Goal: Task Accomplishment & Management: Manage account settings

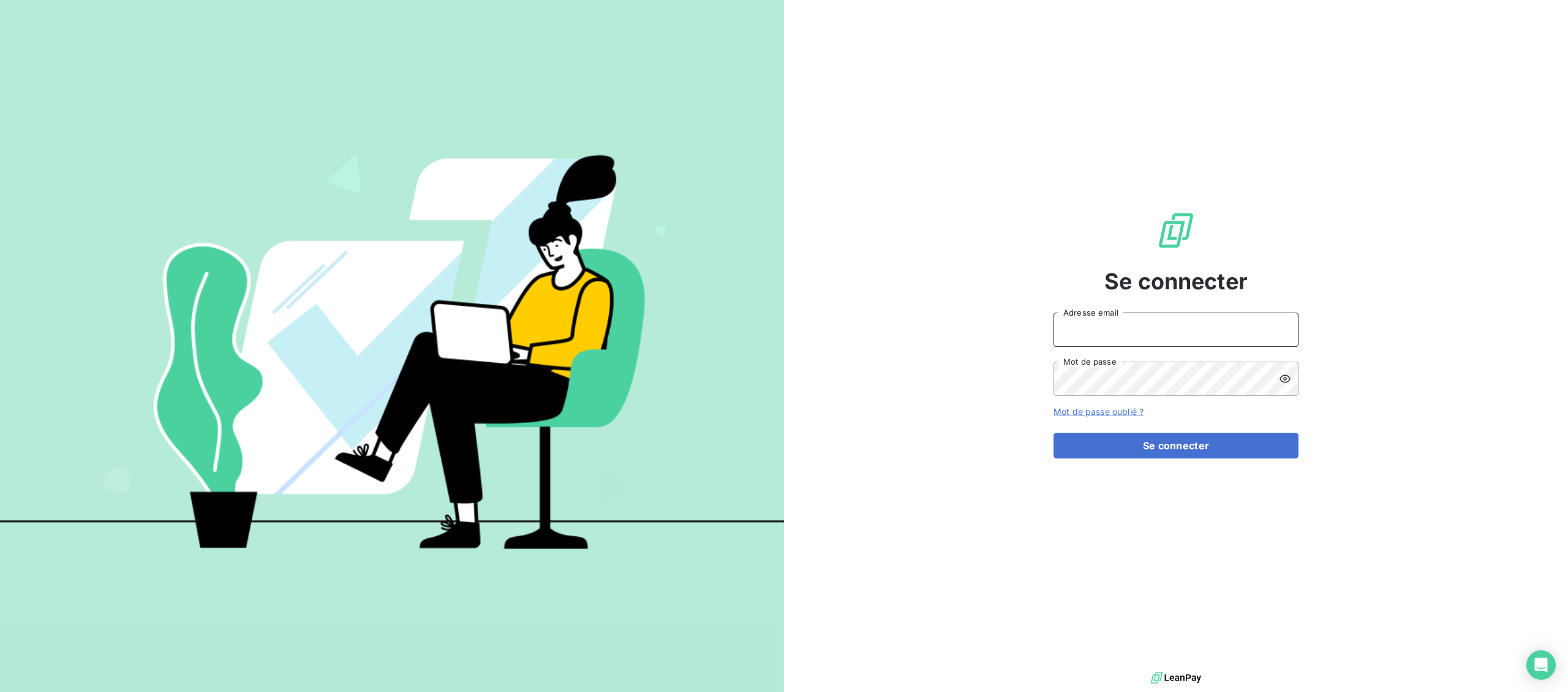
click at [1166, 327] on input "Adresse email" at bounding box center [1175, 329] width 245 height 35
type input "[EMAIL_ADDRESS][DOMAIN_NAME]"
click at [1227, 448] on button "Se connecter" at bounding box center [1175, 445] width 245 height 26
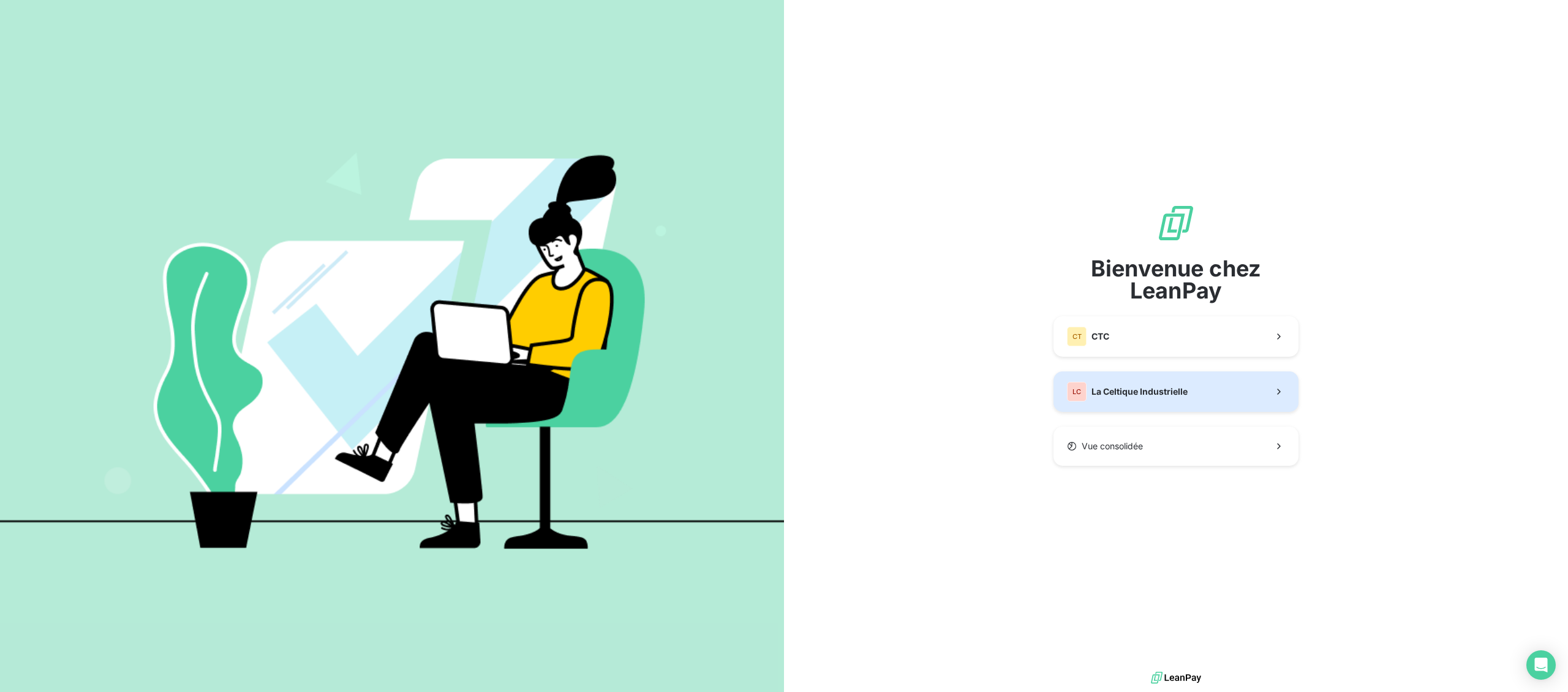
click at [1133, 394] on span "La Celtique Industrielle" at bounding box center [1139, 392] width 96 height 12
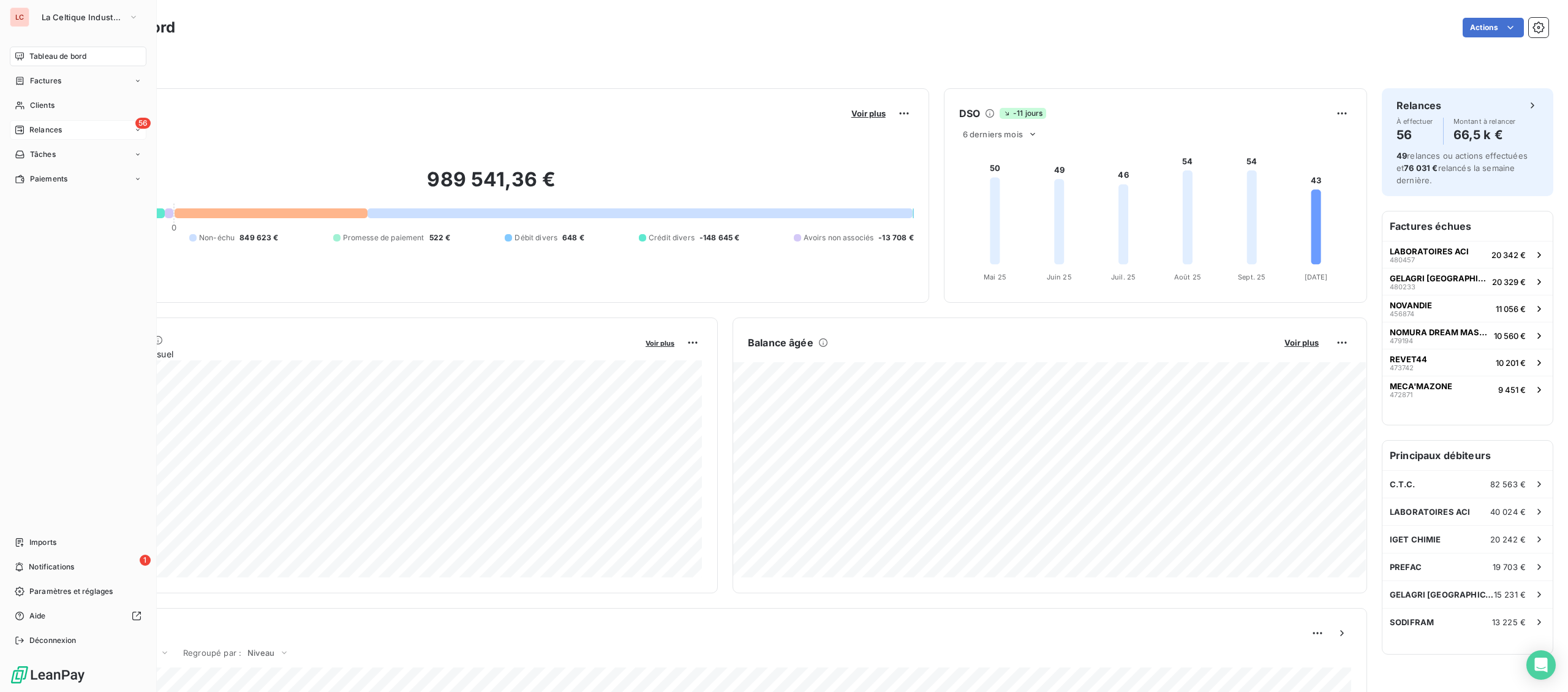
click at [23, 131] on icon at bounding box center [19, 129] width 10 height 10
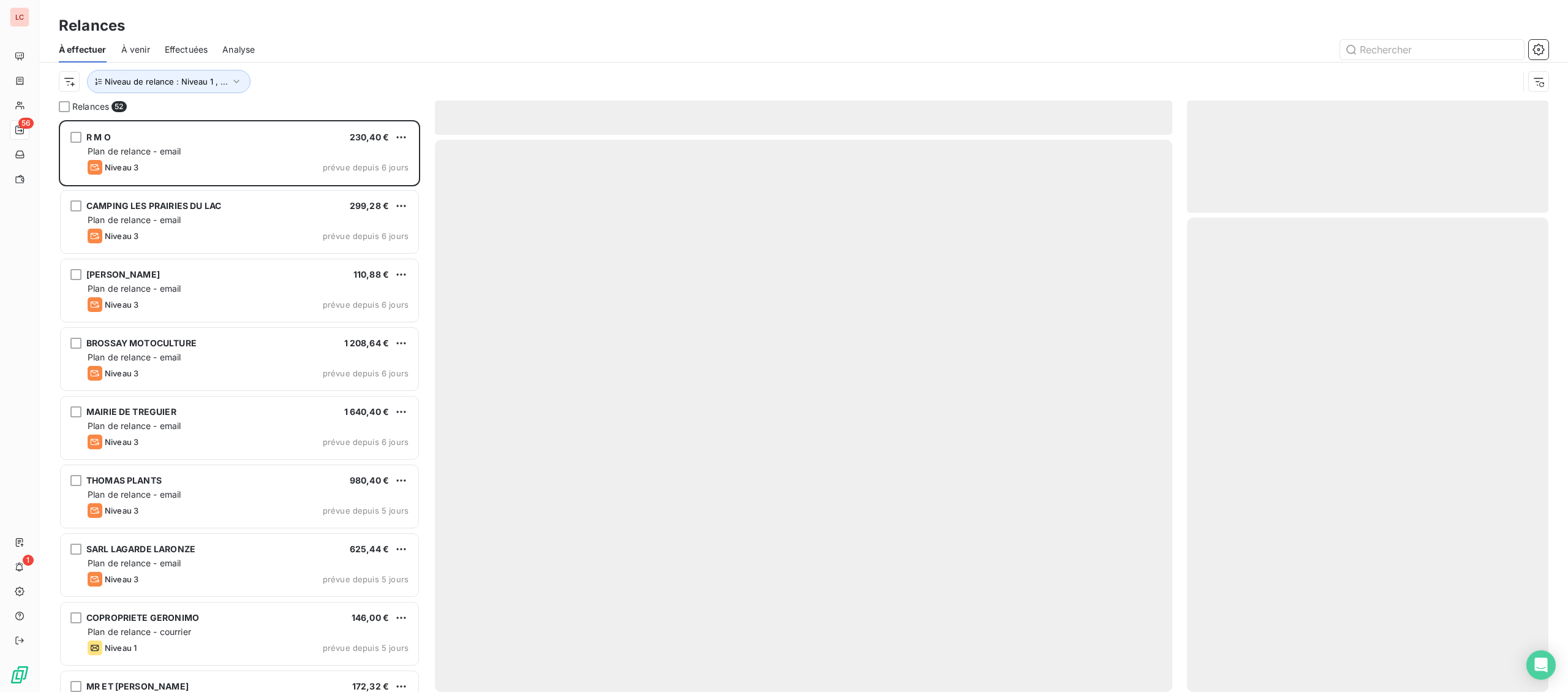
scroll to position [572, 361]
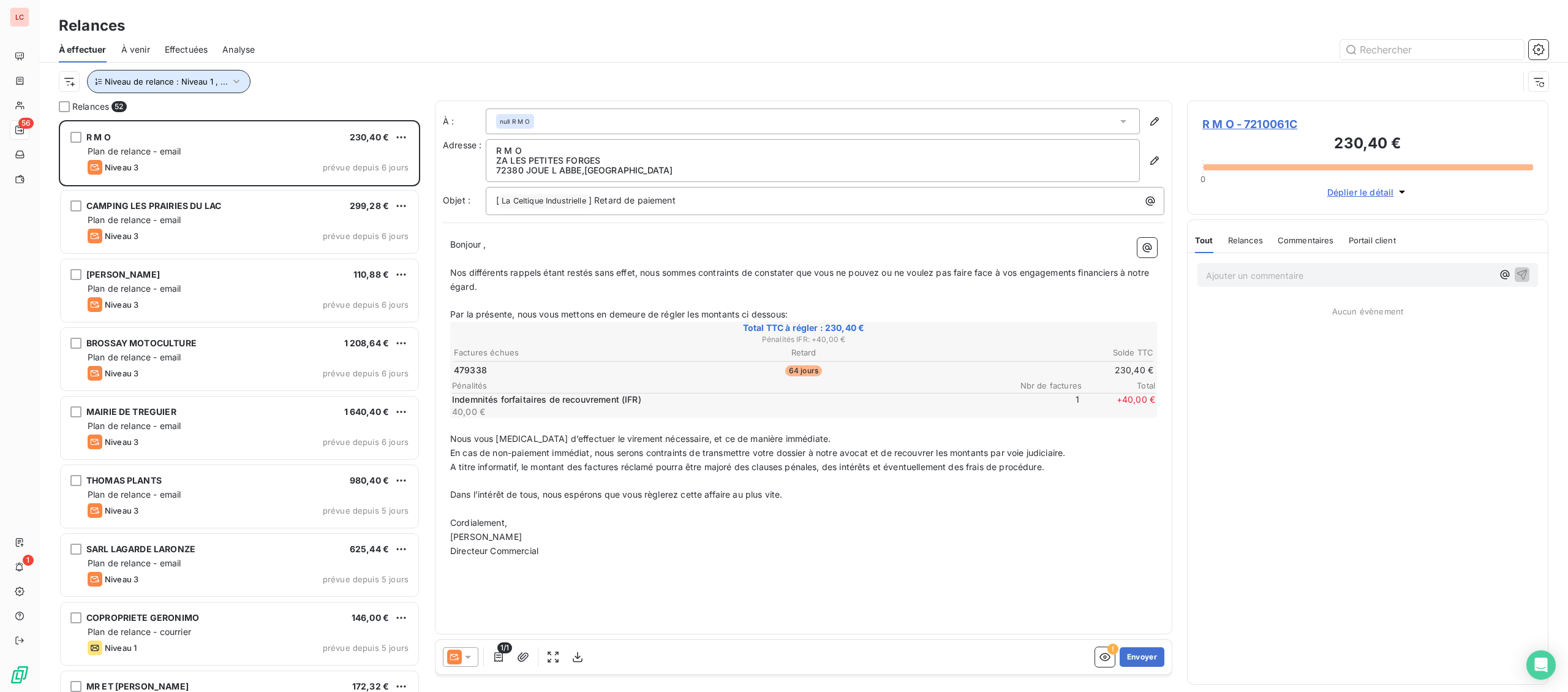
click at [203, 86] on span "Niveau de relance : Niveau 1 , ..." at bounding box center [165, 81] width 123 height 10
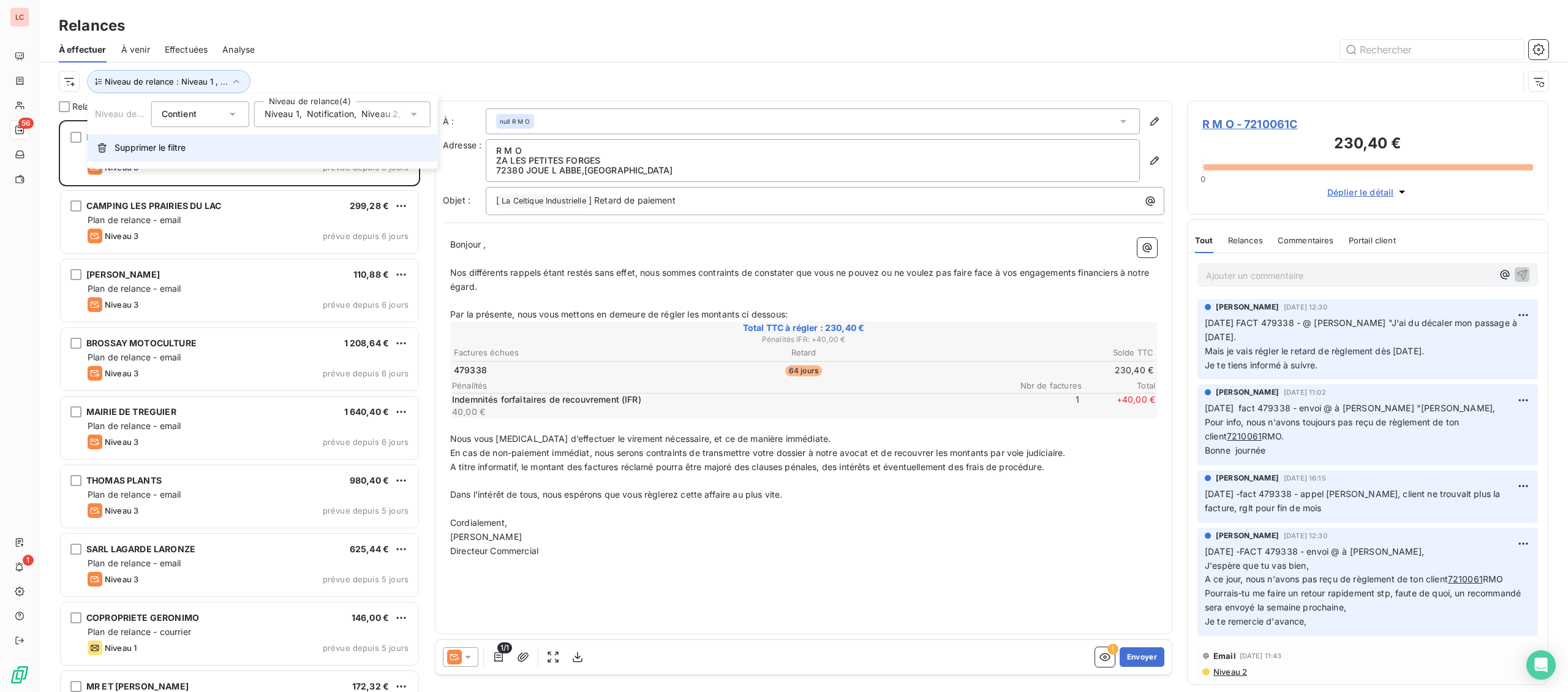
click at [164, 141] on button "Supprimer le filtre" at bounding box center [263, 148] width 350 height 27
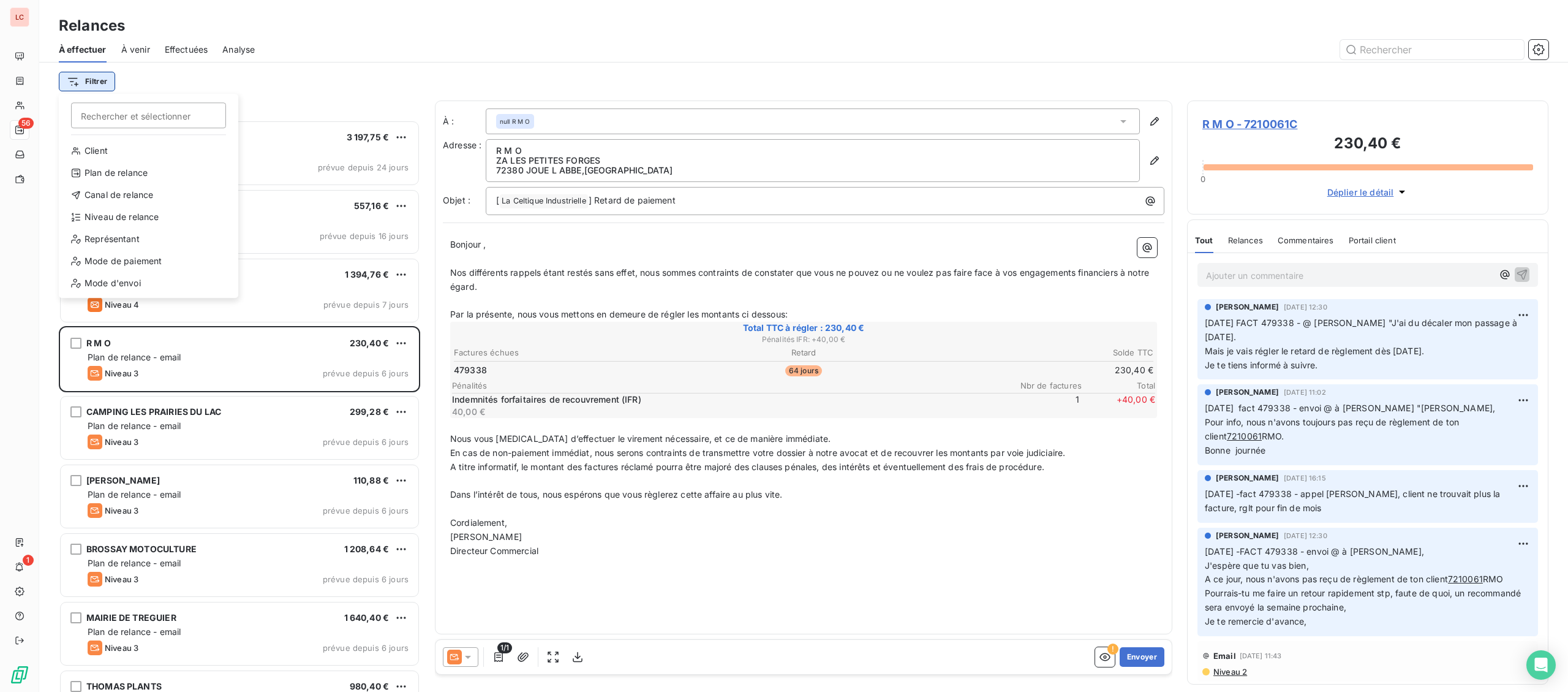
click at [88, 81] on html "LC 56 1 Relances À effectuer À venir Effectuées Analyse Filtrer Rechercher et s…" at bounding box center [784, 346] width 1568 height 692
click at [142, 211] on div "Niveau de relance" at bounding box center [149, 217] width 170 height 19
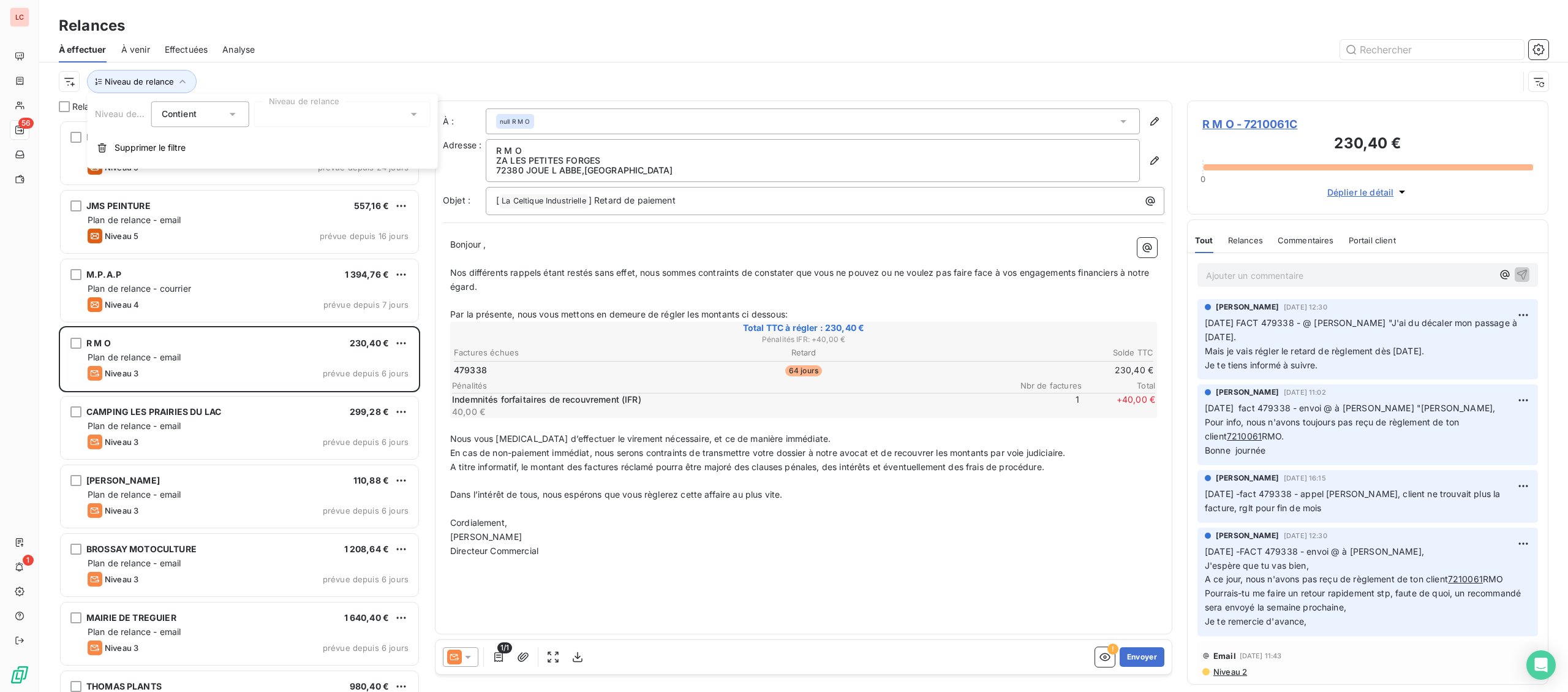
click at [323, 120] on div at bounding box center [341, 113] width 176 height 26
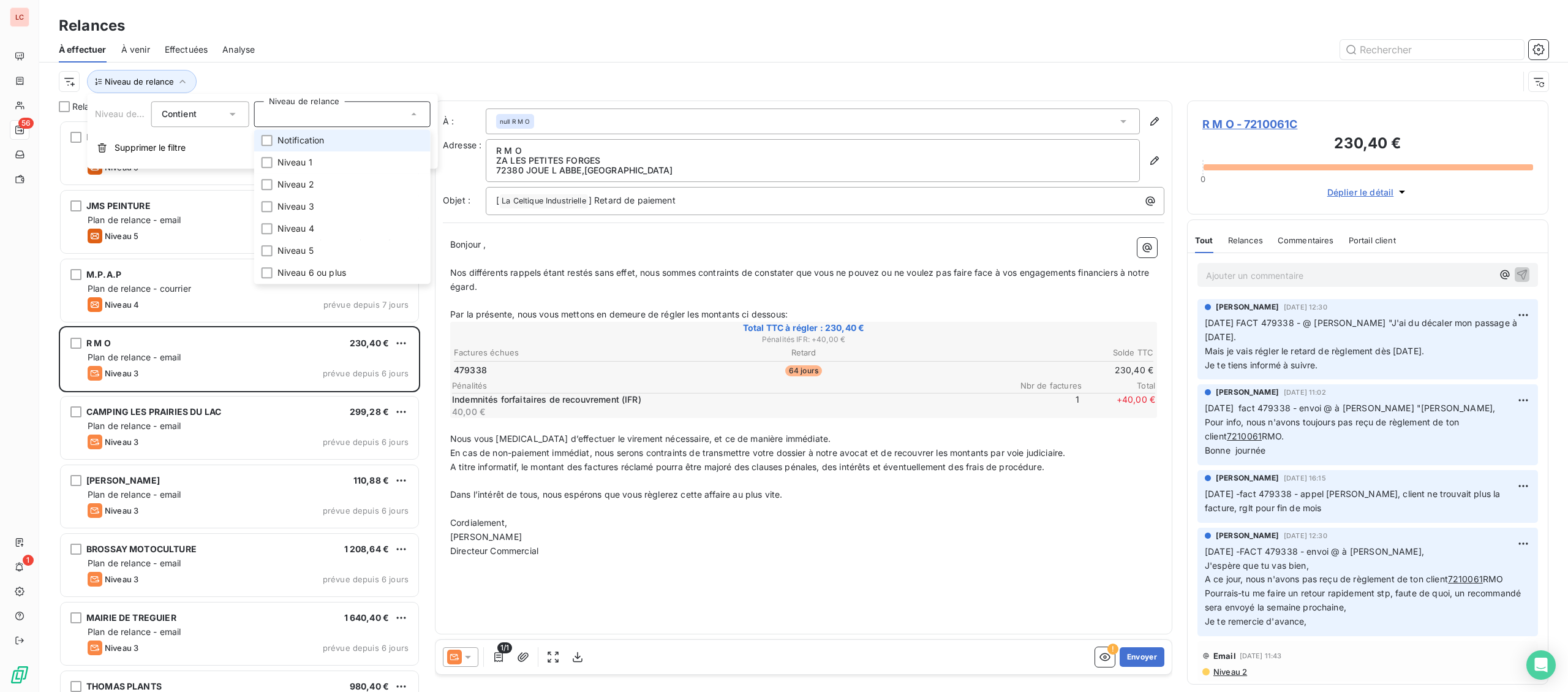
click at [313, 147] on span "Notification" at bounding box center [301, 141] width 47 height 12
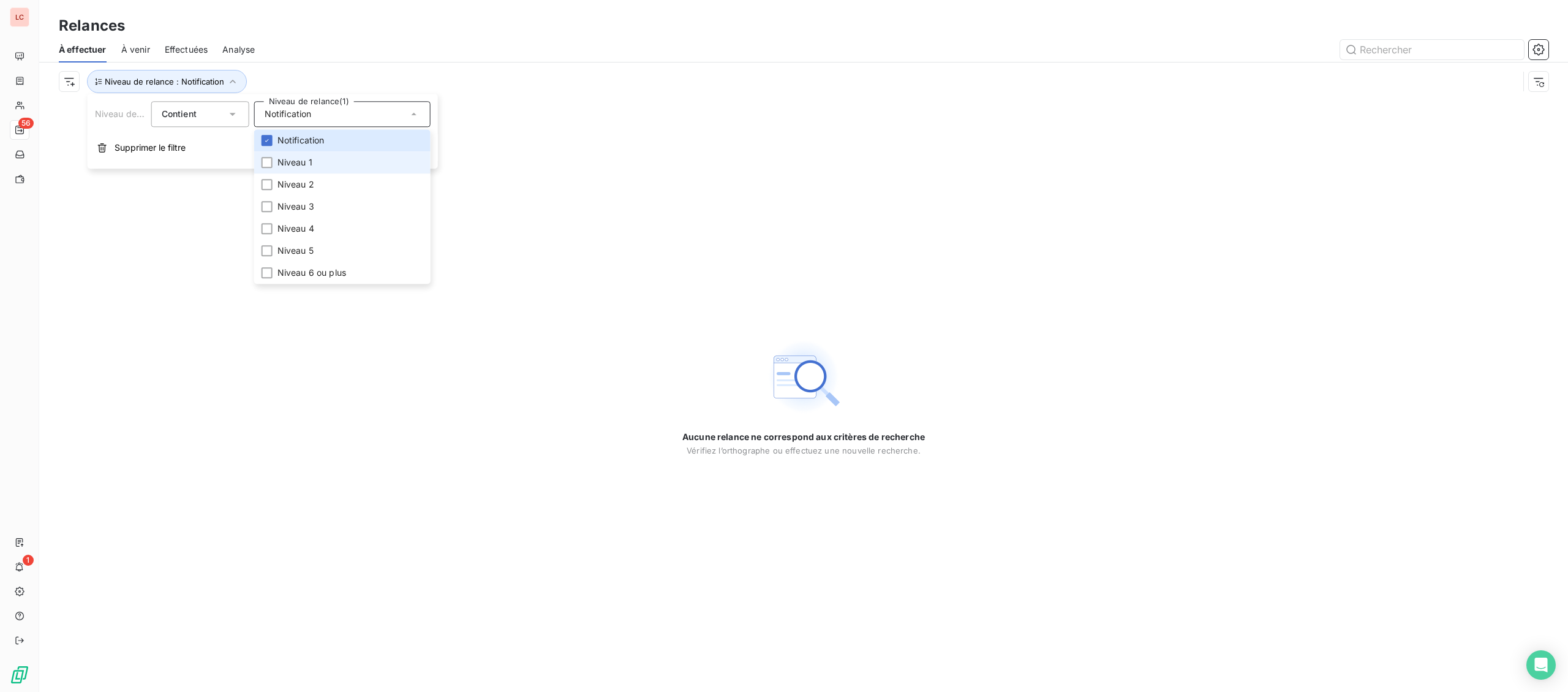
click at [308, 160] on span "Niveau 1" at bounding box center [294, 163] width 34 height 12
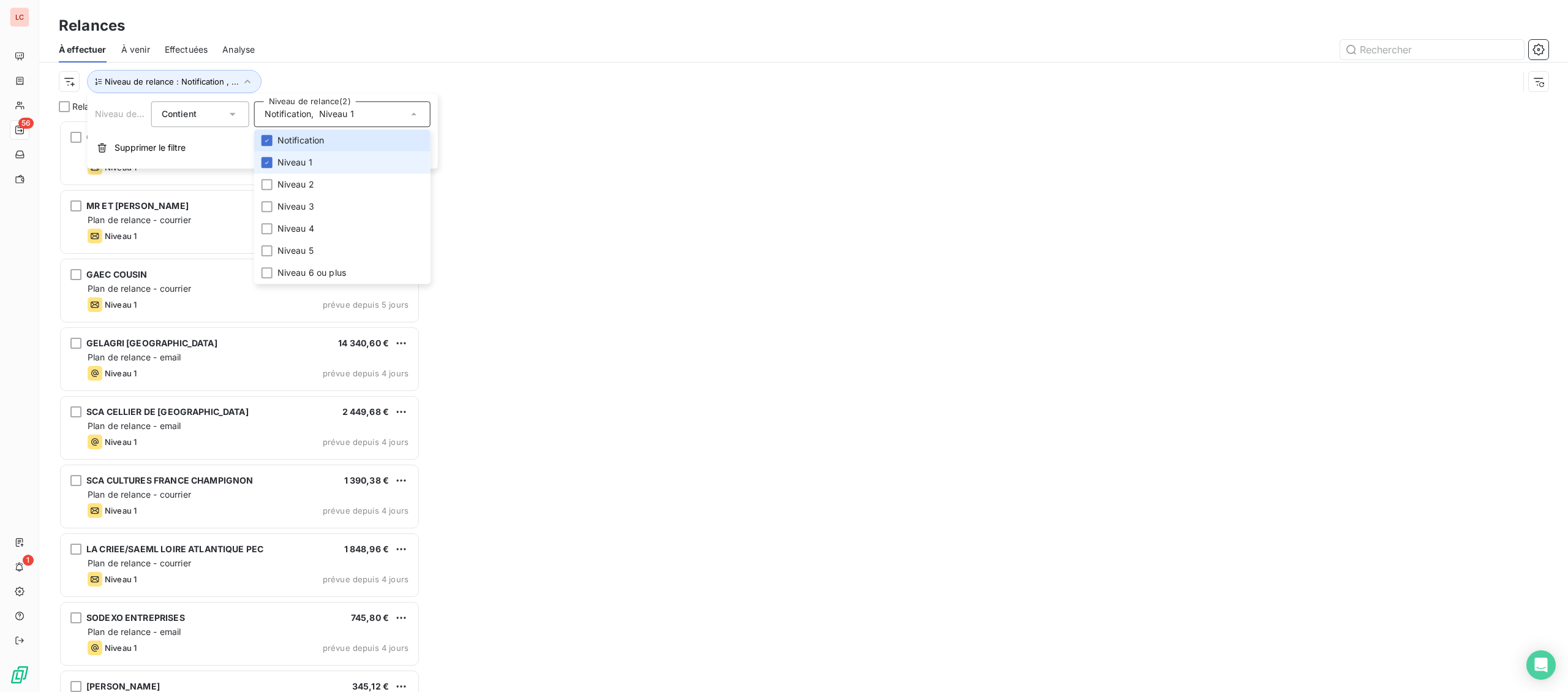
scroll to position [572, 361]
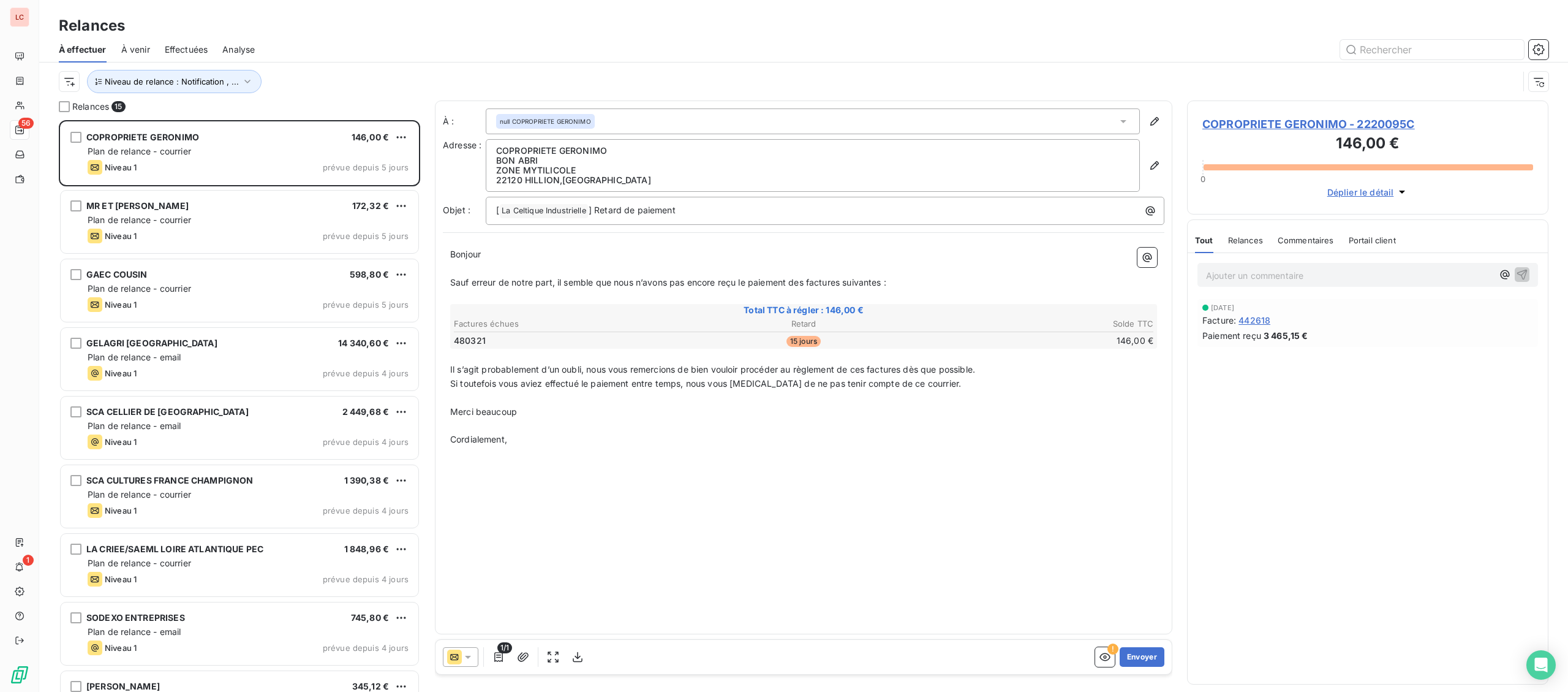
click at [457, 62] on div "À effectuer À venir Effectuées Analyse" at bounding box center [803, 50] width 1529 height 26
click at [157, 79] on span "Niveau de relance : Notification , ..." at bounding box center [172, 81] width 134 height 10
click at [297, 117] on span "Notification" at bounding box center [287, 114] width 47 height 12
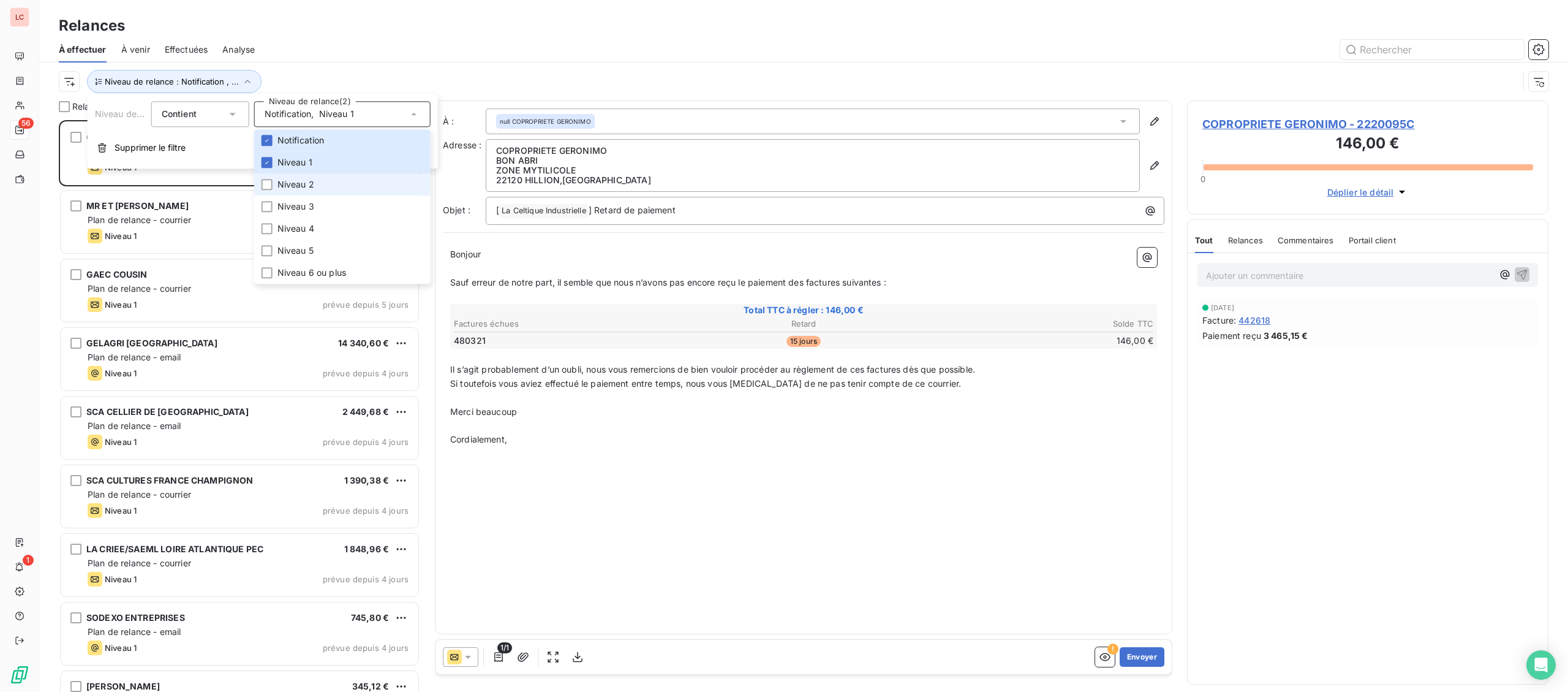
click at [316, 174] on li "Niveau 2" at bounding box center [341, 184] width 176 height 22
click at [310, 190] on span "Niveau 2" at bounding box center [296, 185] width 37 height 12
click at [308, 169] on li "Niveau 1" at bounding box center [341, 162] width 176 height 22
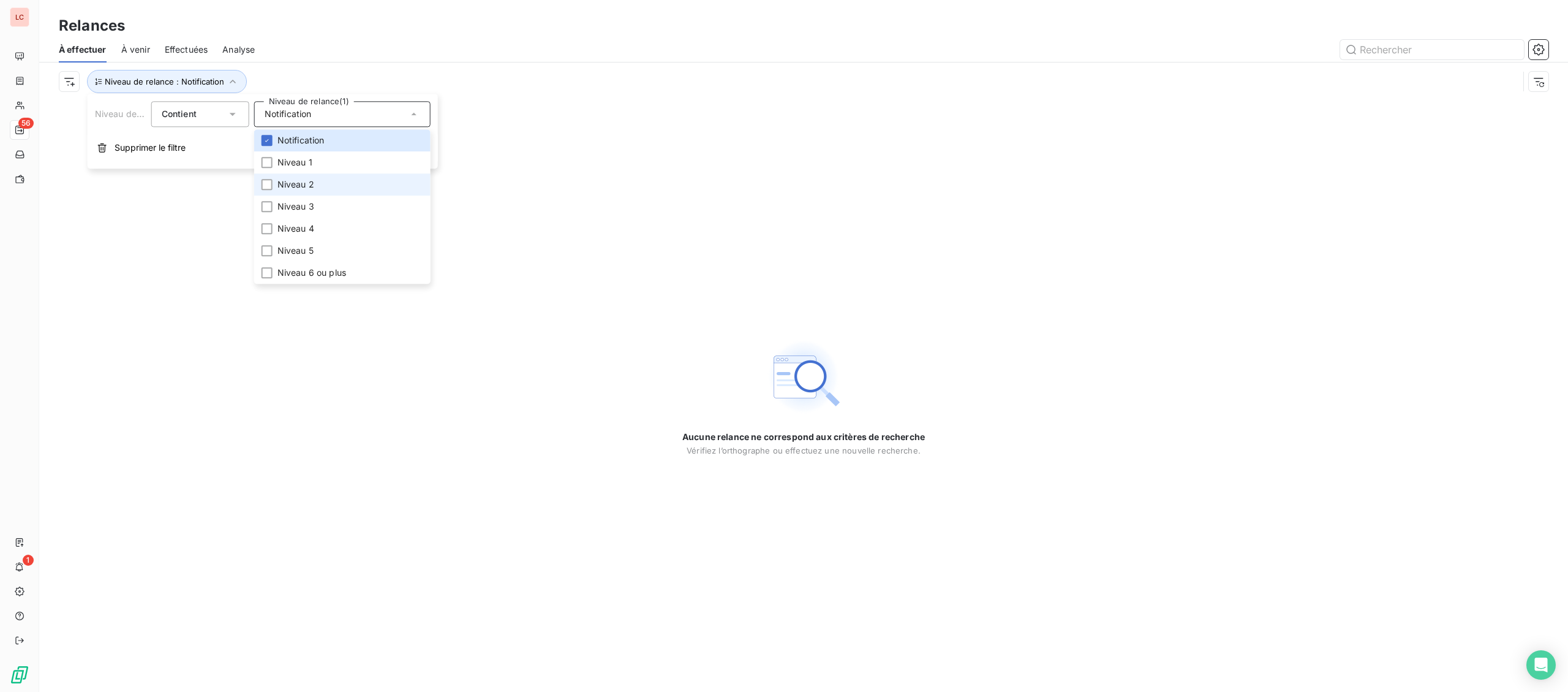
click at [294, 184] on span "Niveau 2" at bounding box center [296, 185] width 37 height 12
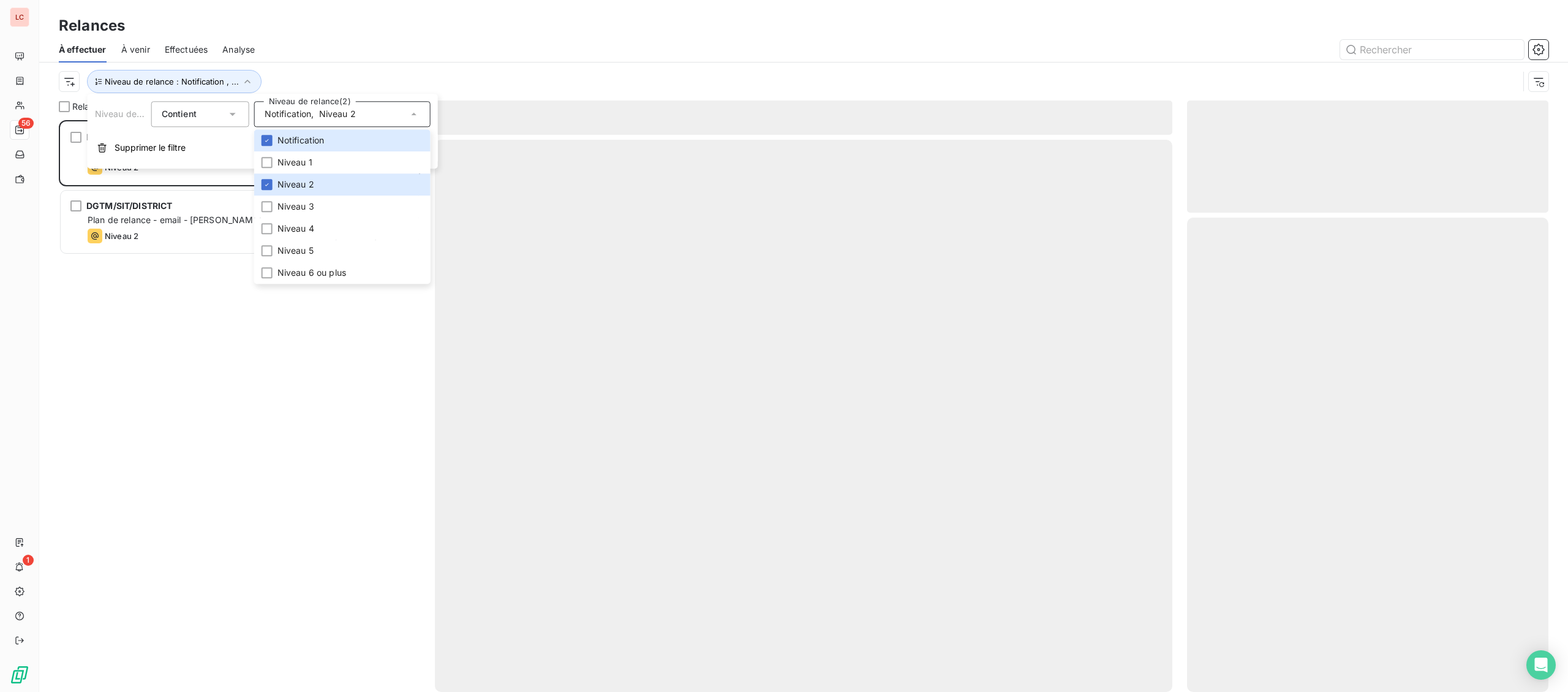
scroll to position [572, 361]
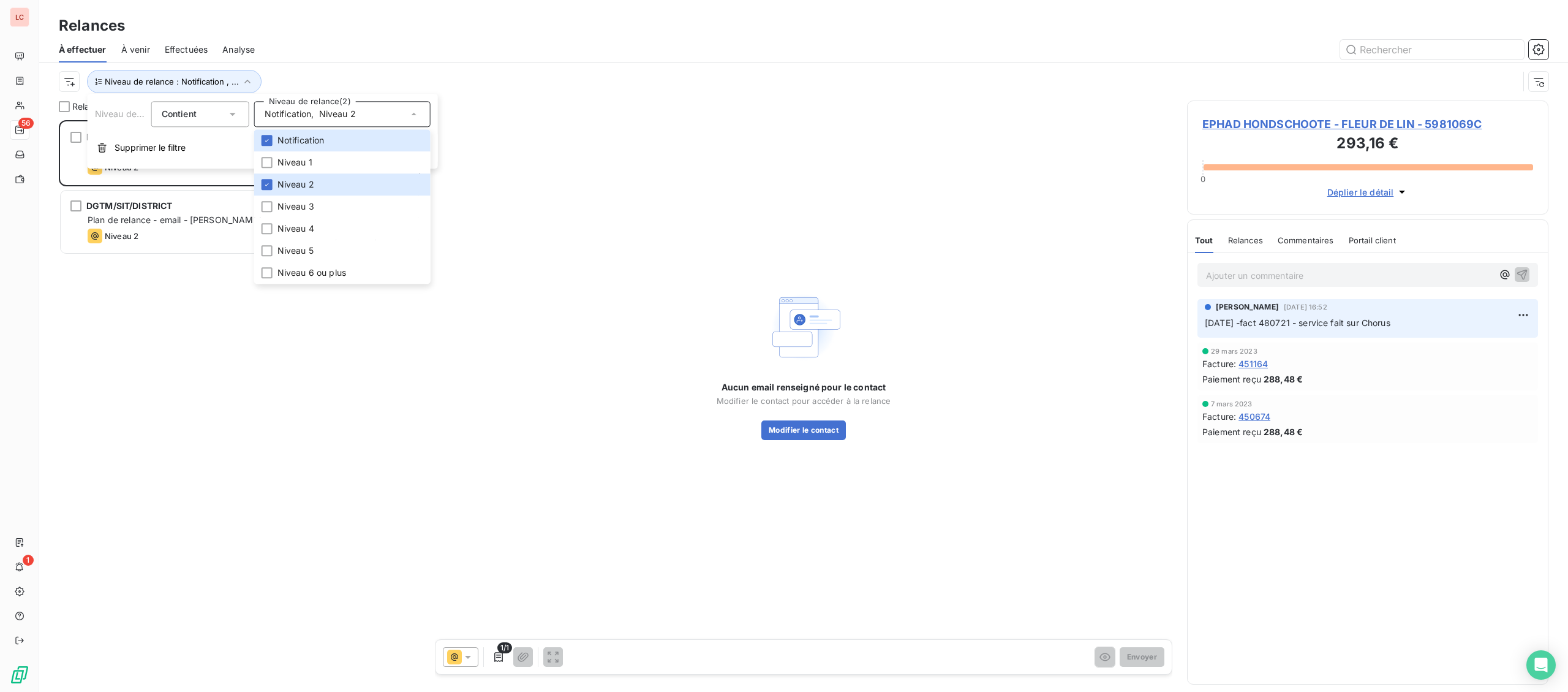
click at [323, 66] on div "Niveau de relance : Notification , ..." at bounding box center [803, 81] width 1489 height 38
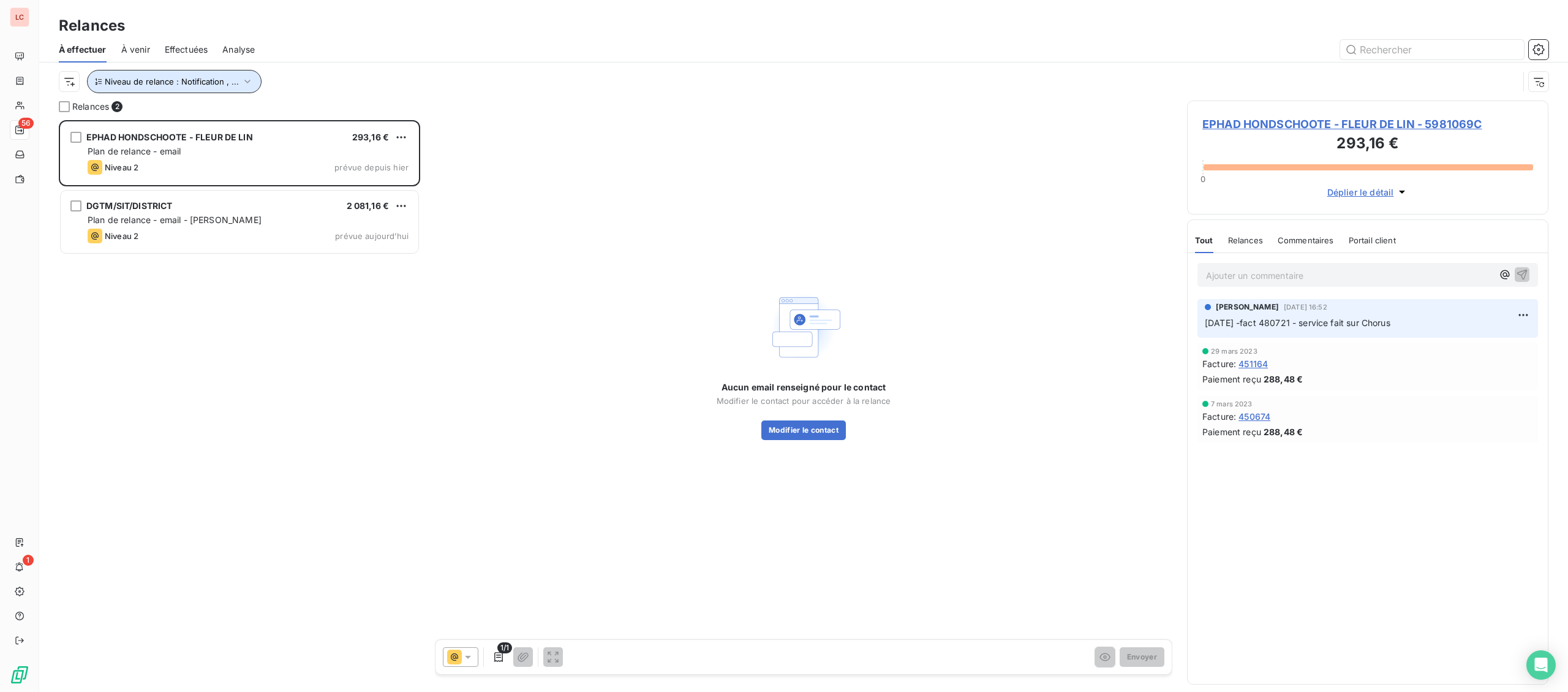
drag, startPoint x: 212, startPoint y: 83, endPoint x: 247, endPoint y: 93, distance: 36.4
click at [212, 84] on span "Niveau de relance : Notification , ..." at bounding box center [172, 81] width 134 height 10
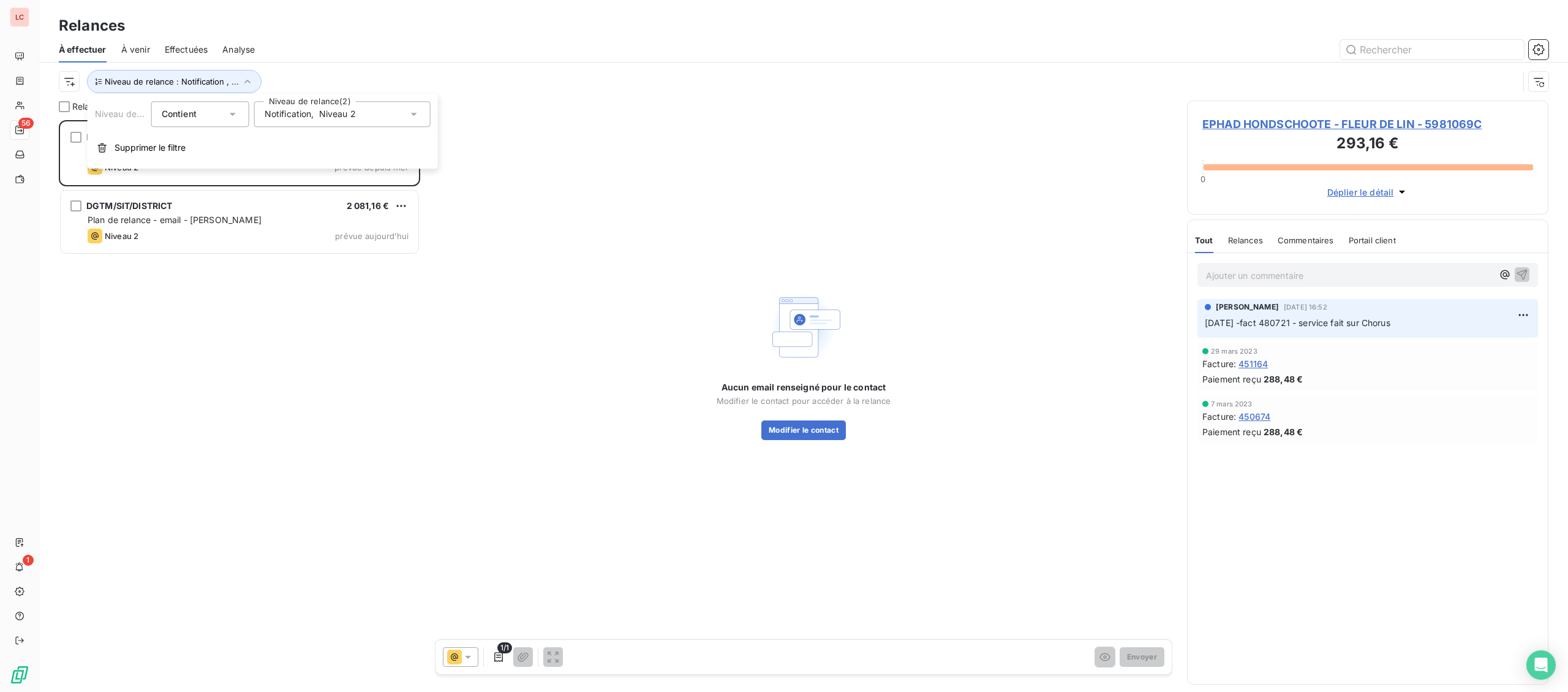
click at [317, 115] on div "Notification , Niveau 2" at bounding box center [310, 114] width 91 height 12
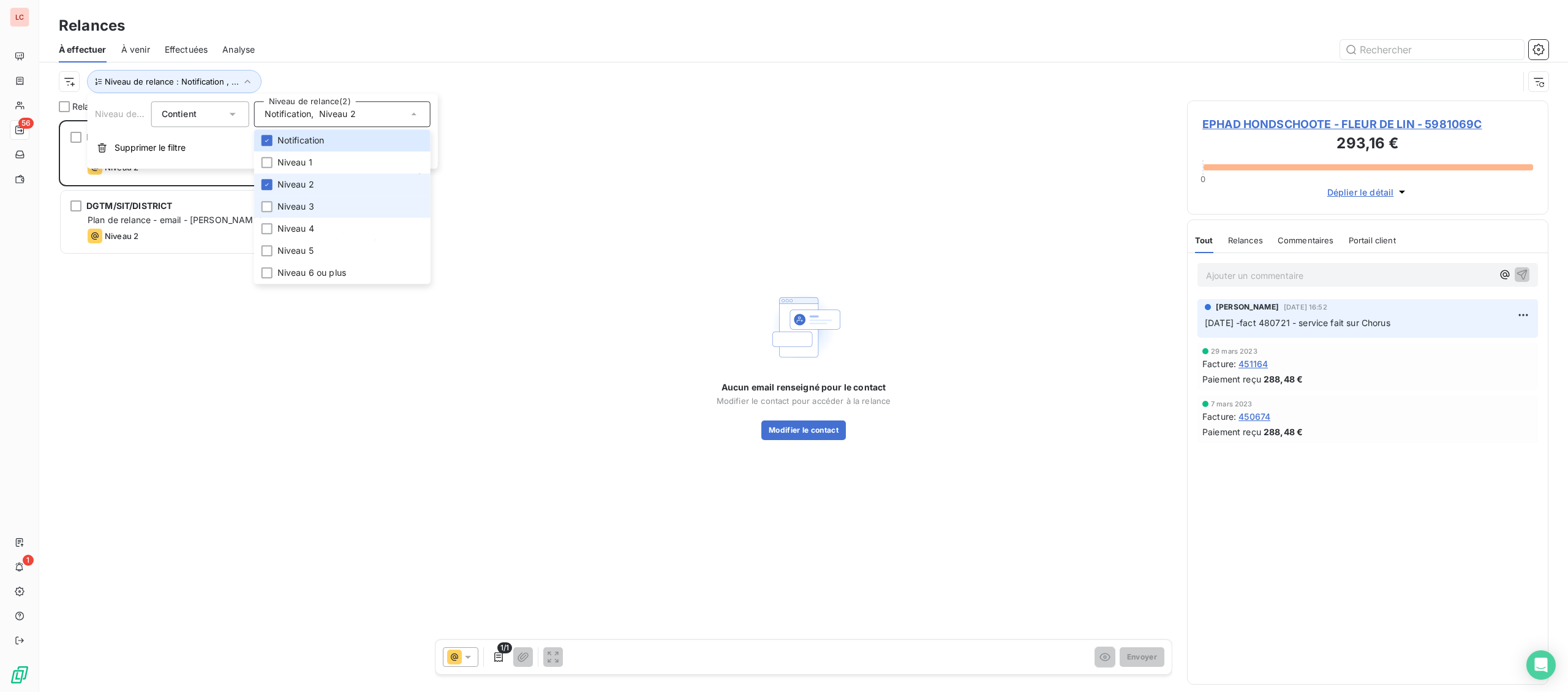
drag, startPoint x: 308, startPoint y: 179, endPoint x: 292, endPoint y: 201, distance: 27.2
click at [309, 179] on span "Niveau 2" at bounding box center [296, 185] width 37 height 12
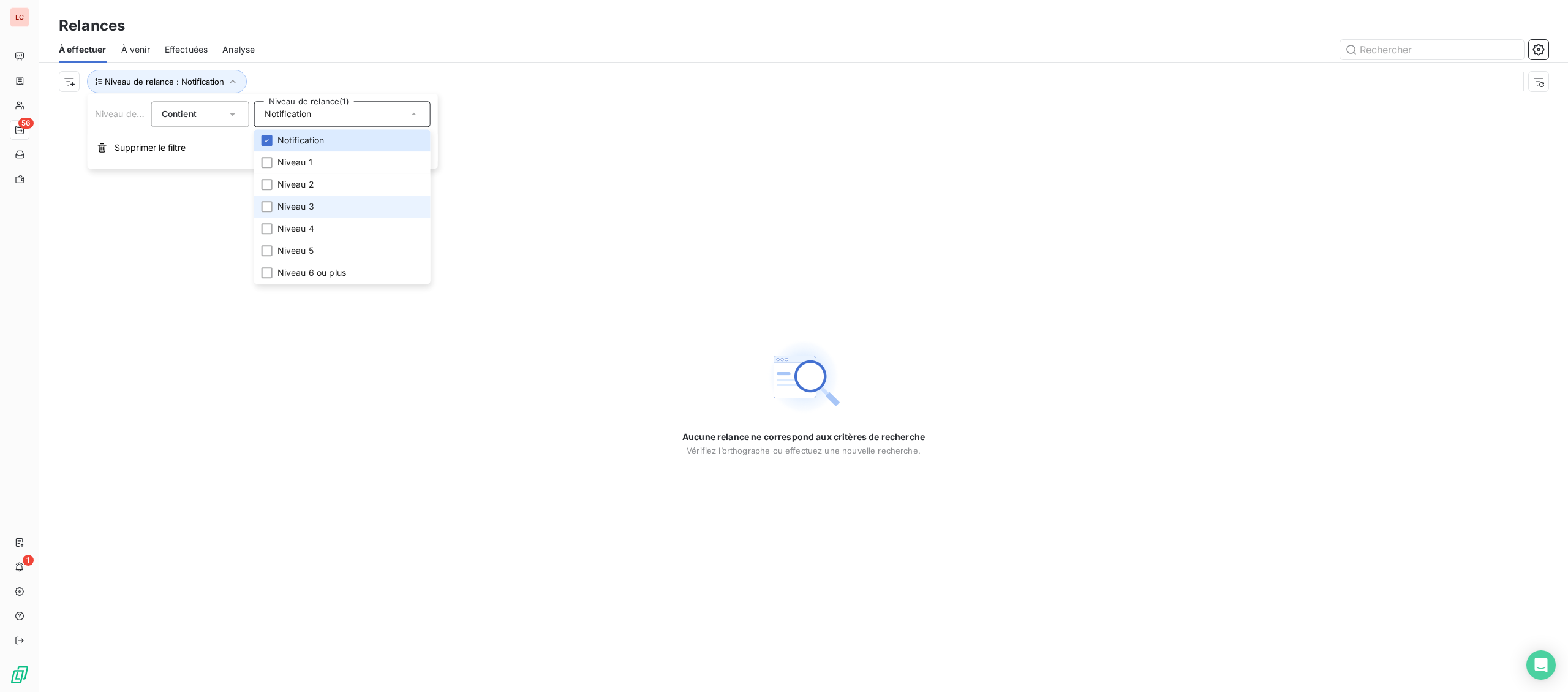
click at [291, 211] on span "Niveau 3" at bounding box center [296, 206] width 37 height 12
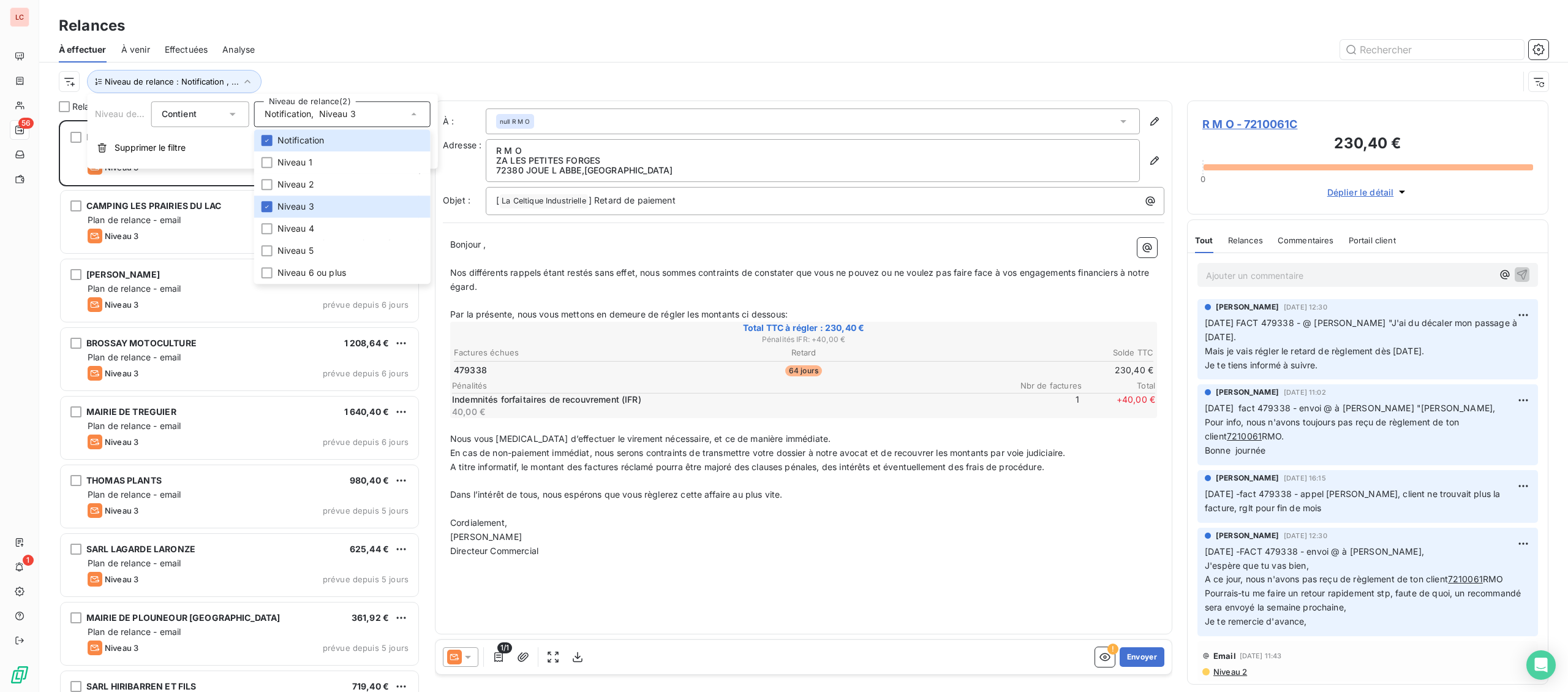
scroll to position [572, 361]
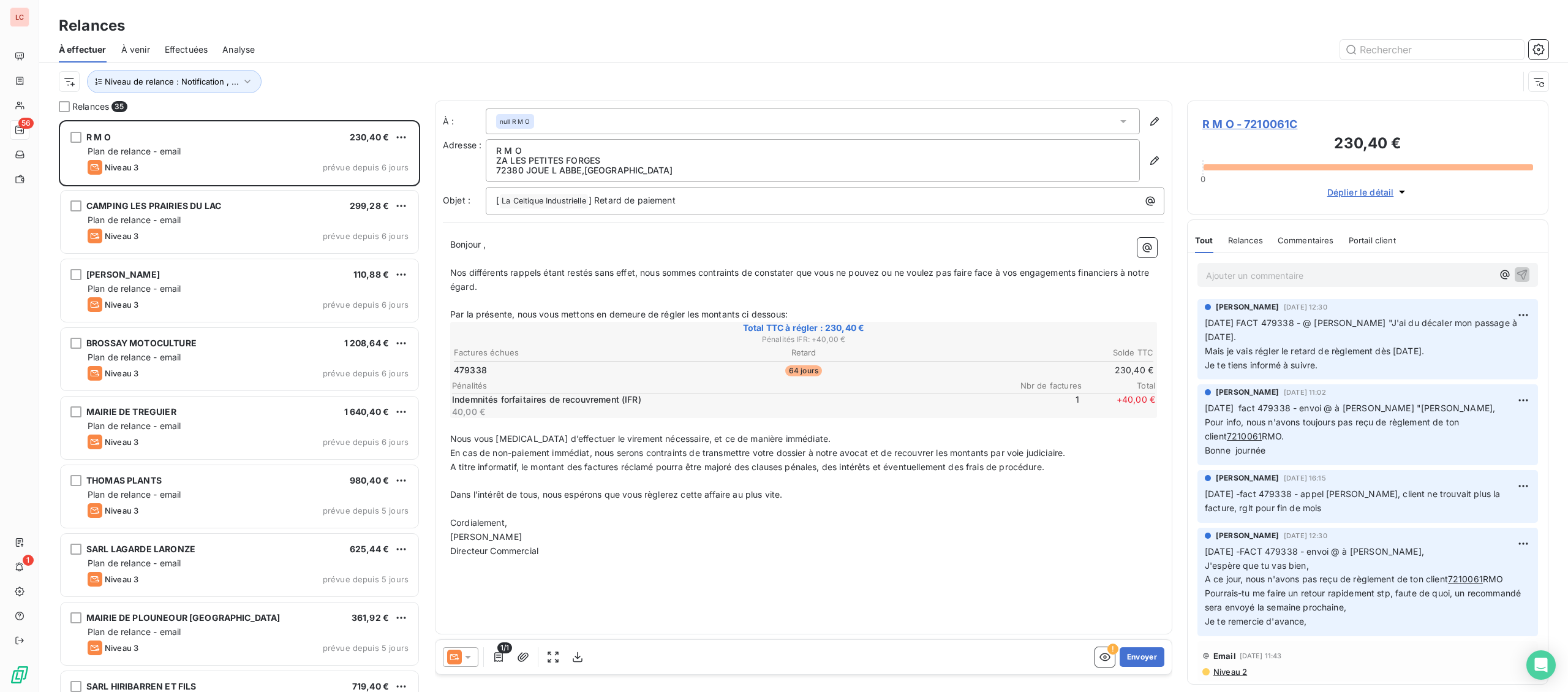
click at [357, 65] on div "Niveau de relance : Notification , ..." at bounding box center [803, 81] width 1489 height 38
click at [216, 81] on span "Niveau de relance : Notification , ..." at bounding box center [172, 81] width 134 height 10
drag, startPoint x: 319, startPoint y: 111, endPoint x: 323, endPoint y: 125, distance: 14.6
click at [319, 115] on div "Notification , Niveau 3" at bounding box center [310, 114] width 91 height 12
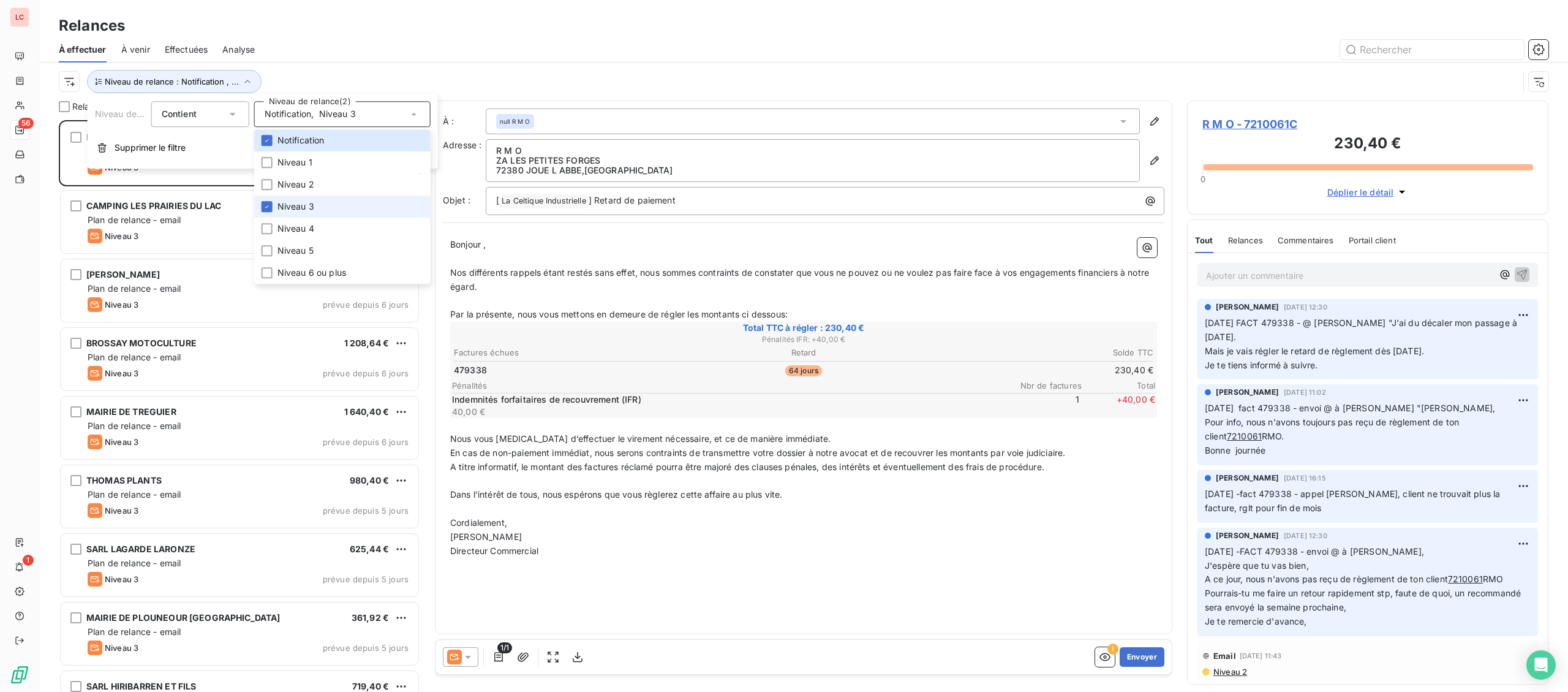
click at [312, 213] on li "Niveau 3" at bounding box center [341, 206] width 176 height 22
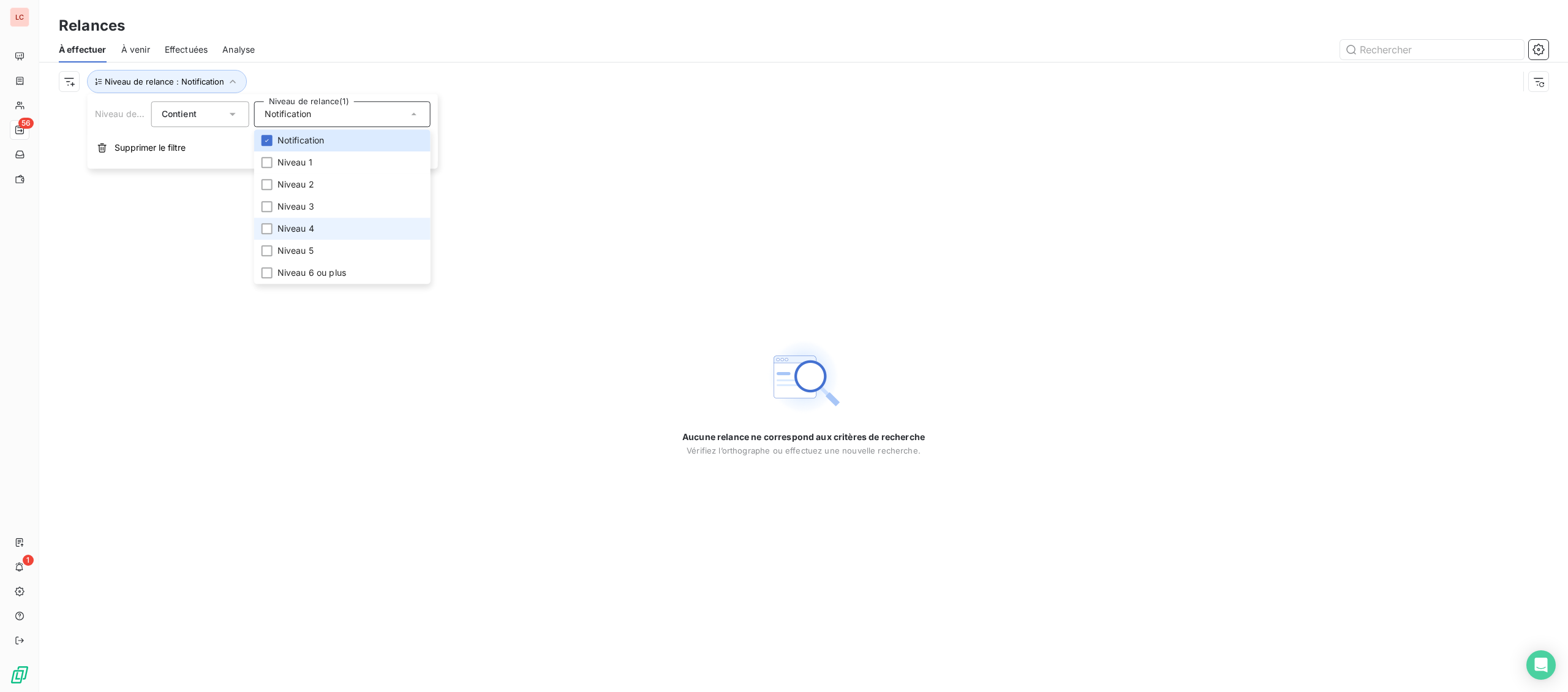
click at [276, 234] on li "Niveau 4" at bounding box center [341, 228] width 176 height 22
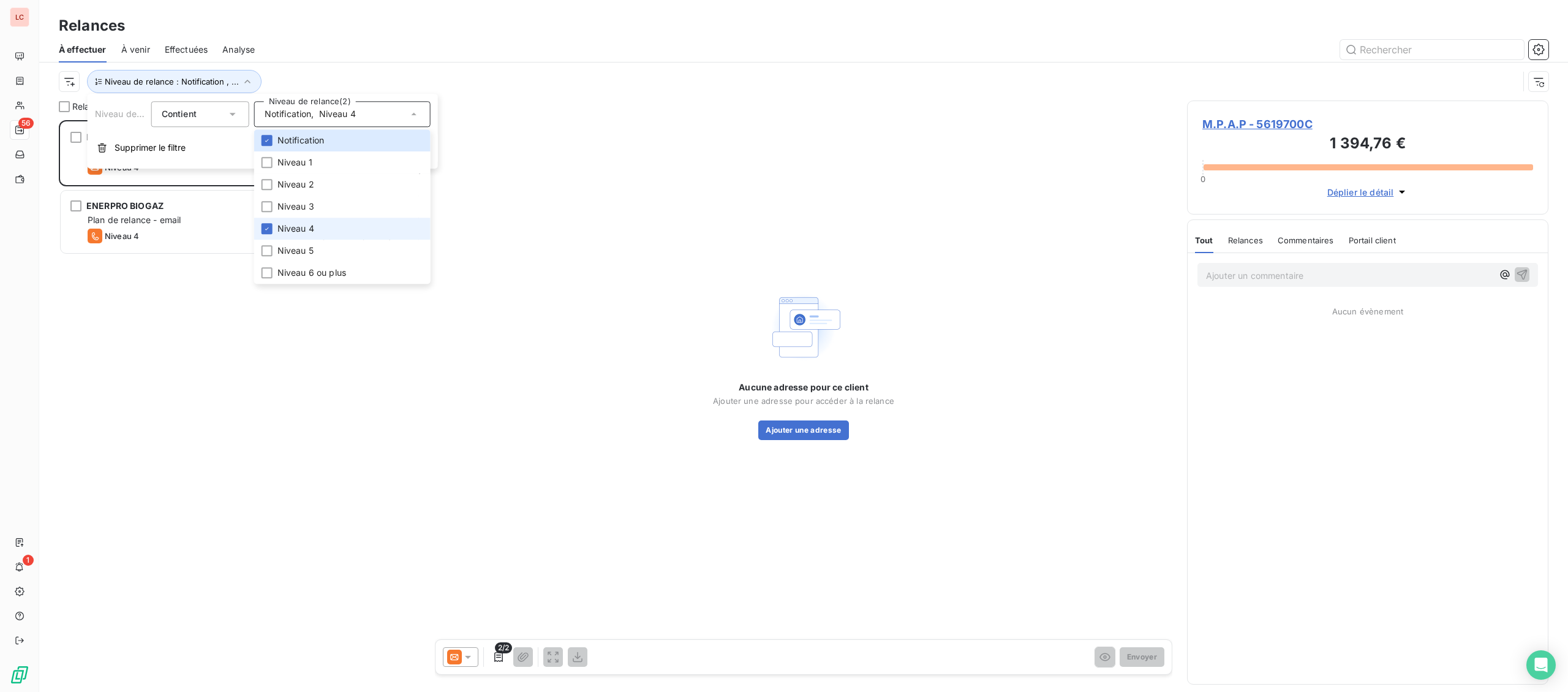
scroll to position [572, 361]
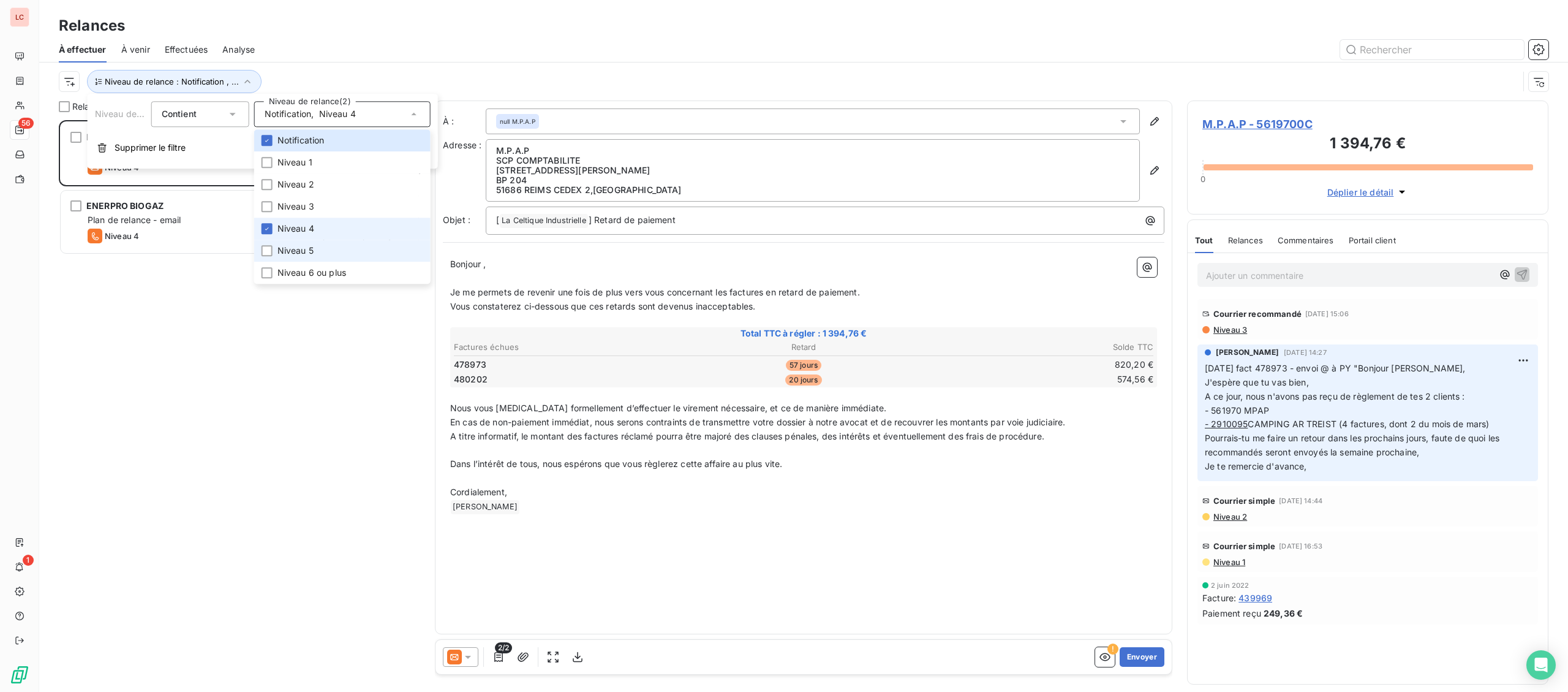
drag, startPoint x: 282, startPoint y: 228, endPoint x: 281, endPoint y: 247, distance: 19.0
click at [282, 230] on span "Niveau 4" at bounding box center [296, 228] width 37 height 12
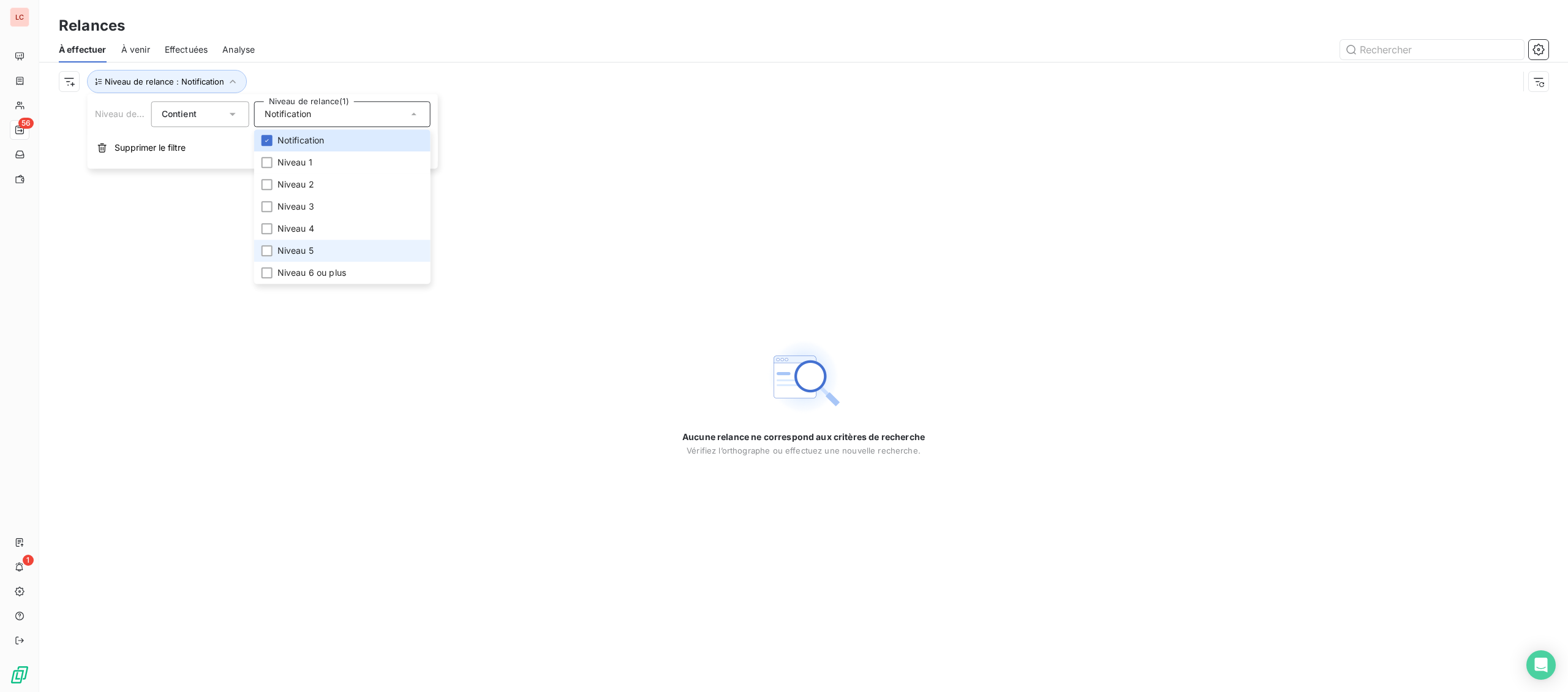
click at [281, 250] on span "Niveau 5" at bounding box center [295, 250] width 36 height 12
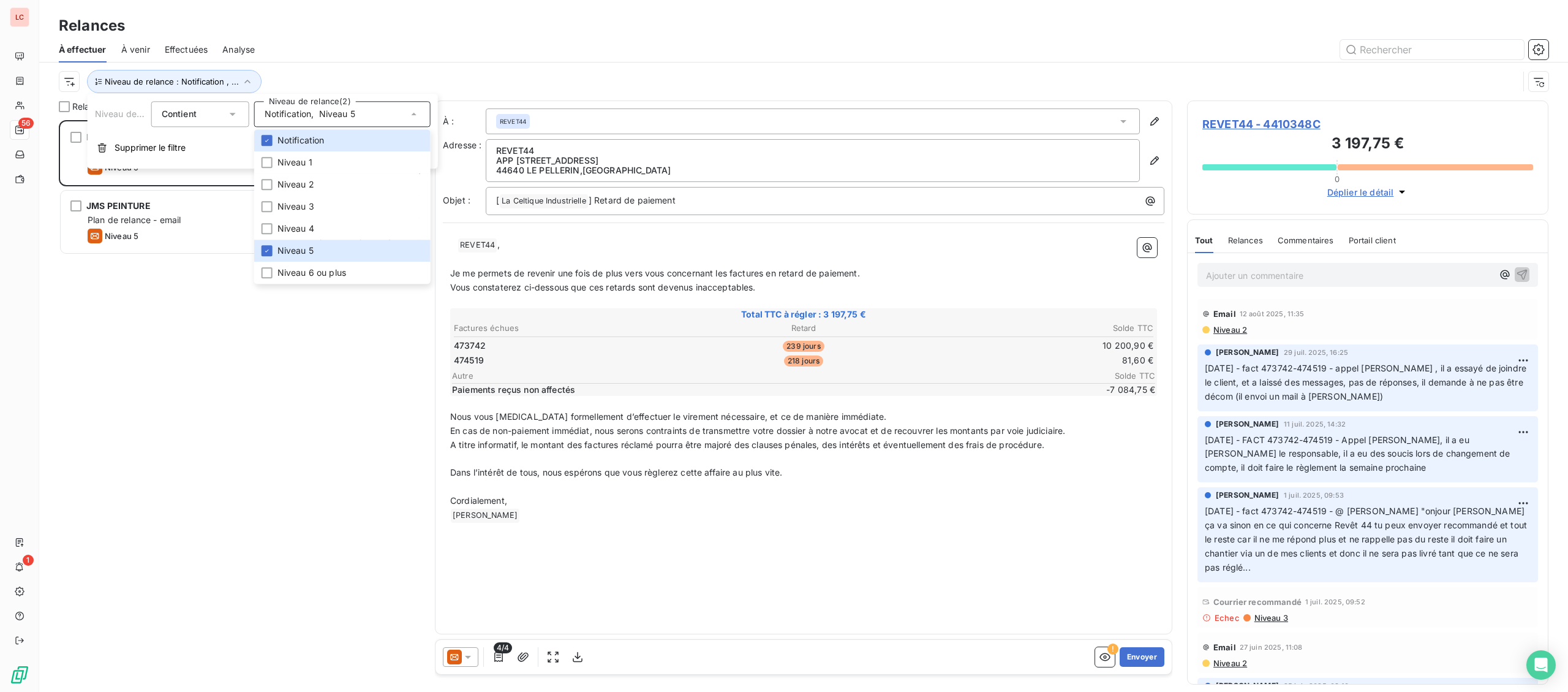
scroll to position [572, 361]
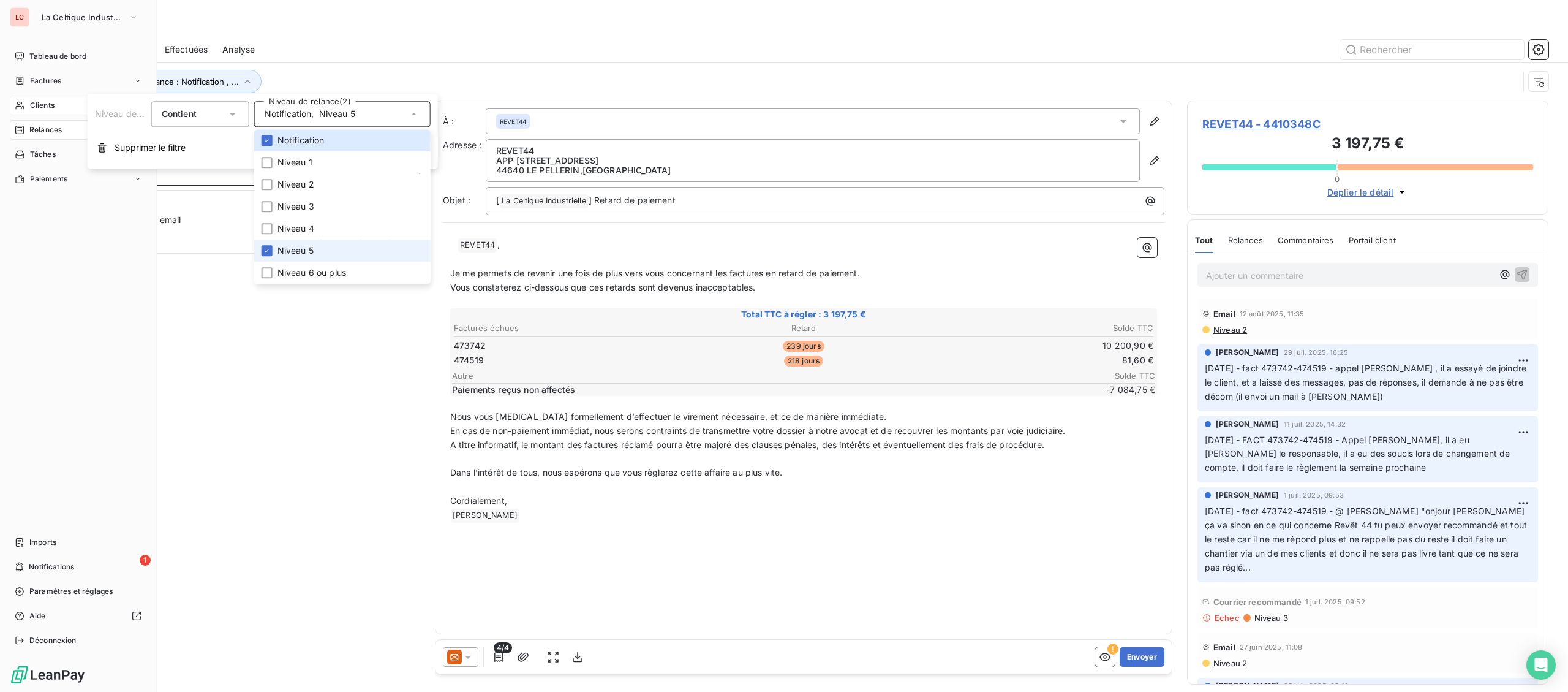
click at [57, 107] on div "Clients" at bounding box center [78, 105] width 136 height 19
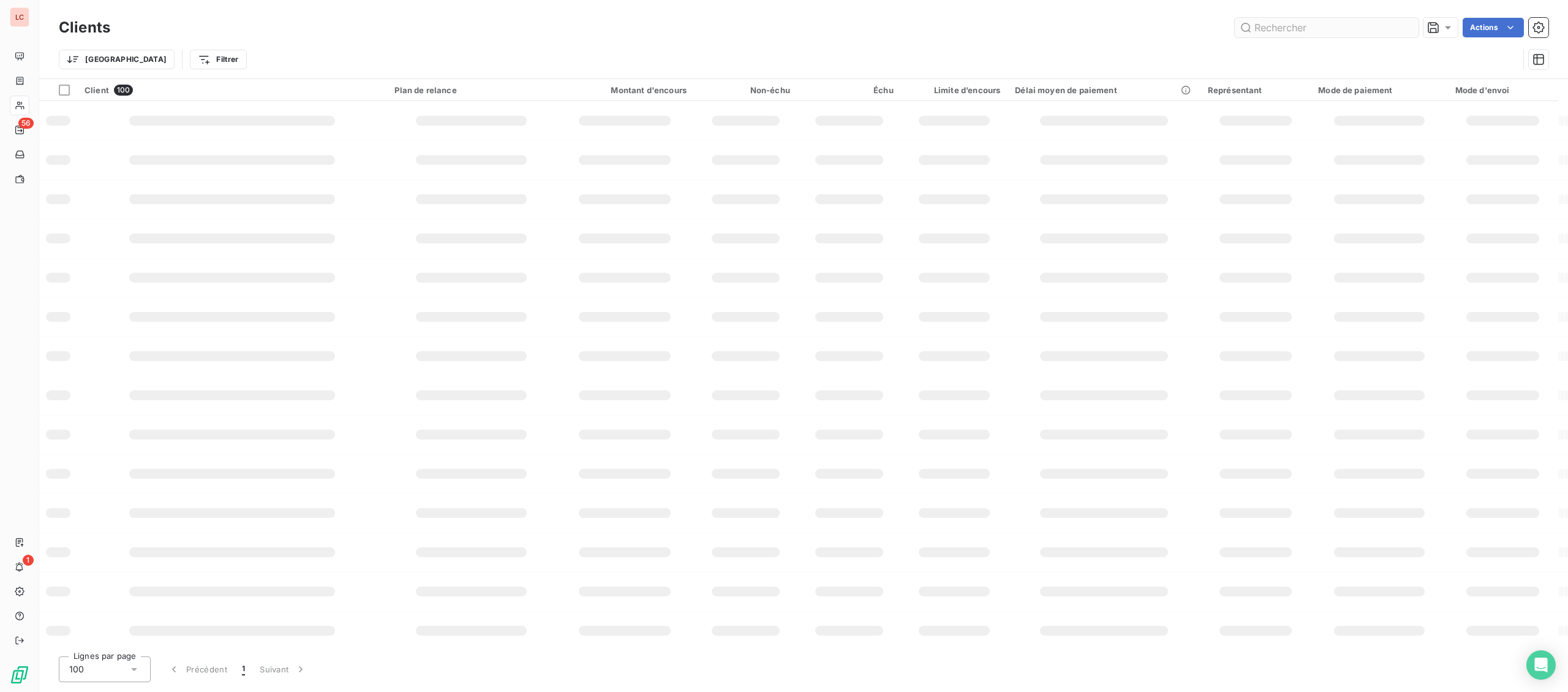
click at [1274, 23] on input "text" at bounding box center [1327, 27] width 184 height 19
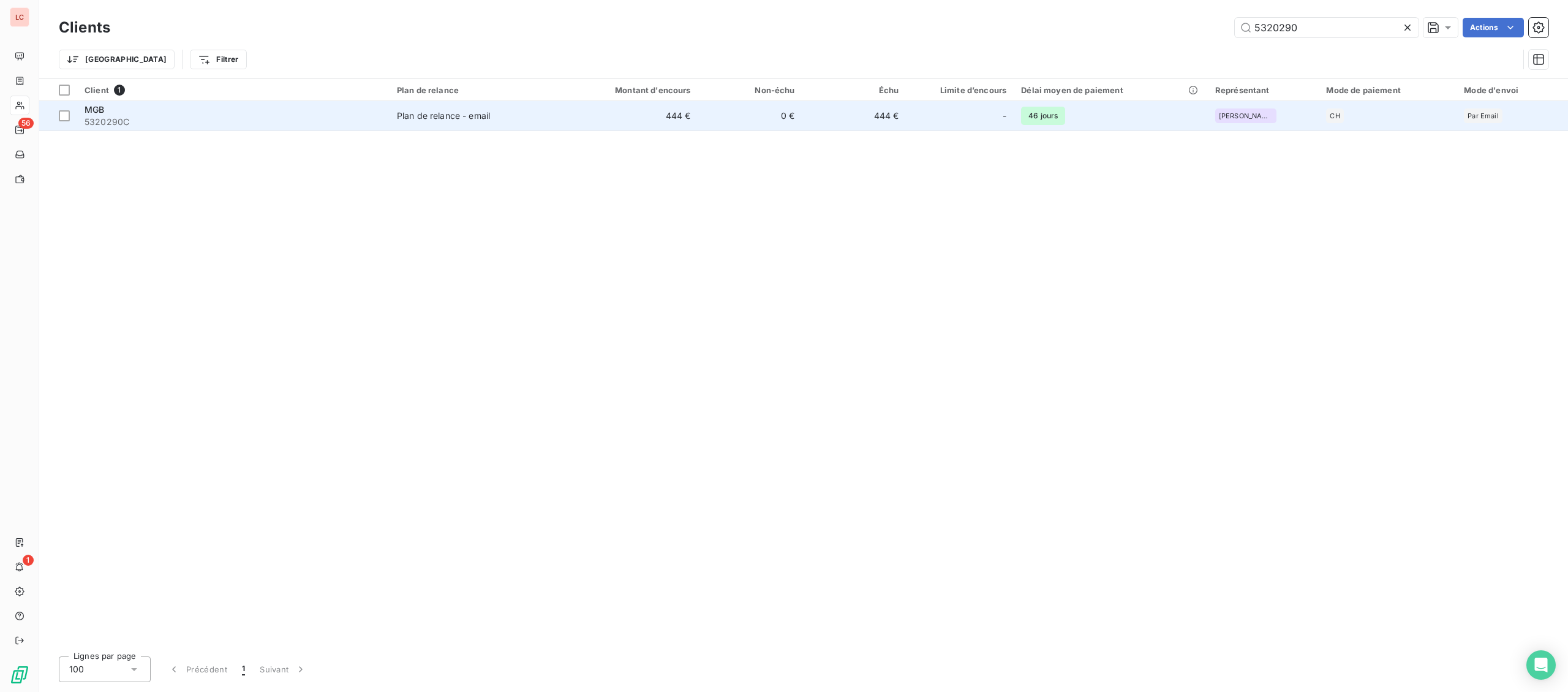
type input "5320290"
click at [377, 103] on td "MGB 5320290C" at bounding box center [233, 115] width 312 height 29
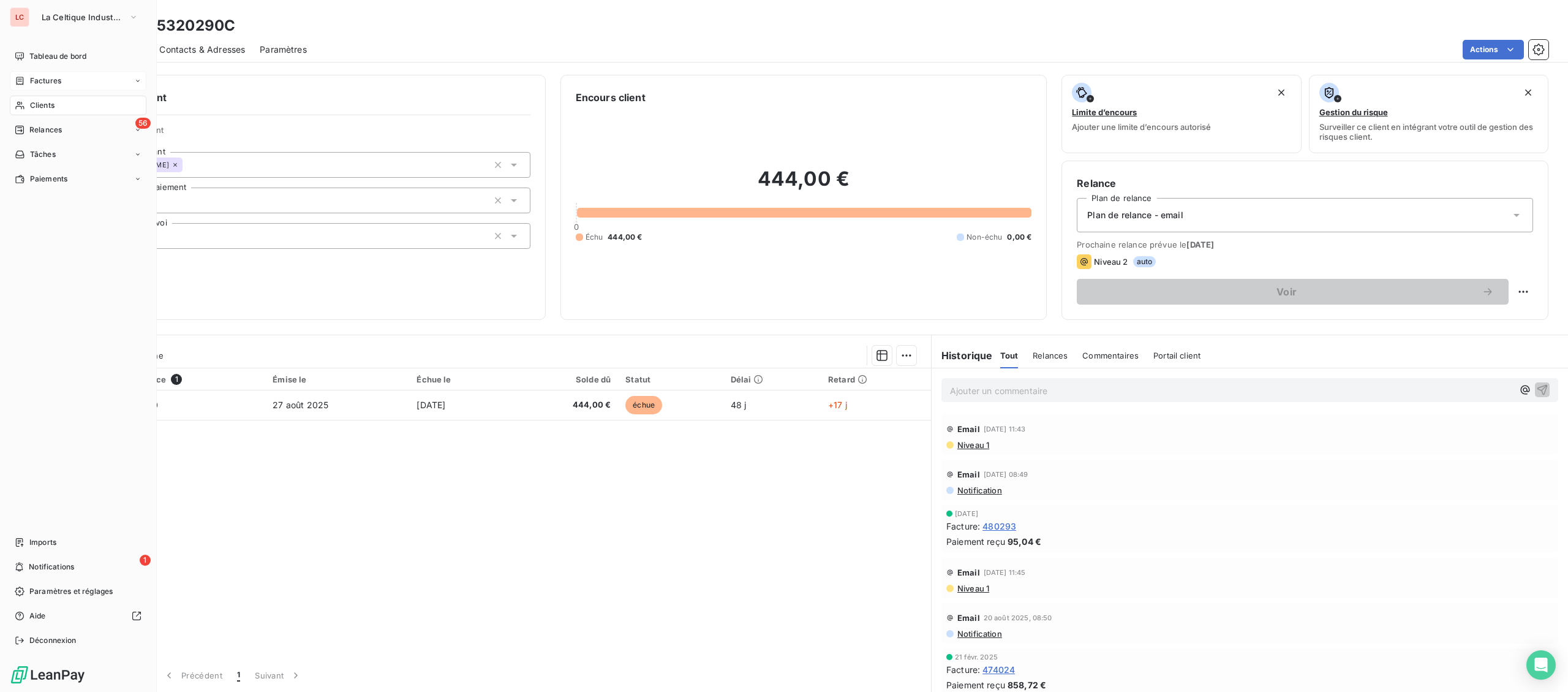
click at [50, 87] on div "Factures" at bounding box center [78, 81] width 136 height 19
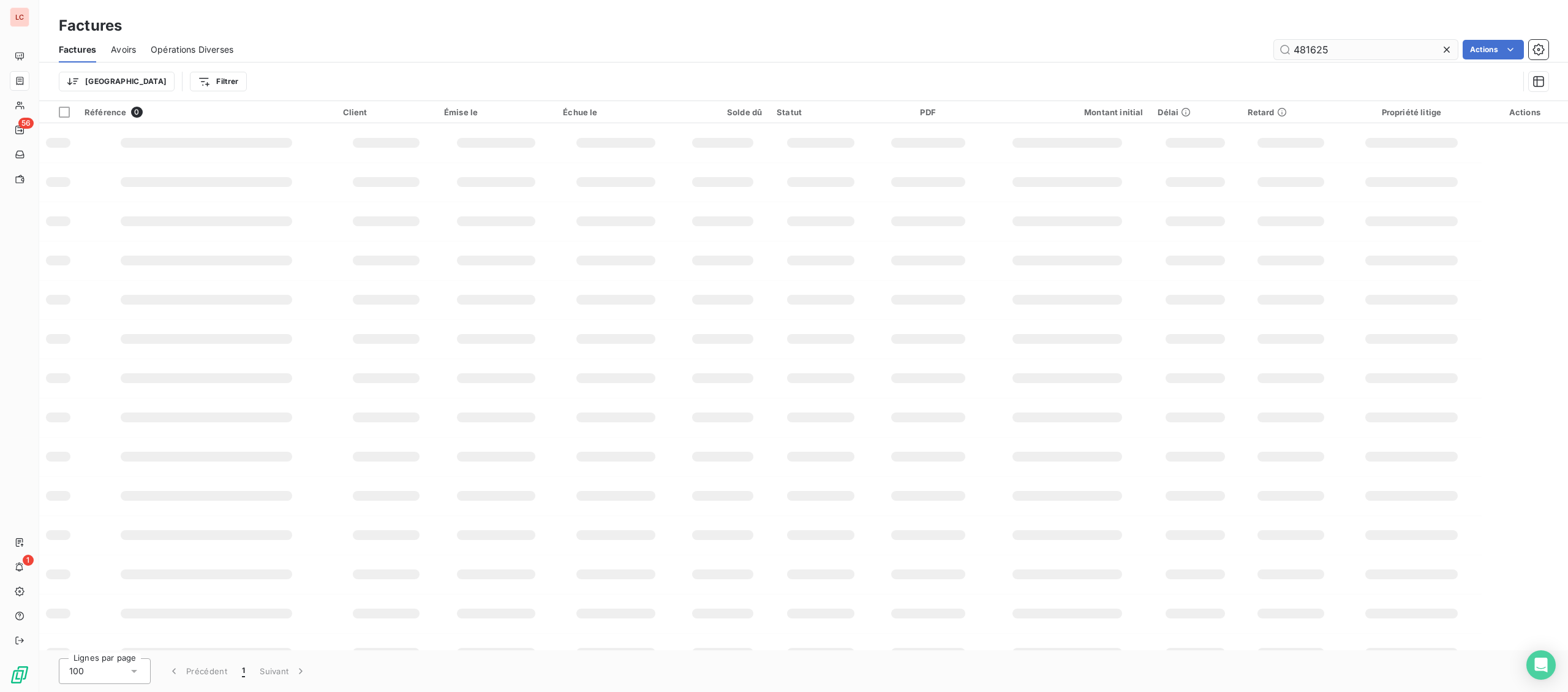
click at [1274, 41] on input "481625" at bounding box center [1366, 50] width 184 height 19
type input "LES 3 A"
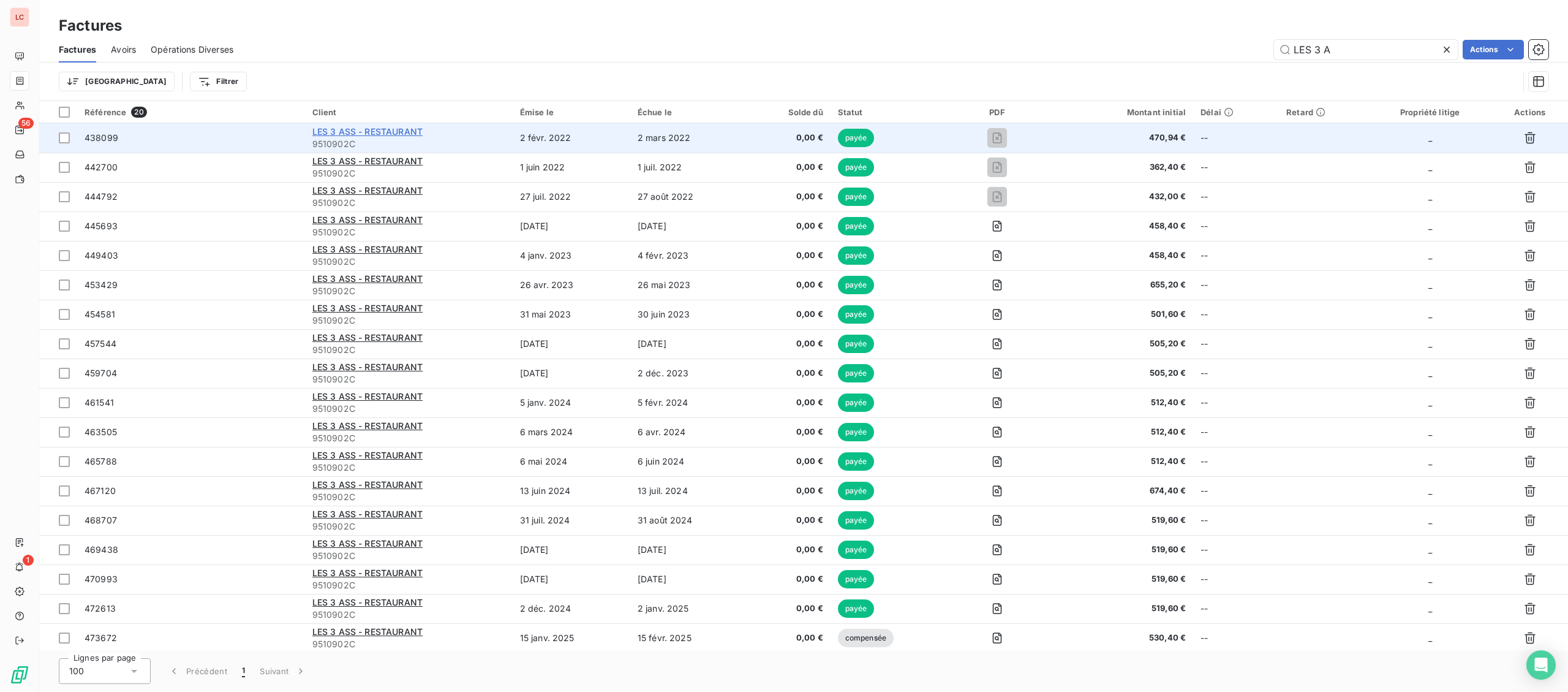
click at [368, 135] on span "LES 3 ASS - RESTAURANT" at bounding box center [367, 132] width 111 height 11
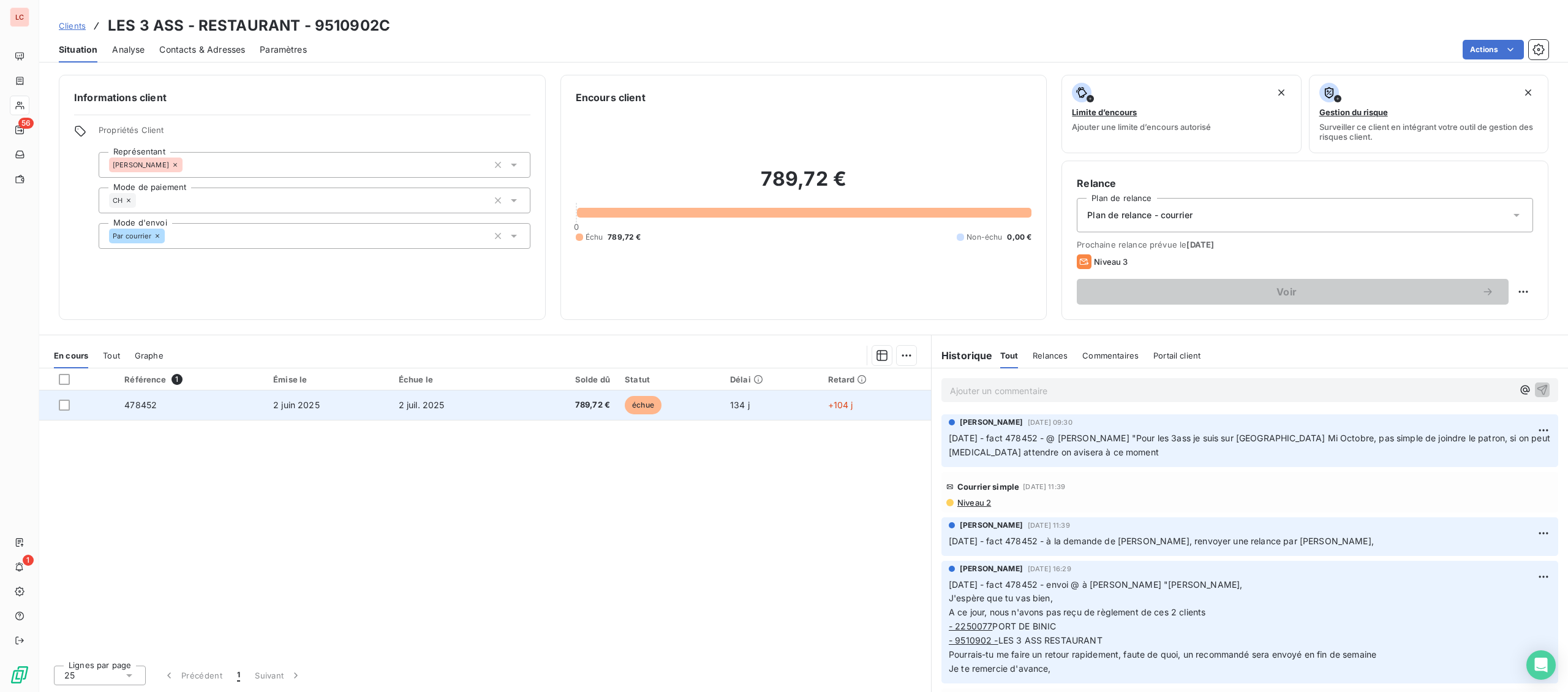
click at [311, 396] on td "2 juin 2025" at bounding box center [329, 404] width 126 height 29
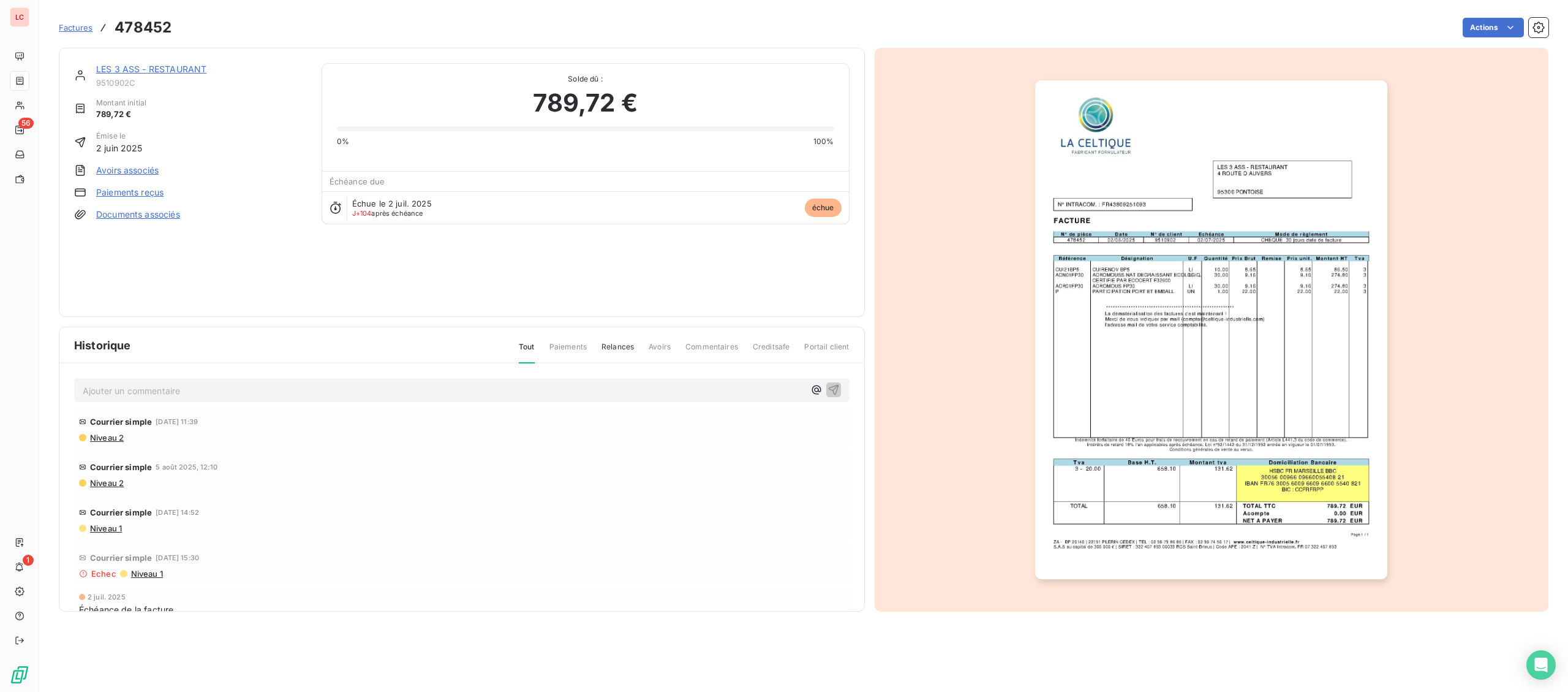
click at [1017, 346] on div at bounding box center [1212, 329] width 675 height 564
click at [1156, 344] on img "button" at bounding box center [1211, 330] width 352 height 499
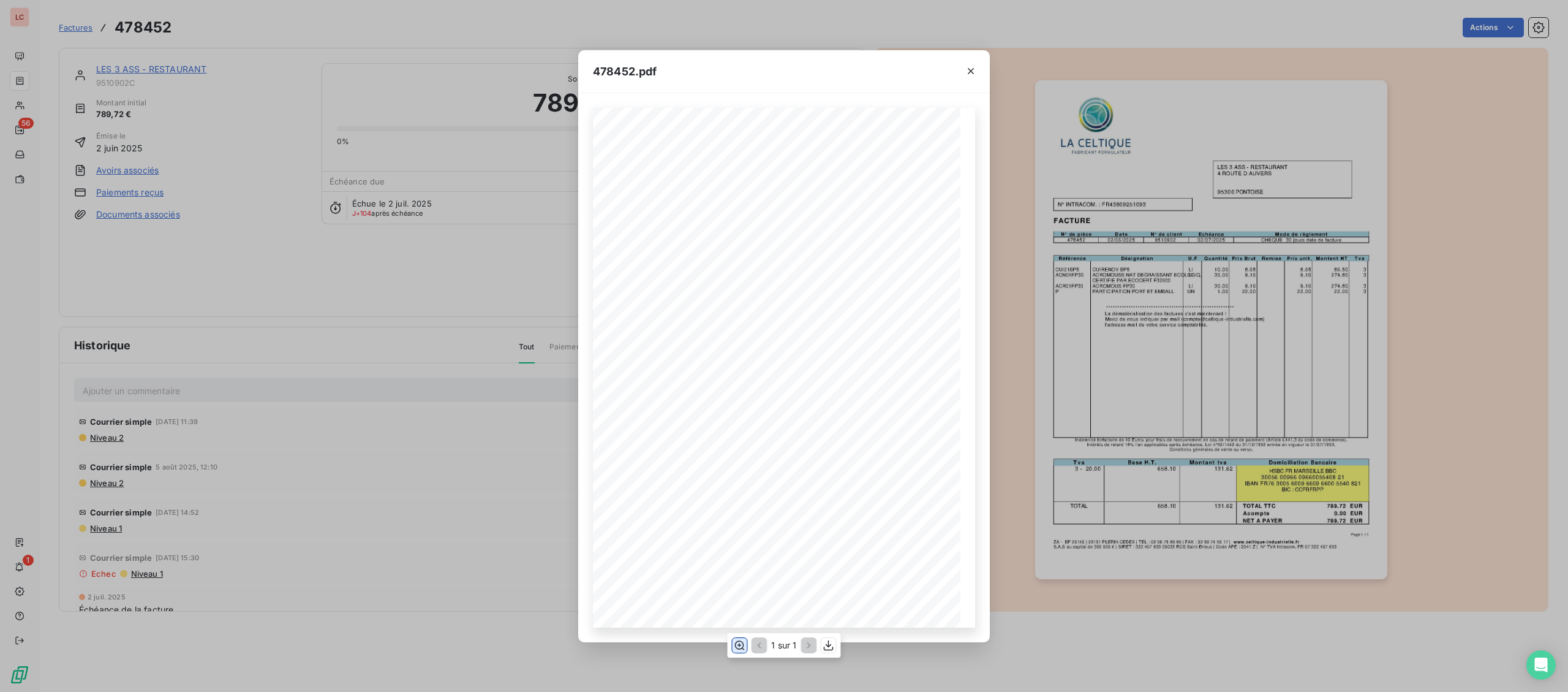
click at [742, 651] on icon "button" at bounding box center [739, 645] width 12 height 12
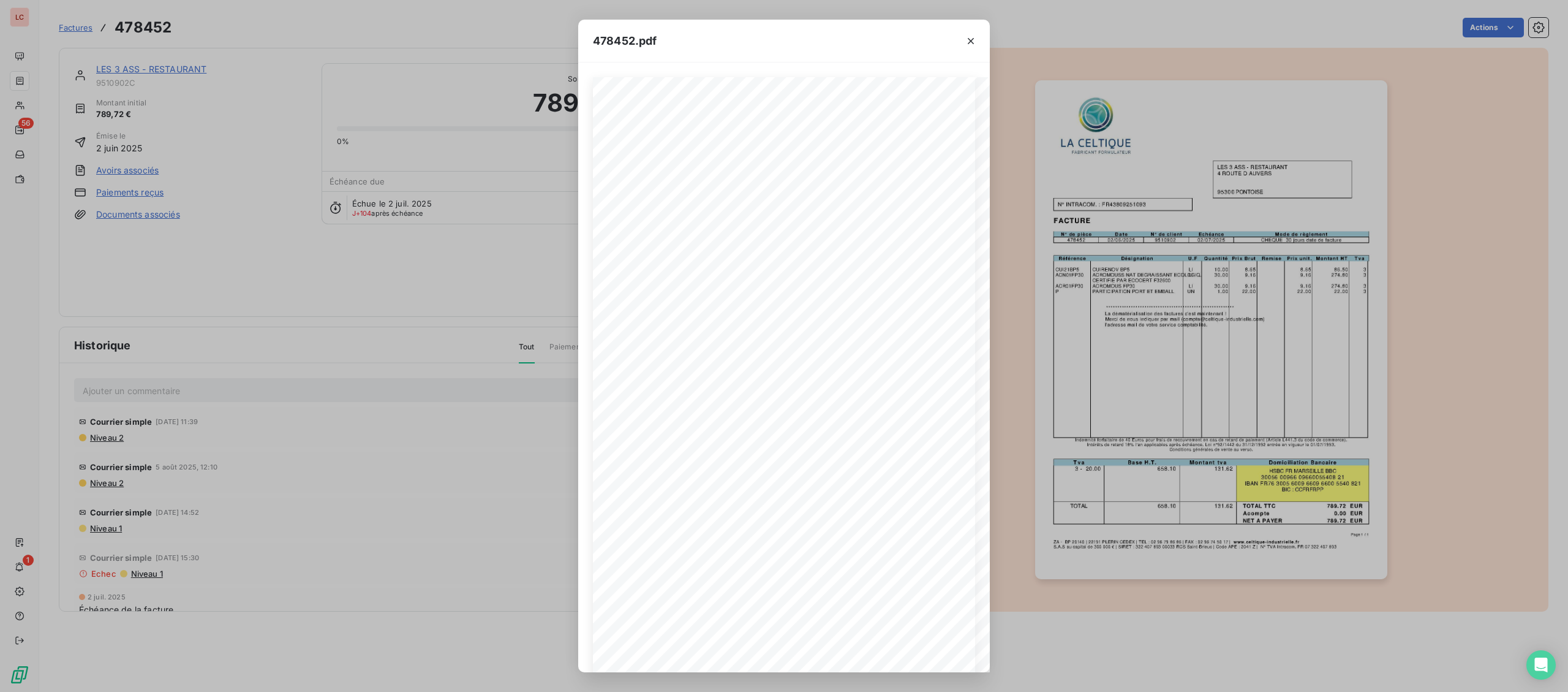
click at [181, 73] on div "478452.pdf Page 1 / 1 ZA - BP 20140 | [PHONE_NUMBER] CEDEX | TEL : [PHONE_NUMBE…" at bounding box center [784, 346] width 1568 height 692
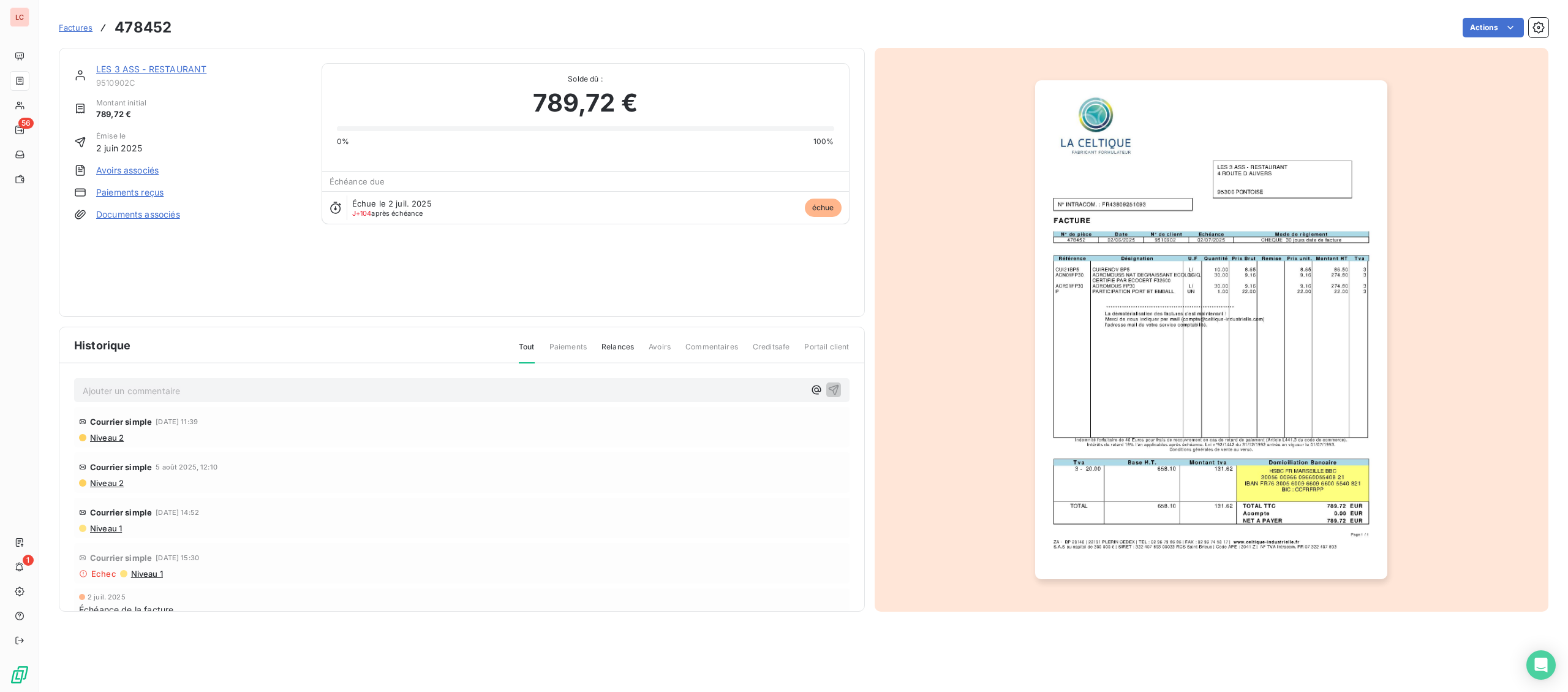
click at [181, 73] on link "LES 3 ASS - RESTAURANT" at bounding box center [151, 69] width 111 height 11
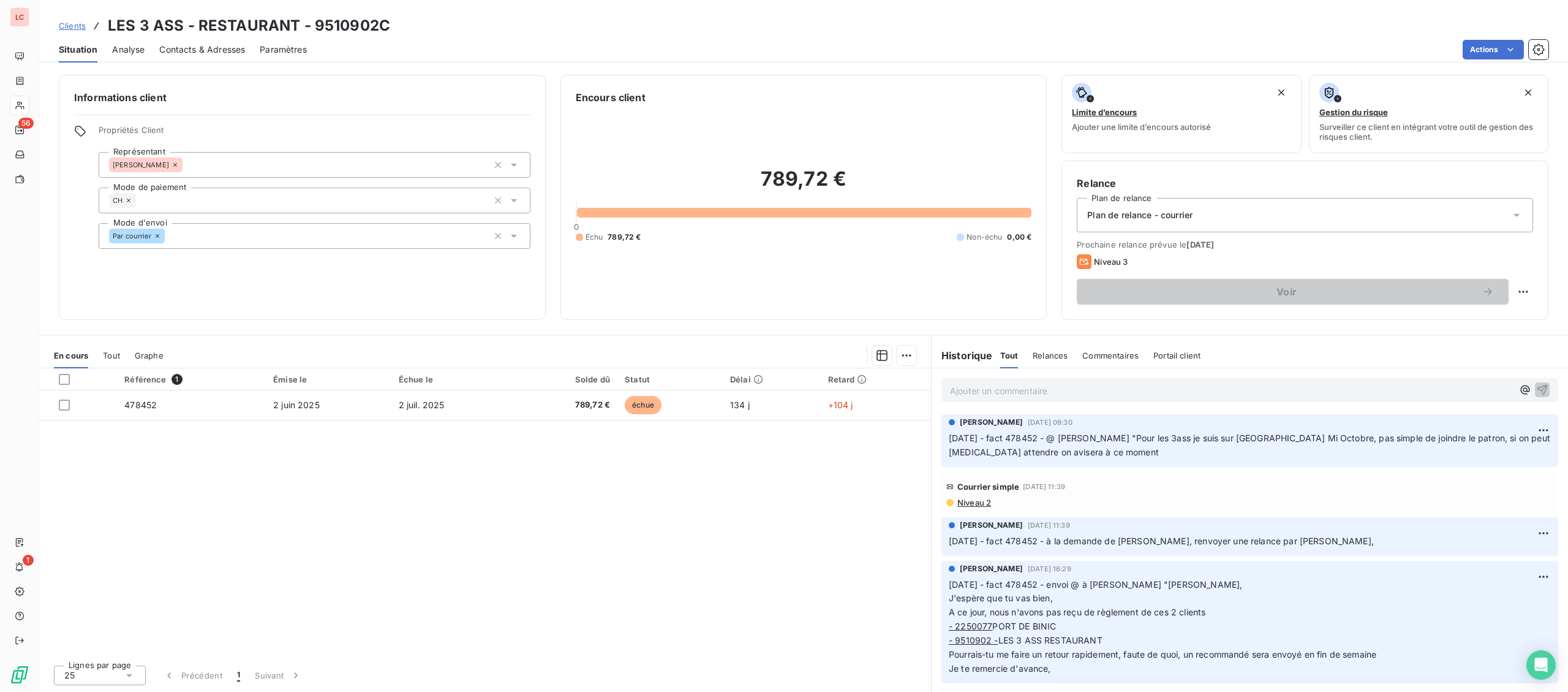
click at [1289, 402] on div "Ajouter un commentaire ﻿" at bounding box center [1250, 389] width 616 height 24
click at [1290, 395] on p "Ajouter un commentaire ﻿" at bounding box center [1231, 390] width 562 height 15
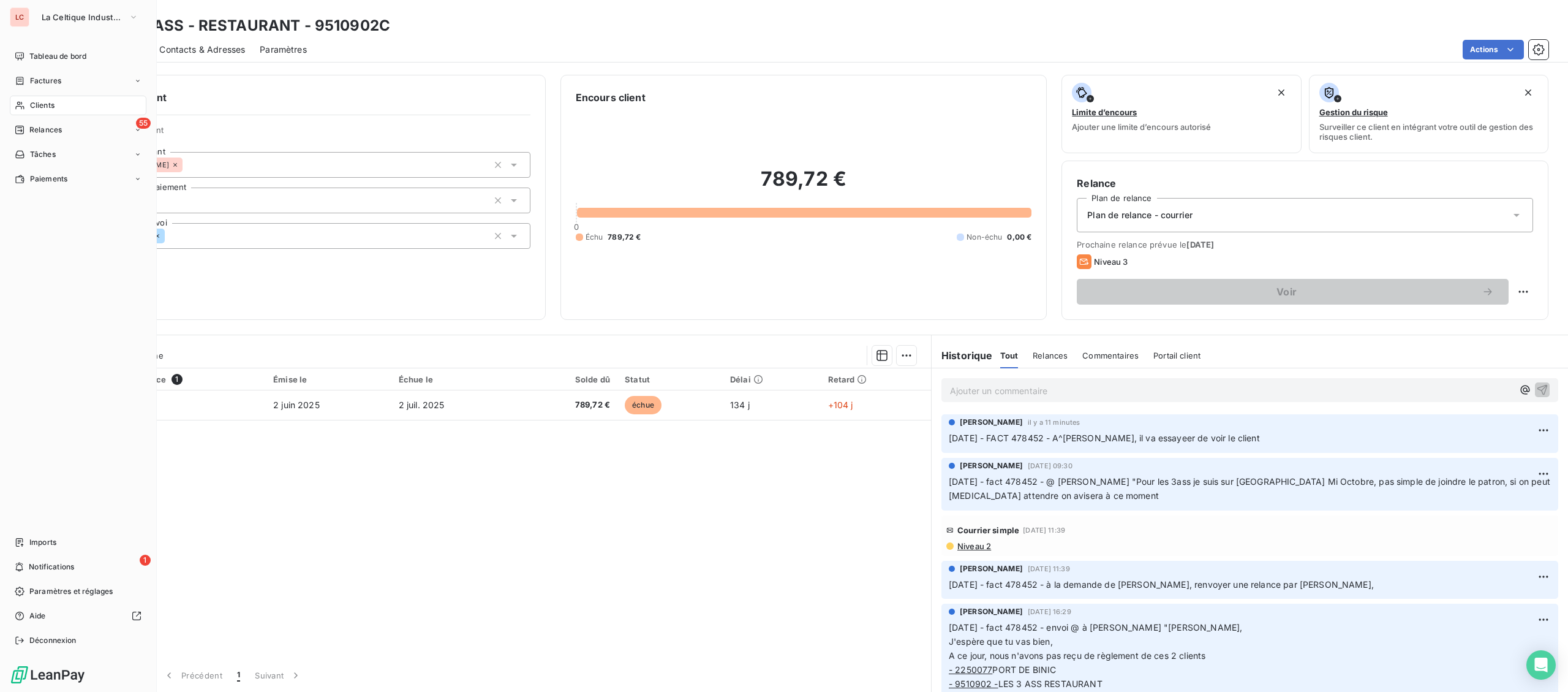
click at [36, 106] on span "Clients" at bounding box center [42, 105] width 25 height 11
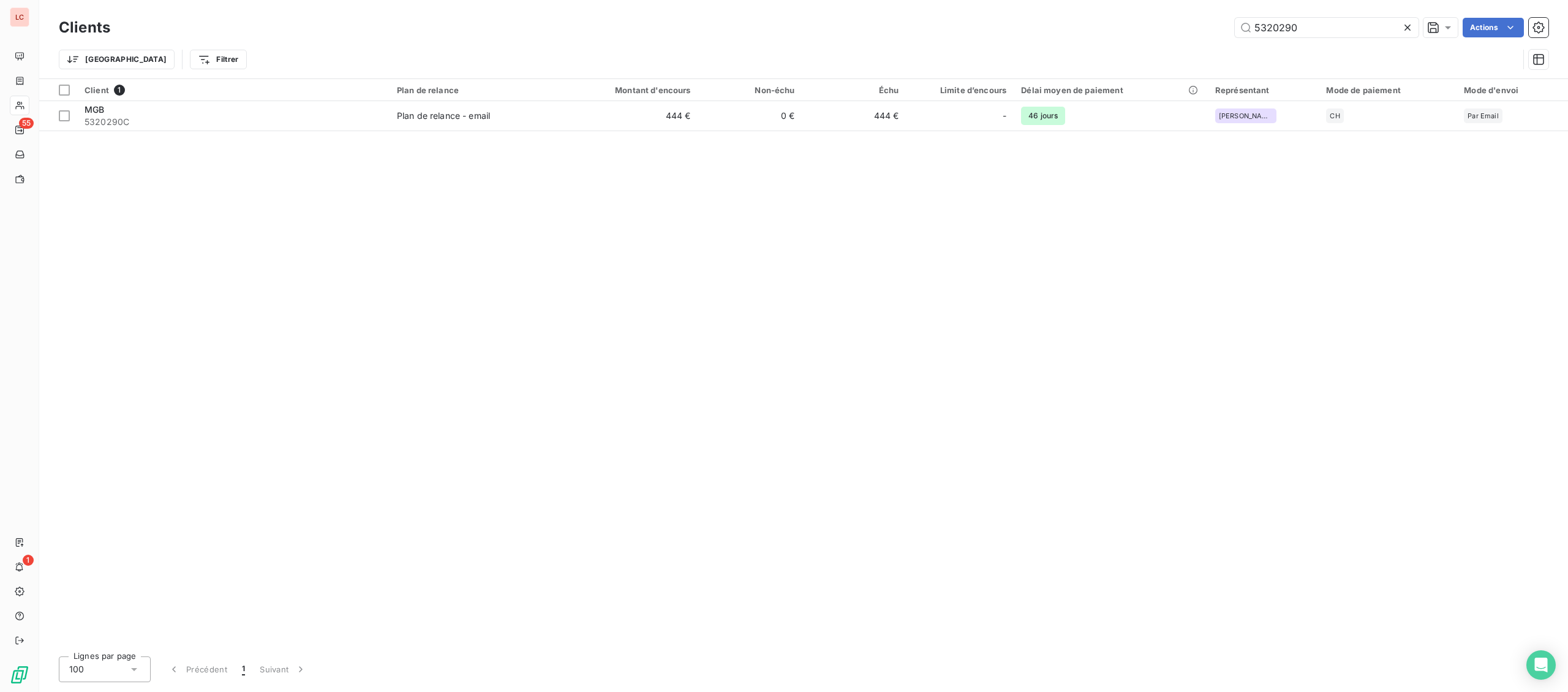
drag, startPoint x: 1321, startPoint y: 37, endPoint x: 942, endPoint y: 5, distance: 380.3
click at [1089, 31] on div "Clients 5320290 Actions" at bounding box center [803, 27] width 1489 height 26
drag, startPoint x: 1257, startPoint y: 31, endPoint x: 1121, endPoint y: 27, distance: 136.1
click at [1235, 34] on input "5320290" at bounding box center [1327, 27] width 184 height 19
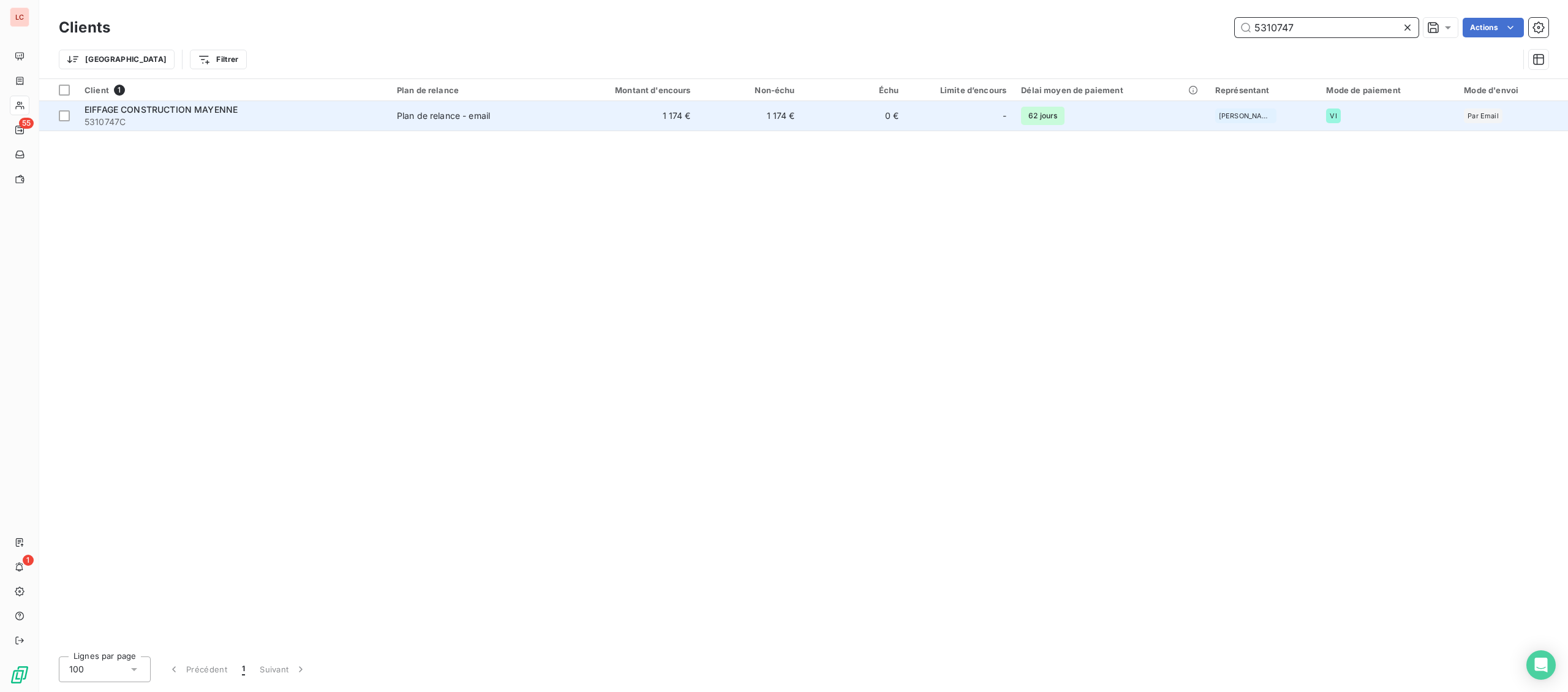
type input "5310747"
drag, startPoint x: 458, startPoint y: 111, endPoint x: 448, endPoint y: 113, distance: 10.2
click at [459, 111] on div "Plan de relance - email" at bounding box center [443, 116] width 93 height 12
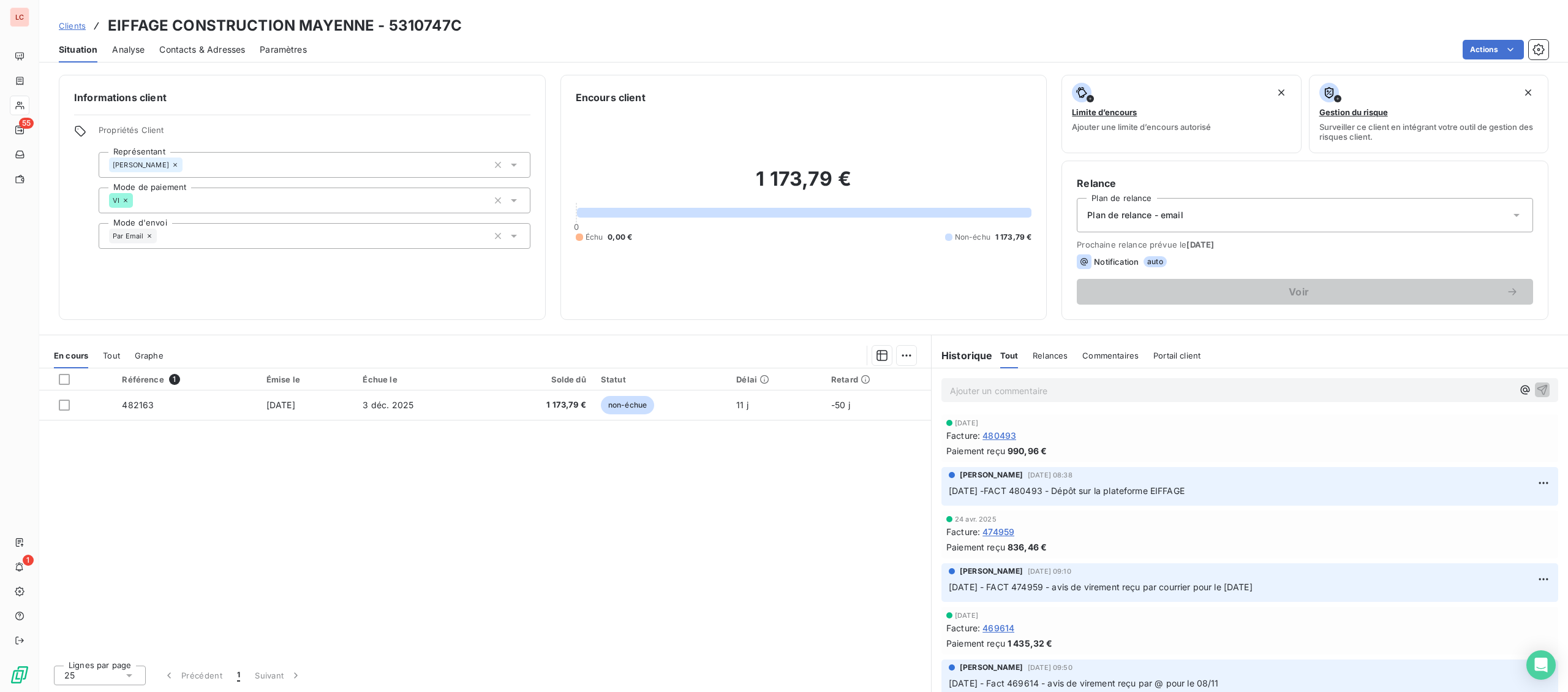
click at [1048, 402] on div "Ajouter un commentaire ﻿" at bounding box center [1250, 389] width 616 height 24
click at [1056, 390] on p "Ajouter un commentaire ﻿" at bounding box center [1231, 390] width 562 height 15
click at [1518, 381] on button "button" at bounding box center [1525, 388] width 15 height 15
click at [1212, 395] on p "[DATE] -FACT" at bounding box center [1231, 390] width 562 height 14
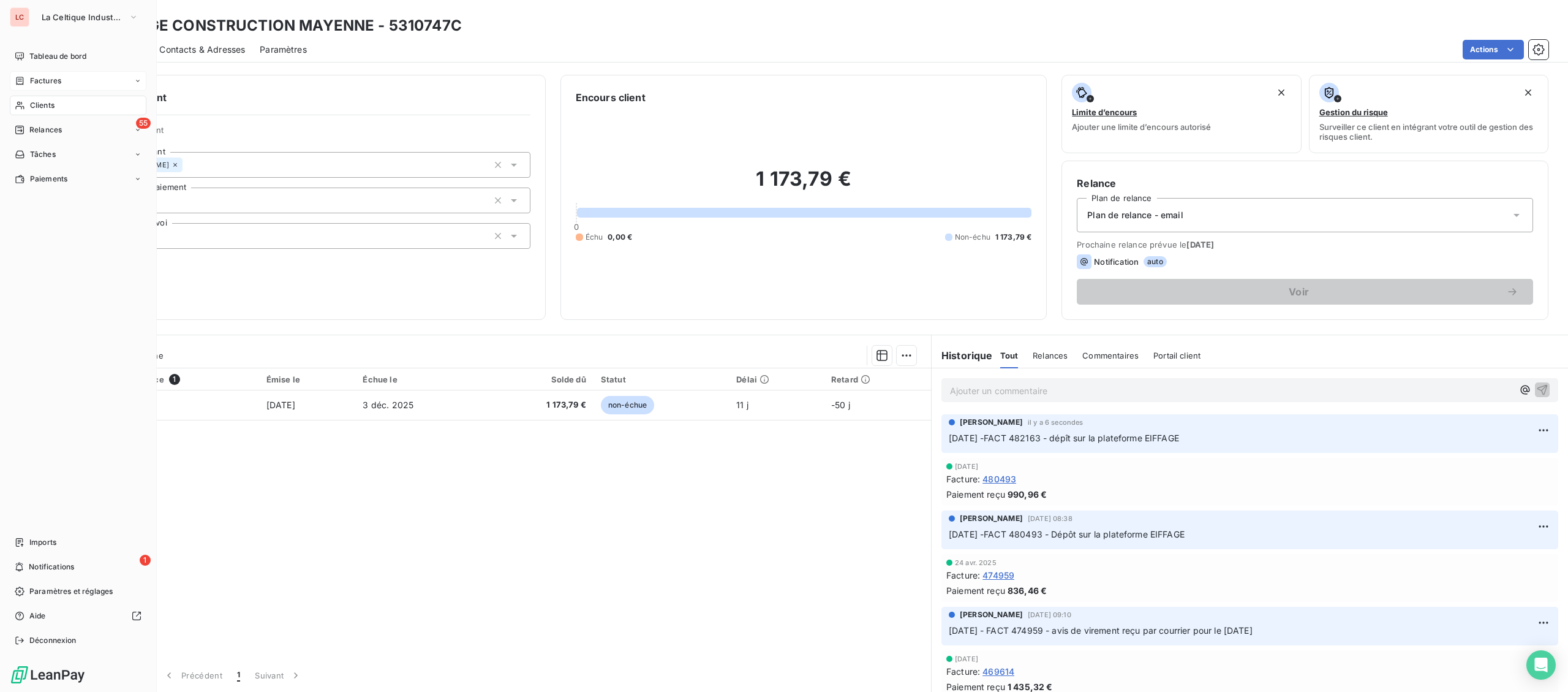
click at [36, 81] on span "Factures" at bounding box center [45, 81] width 31 height 11
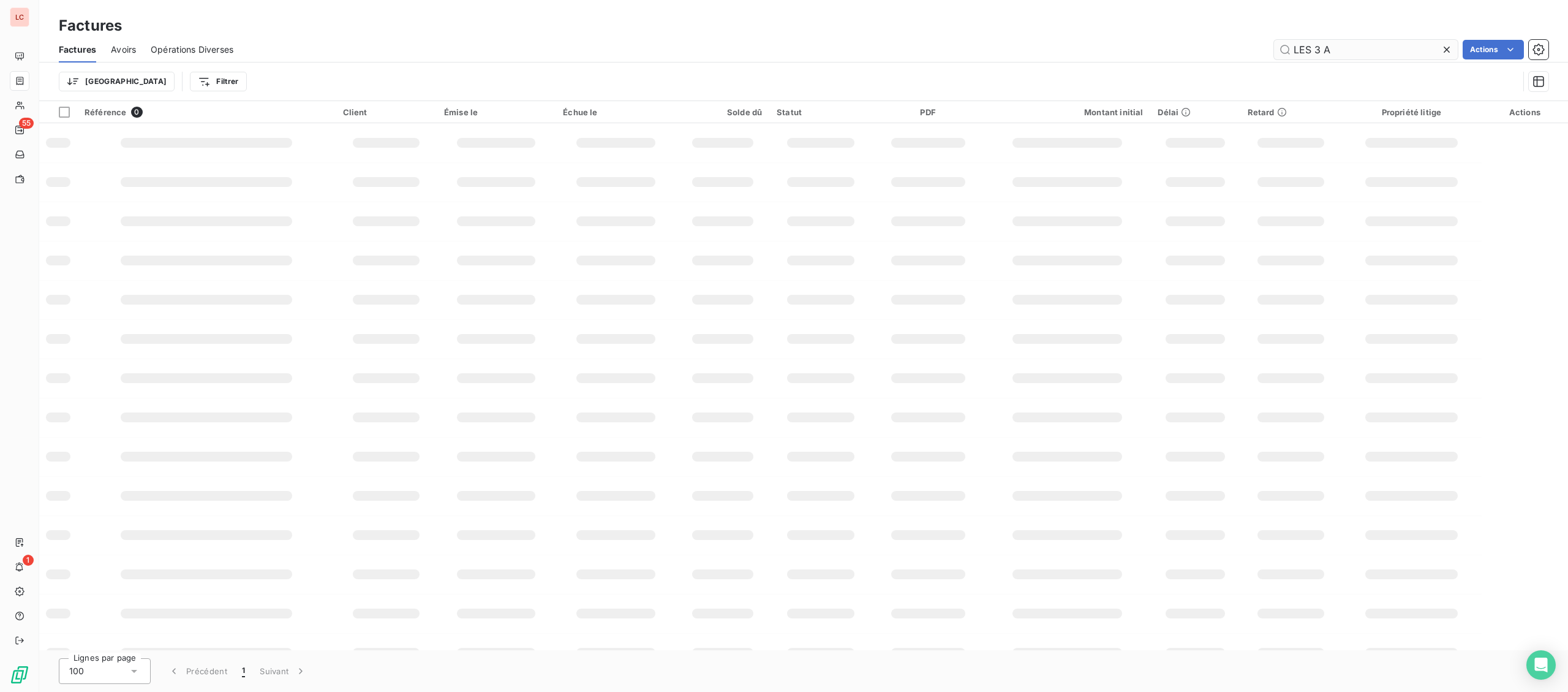
drag, startPoint x: 1345, startPoint y: 44, endPoint x: 1220, endPoint y: 47, distance: 125.0
click at [1274, 47] on input "LES 3 A" at bounding box center [1366, 50] width 184 height 19
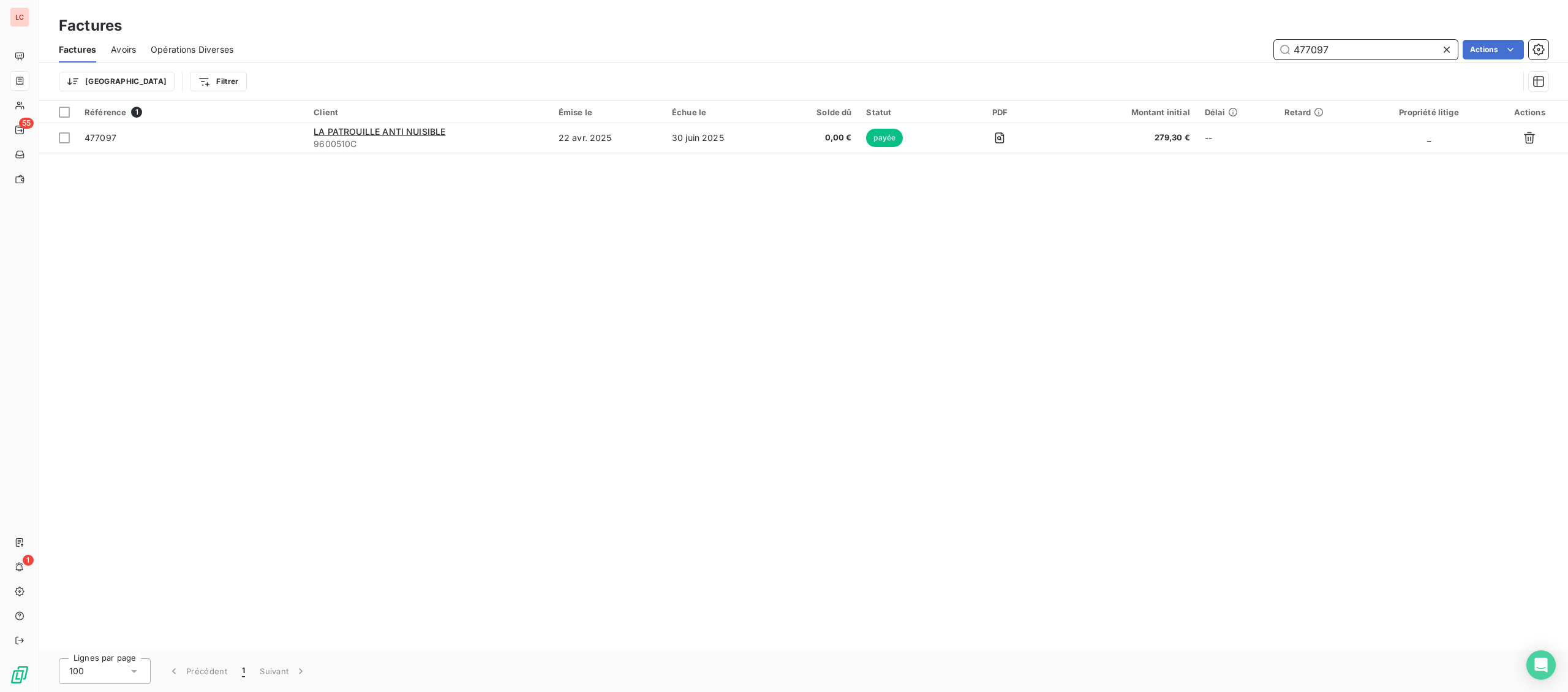
drag, startPoint x: 1358, startPoint y: 46, endPoint x: 1212, endPoint y: 47, distance: 146.0
click at [1274, 47] on input "477097" at bounding box center [1366, 50] width 184 height 19
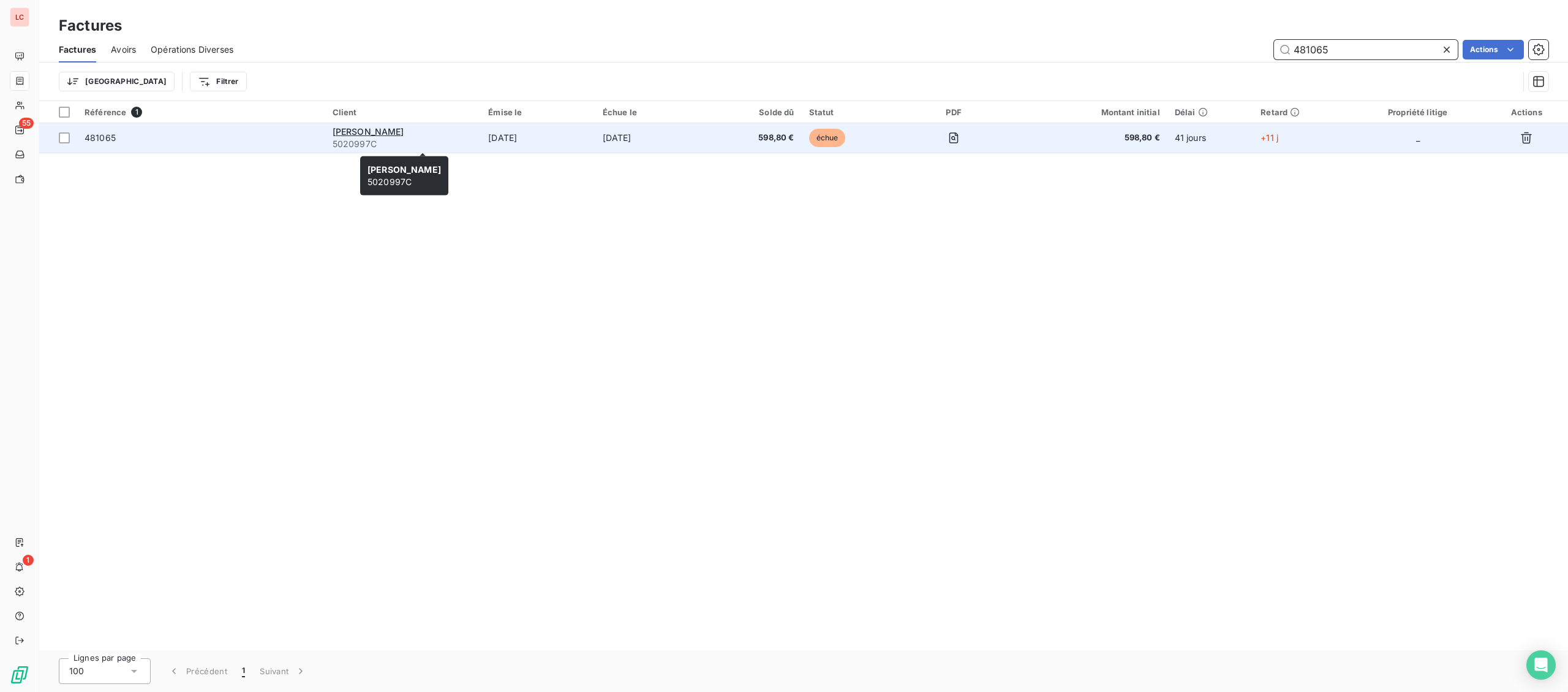
type input "481065"
click at [474, 141] on span "5020997C" at bounding box center [403, 144] width 142 height 12
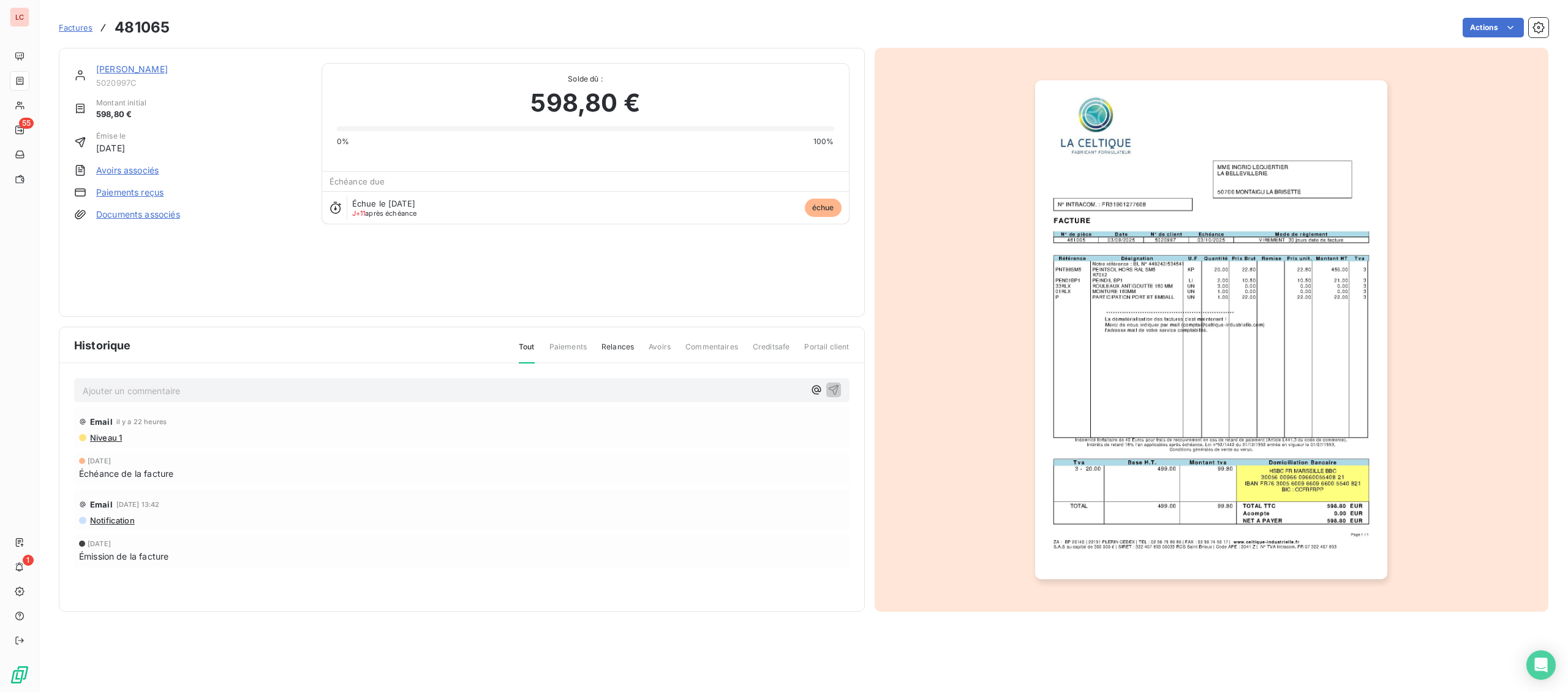
click at [119, 74] on link "[PERSON_NAME]" at bounding box center [132, 69] width 72 height 11
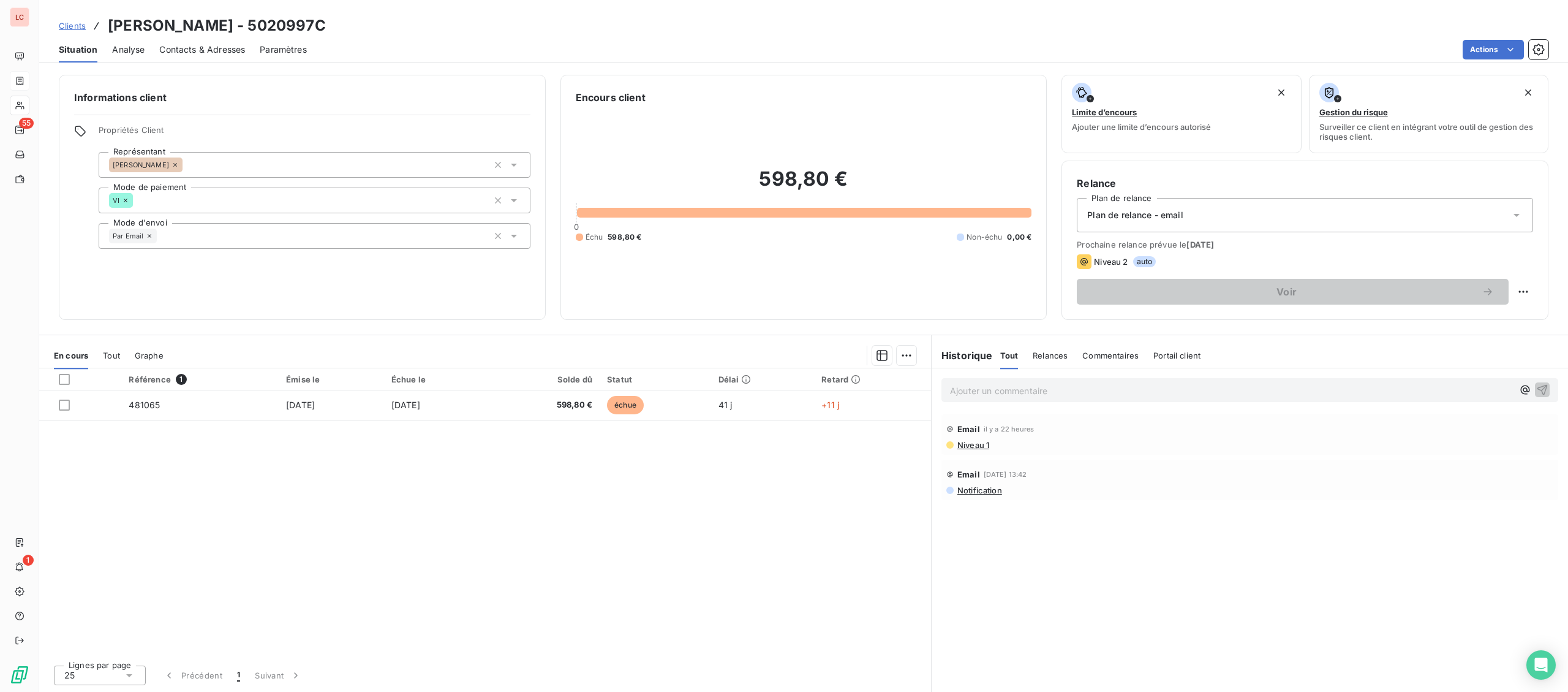
click at [1083, 388] on p "Ajouter un commentaire ﻿" at bounding box center [1231, 390] width 562 height 15
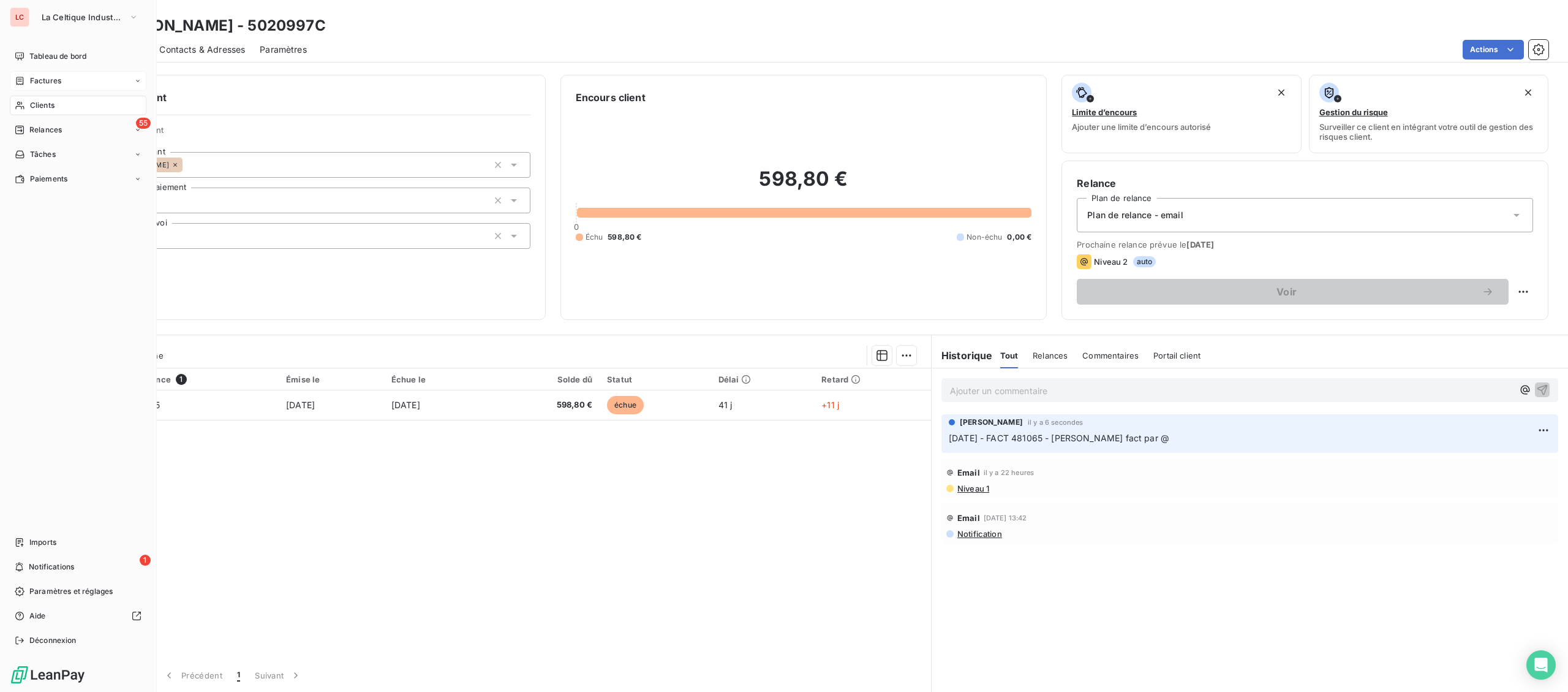
click at [36, 93] on nav "Tableau de bord Factures Clients 55 Relances Tâches Paiements" at bounding box center [78, 118] width 136 height 142
click at [40, 105] on span "Clients" at bounding box center [42, 105] width 25 height 11
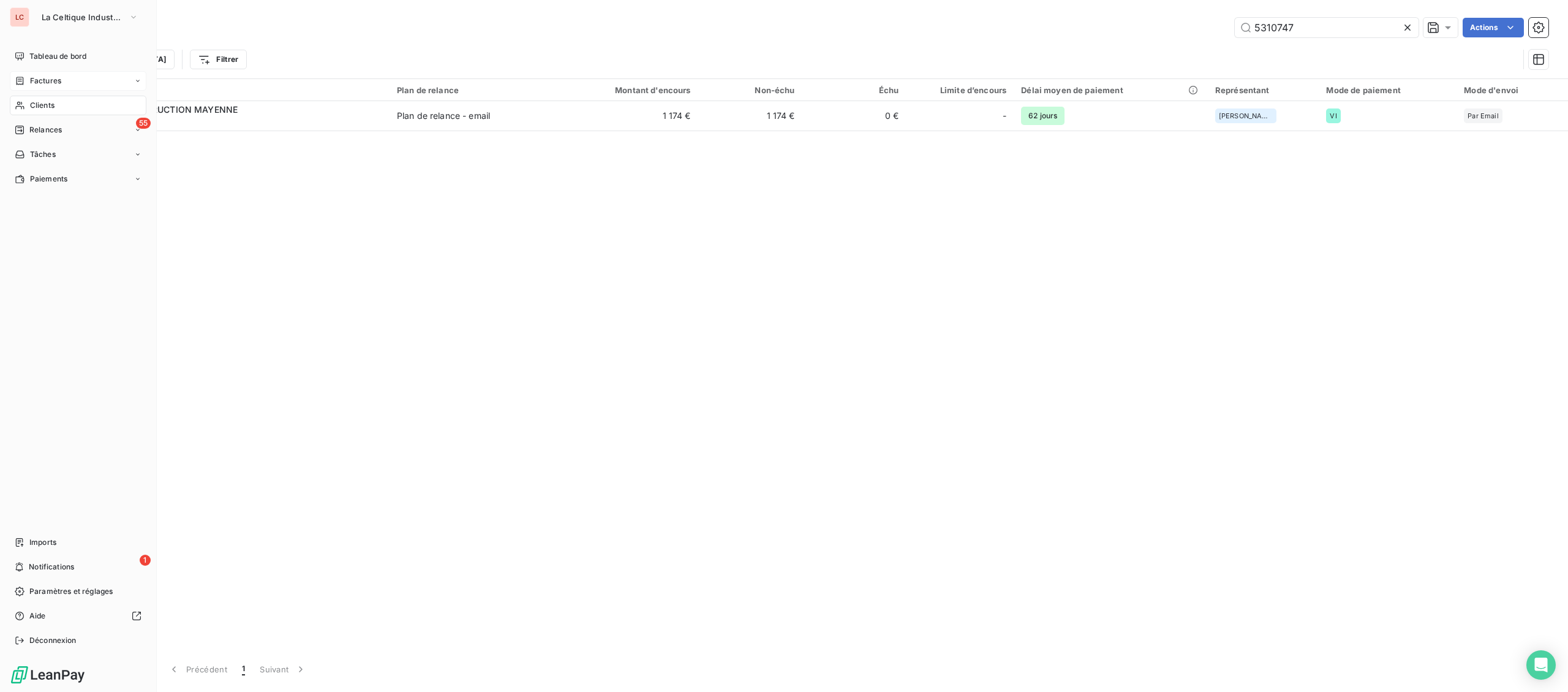
click at [57, 75] on div "Factures" at bounding box center [78, 81] width 136 height 19
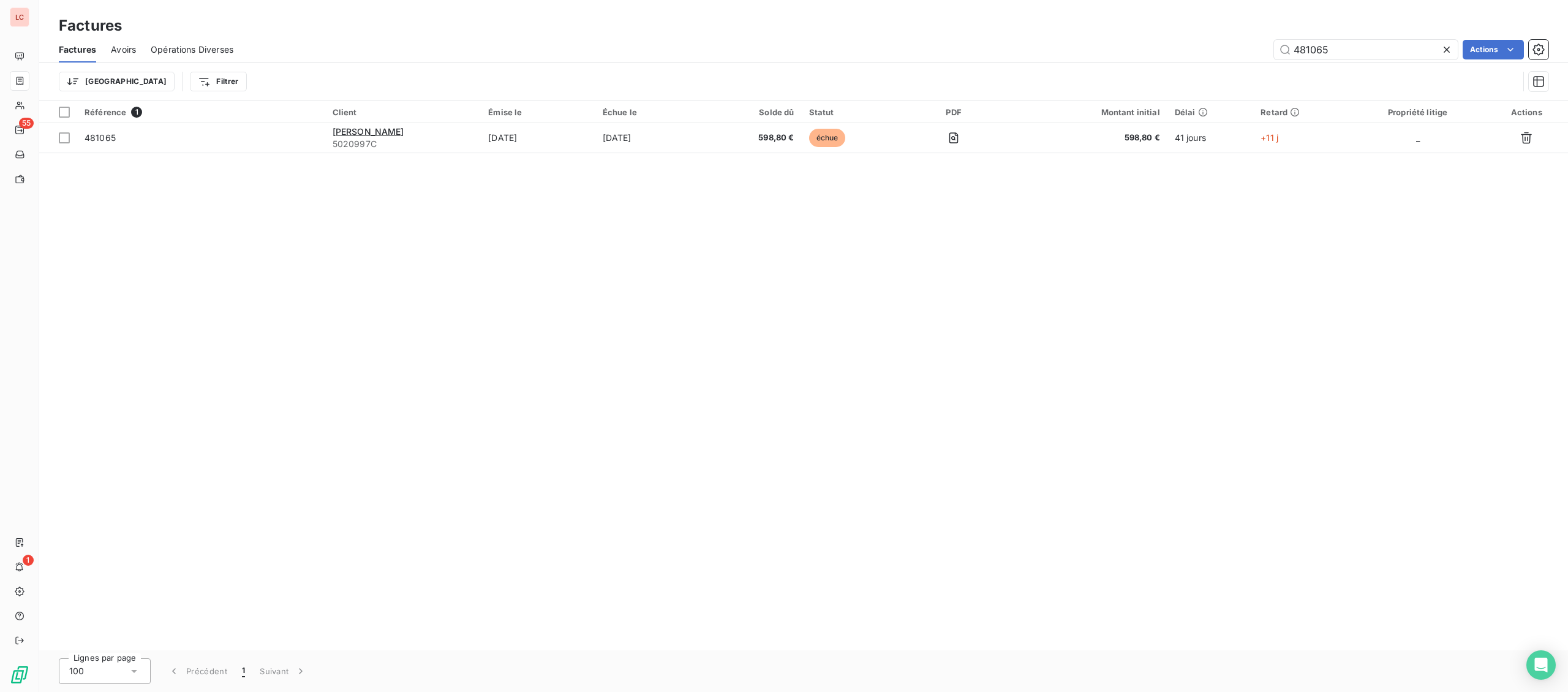
drag, startPoint x: 1387, startPoint y: 59, endPoint x: 1197, endPoint y: 49, distance: 190.3
click at [1197, 49] on div "Factures Avoirs Opérations Diverses 481065 Actions" at bounding box center [803, 50] width 1529 height 26
drag, startPoint x: 1327, startPoint y: 47, endPoint x: 1308, endPoint y: 54, distance: 20.2
click at [1308, 54] on input "481065" at bounding box center [1366, 50] width 184 height 19
click at [1306, 54] on input "481065" at bounding box center [1366, 50] width 184 height 19
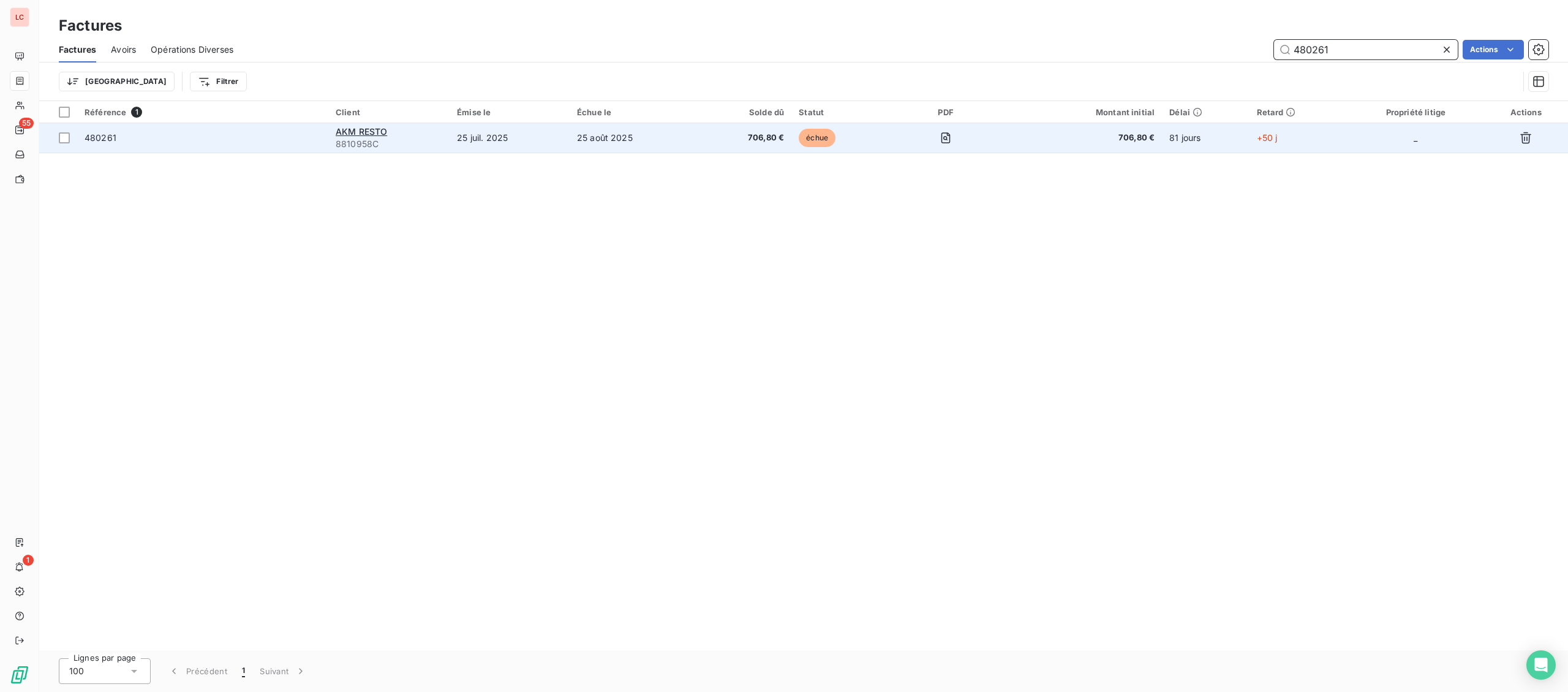
type input "480261"
click at [557, 133] on td "25 juil. 2025" at bounding box center [509, 137] width 120 height 29
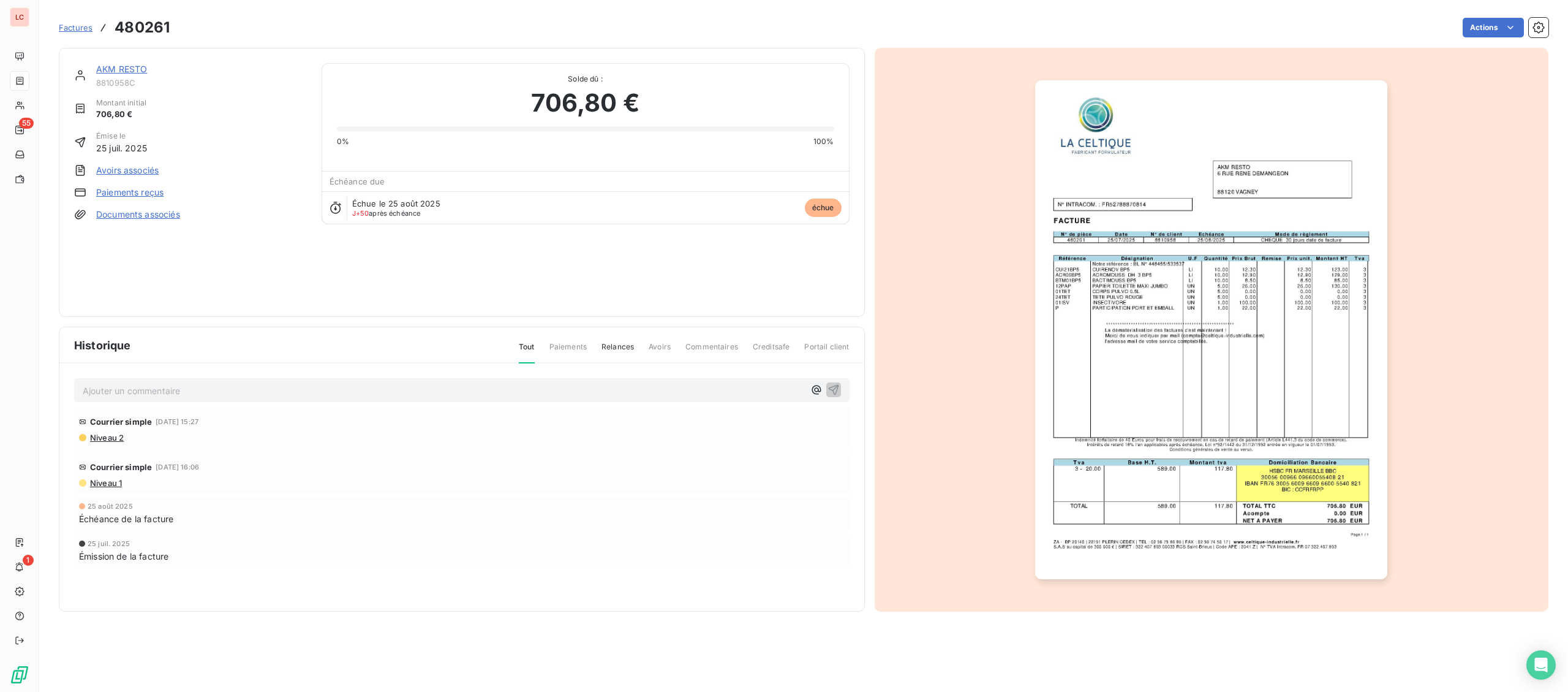
click at [115, 69] on link "AKM RESTO" at bounding box center [121, 69] width 50 height 11
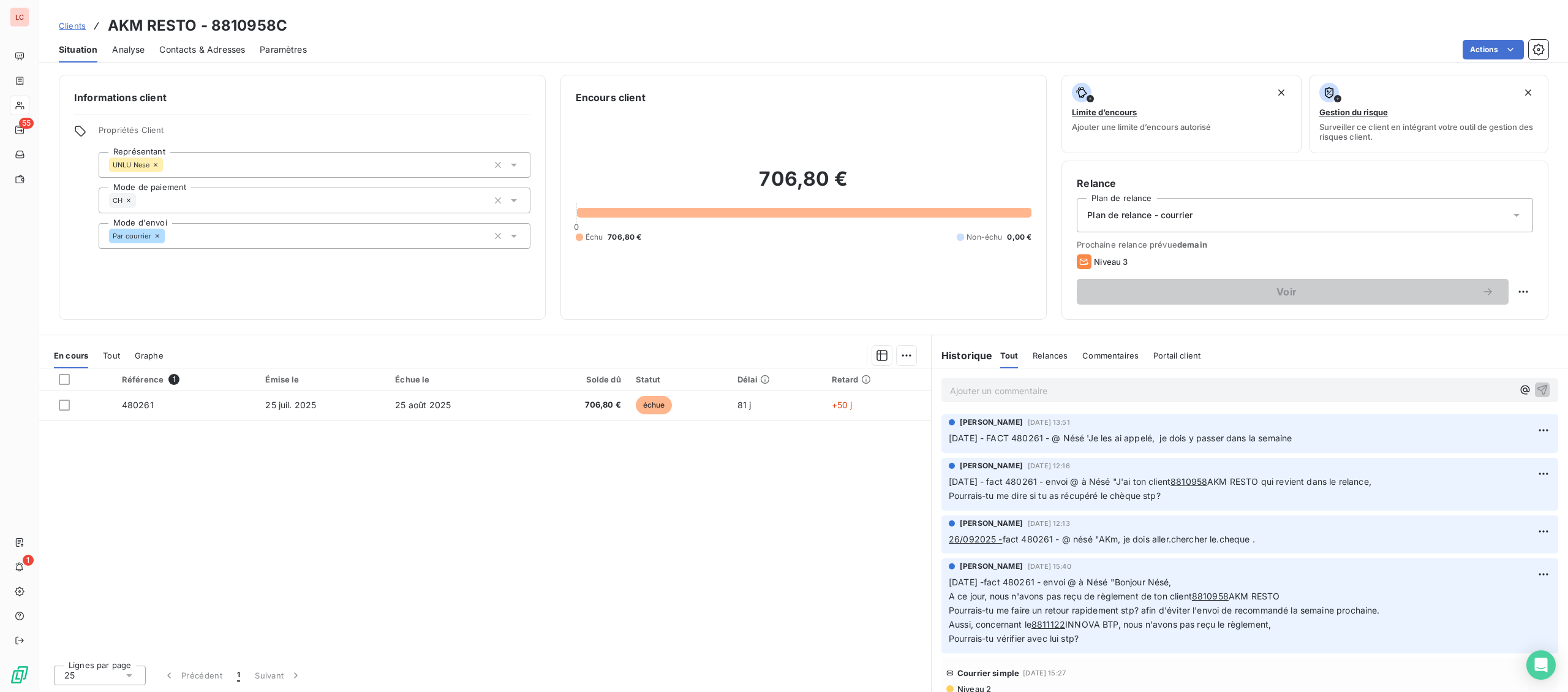
click at [1075, 387] on p "Ajouter un commentaire ﻿" at bounding box center [1231, 390] width 562 height 15
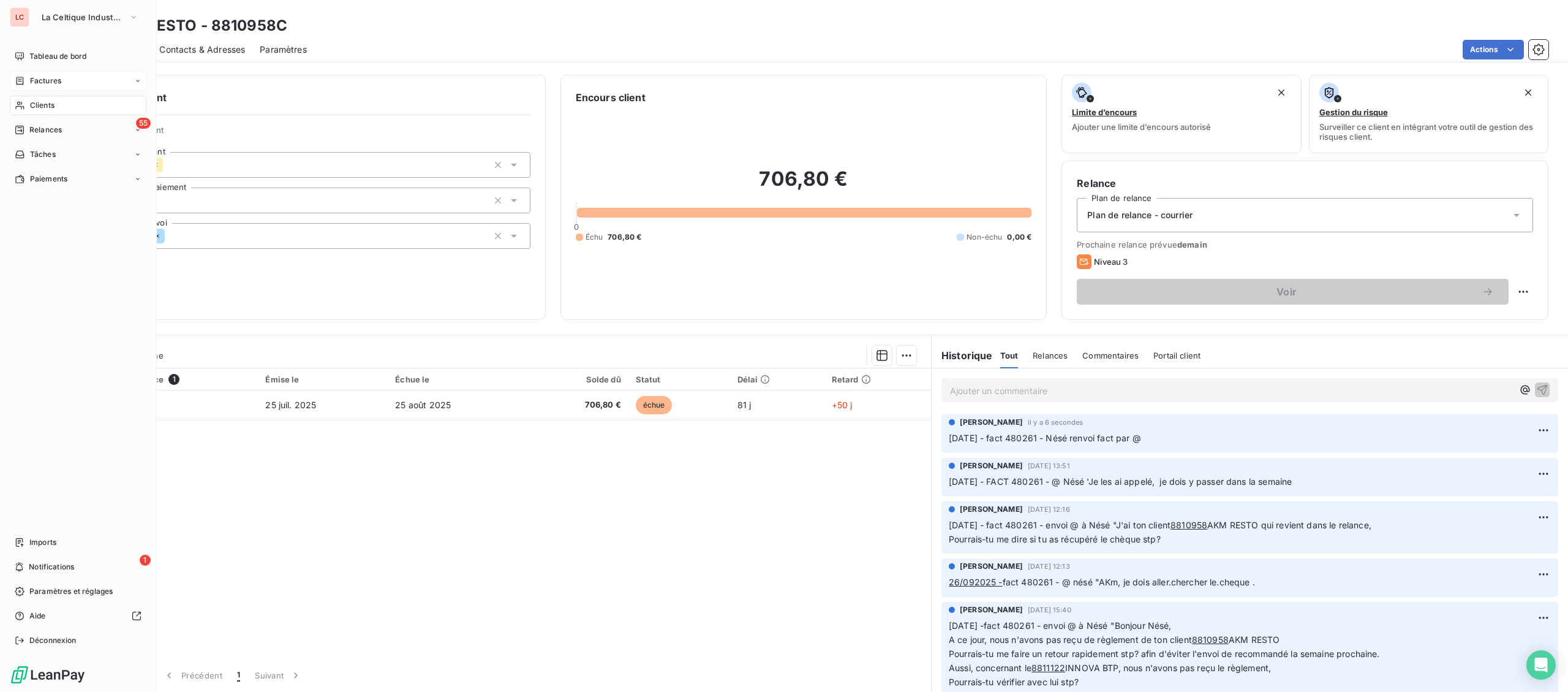
click at [11, 88] on div "Factures" at bounding box center [78, 81] width 136 height 19
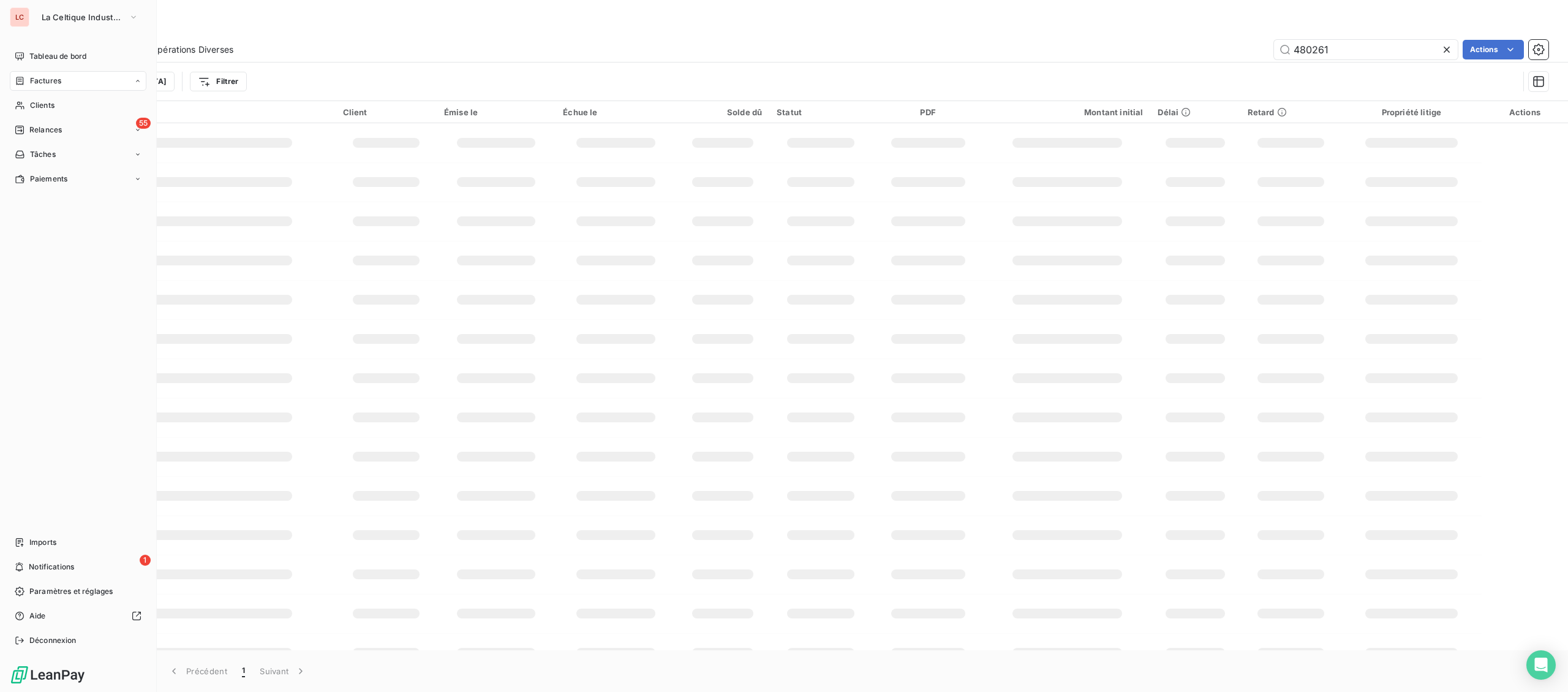
click at [18, 85] on icon at bounding box center [20, 81] width 11 height 10
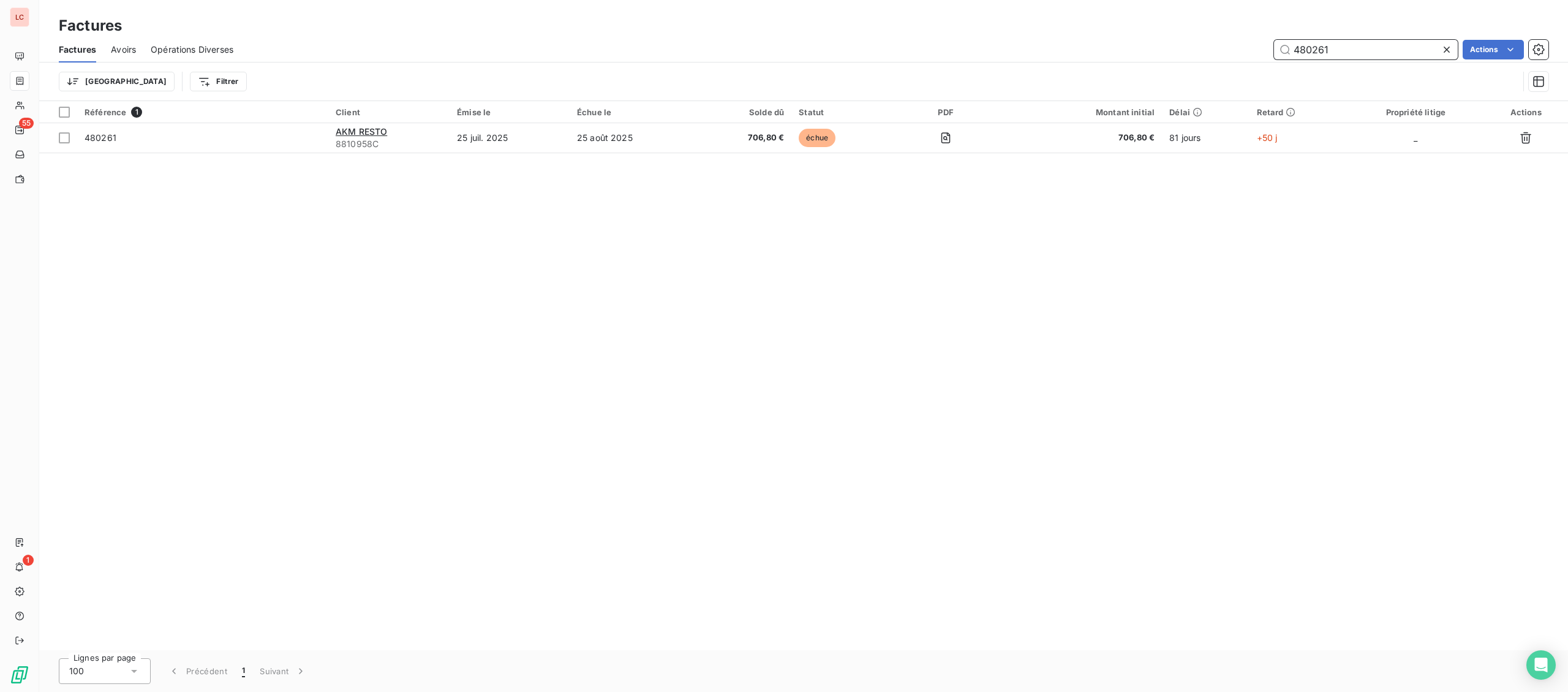
drag, startPoint x: 1348, startPoint y: 49, endPoint x: 1269, endPoint y: 39, distance: 79.6
click at [1286, 42] on input "480261" at bounding box center [1366, 50] width 184 height 19
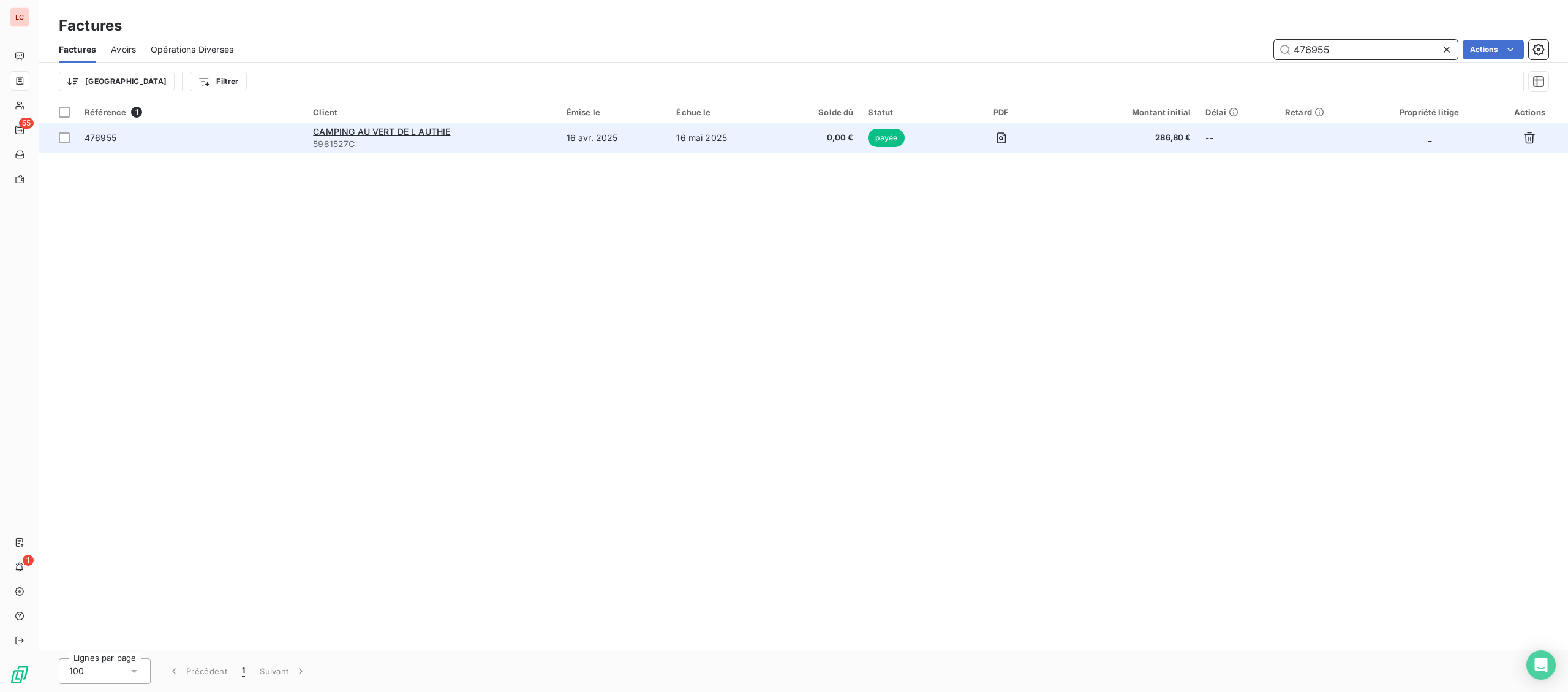
type input "476955"
click at [551, 144] on span "5981527C" at bounding box center [432, 144] width 238 height 12
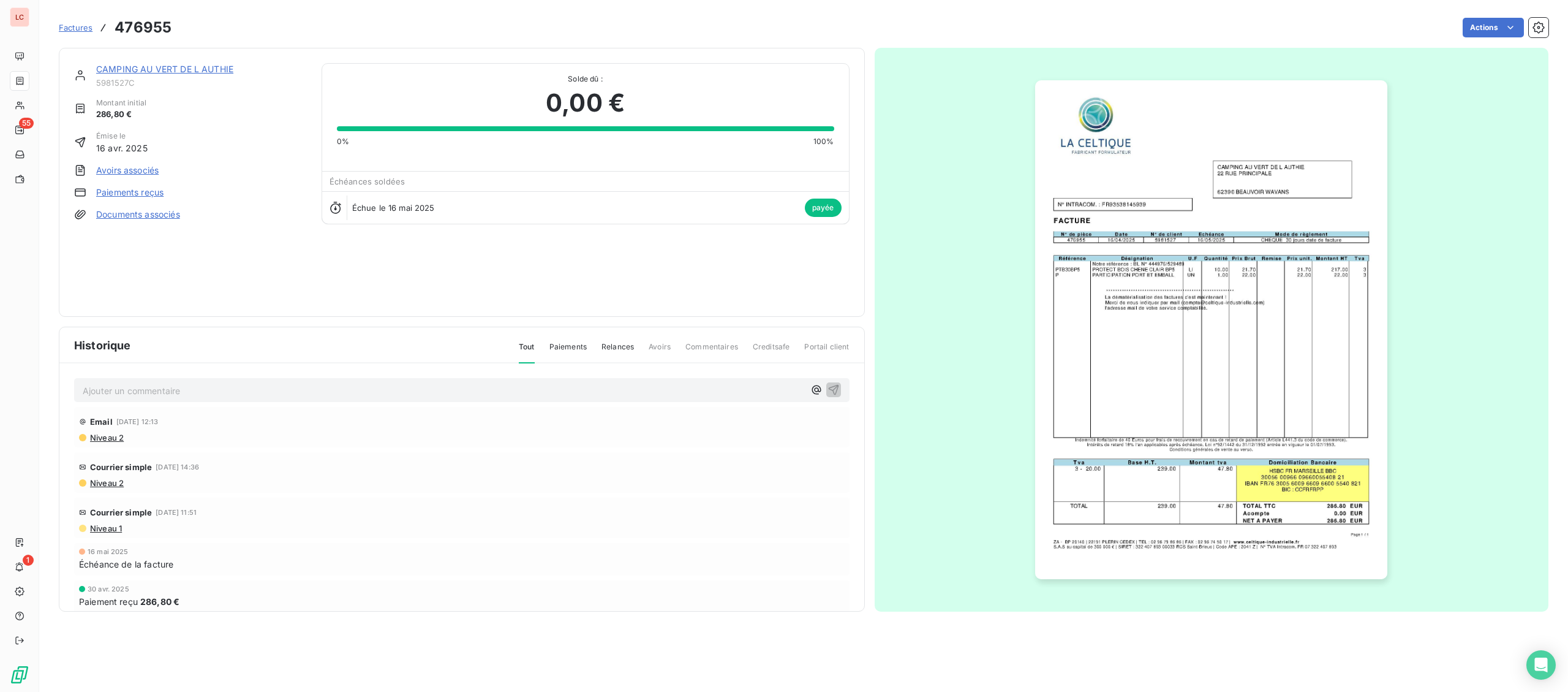
click at [226, 69] on link "CAMPING AU VERT DE L AUTHIE" at bounding box center [164, 69] width 137 height 11
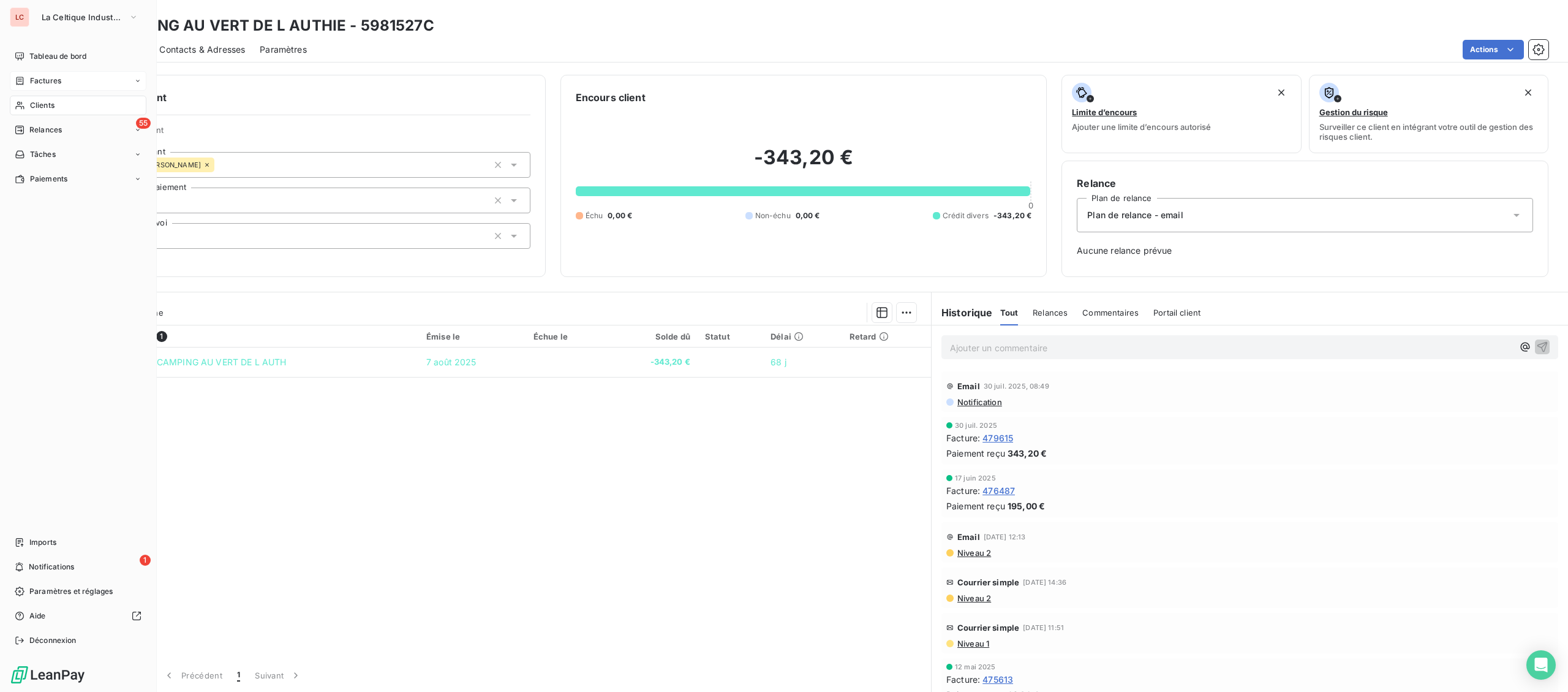
click at [25, 85] on icon at bounding box center [20, 81] width 11 height 10
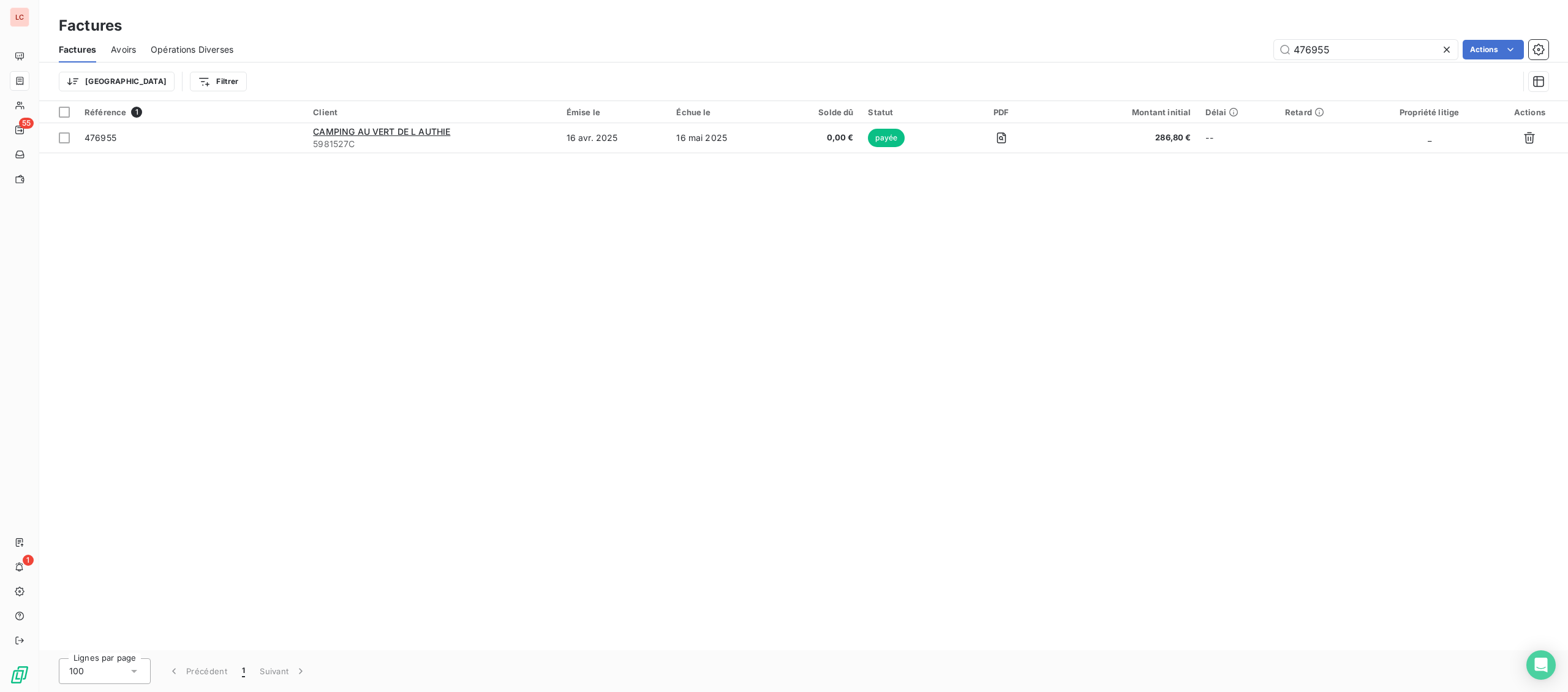
drag, startPoint x: 1392, startPoint y: 58, endPoint x: 1144, endPoint y: 56, distance: 248.0
click at [1274, 56] on input "476955" at bounding box center [1366, 50] width 184 height 19
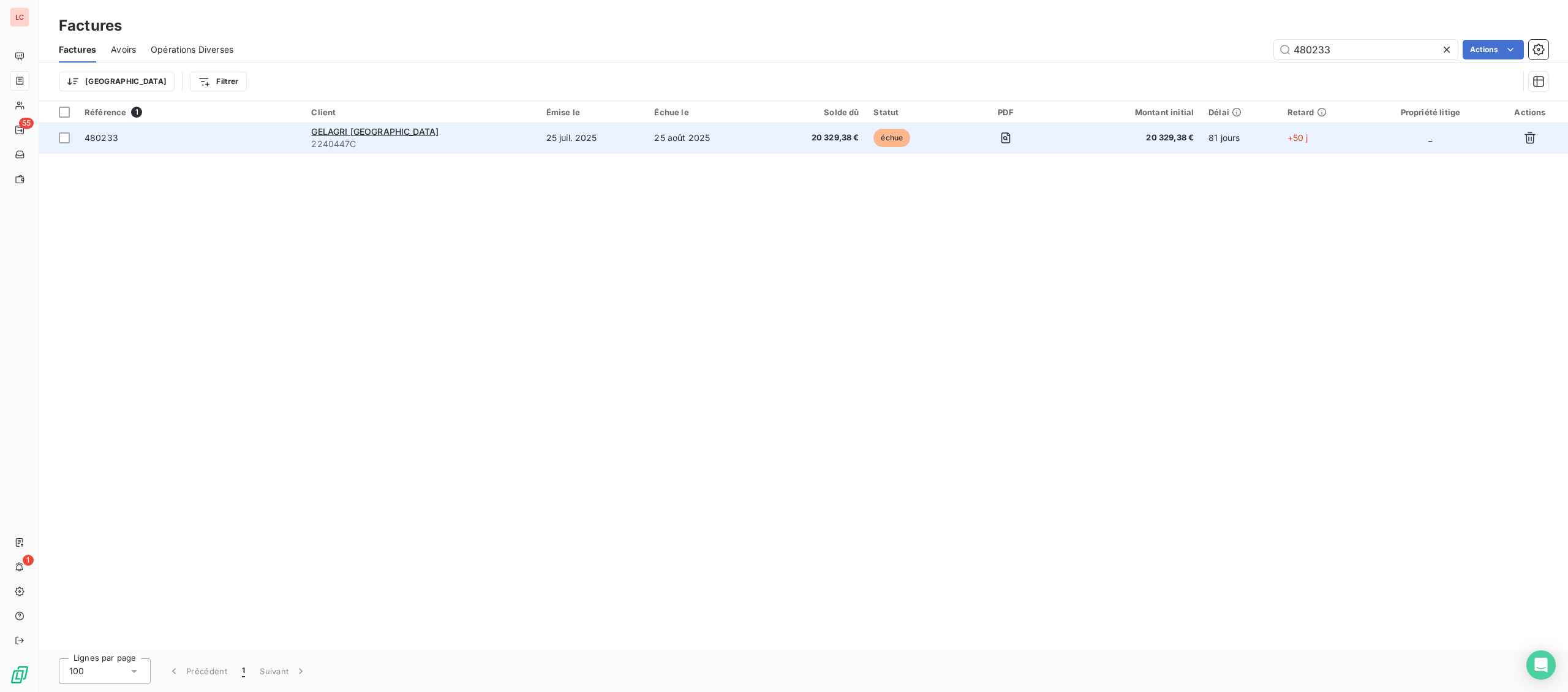
type input "480233"
click at [779, 145] on td "20 329,38 €" at bounding box center [815, 137] width 103 height 29
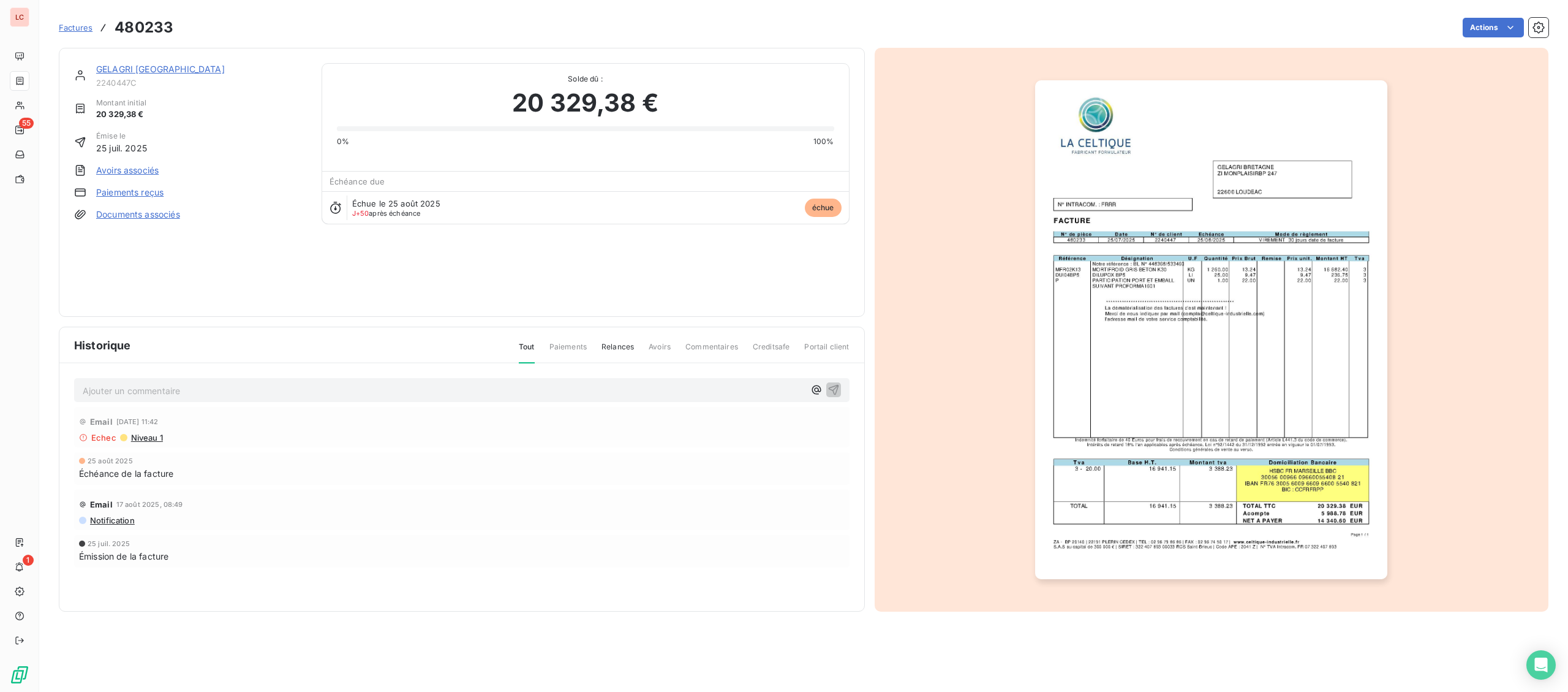
click at [109, 66] on link "GELAGRI [GEOGRAPHIC_DATA]" at bounding box center [160, 69] width 128 height 11
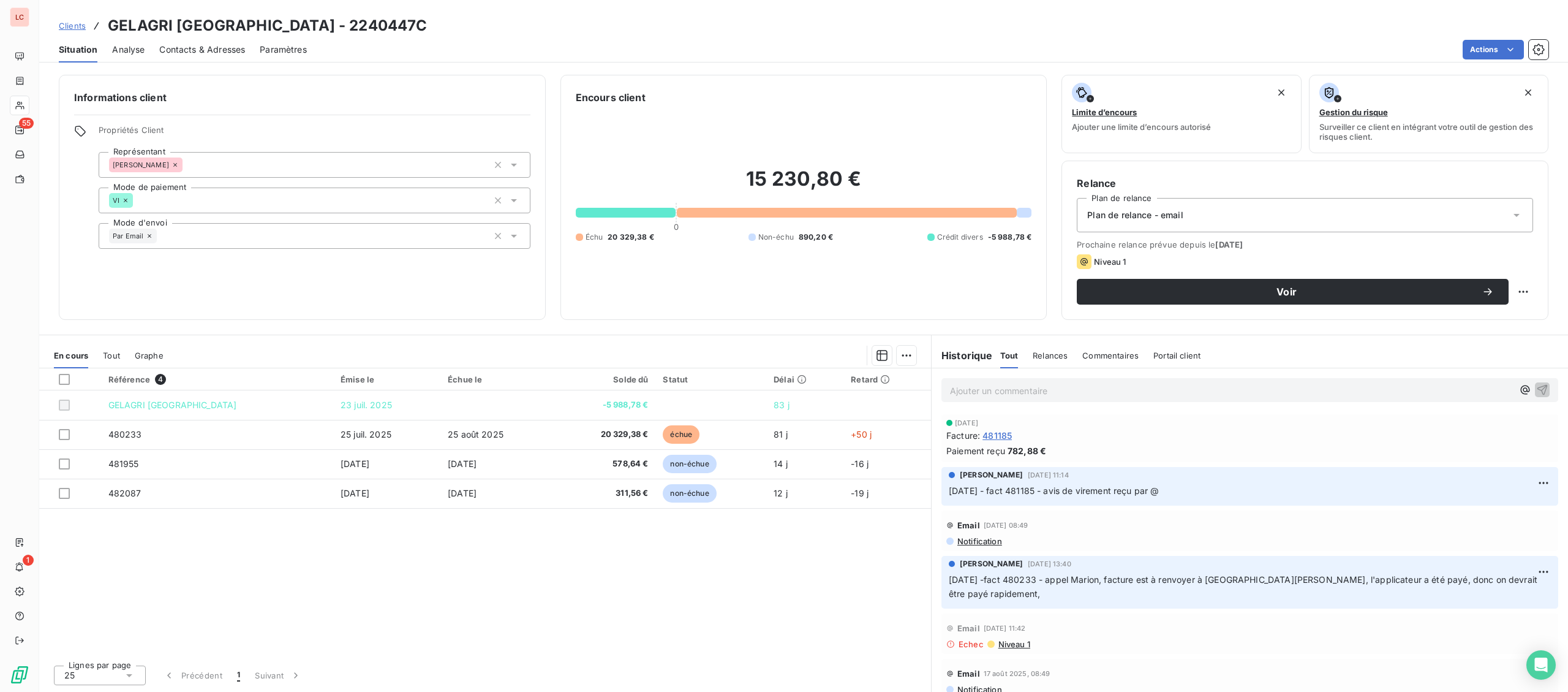
click at [1083, 382] on div "Ajouter un commentaire ﻿" at bounding box center [1231, 389] width 562 height 17
click at [1082, 386] on p "Ajouter un commentaire ﻿" at bounding box center [1231, 390] width 562 height 15
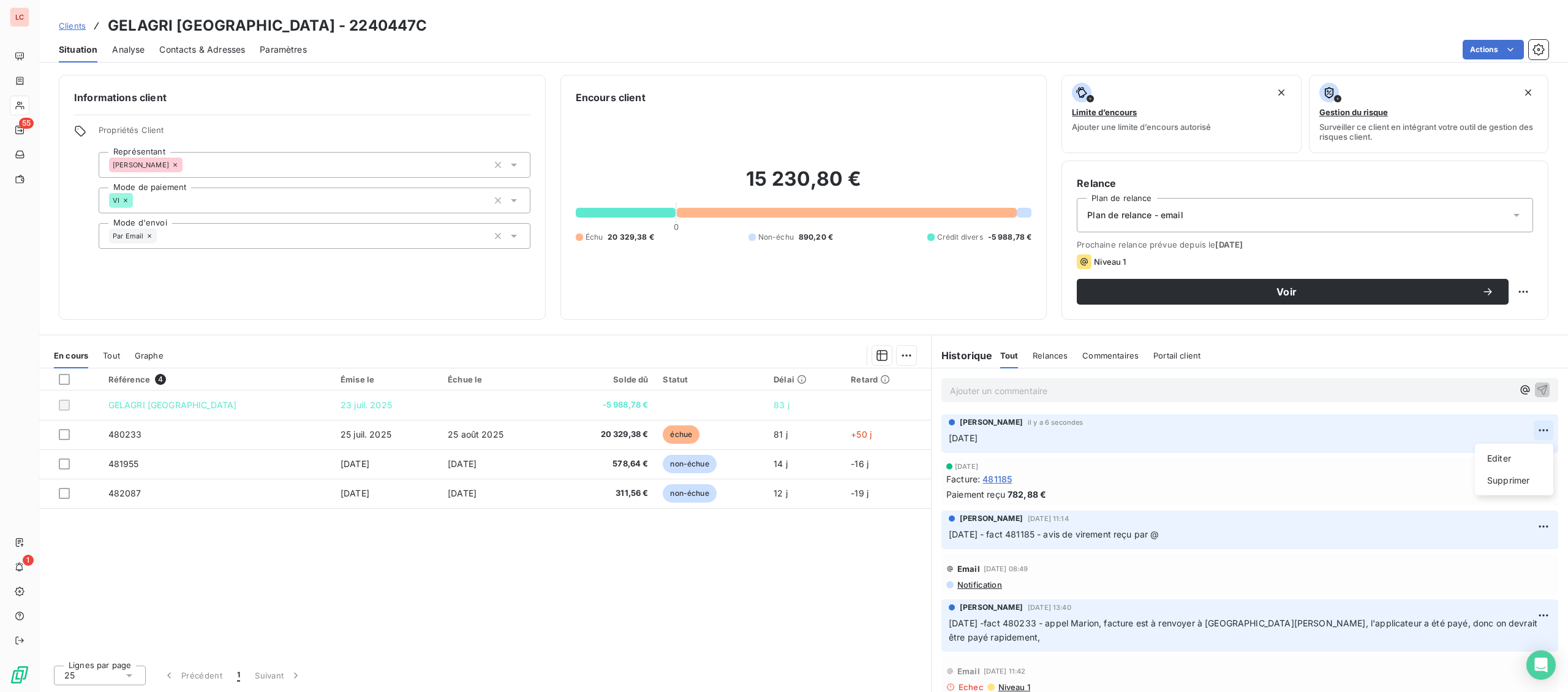
click at [1549, 430] on html "LC 55 1 Clients GELAGRI [GEOGRAPHIC_DATA] - 2240447C Situation Analyse Contacts…" at bounding box center [784, 346] width 1568 height 692
click at [1497, 454] on div "Editer" at bounding box center [1514, 458] width 69 height 19
click at [1227, 432] on div "[DATE]" at bounding box center [1241, 437] width 585 height 15
click at [1189, 442] on p "[DATE]" at bounding box center [1241, 439] width 585 height 14
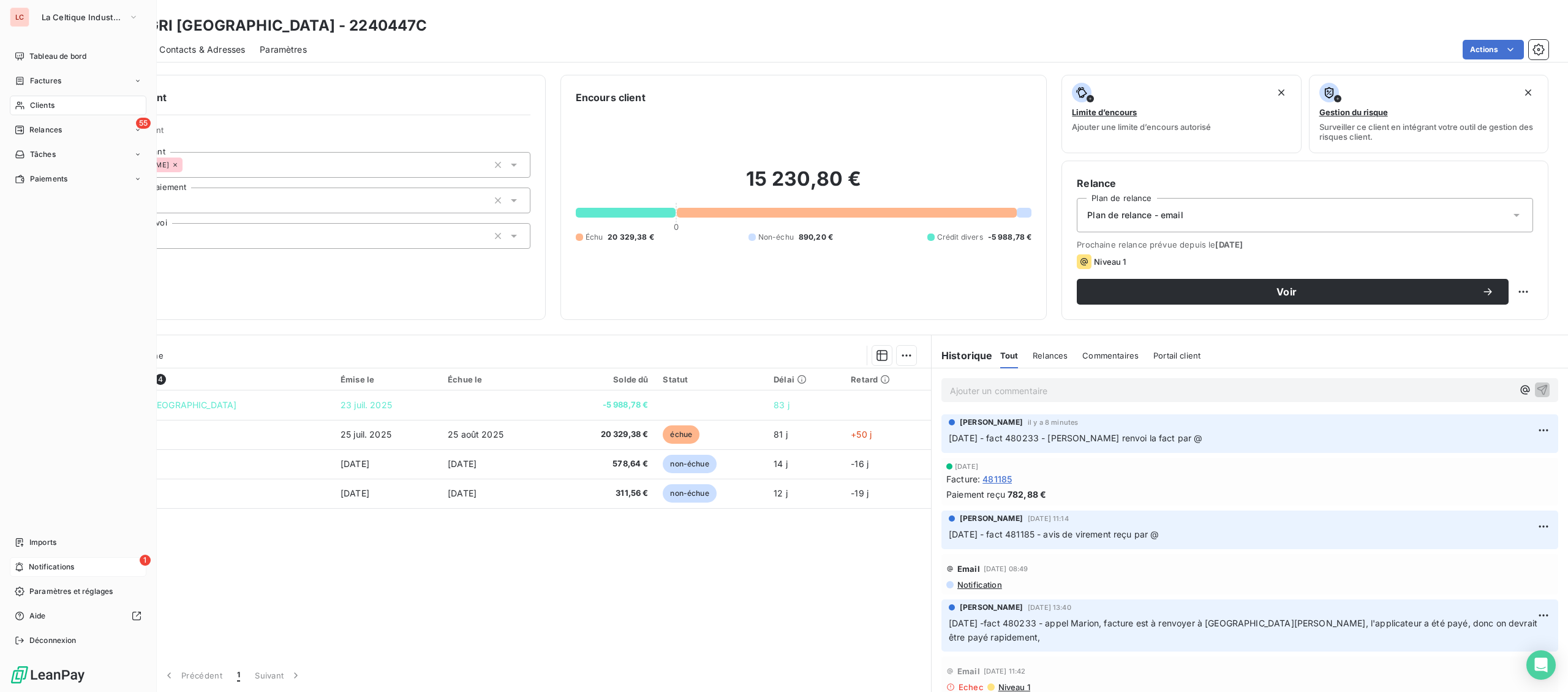
click at [39, 559] on div "1 Notifications" at bounding box center [78, 567] width 136 height 19
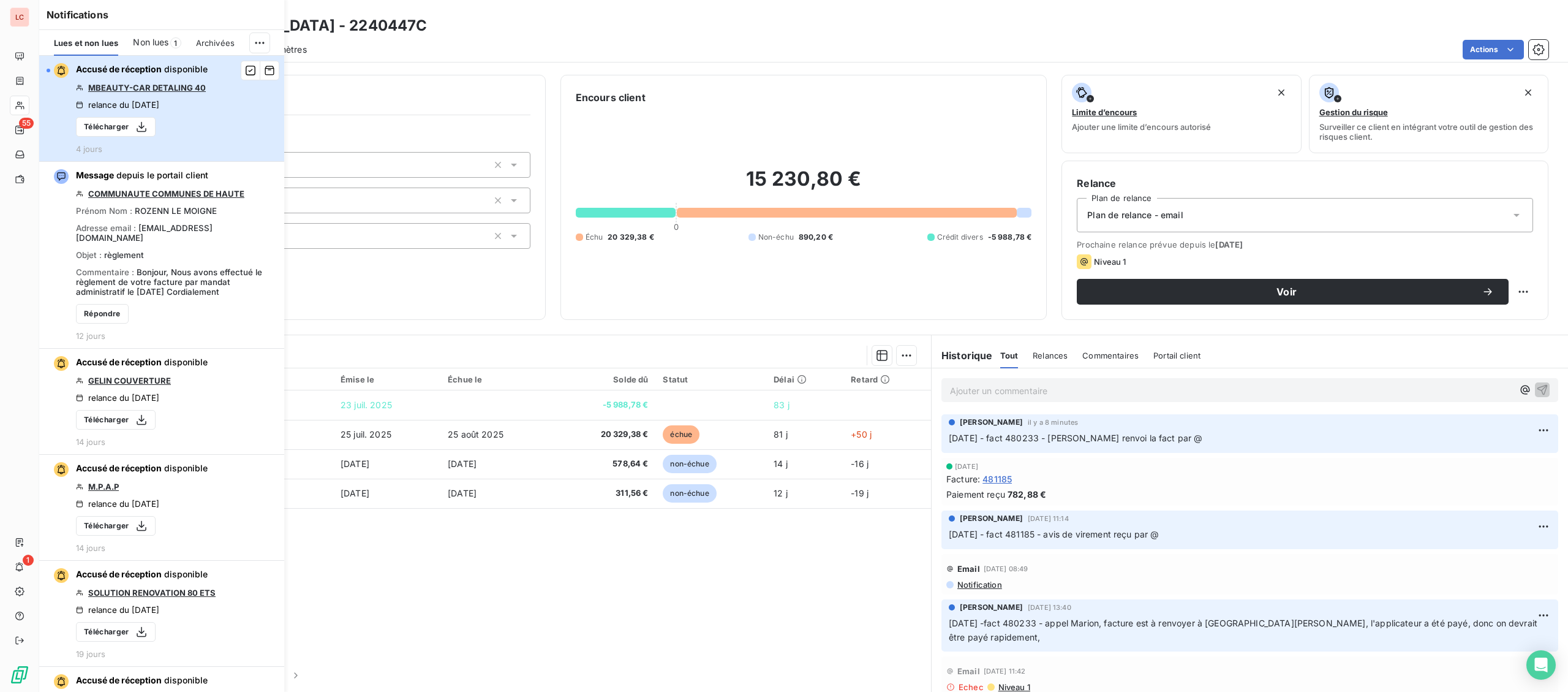
click at [49, 71] on div "button" at bounding box center [49, 71] width 4 height 4
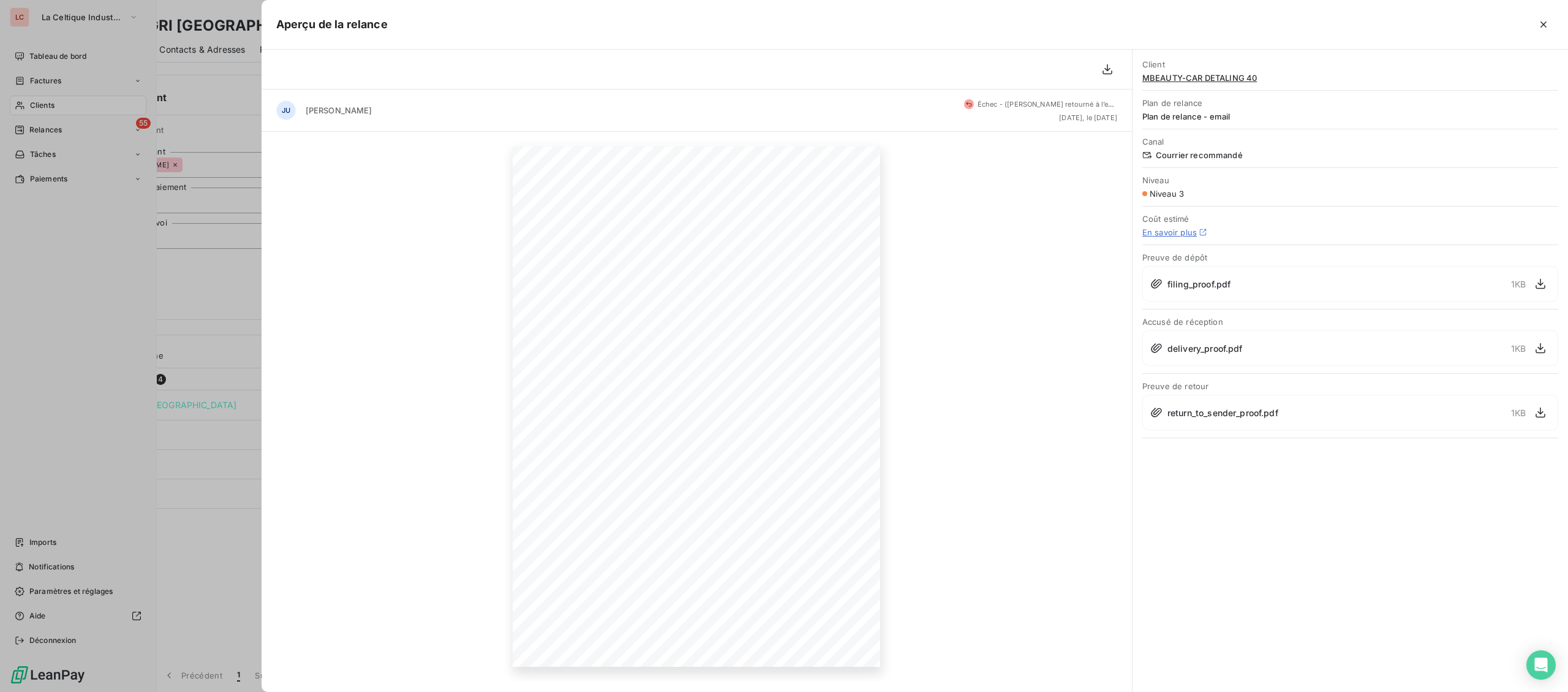
click at [57, 141] on div at bounding box center [784, 346] width 1568 height 692
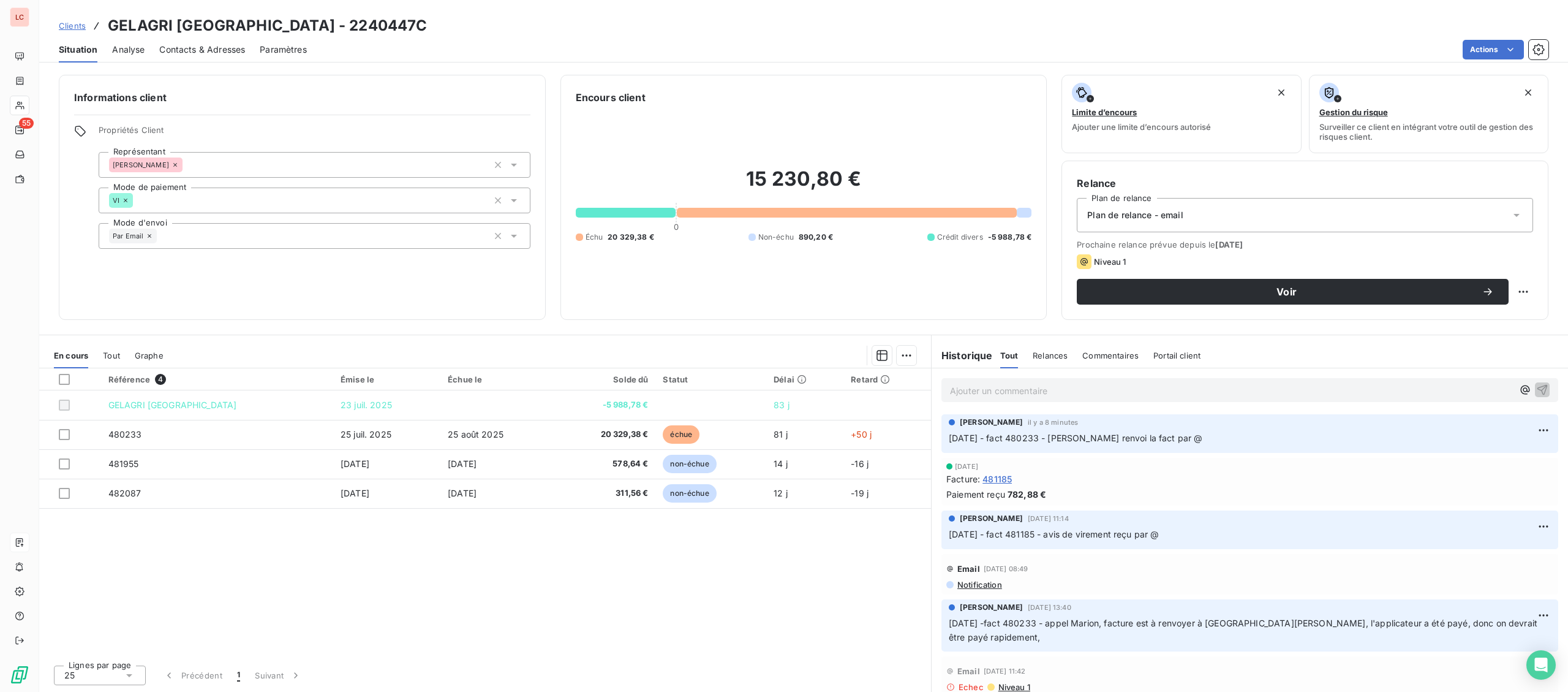
click at [27, 542] on div at bounding box center [19, 542] width 19 height 19
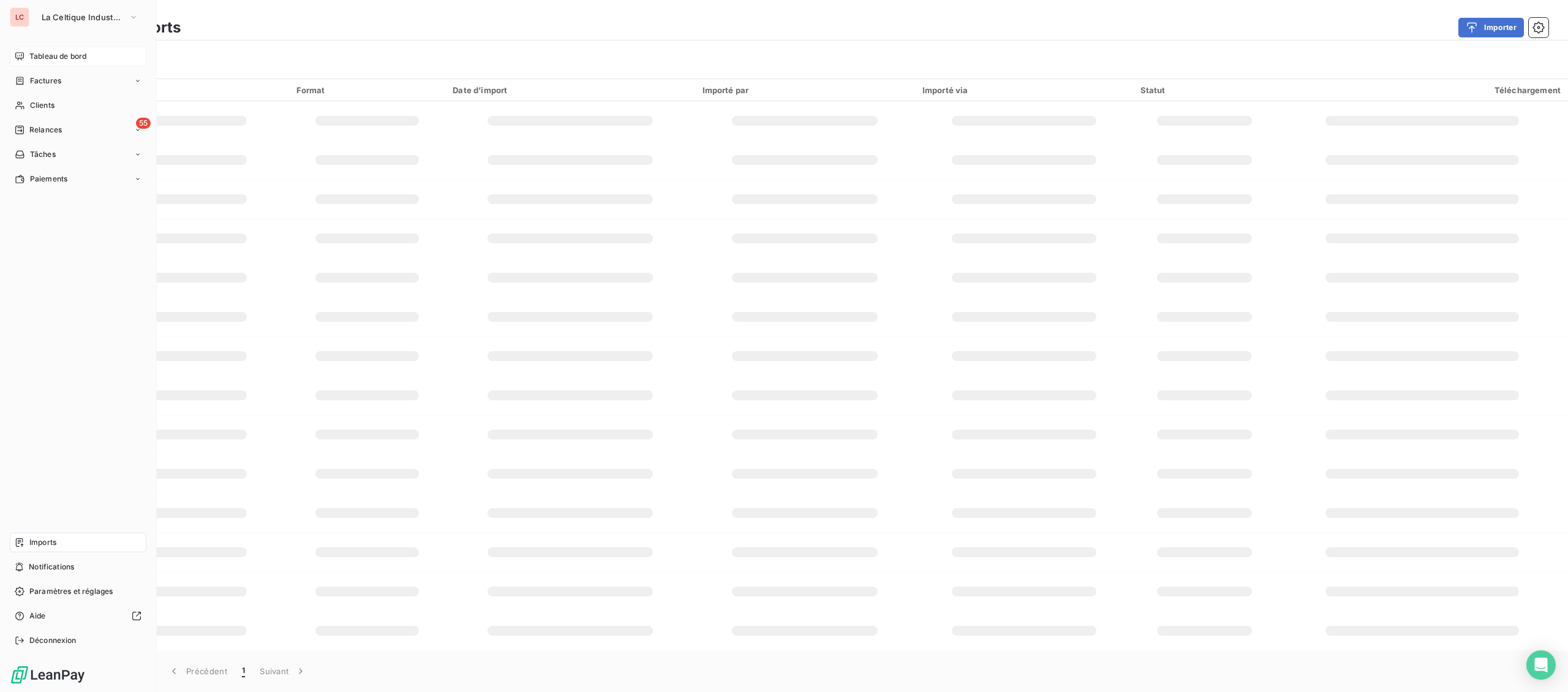
click at [66, 51] on span "Tableau de bord" at bounding box center [57, 56] width 57 height 11
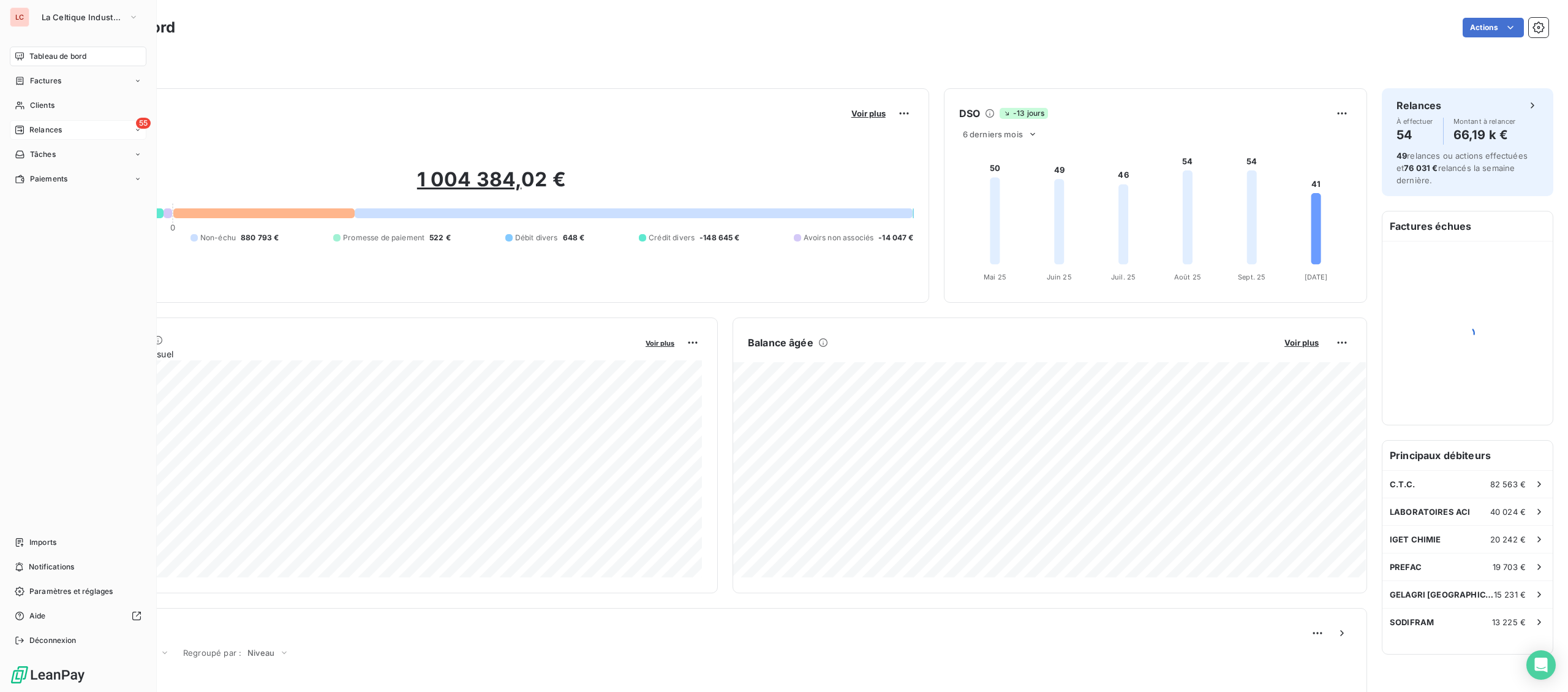
click at [33, 120] on div "55 Relances" at bounding box center [78, 130] width 136 height 19
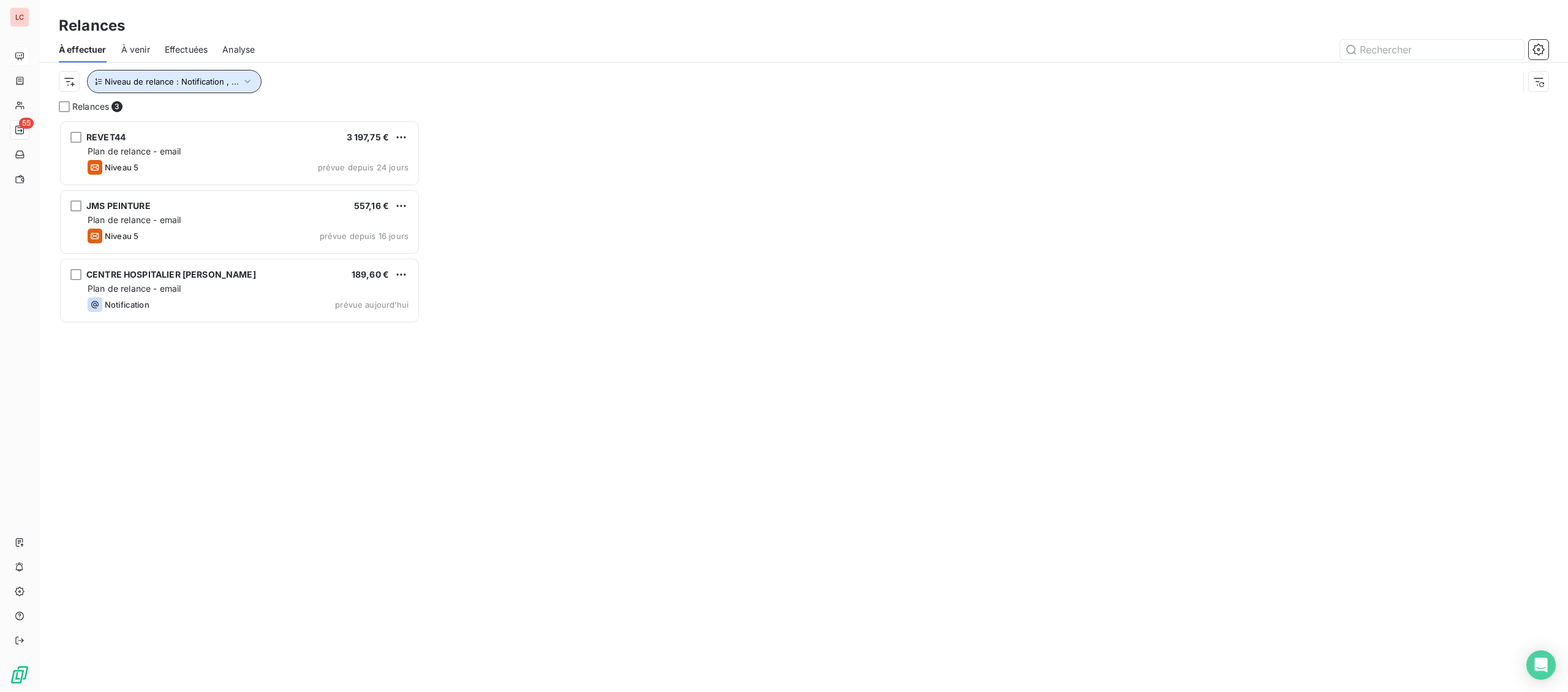
scroll to position [572, 361]
click at [202, 79] on span "Niveau de relance : Notification , ..." at bounding box center [172, 81] width 134 height 10
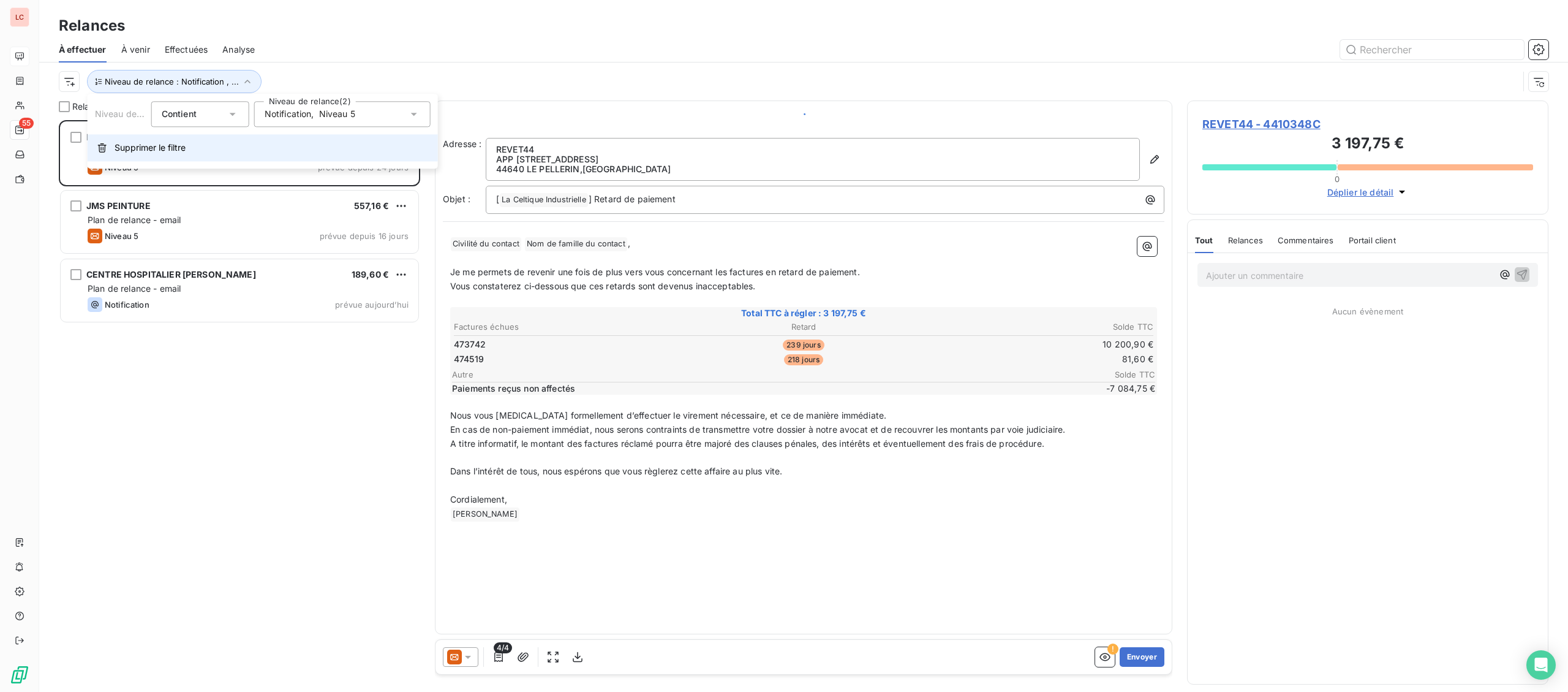
click at [147, 147] on span "Supprimer le filtre" at bounding box center [150, 148] width 71 height 12
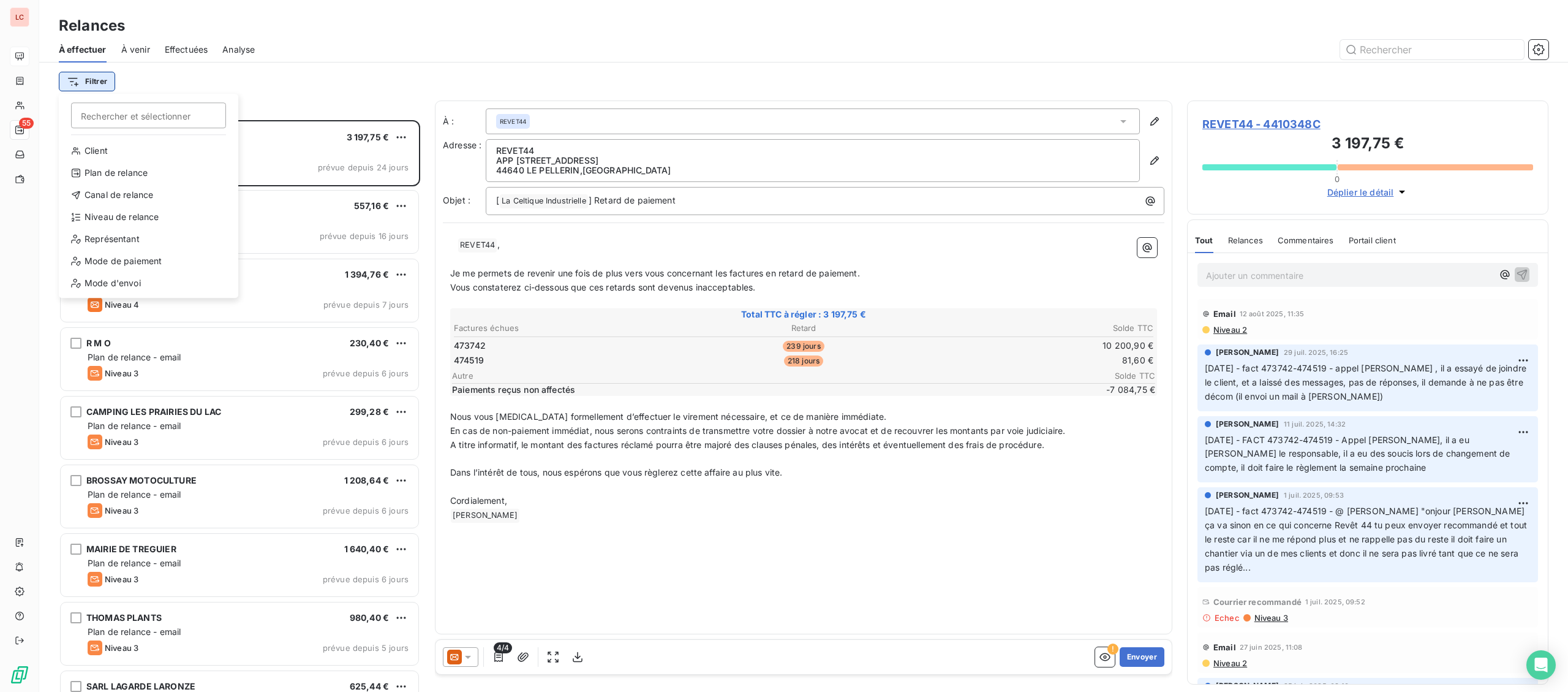
click at [91, 85] on html "LC 55 Relances À effectuer À venir Effectuées Analyse Filtrer Rechercher et sél…" at bounding box center [784, 346] width 1568 height 692
click at [120, 208] on div "Niveau de relance" at bounding box center [149, 217] width 170 height 19
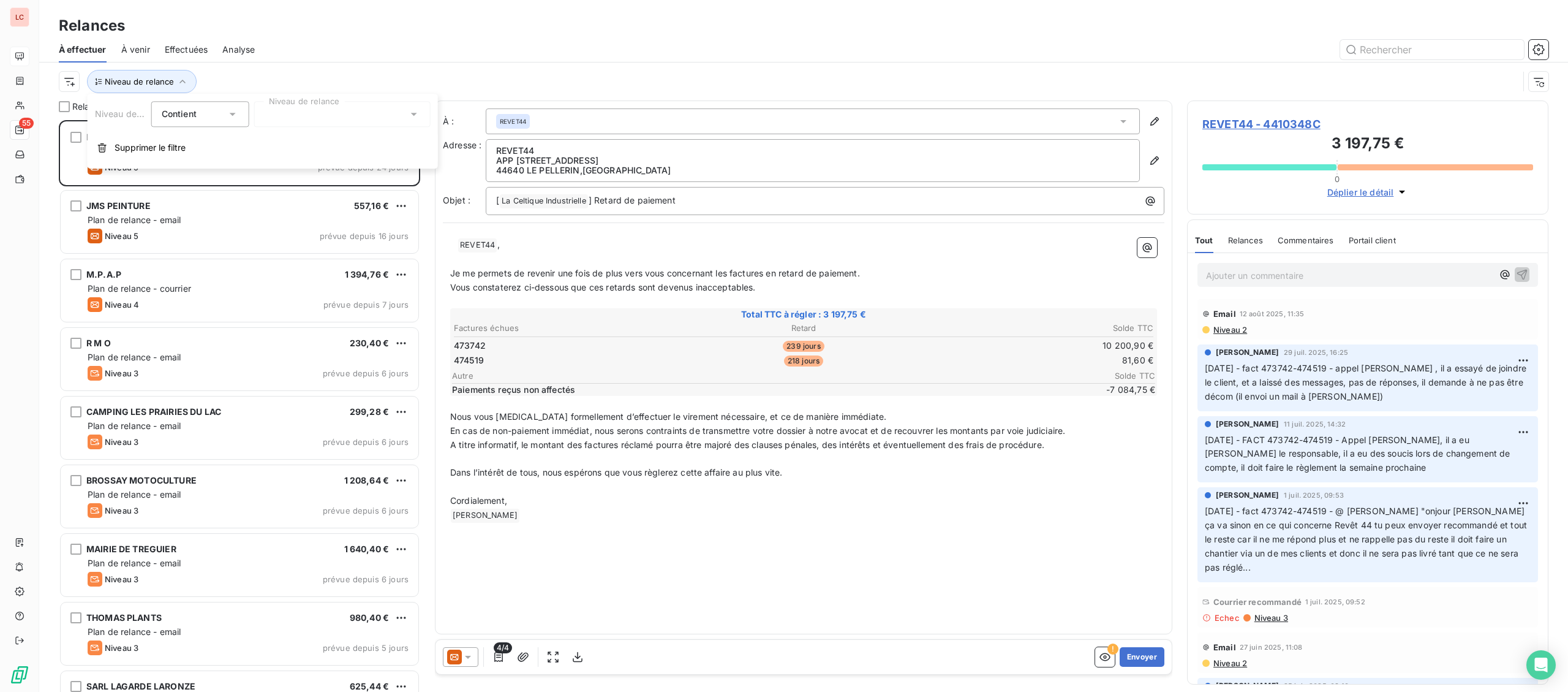
click at [294, 113] on div at bounding box center [341, 113] width 176 height 26
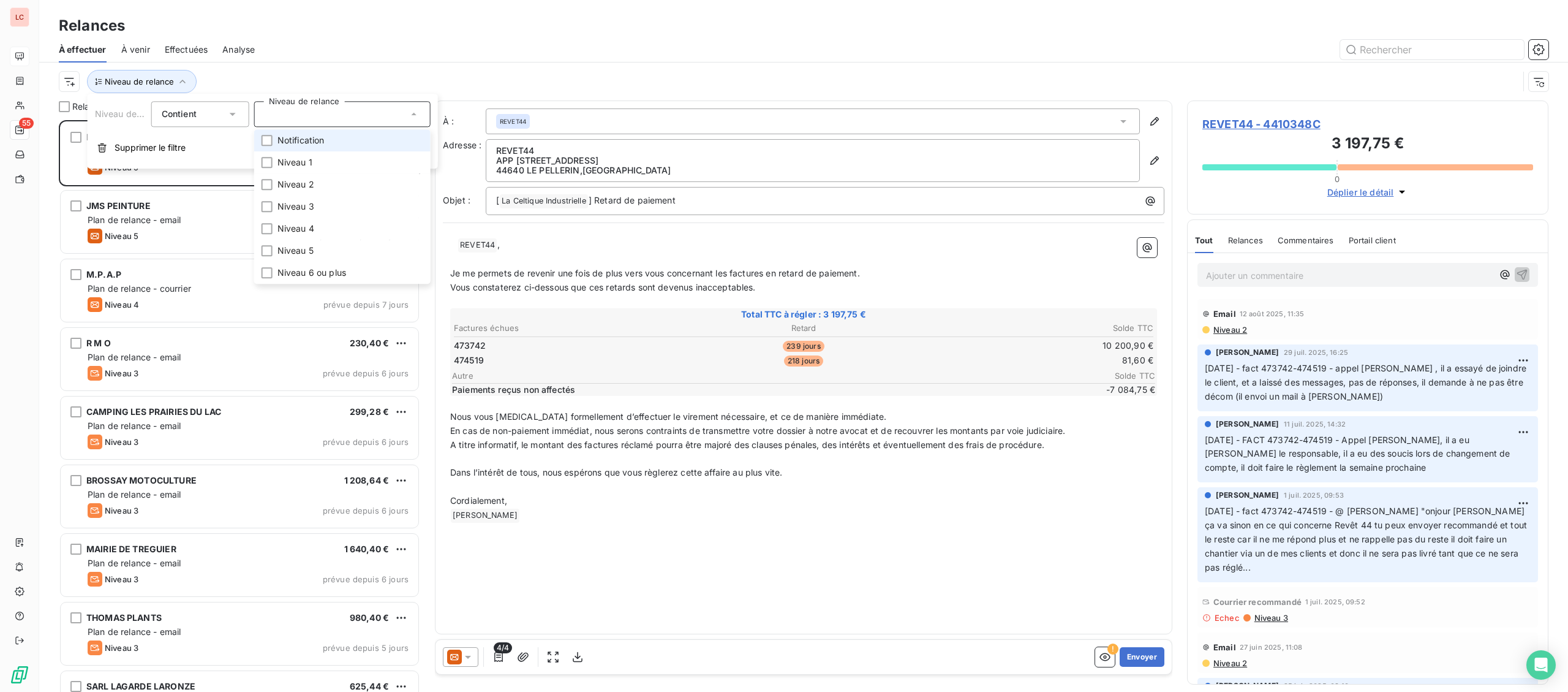
click at [285, 142] on span "Notification" at bounding box center [301, 141] width 47 height 12
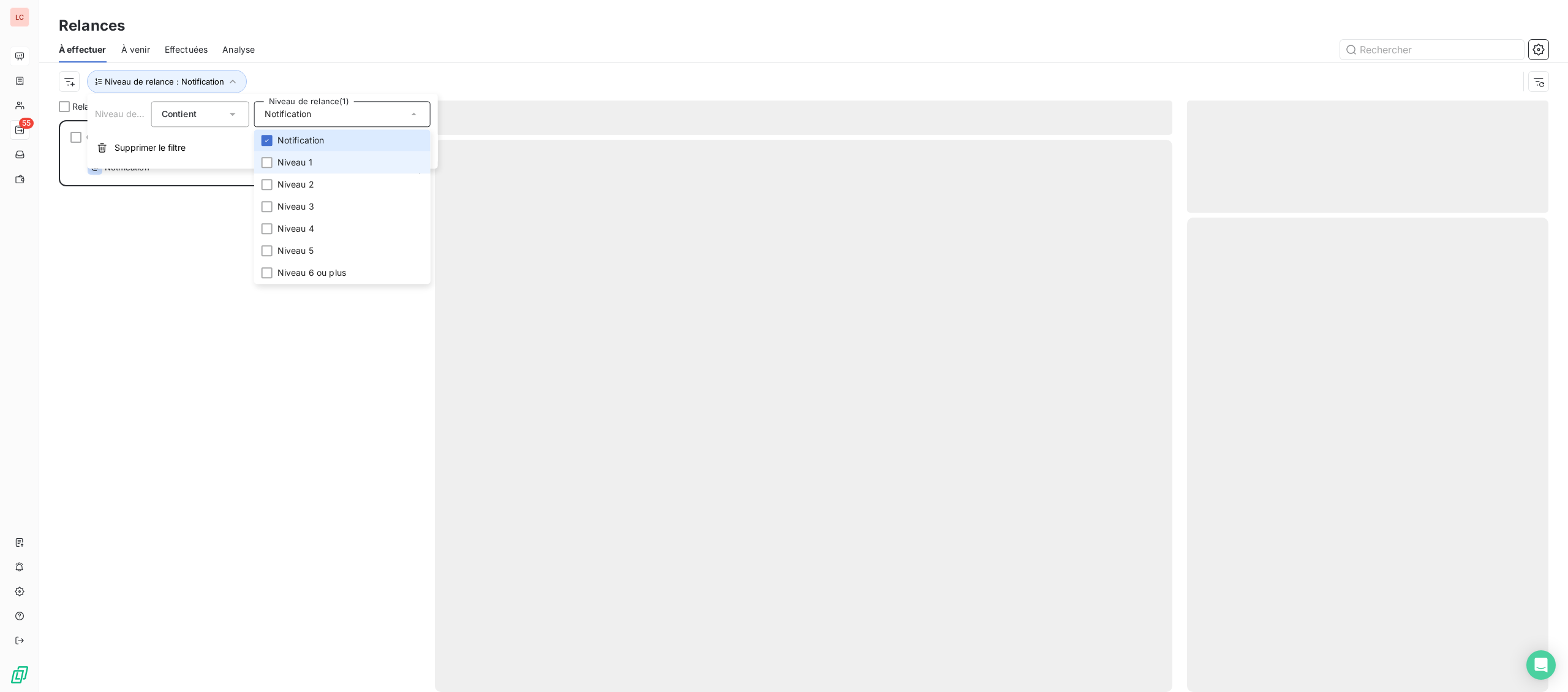
scroll to position [572, 361]
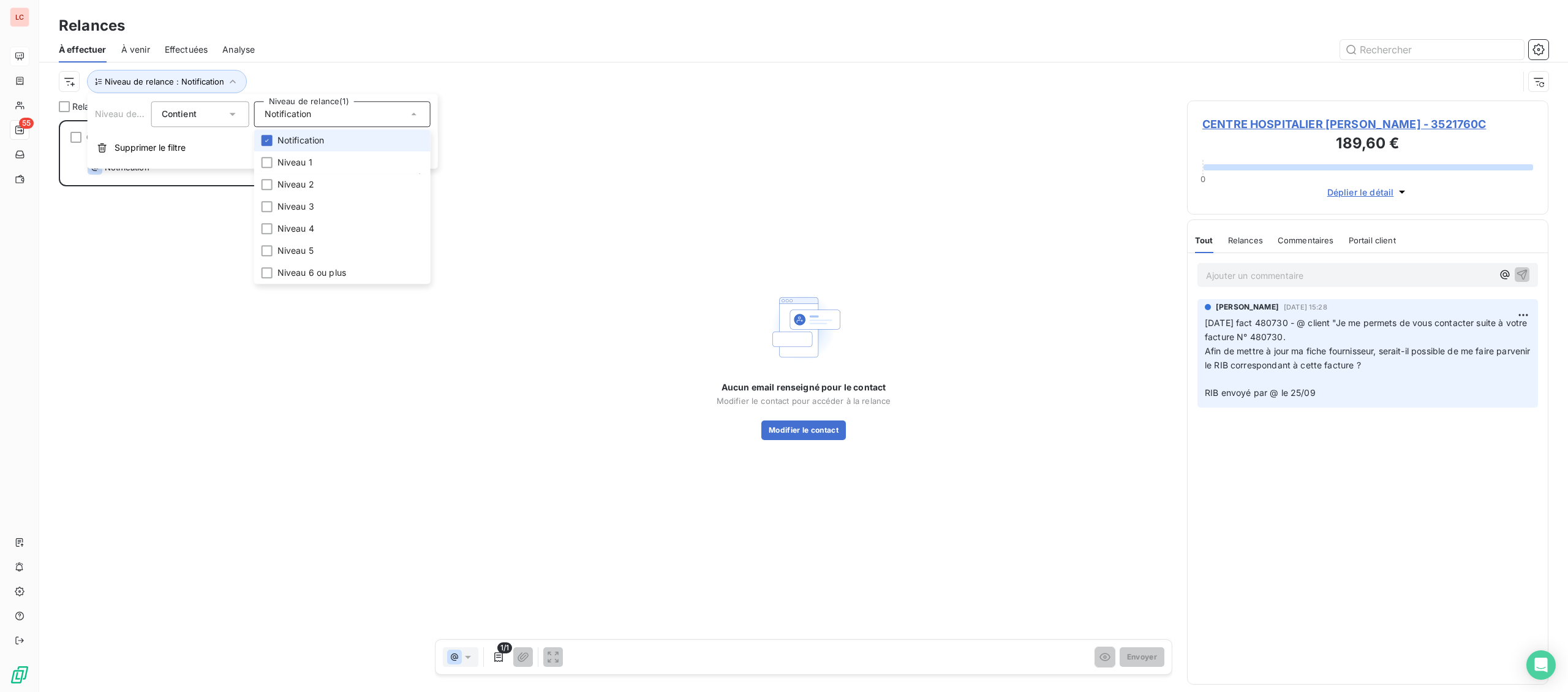
click at [287, 141] on span "Notification" at bounding box center [301, 141] width 47 height 12
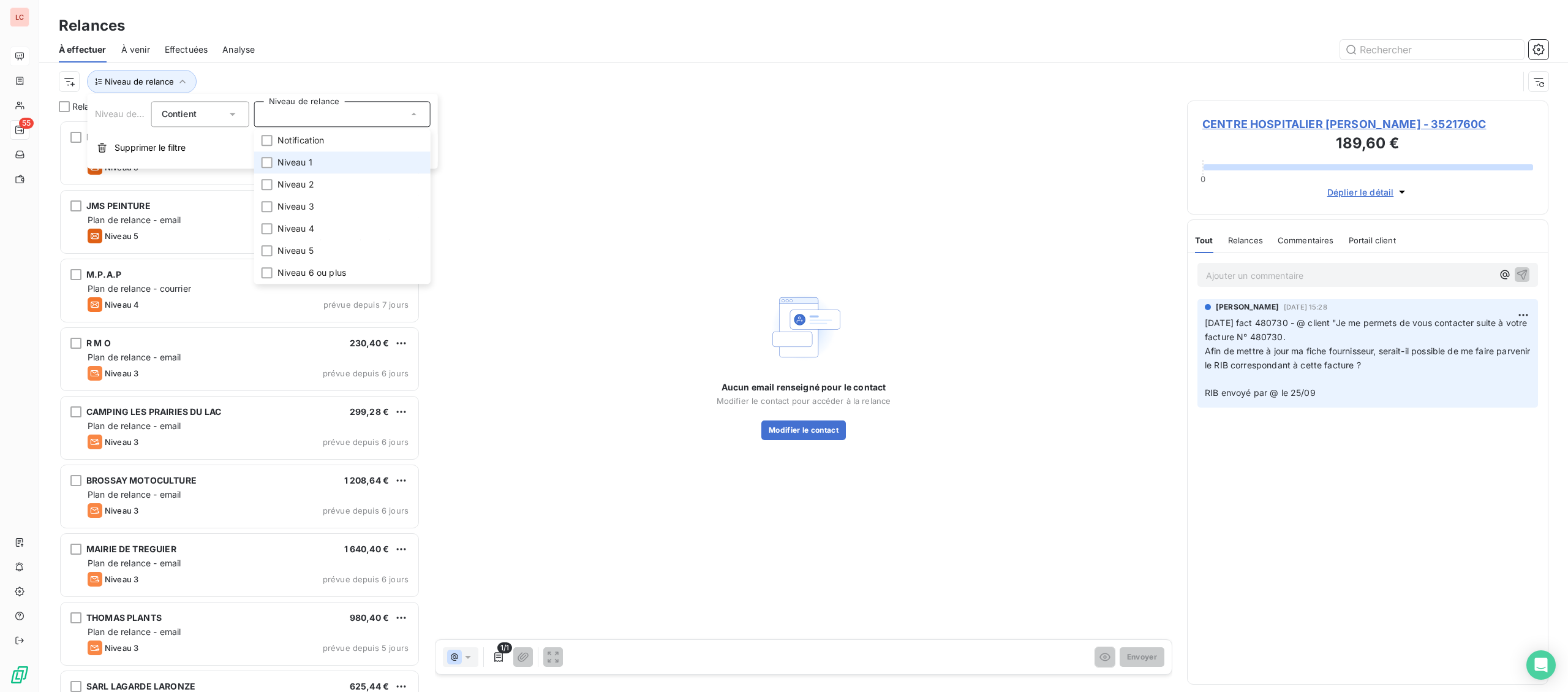
click at [280, 162] on span "Niveau 1" at bounding box center [294, 163] width 34 height 12
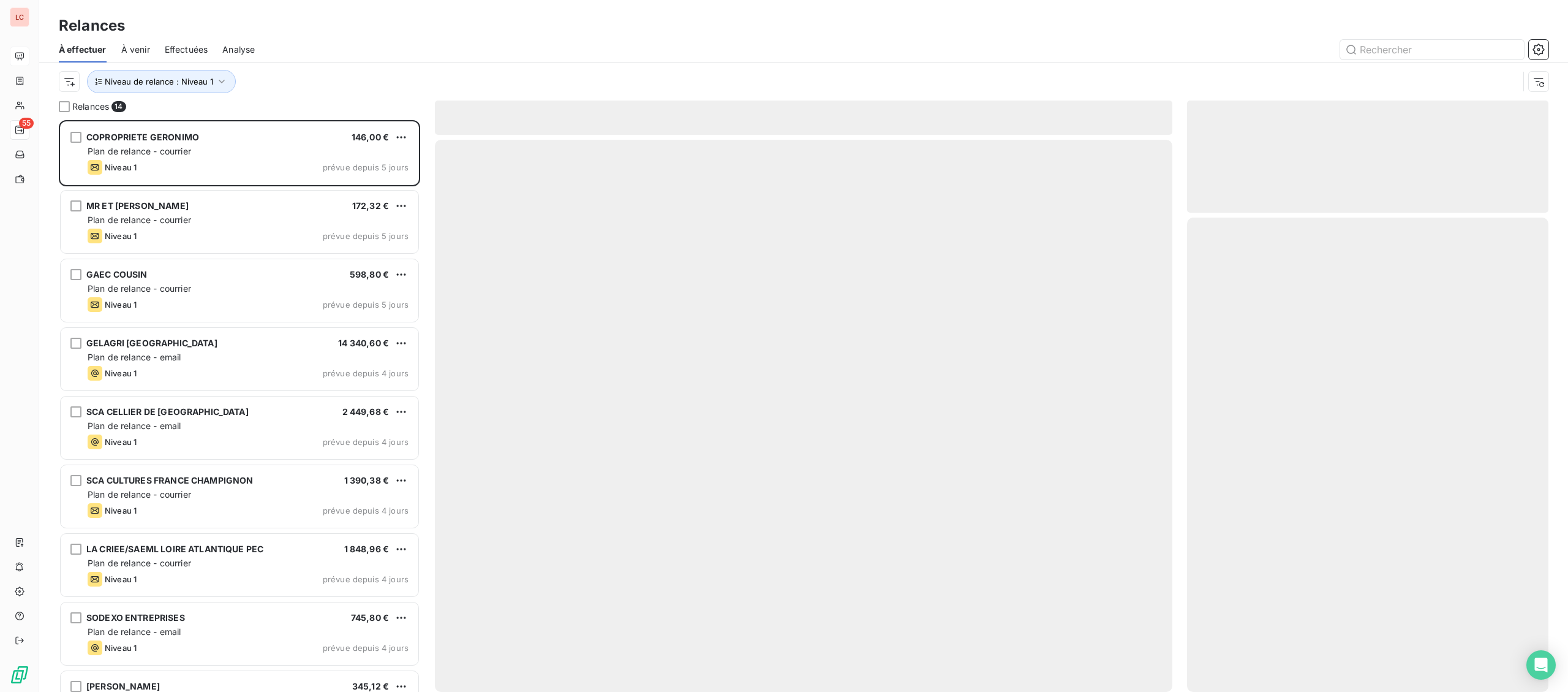
click at [308, 81] on div "Niveau de relance : Niveau 1" at bounding box center [788, 81] width 1459 height 23
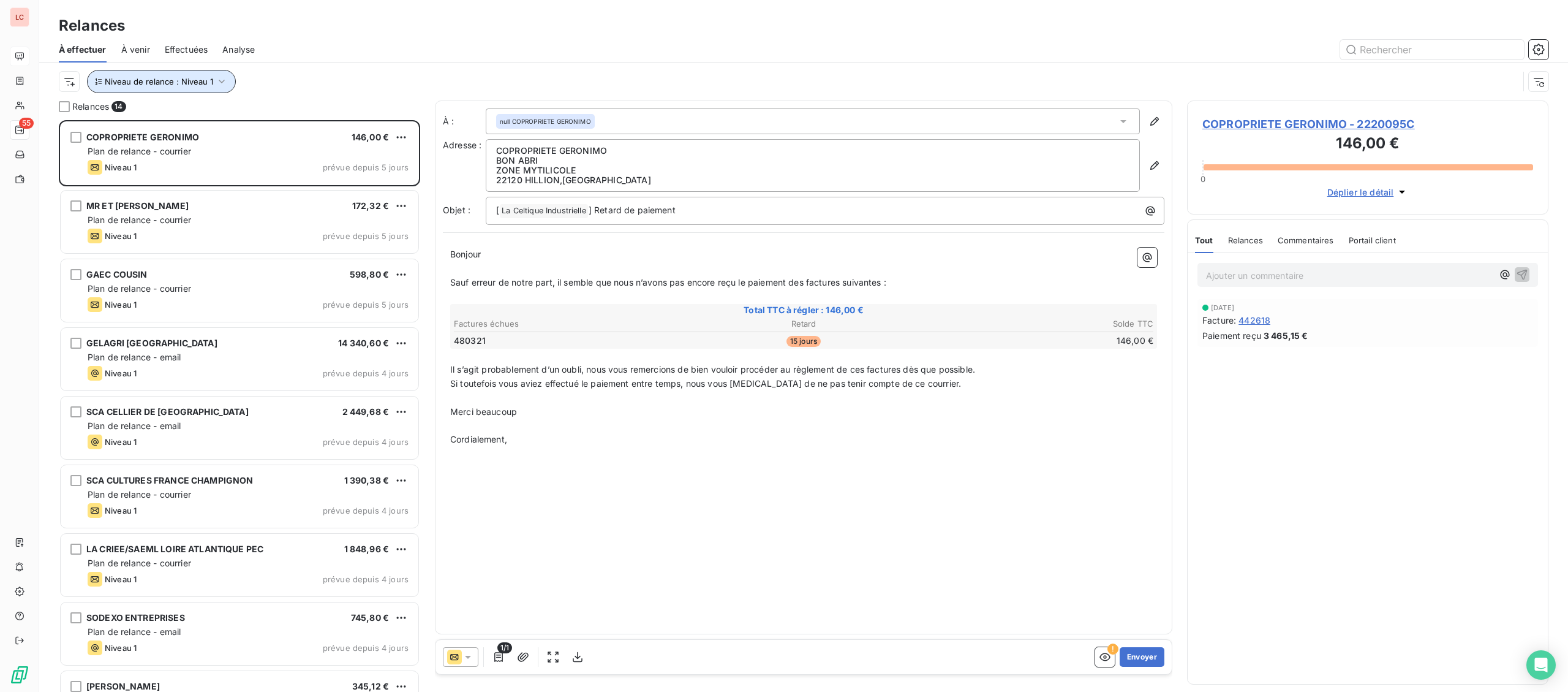
click at [216, 81] on icon "button" at bounding box center [222, 81] width 12 height 12
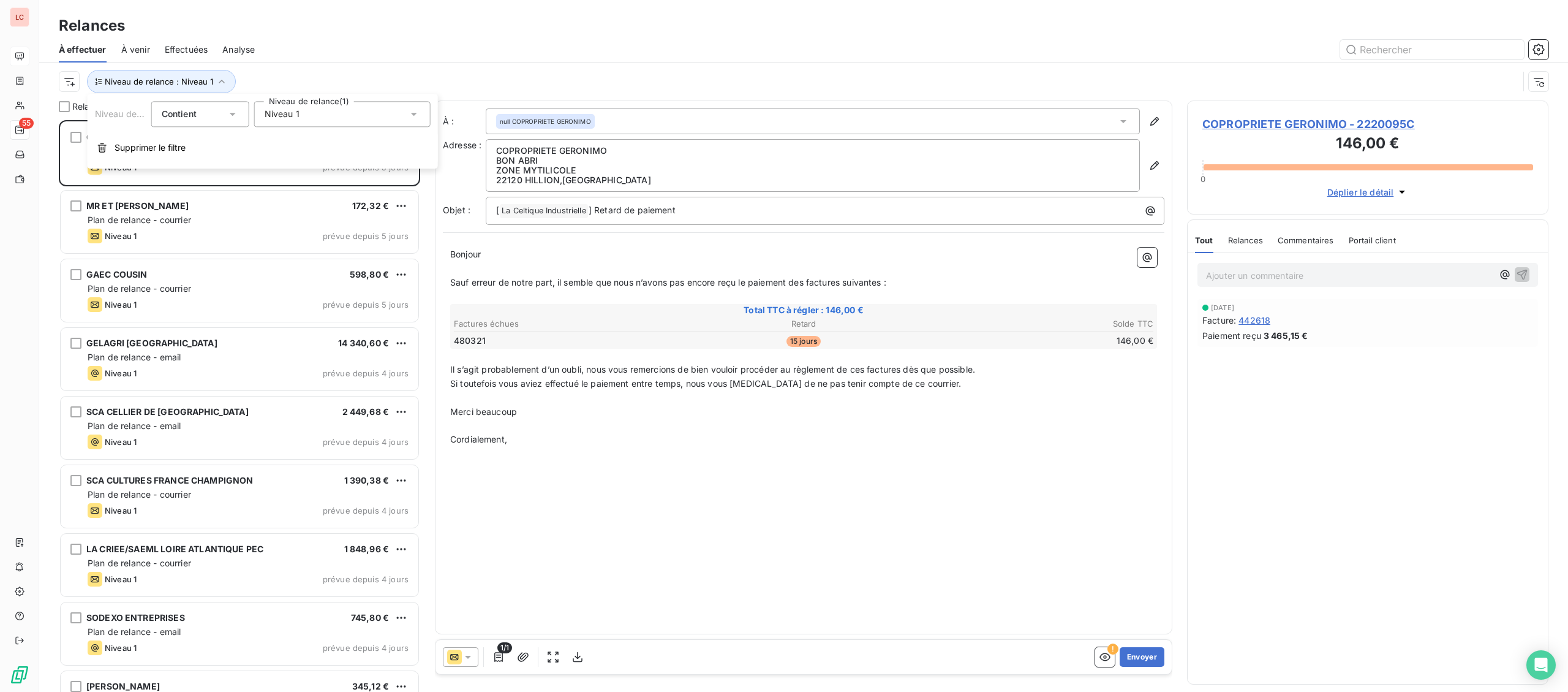
click at [278, 119] on span "Niveau 1" at bounding box center [281, 114] width 34 height 12
drag, startPoint x: 296, startPoint y: 161, endPoint x: 291, endPoint y: 177, distance: 16.8
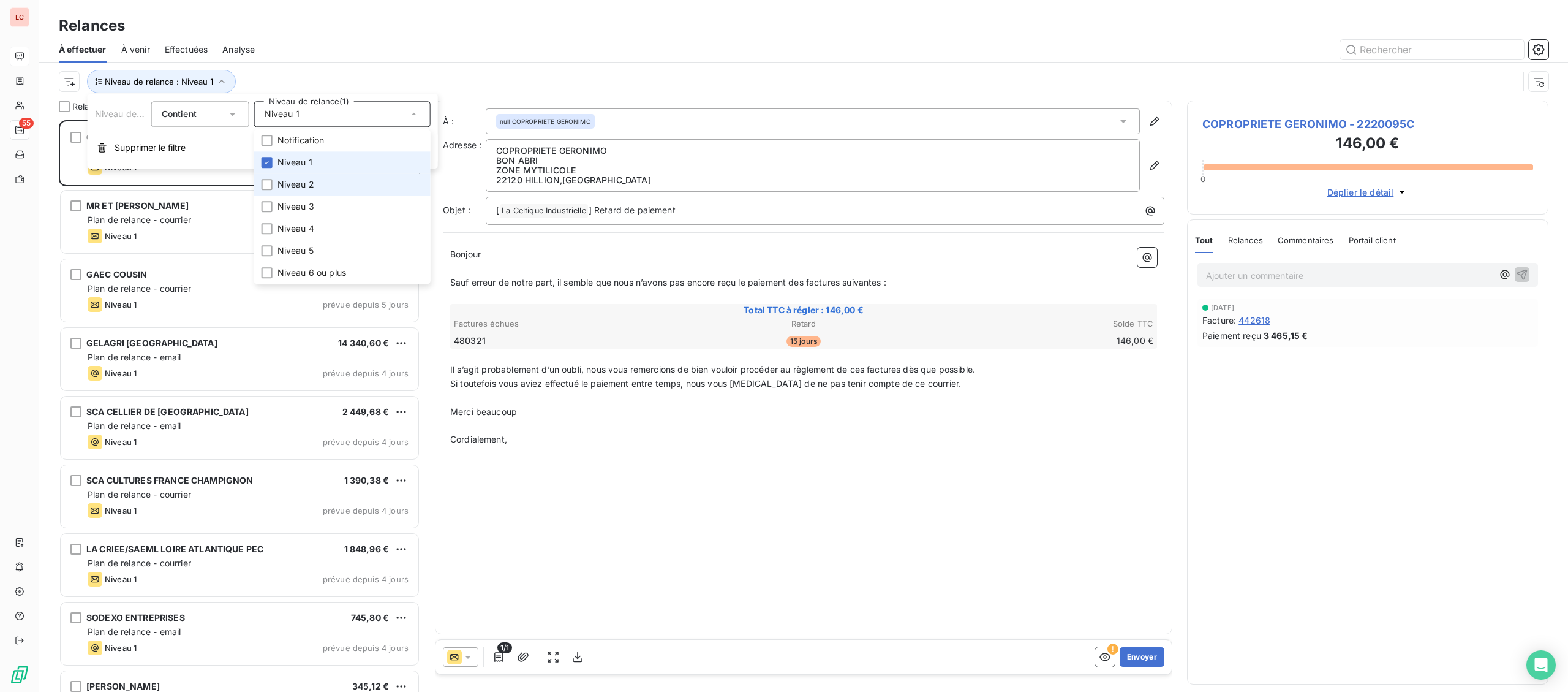
click at [296, 162] on span "Niveau 1" at bounding box center [294, 163] width 34 height 12
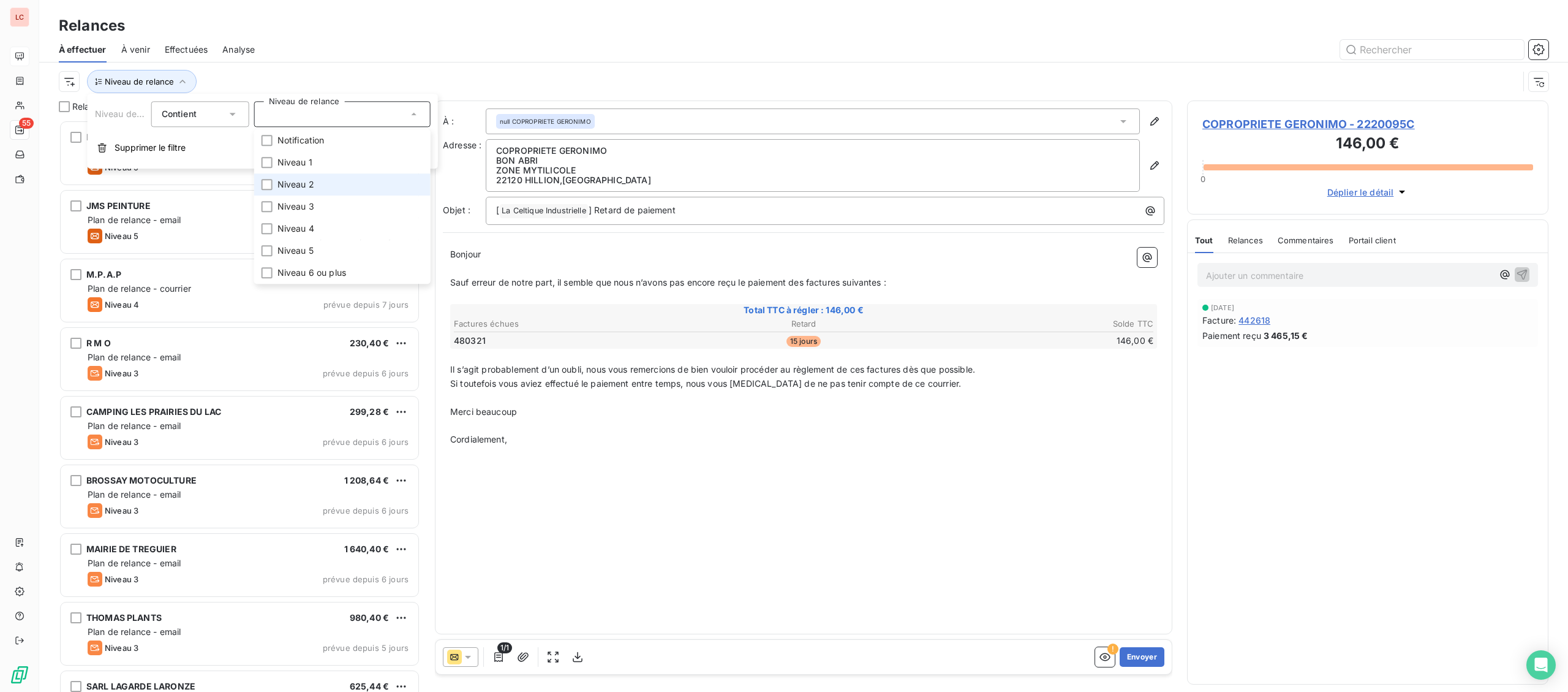
click at [291, 177] on li "Niveau 2" at bounding box center [341, 184] width 176 height 22
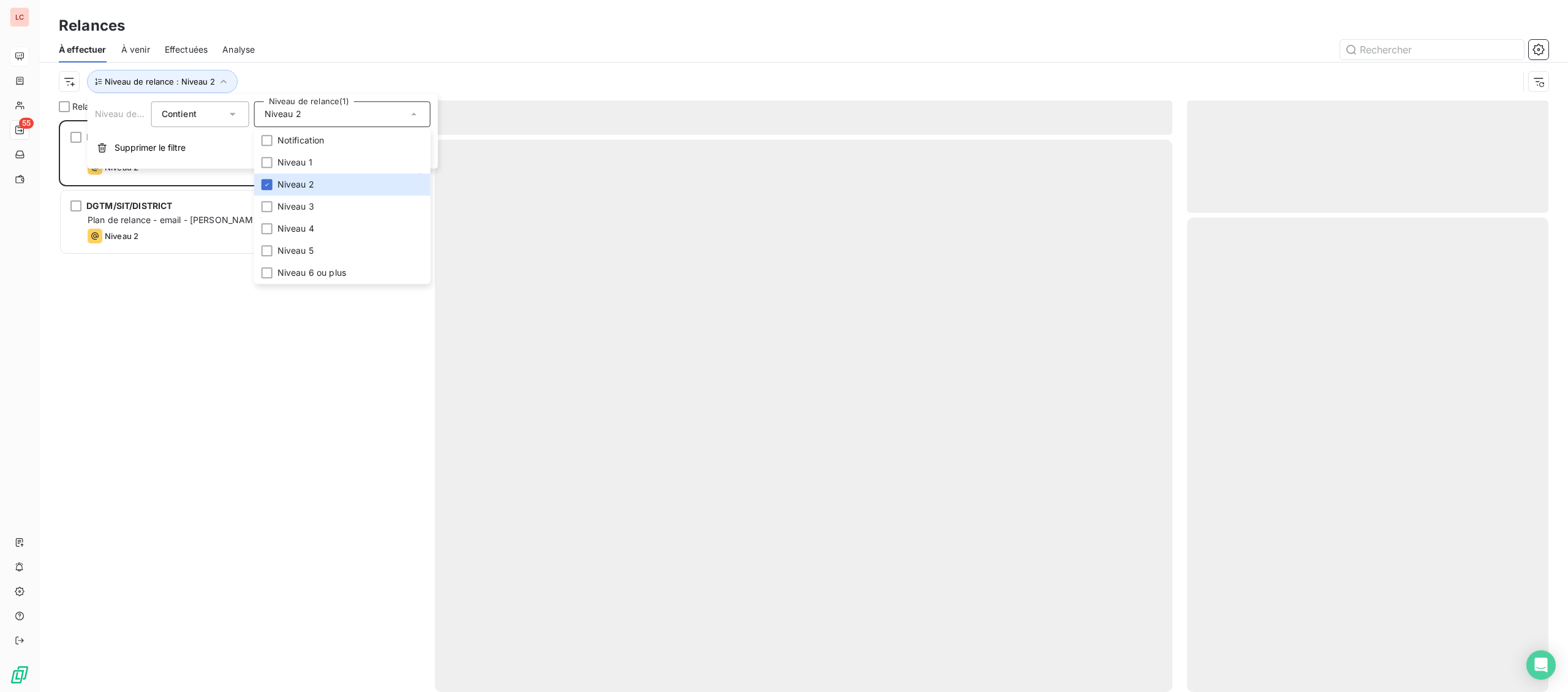
scroll to position [572, 361]
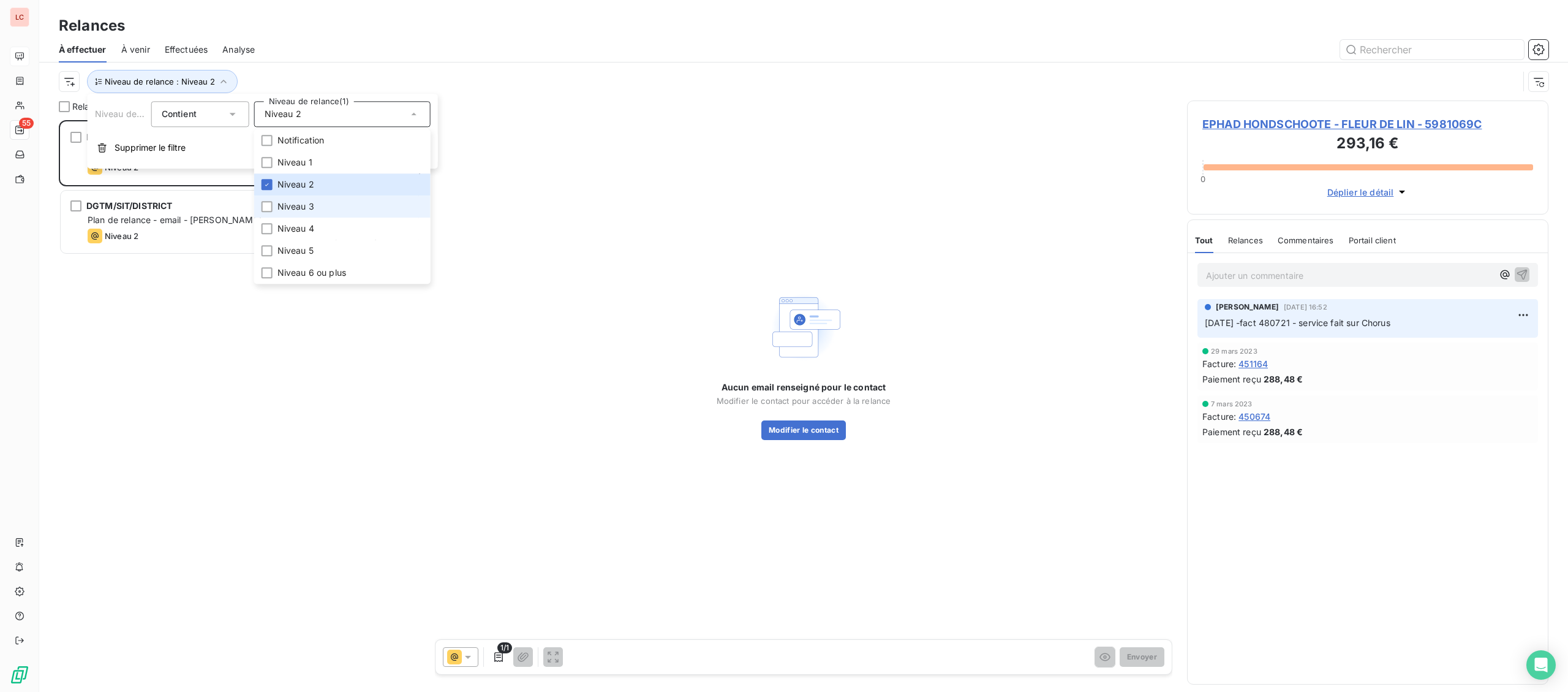
click at [282, 203] on span "Niveau 3" at bounding box center [296, 206] width 37 height 12
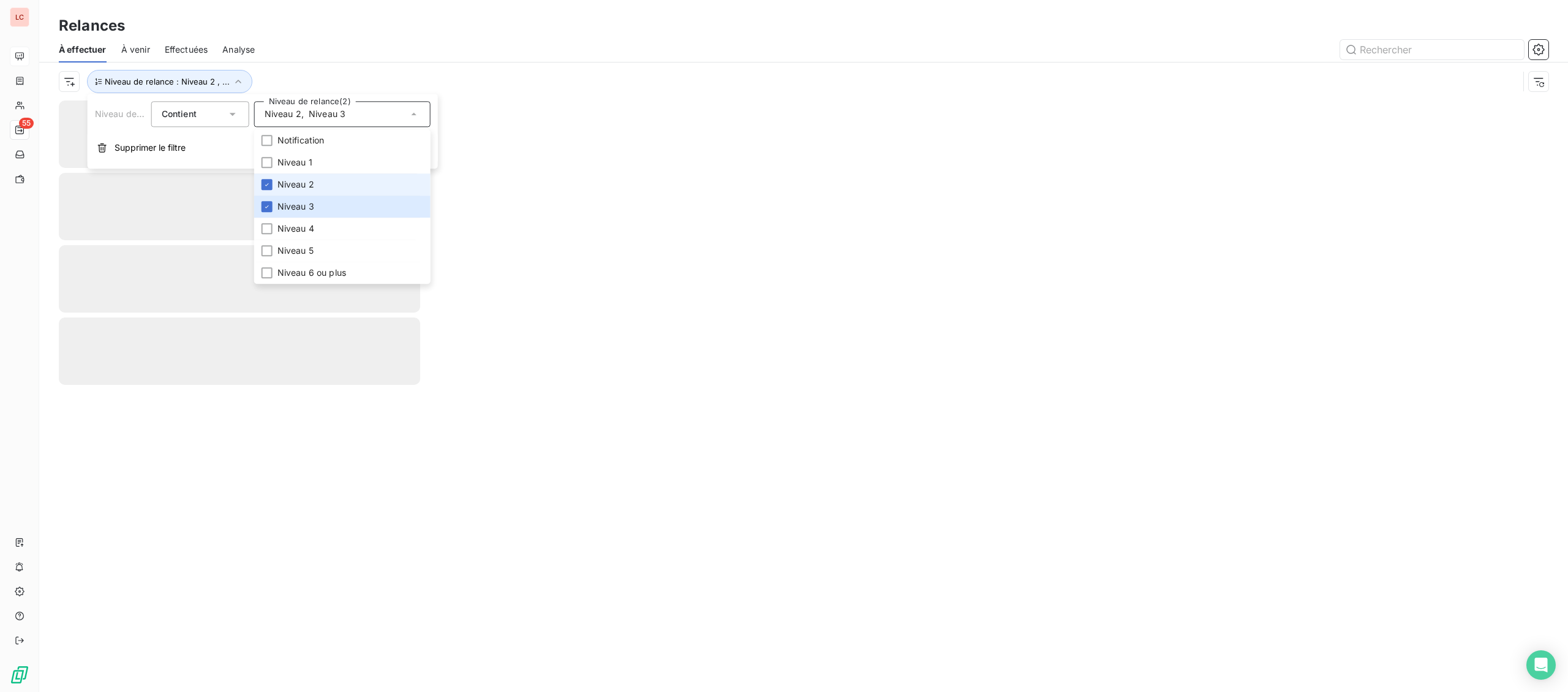
click at [287, 179] on span "Niveau 2" at bounding box center [296, 185] width 37 height 12
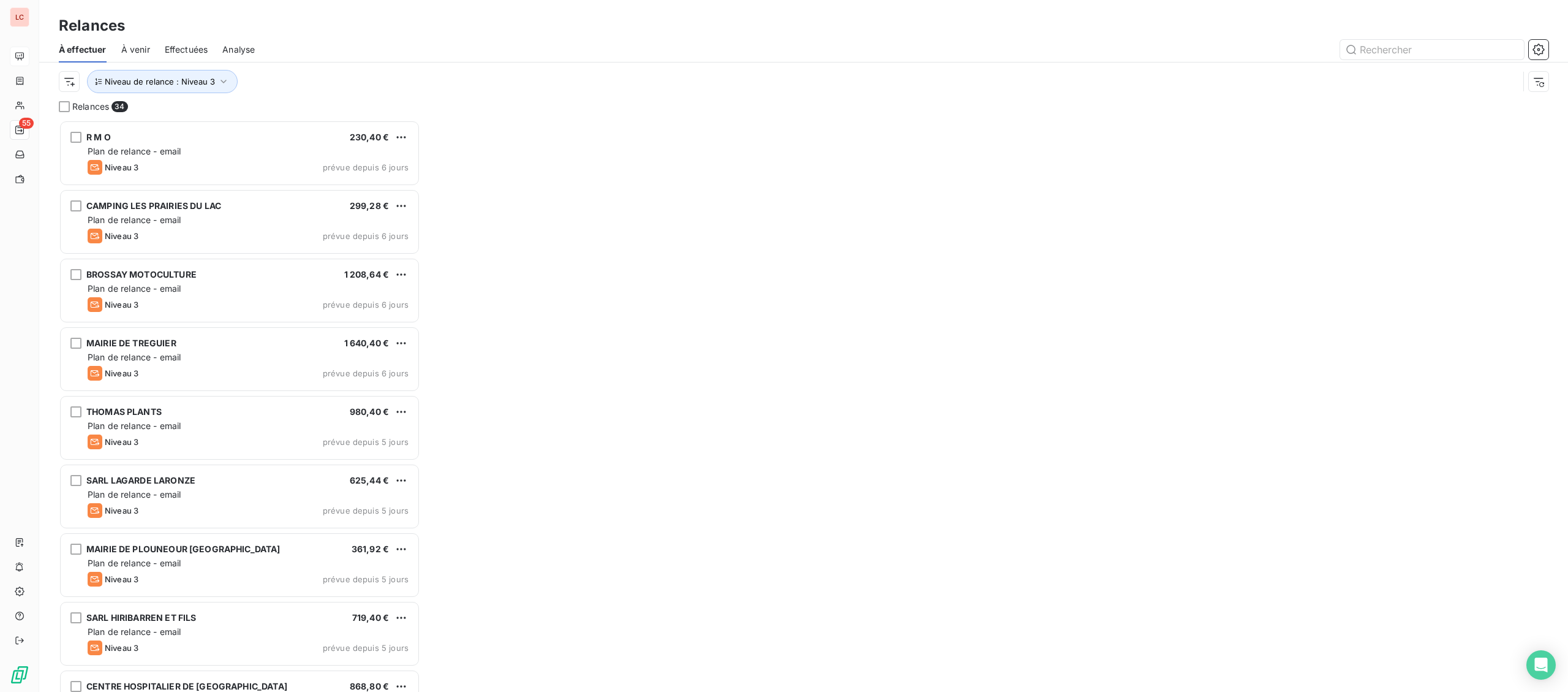
drag, startPoint x: 349, startPoint y: 46, endPoint x: 339, endPoint y: 50, distance: 10.8
click at [348, 46] on div at bounding box center [909, 50] width 1279 height 19
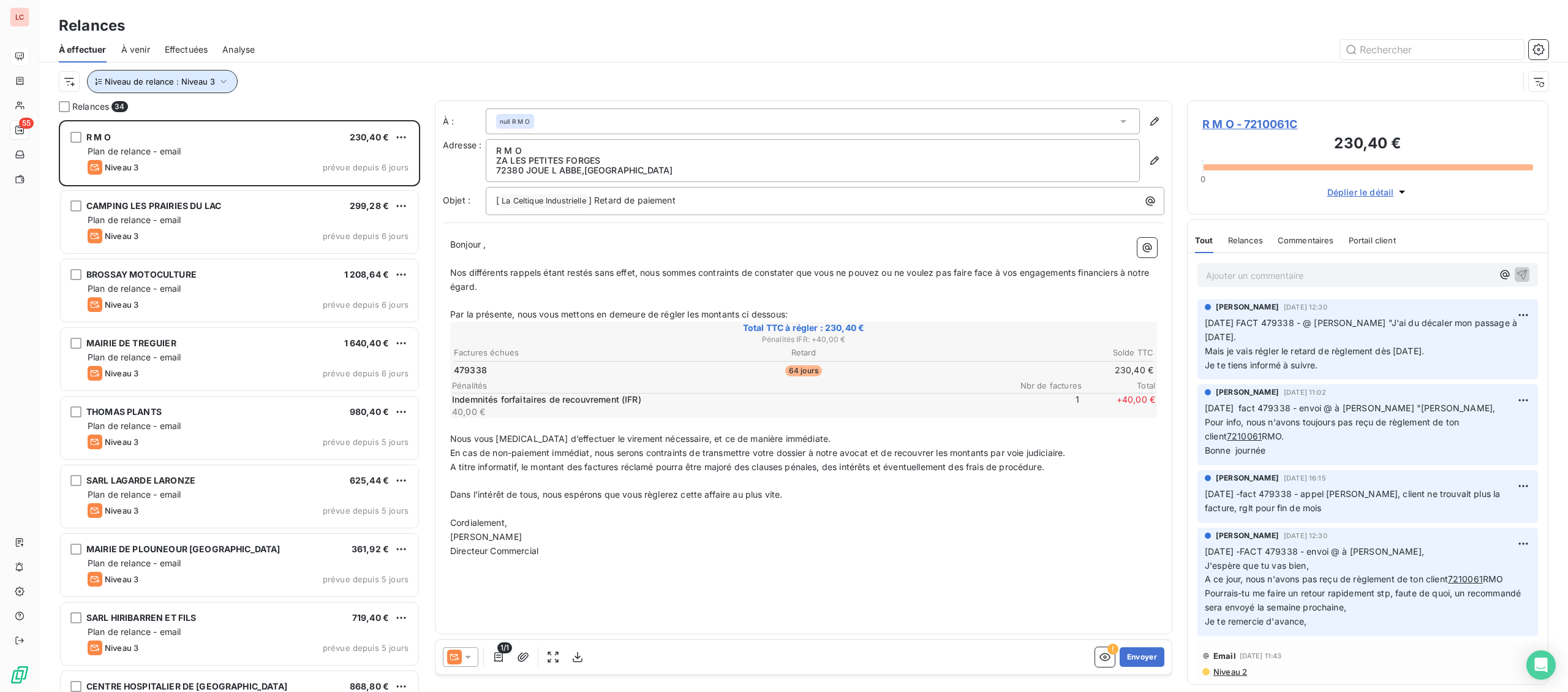
click at [194, 81] on span "Niveau de relance : Niveau 3" at bounding box center [159, 81] width 111 height 10
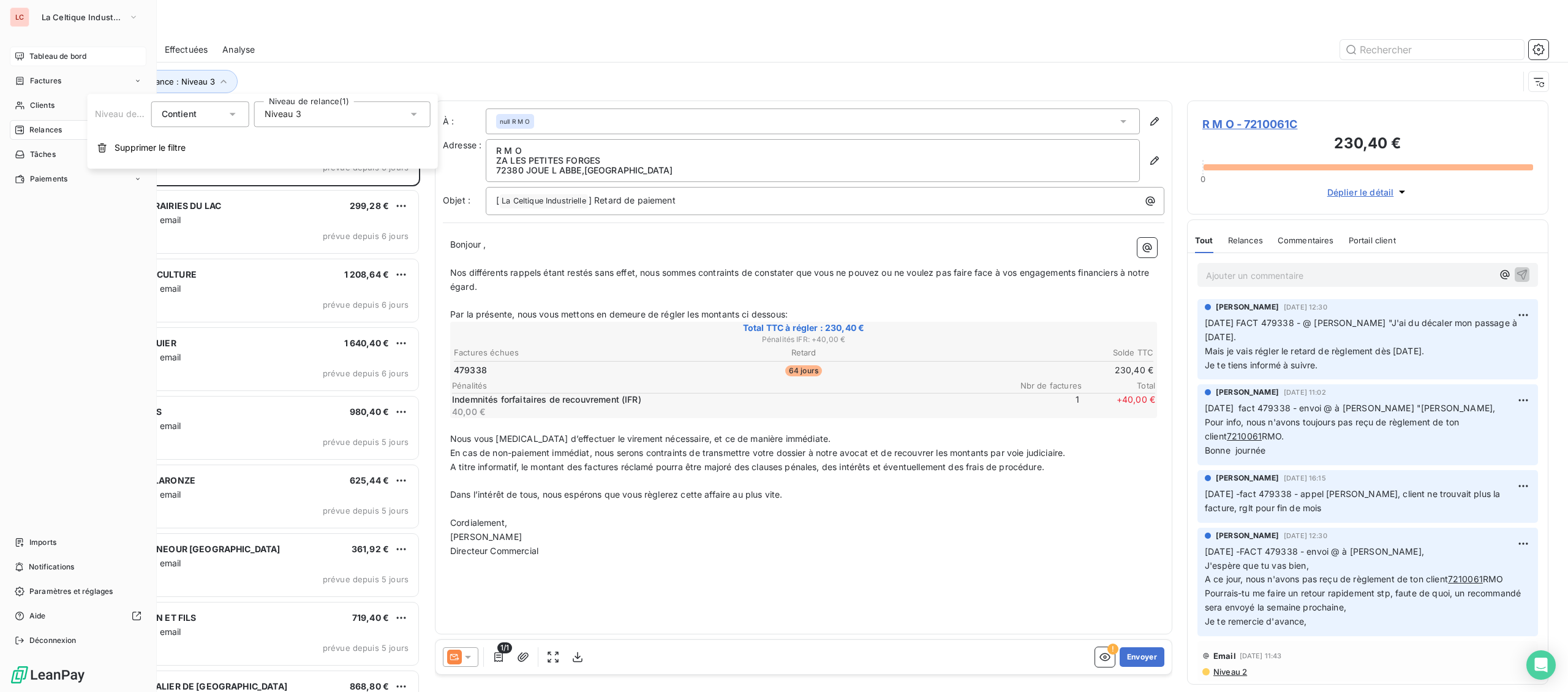
click at [12, 58] on div "Tableau de bord" at bounding box center [78, 57] width 136 height 19
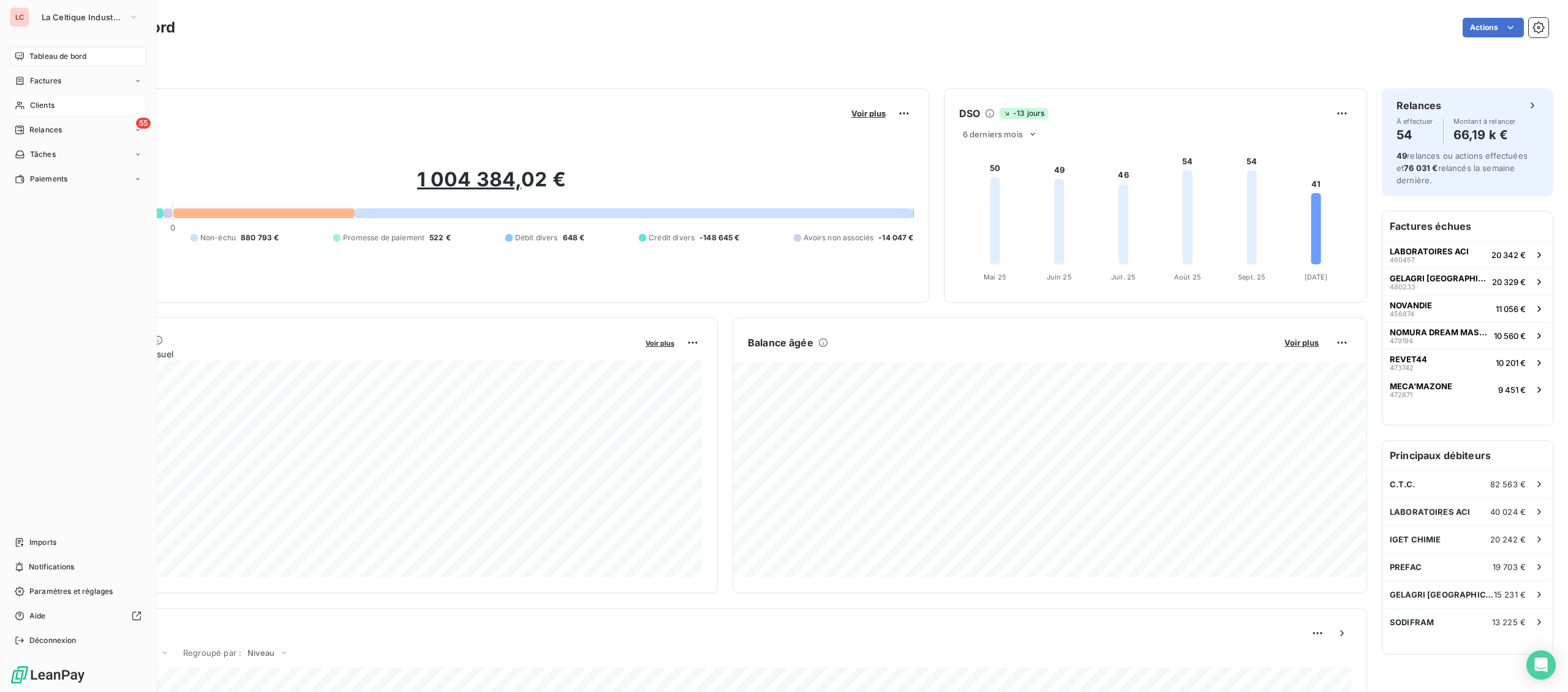
click at [49, 107] on span "Clients" at bounding box center [42, 105] width 25 height 11
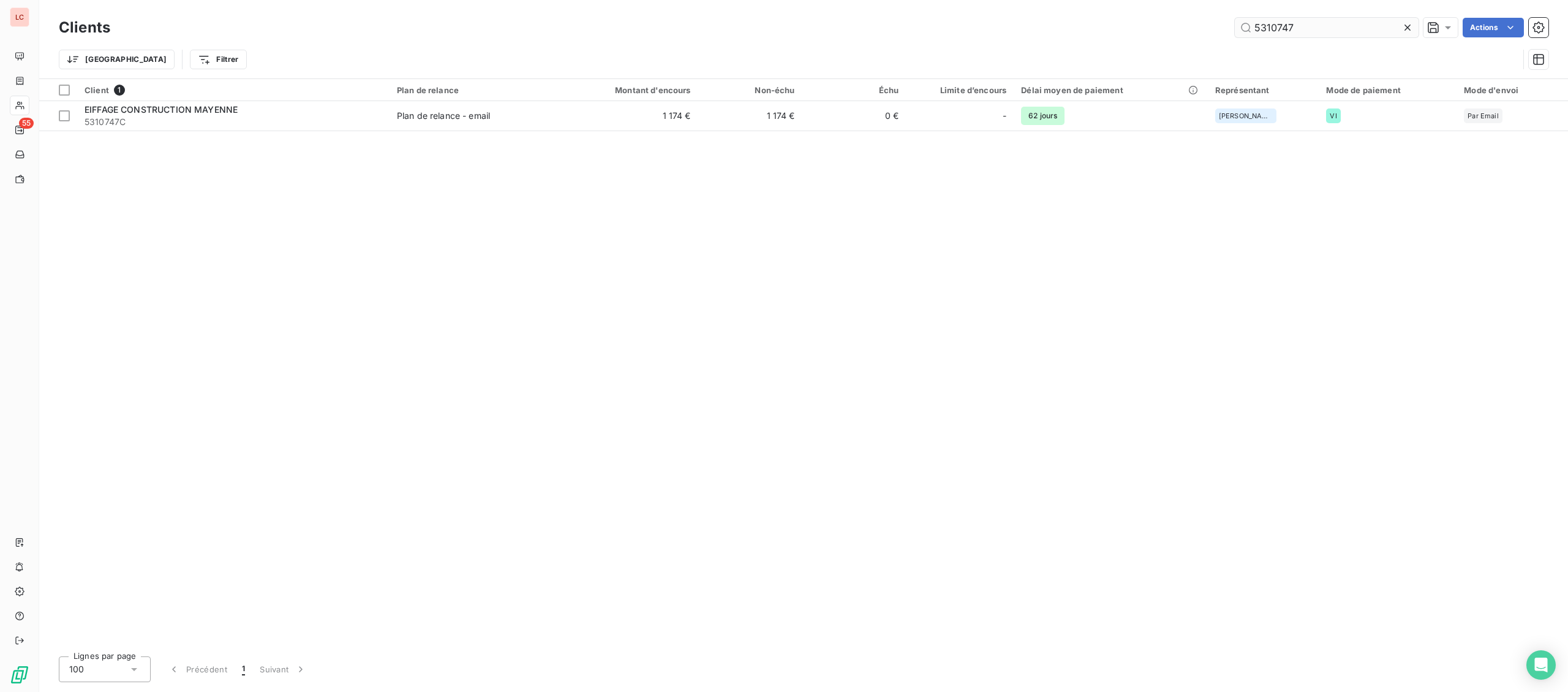
drag, startPoint x: 1312, startPoint y: 33, endPoint x: 1186, endPoint y: 29, distance: 126.1
click at [1235, 29] on input "5310747" at bounding box center [1327, 27] width 184 height 19
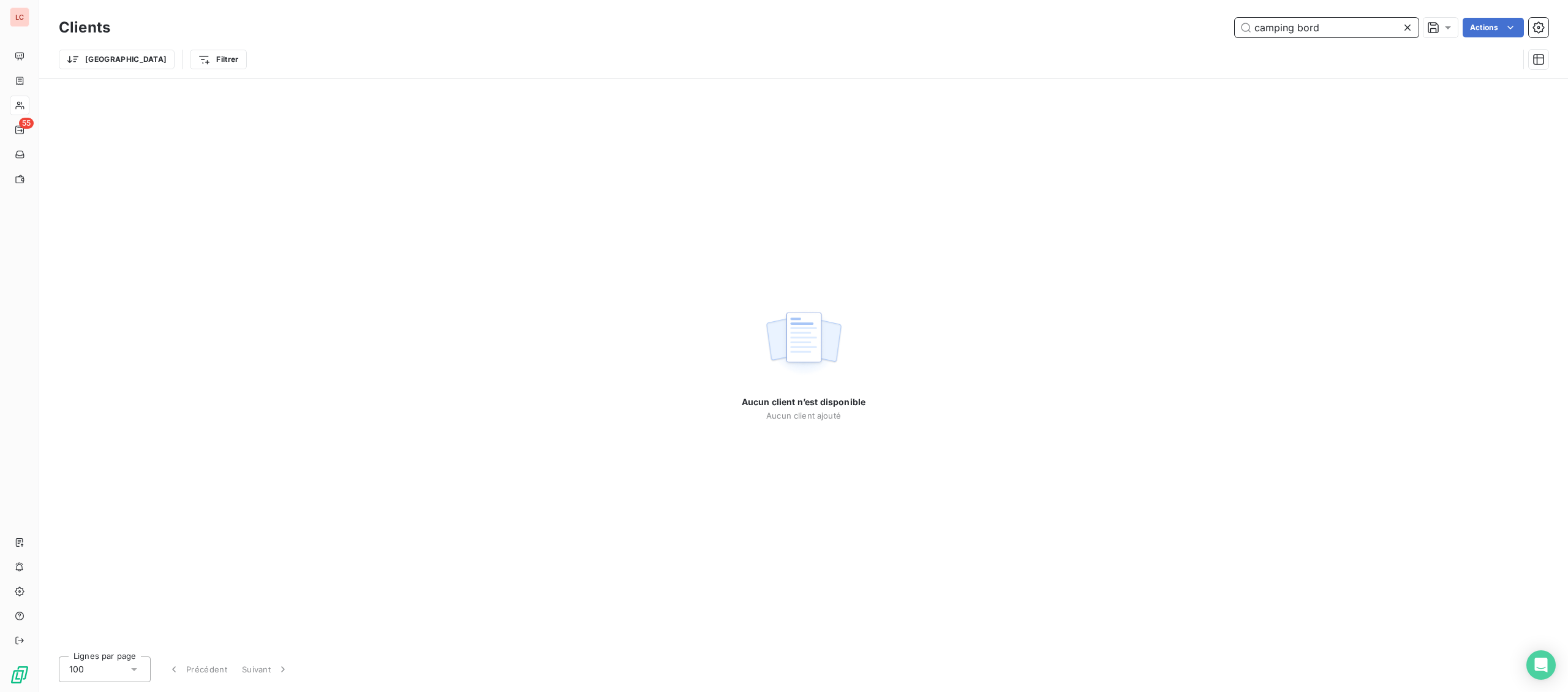
drag, startPoint x: 1373, startPoint y: 29, endPoint x: 1112, endPoint y: 12, distance: 261.6
click at [1235, 27] on input "camping bord" at bounding box center [1327, 27] width 184 height 19
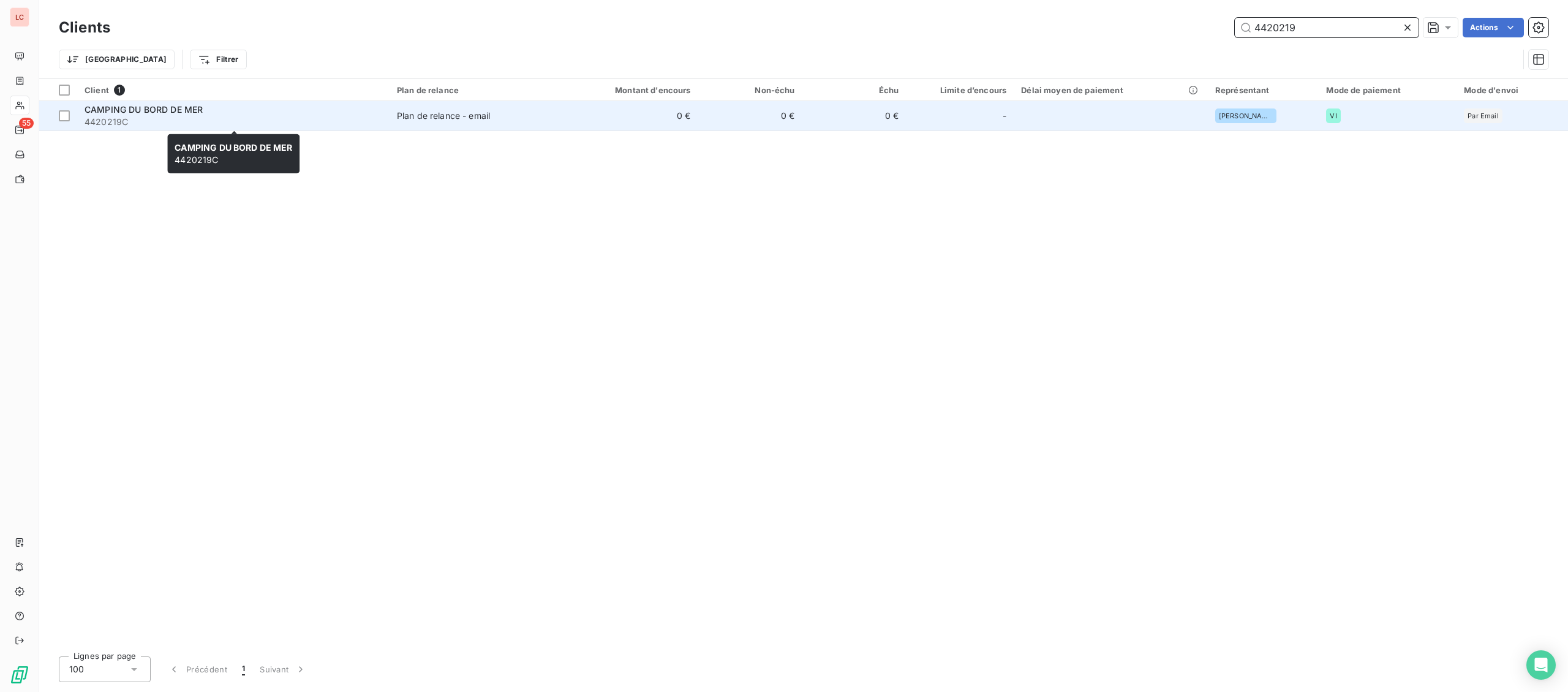
type input "4420219"
click at [336, 126] on span "4420219C" at bounding box center [233, 122] width 298 height 12
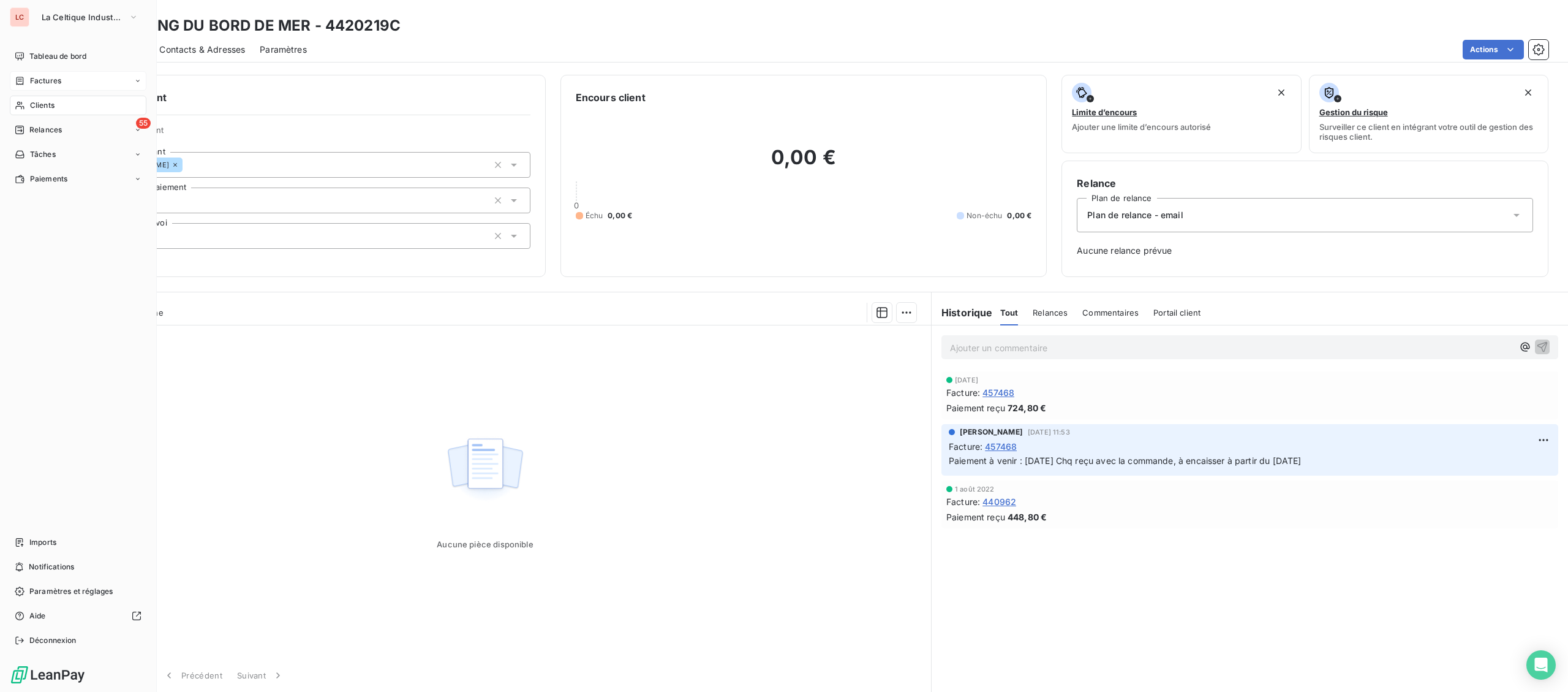
click at [36, 81] on span "Factures" at bounding box center [45, 81] width 31 height 11
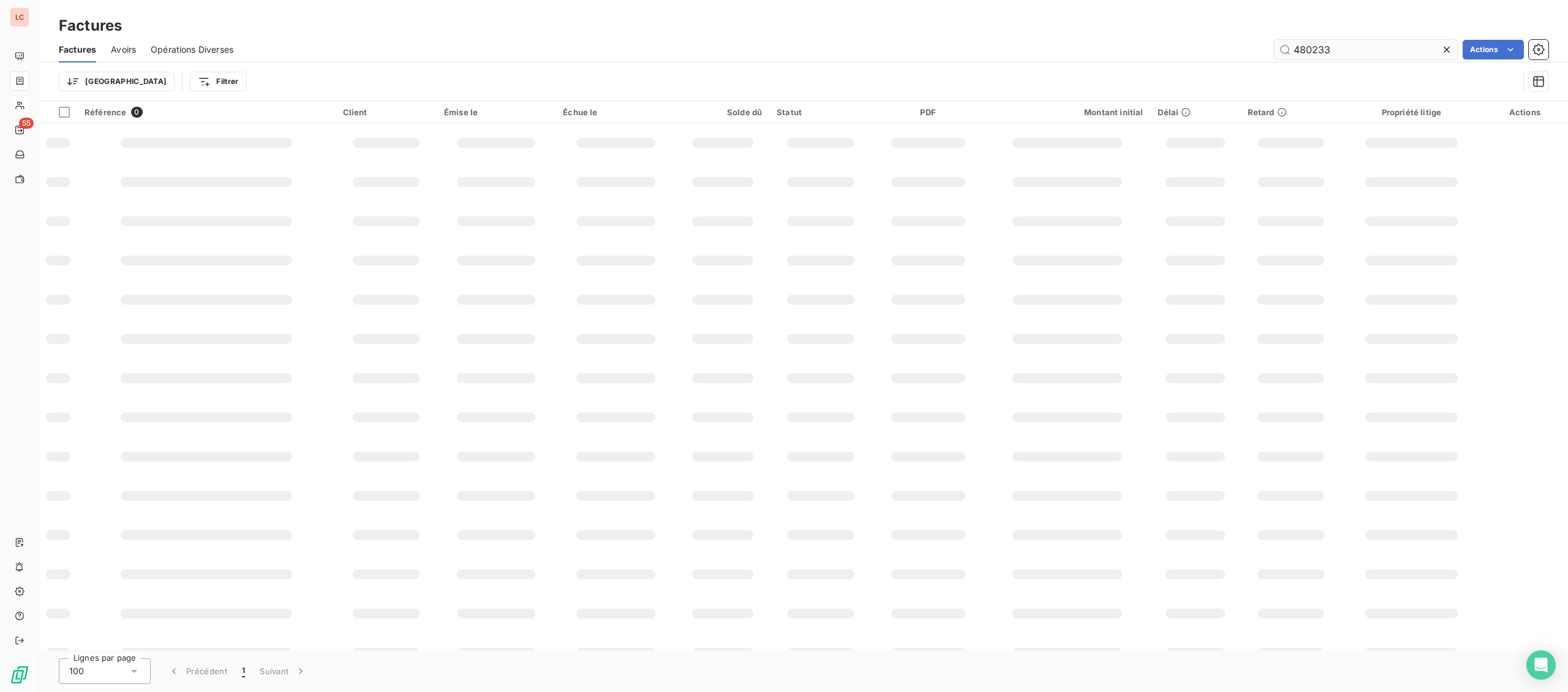
drag, startPoint x: 1362, startPoint y: 46, endPoint x: 1250, endPoint y: 49, distance: 112.0
click at [1274, 49] on input "480233" at bounding box center [1366, 50] width 184 height 19
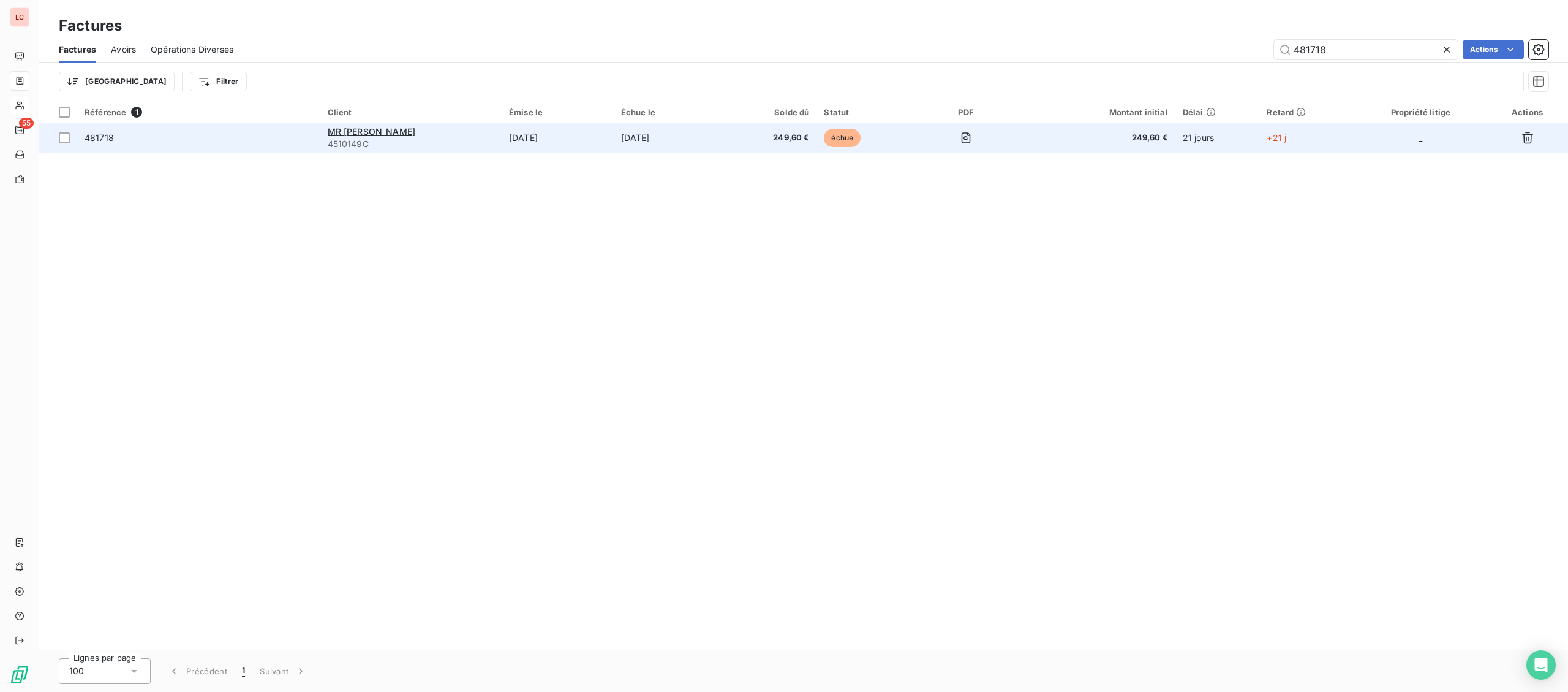
type input "481718"
click at [796, 142] on span "249,60 €" at bounding box center [771, 138] width 75 height 12
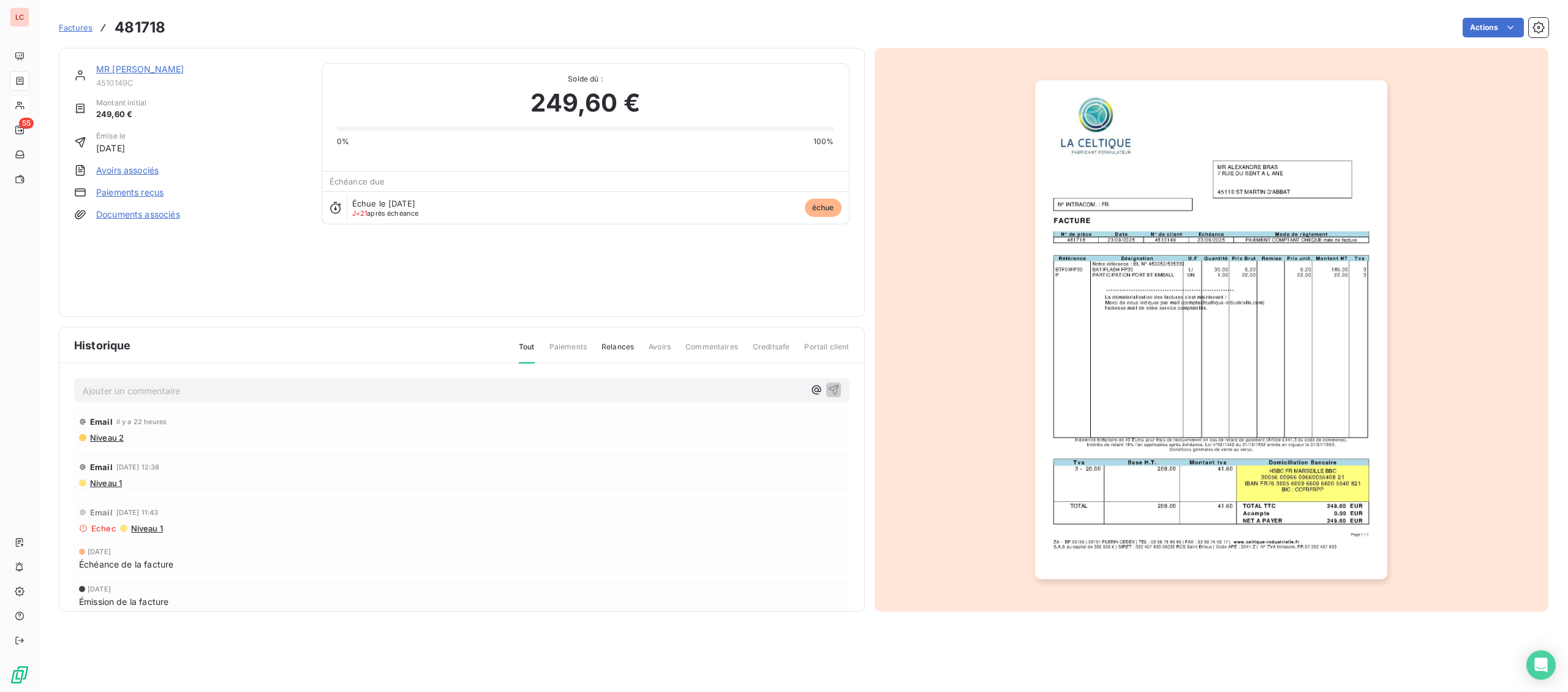
click at [136, 69] on link "MR [PERSON_NAME]" at bounding box center [140, 69] width 88 height 11
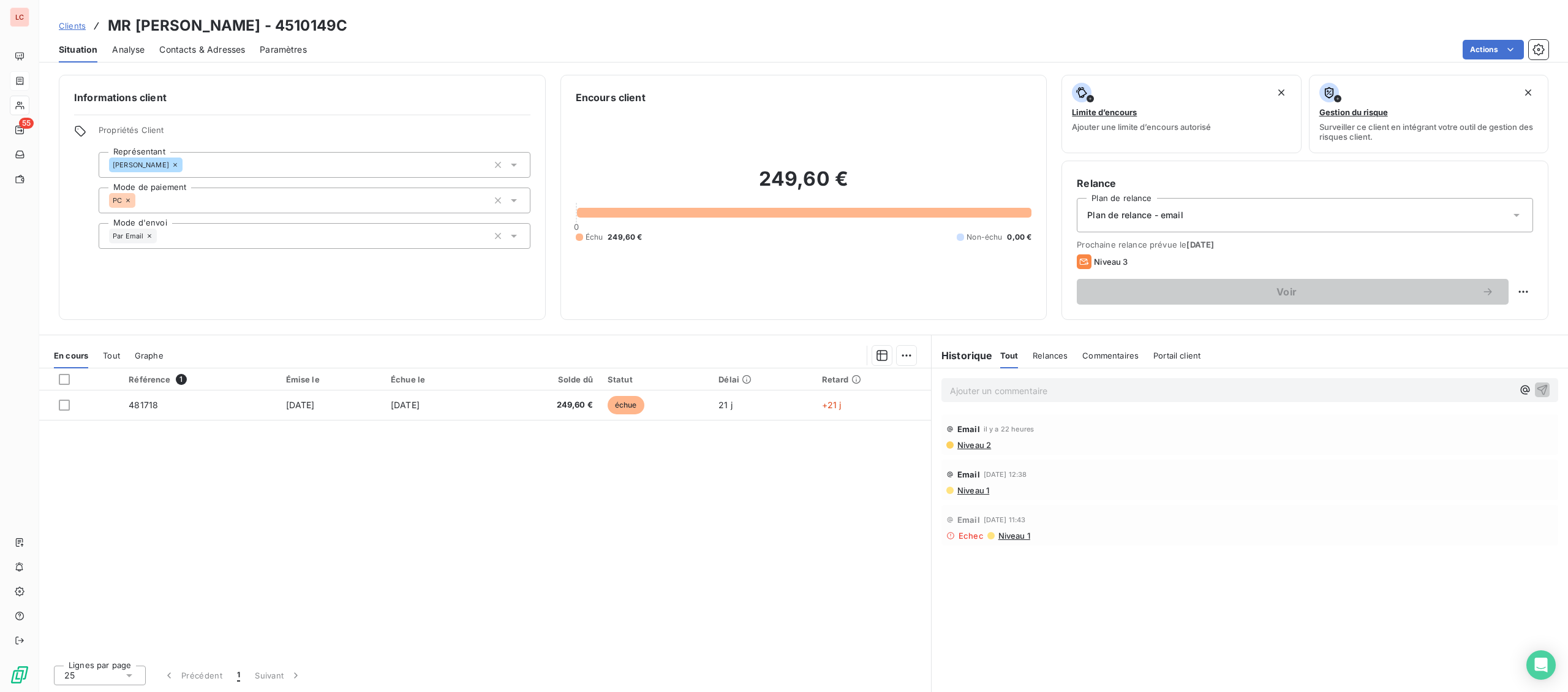
click at [1074, 388] on p "Ajouter un commentaire ﻿" at bounding box center [1231, 390] width 562 height 15
drag, startPoint x: 1098, startPoint y: 397, endPoint x: 1125, endPoint y: 389, distance: 28.2
click at [1101, 397] on p "[DATE] - fact 481718 - @ client "" at bounding box center [1231, 390] width 562 height 14
click at [1125, 389] on p "[DATE] - fact 481718 - @ client "" at bounding box center [1231, 390] width 562 height 14
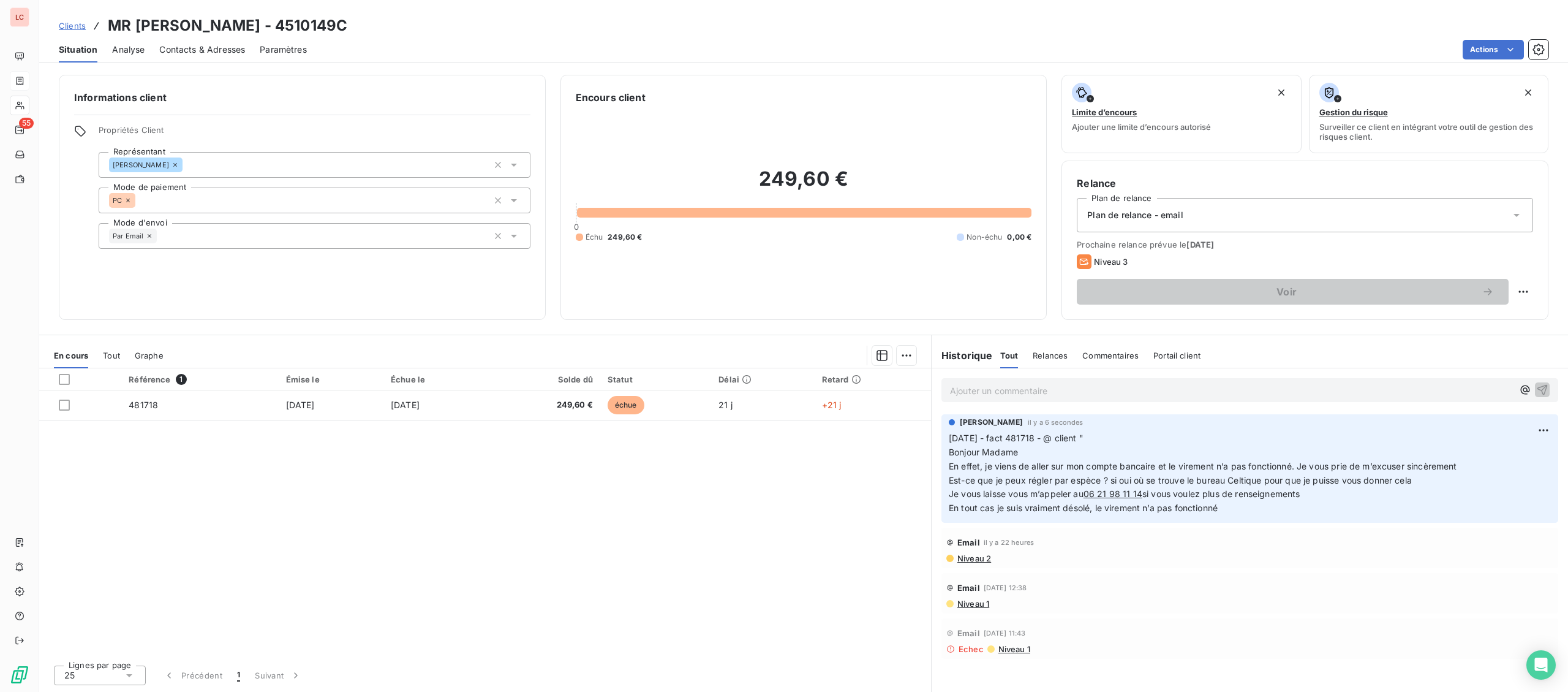
click at [1075, 389] on p "Ajouter un commentaire ﻿" at bounding box center [1231, 390] width 562 height 15
click at [1186, 387] on p "[DATE] - fact 481718 - envoi @ au client "" at bounding box center [1231, 390] width 562 height 14
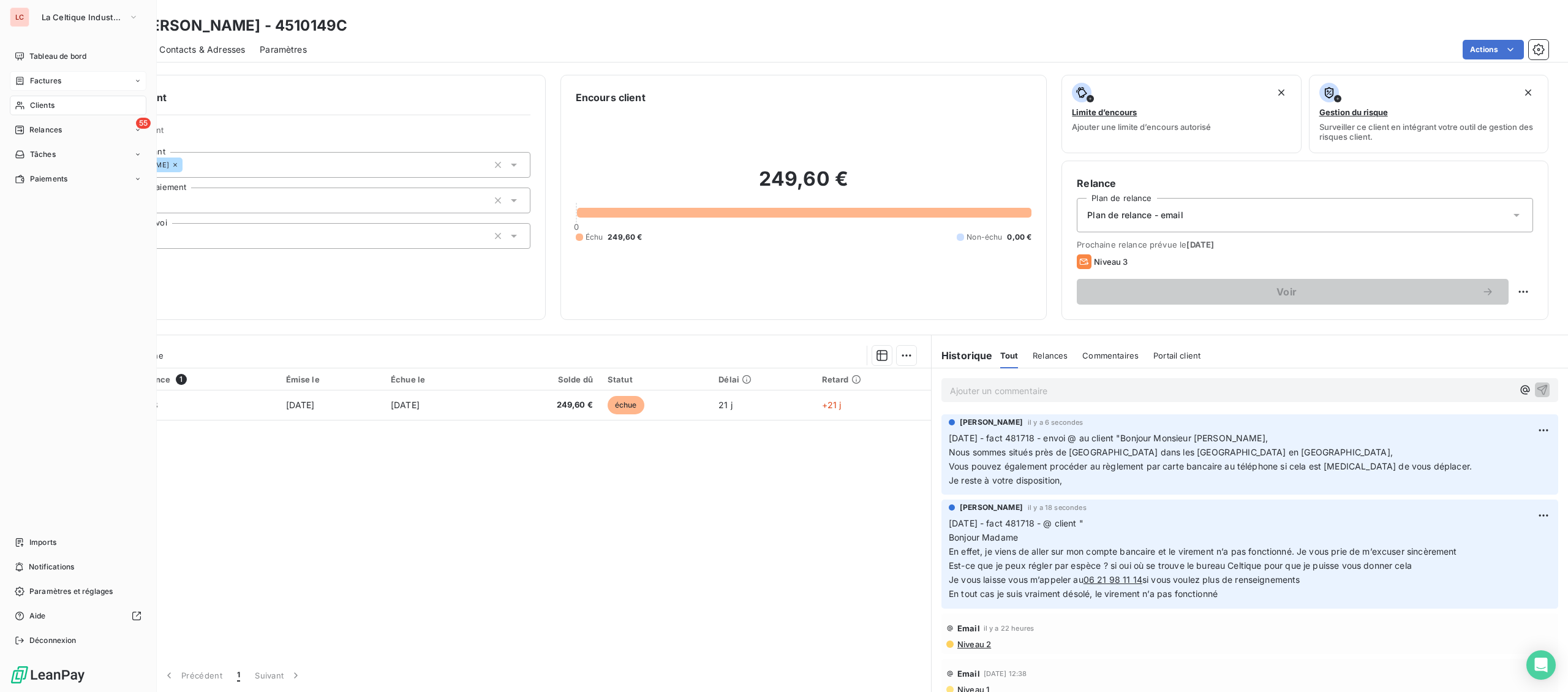
click at [46, 76] on span "Factures" at bounding box center [45, 81] width 31 height 11
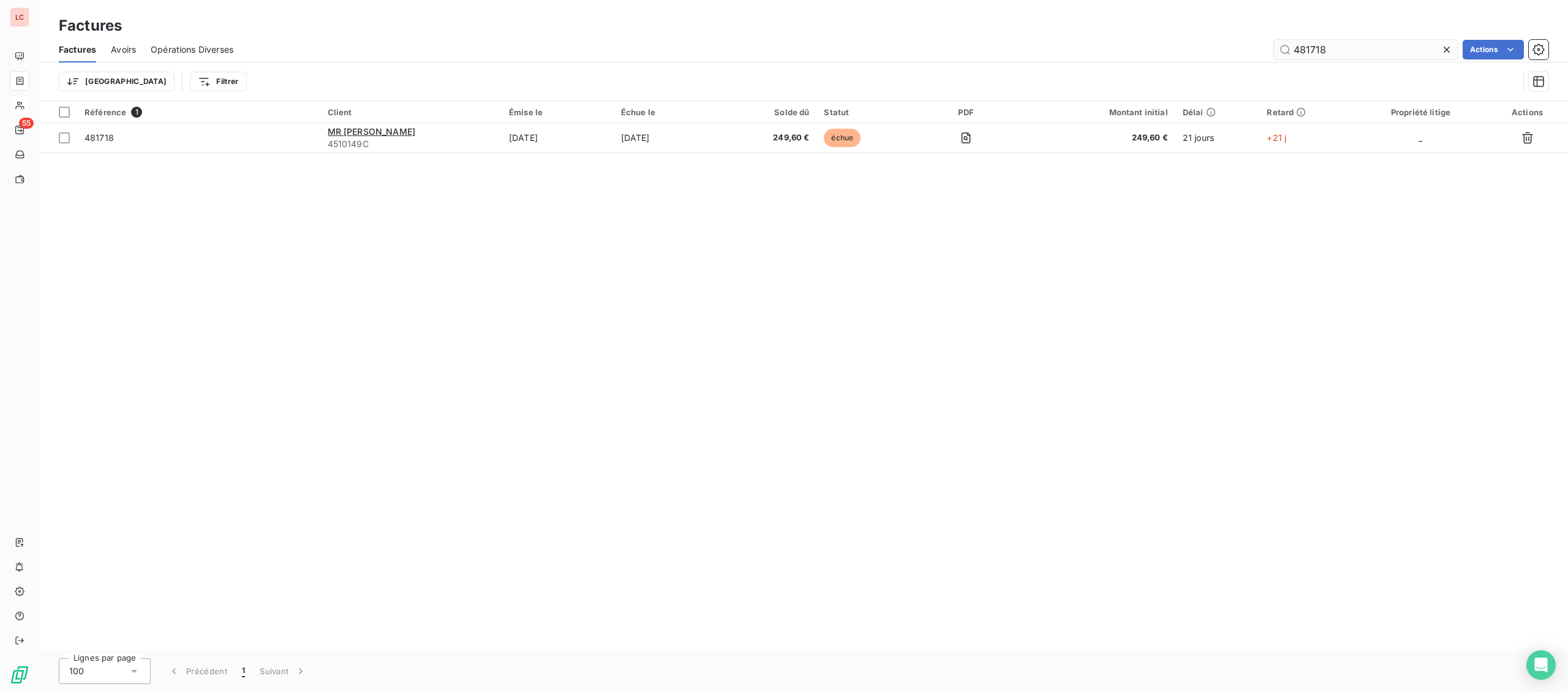
drag, startPoint x: 1330, startPoint y: 50, endPoint x: 1308, endPoint y: 51, distance: 22.0
click at [1308, 51] on input "481718" at bounding box center [1366, 50] width 184 height 19
type input "481212"
click at [689, 148] on td "[DATE]" at bounding box center [668, 137] width 113 height 29
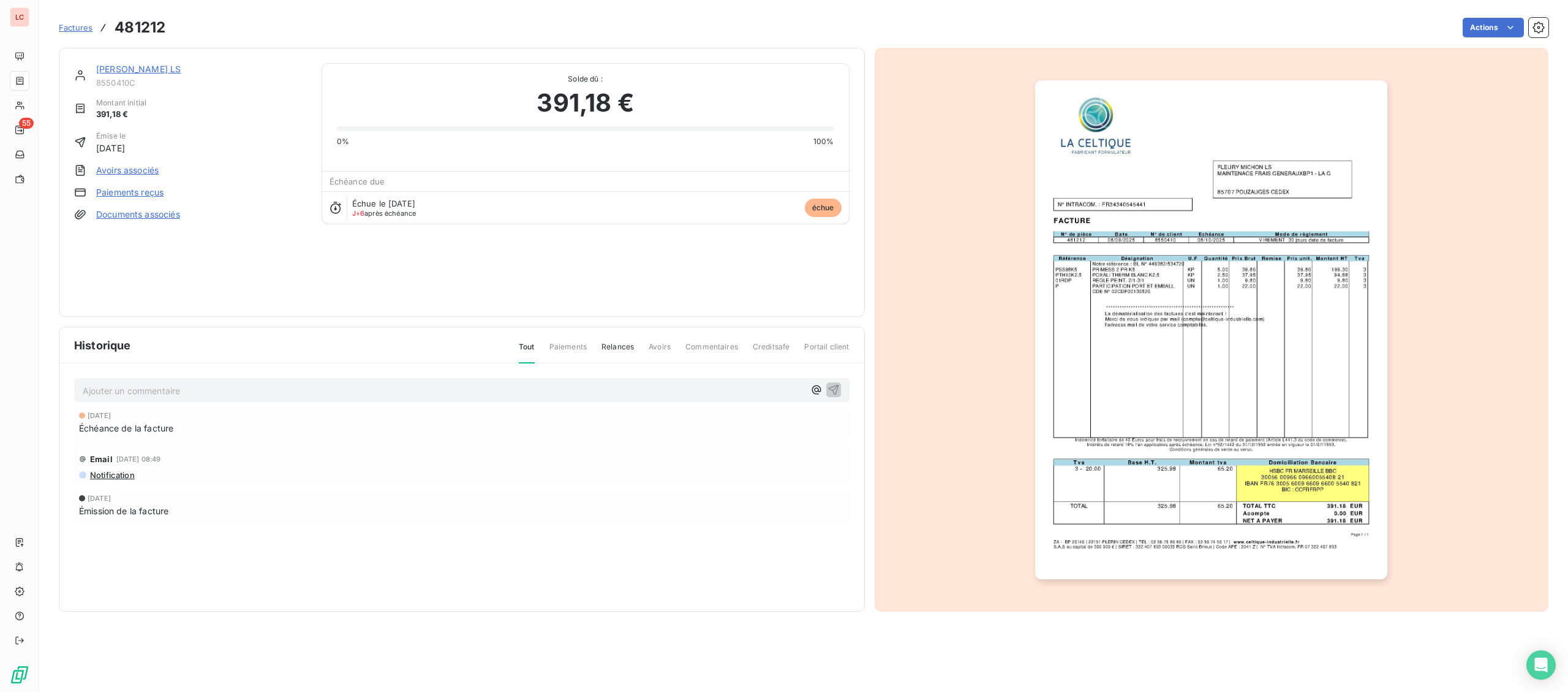
click at [117, 64] on div "[PERSON_NAME] LS" at bounding box center [202, 69] width 210 height 12
click at [116, 69] on link "[PERSON_NAME] LS" at bounding box center [139, 69] width 85 height 11
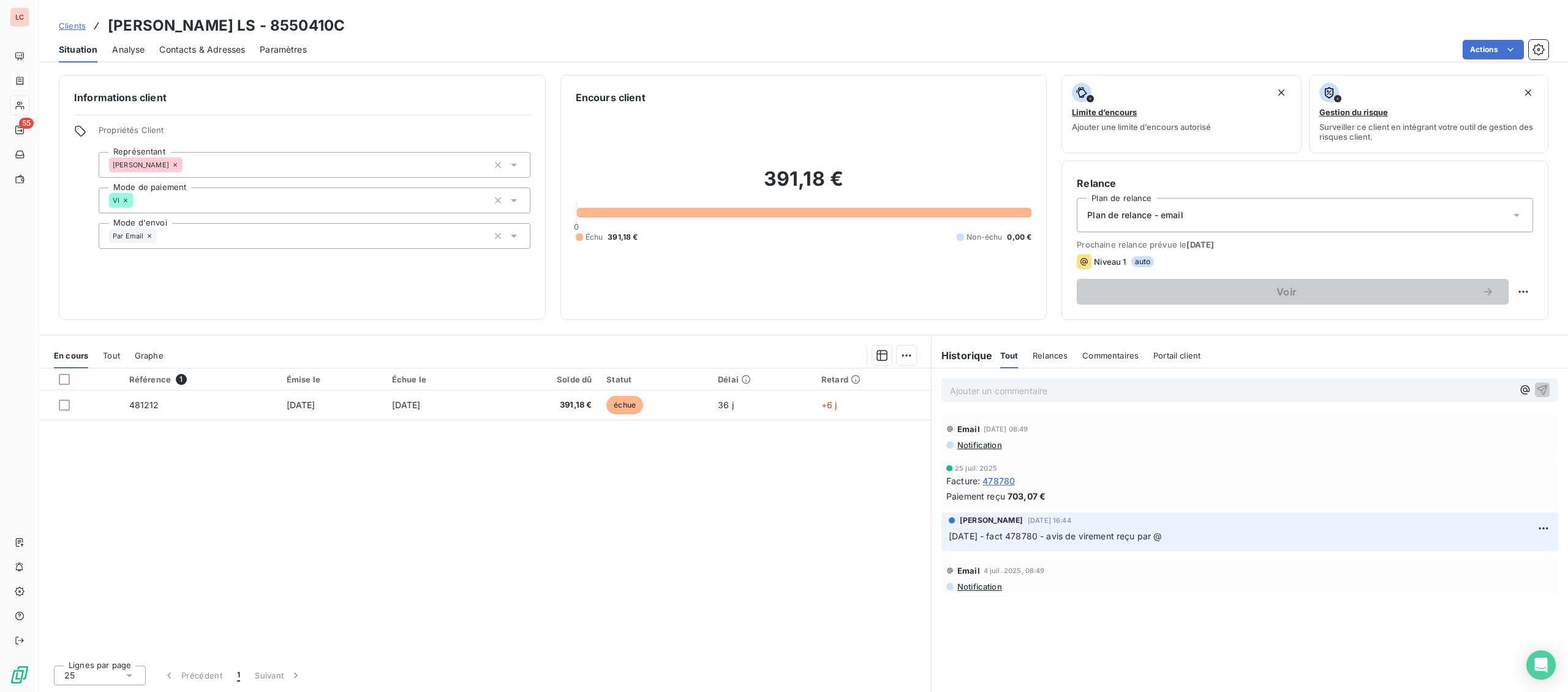
click at [1059, 398] on p "Ajouter un commentaire ﻿" at bounding box center [1231, 390] width 562 height 15
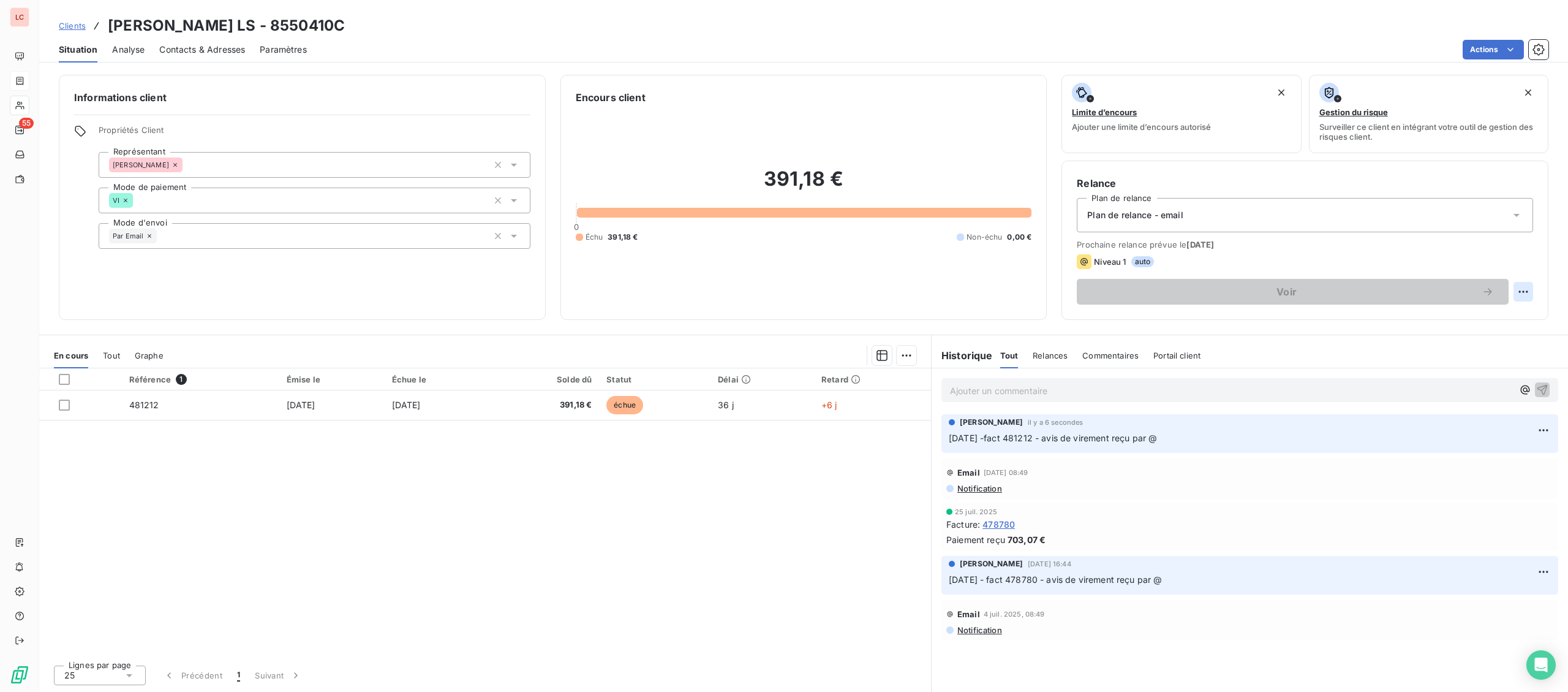
click at [1521, 292] on html "LC 55 Clients [PERSON_NAME] LS - 8550410C Situation Analyse Contacts & Adresses…" at bounding box center [784, 346] width 1568 height 692
click at [1478, 326] on div "Replanifier cette action" at bounding box center [1472, 319] width 110 height 19
select select "9"
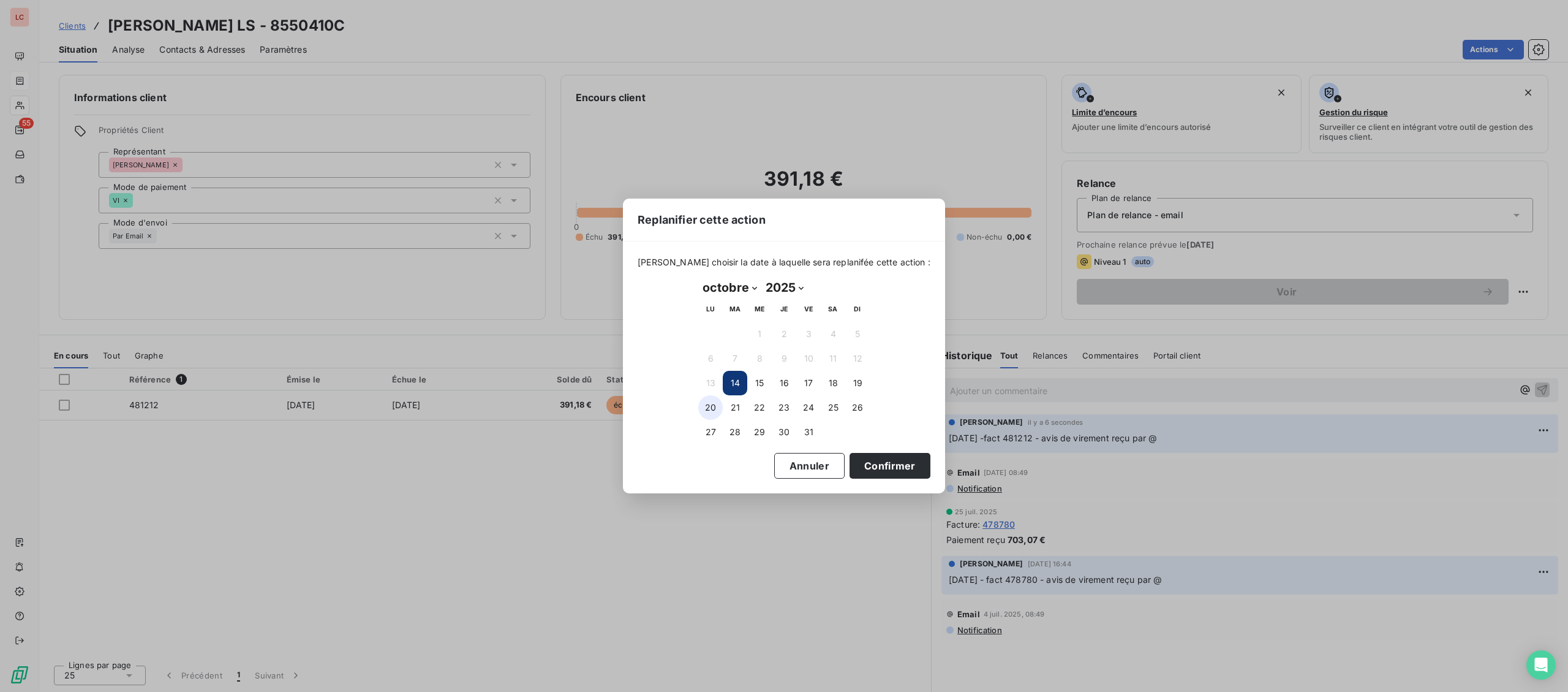
click at [711, 402] on button "20" at bounding box center [711, 408] width 25 height 25
click at [875, 473] on button "Confirmer" at bounding box center [890, 465] width 80 height 26
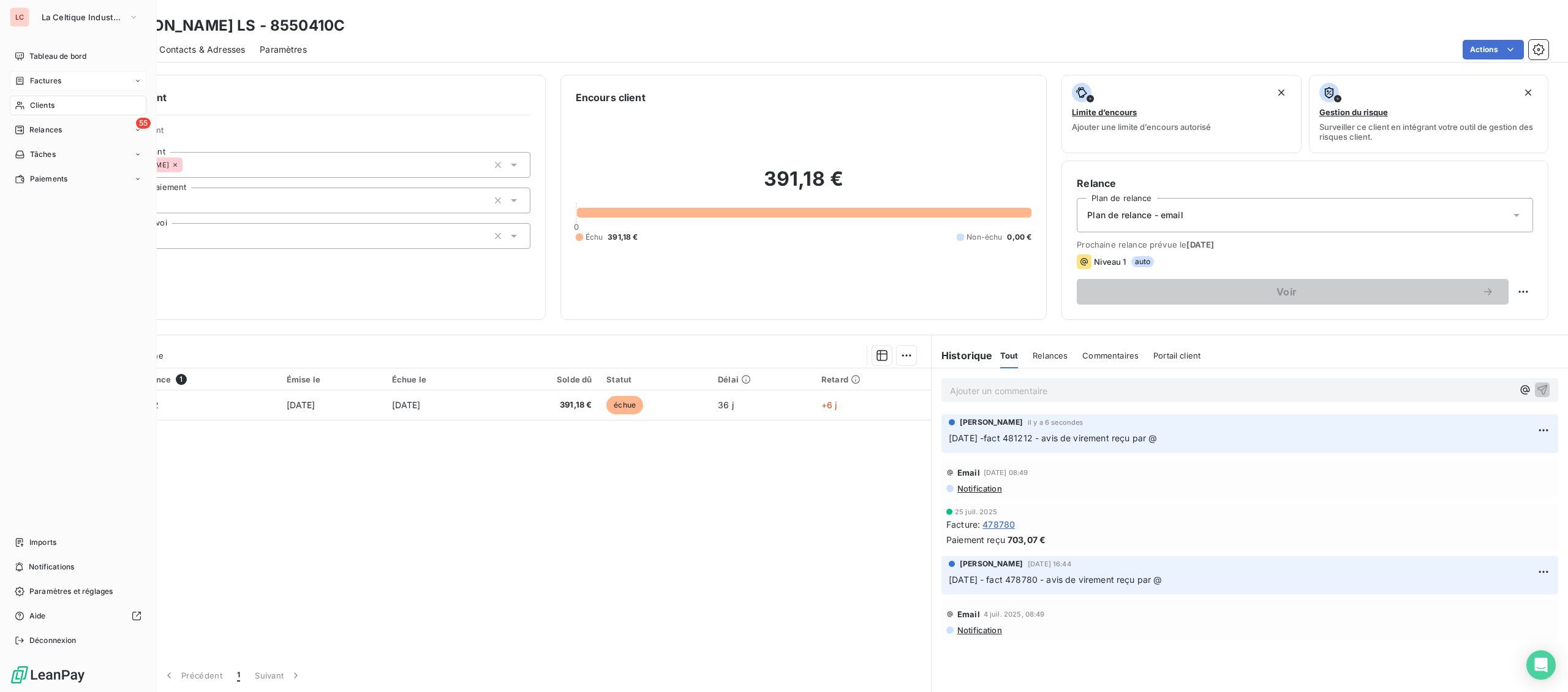
click at [47, 81] on span "Factures" at bounding box center [45, 81] width 31 height 11
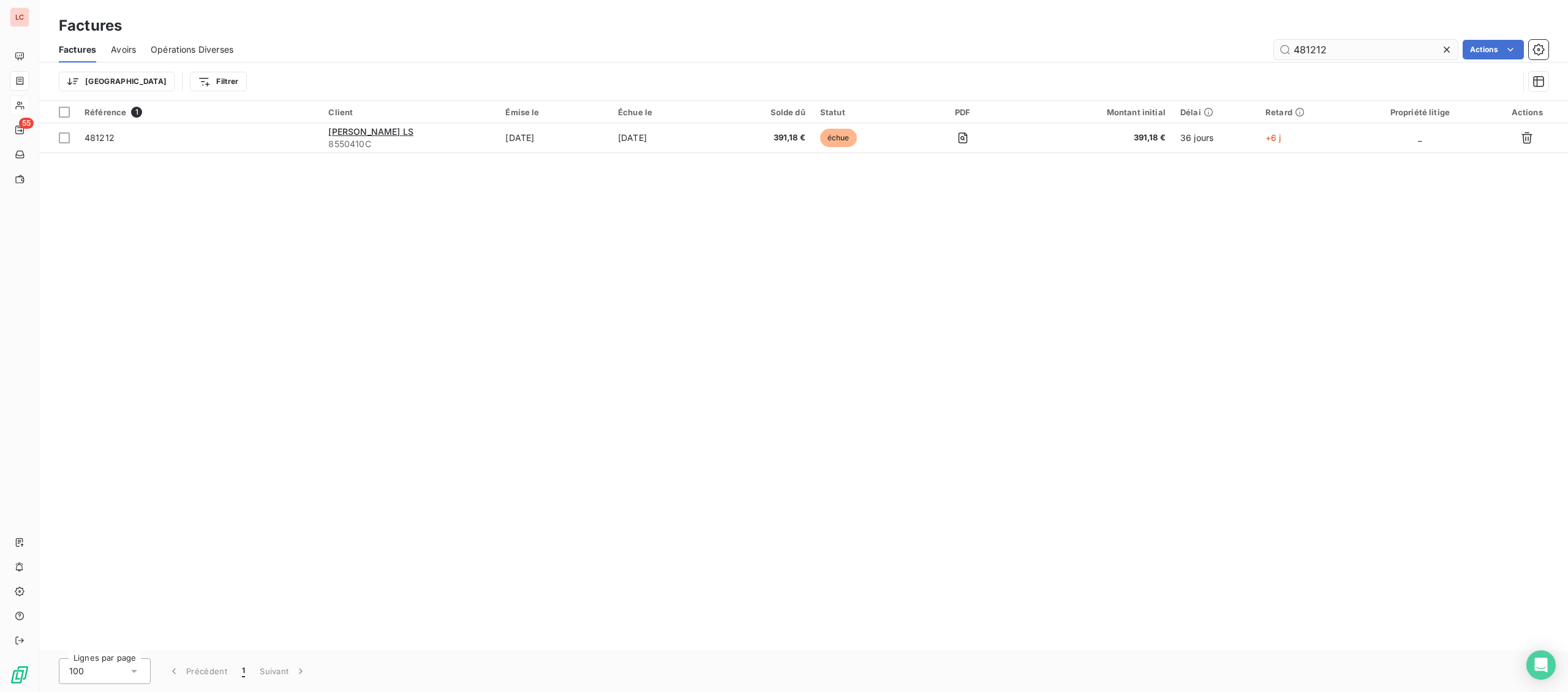
drag, startPoint x: 1320, startPoint y: 50, endPoint x: 1327, endPoint y: 50, distance: 7.0
click at [1322, 50] on input "481212" at bounding box center [1366, 50] width 184 height 19
drag, startPoint x: 1328, startPoint y: 50, endPoint x: 1303, endPoint y: 49, distance: 25.0
click at [1303, 49] on input "481212" at bounding box center [1366, 50] width 184 height 19
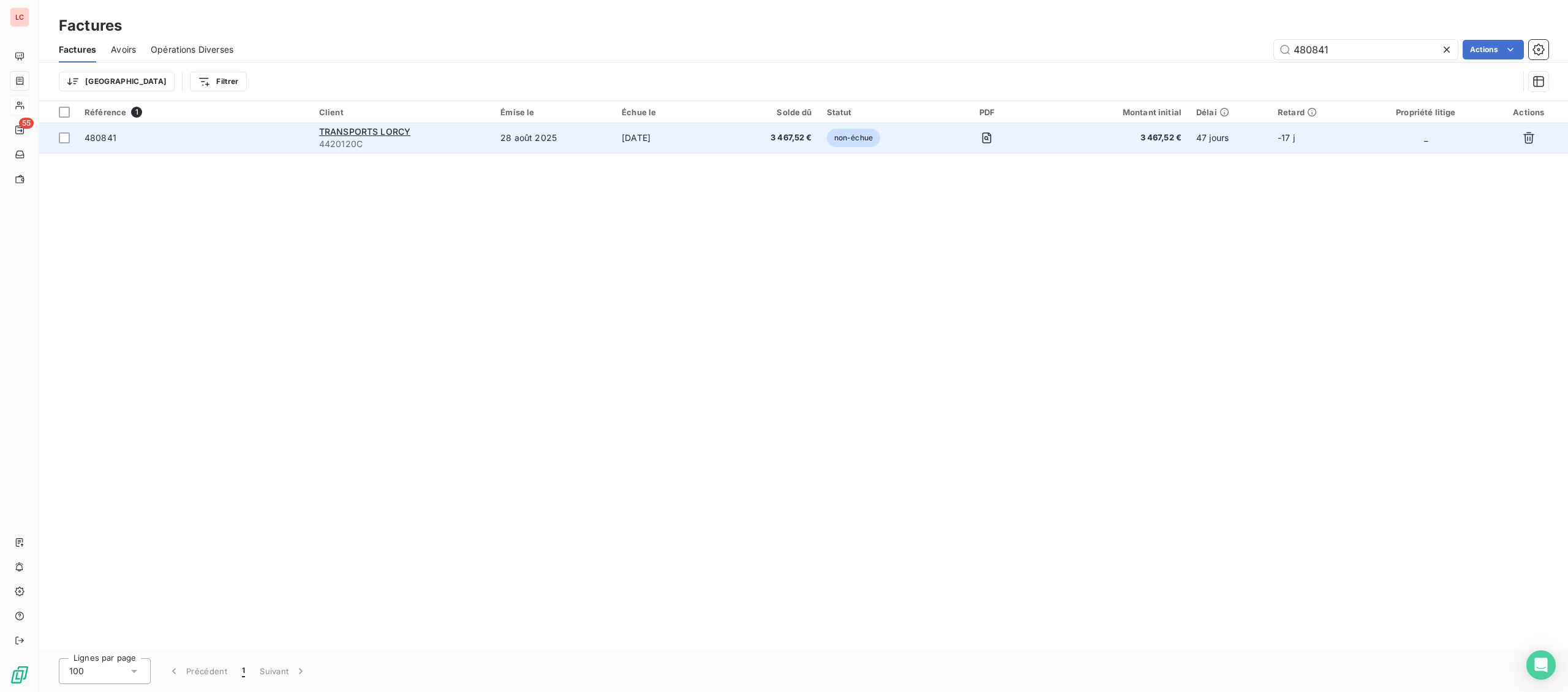
type input "480841"
click at [635, 142] on td "[DATE]" at bounding box center [669, 137] width 109 height 29
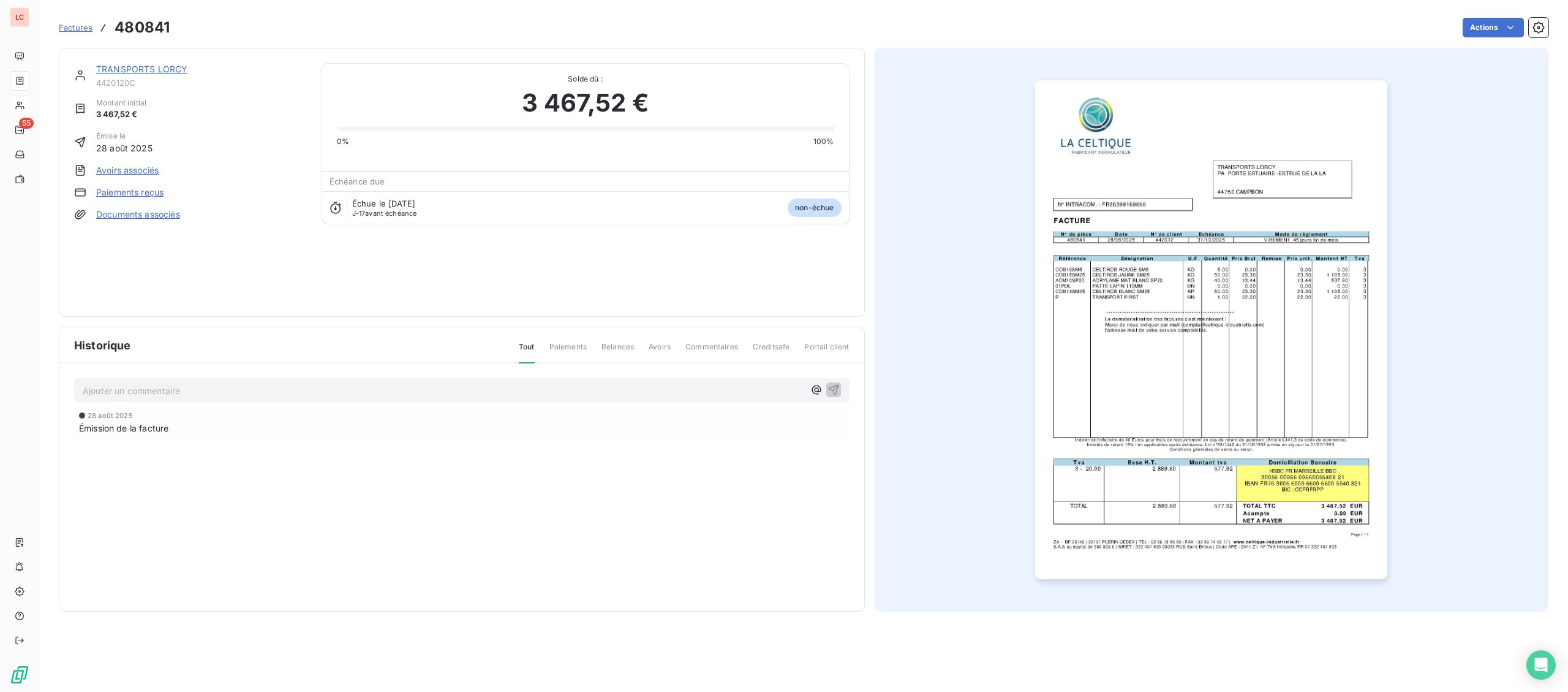
click at [144, 72] on link "TRANSPORTS LORCY" at bounding box center [142, 69] width 91 height 11
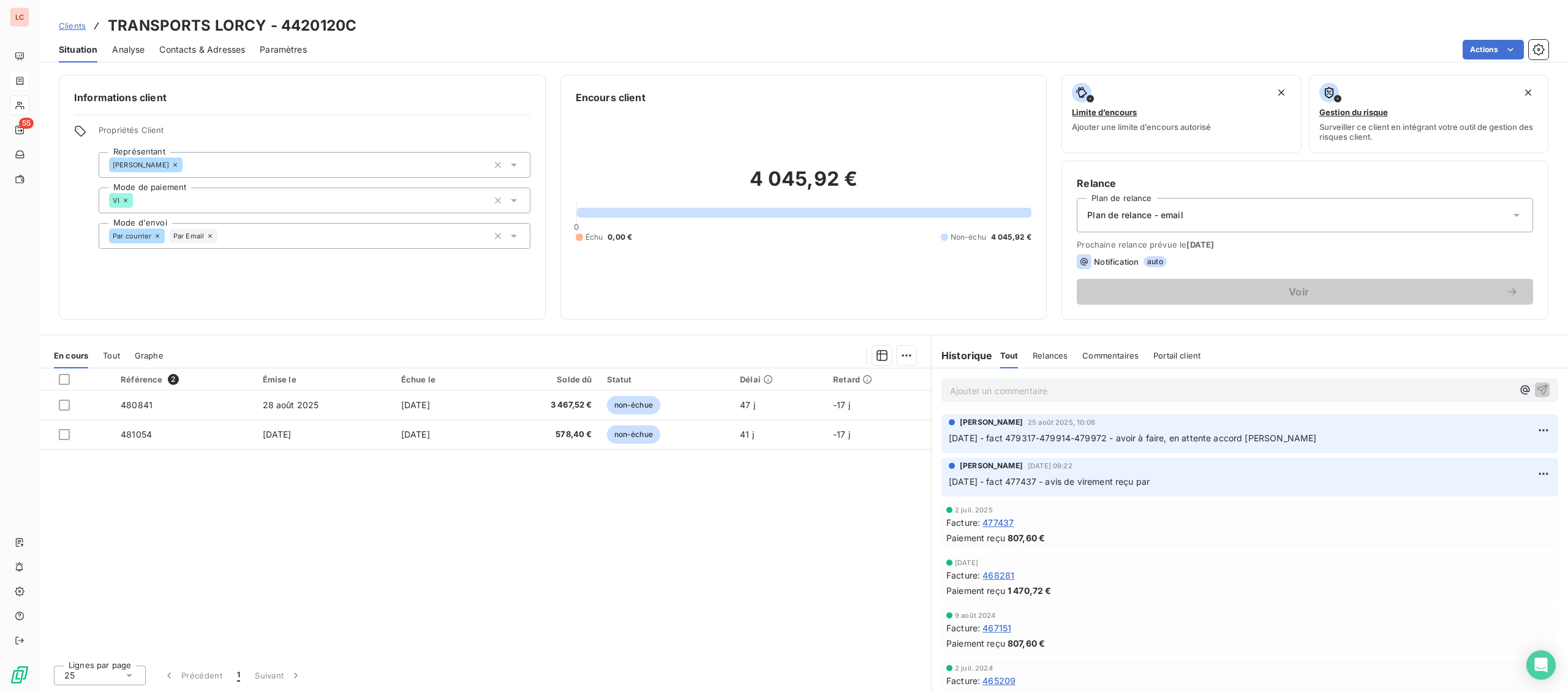
click at [1048, 384] on p "Ajouter un commentaire ﻿" at bounding box center [1231, 390] width 562 height 15
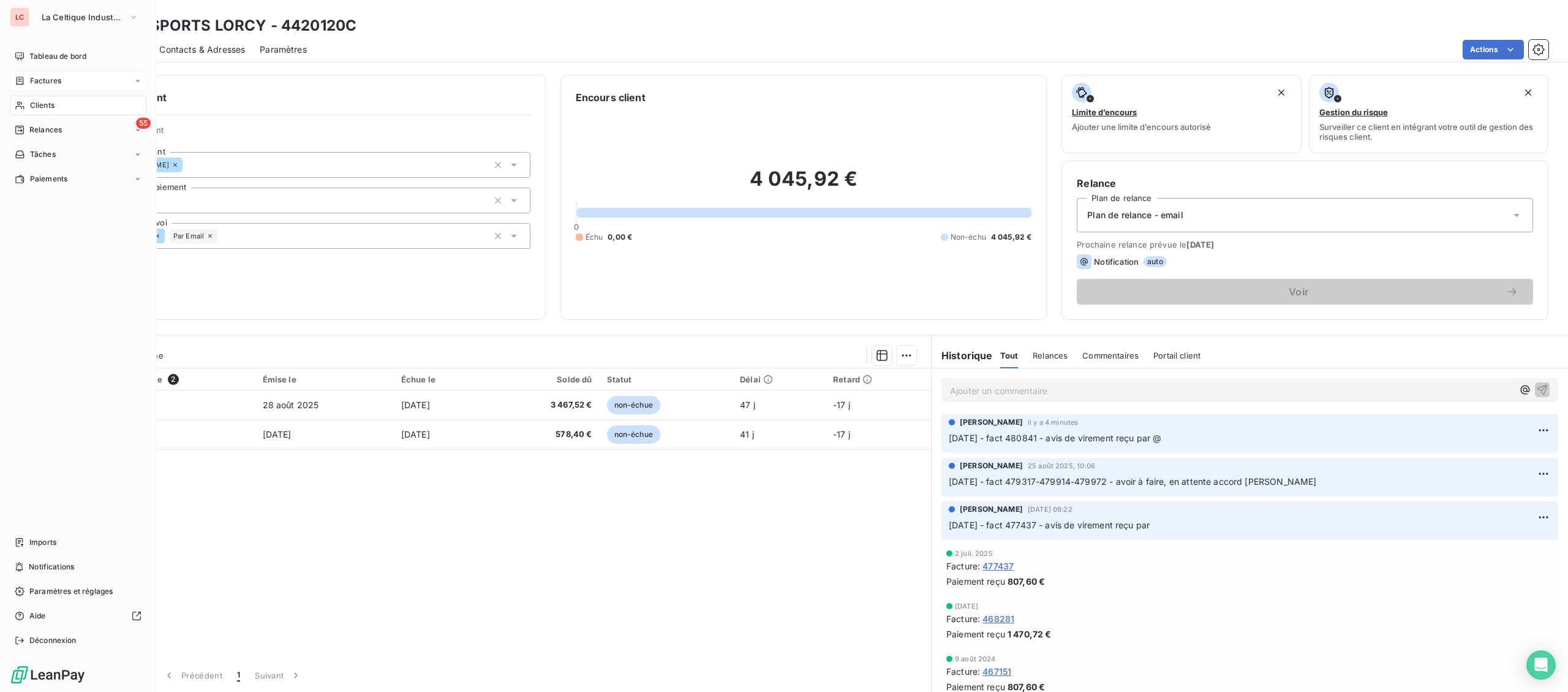
click at [43, 88] on div "Factures" at bounding box center [78, 81] width 136 height 19
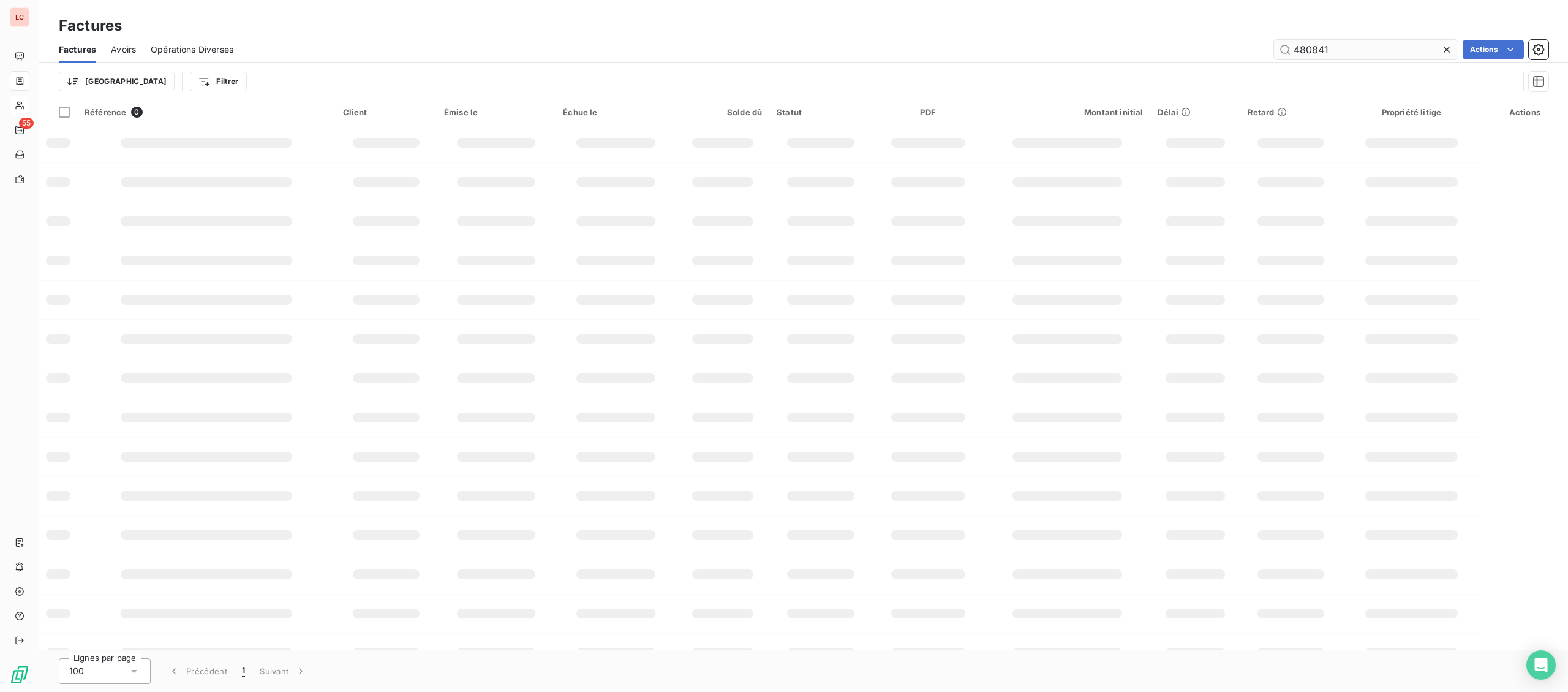
drag, startPoint x: 1378, startPoint y: 53, endPoint x: 1284, endPoint y: 56, distance: 94.0
click at [1284, 56] on input "480841" at bounding box center [1366, 50] width 184 height 19
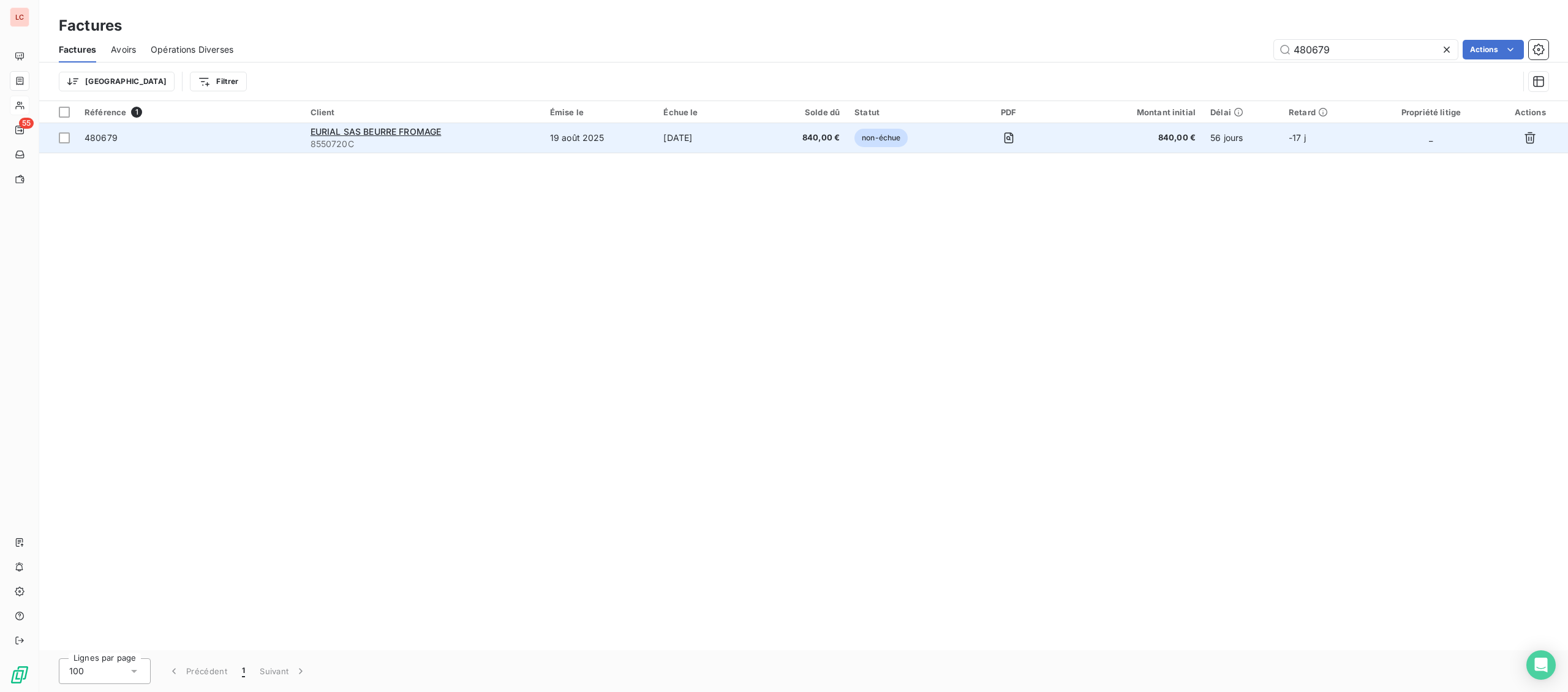
type input "480679"
click at [475, 150] on span "8550720C" at bounding box center [423, 144] width 225 height 12
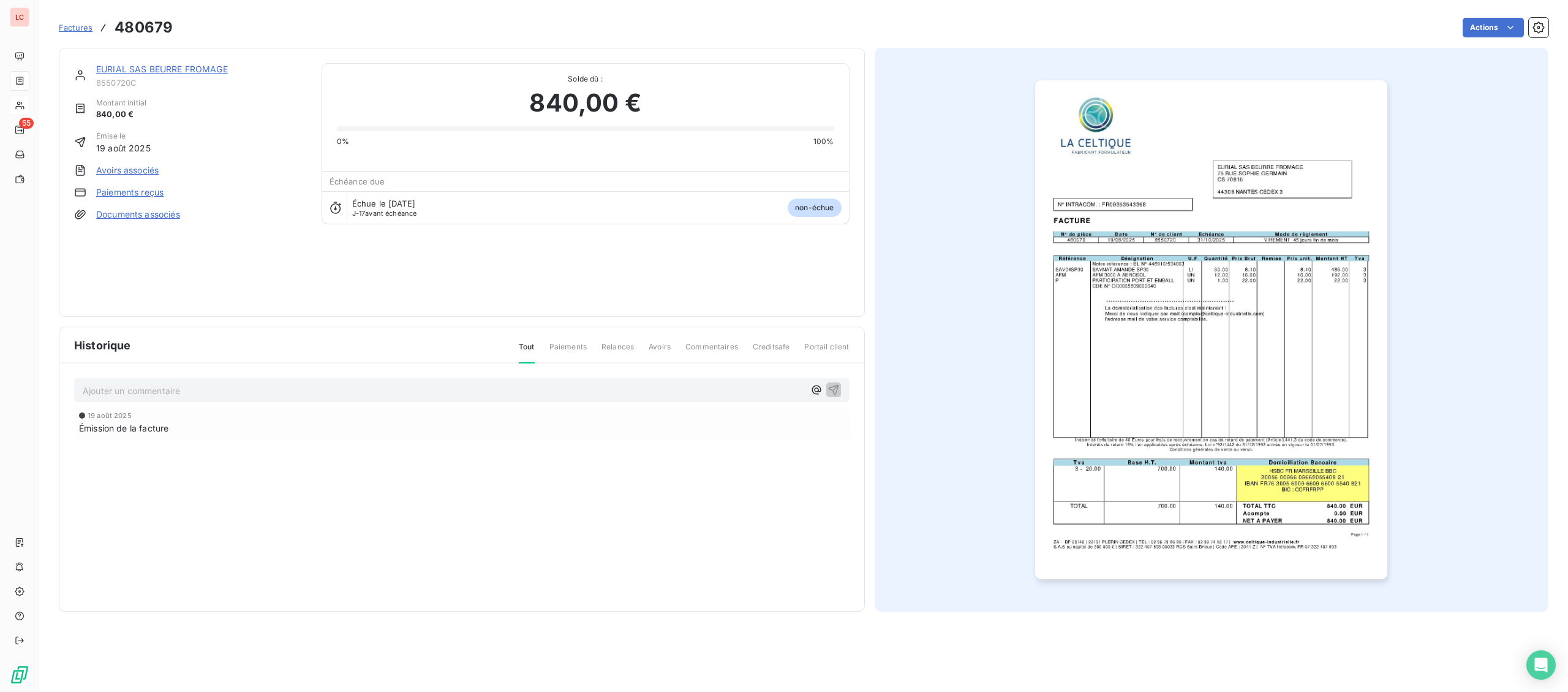
click at [162, 69] on link "EURIAL SAS BEURRE FROMAGE" at bounding box center [162, 69] width 132 height 11
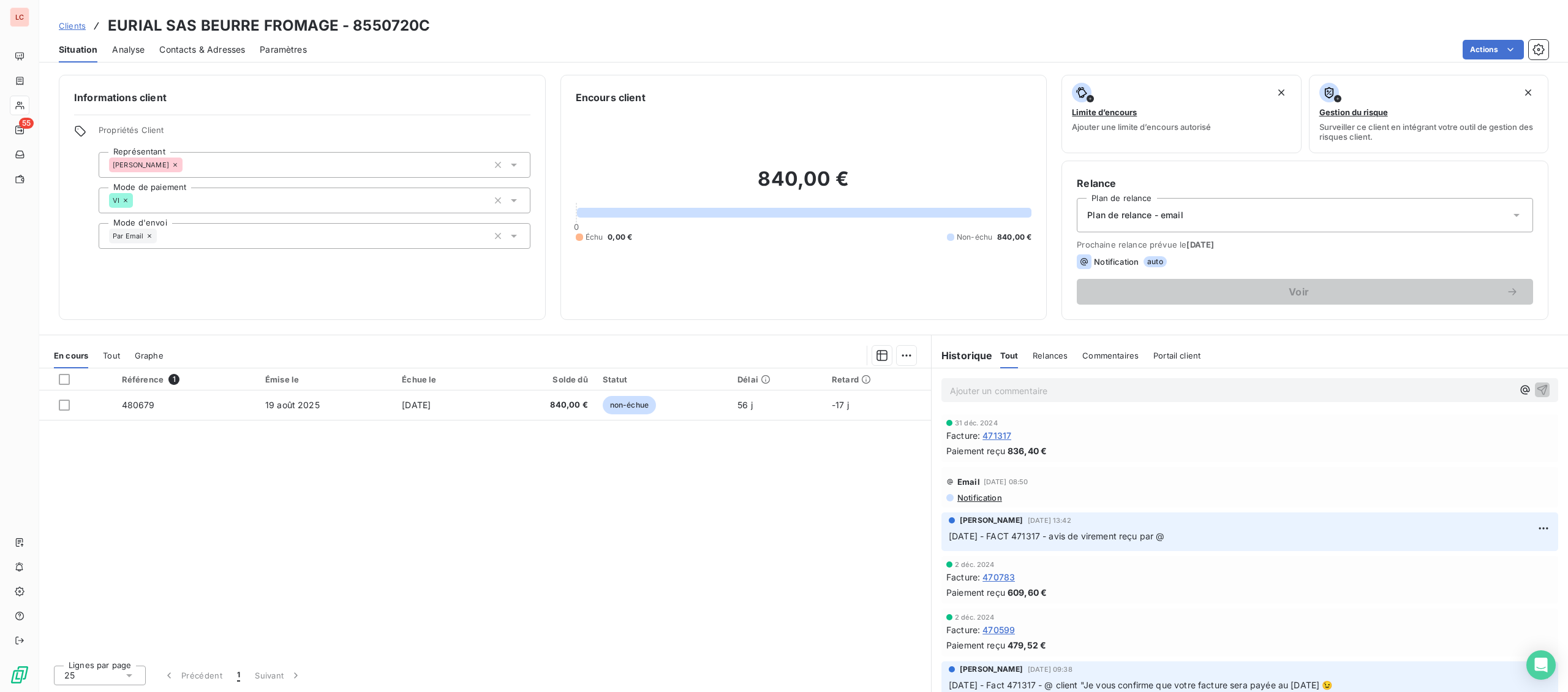
drag, startPoint x: 1203, startPoint y: 532, endPoint x: 948, endPoint y: 537, distance: 255.0
click at [948, 537] on div "[PERSON_NAME] 12 déc. 2024, 13:42 [DATE] - FACT 471317 - avis de virement reçu …" at bounding box center [1250, 532] width 616 height 39
copy span "[DATE] - FACT 471317 - avis de virement reçu par @"
click at [1013, 392] on p "Ajouter un commentaire ﻿" at bounding box center [1231, 390] width 562 height 15
drag, startPoint x: 971, startPoint y: 389, endPoint x: 924, endPoint y: 388, distance: 47.0
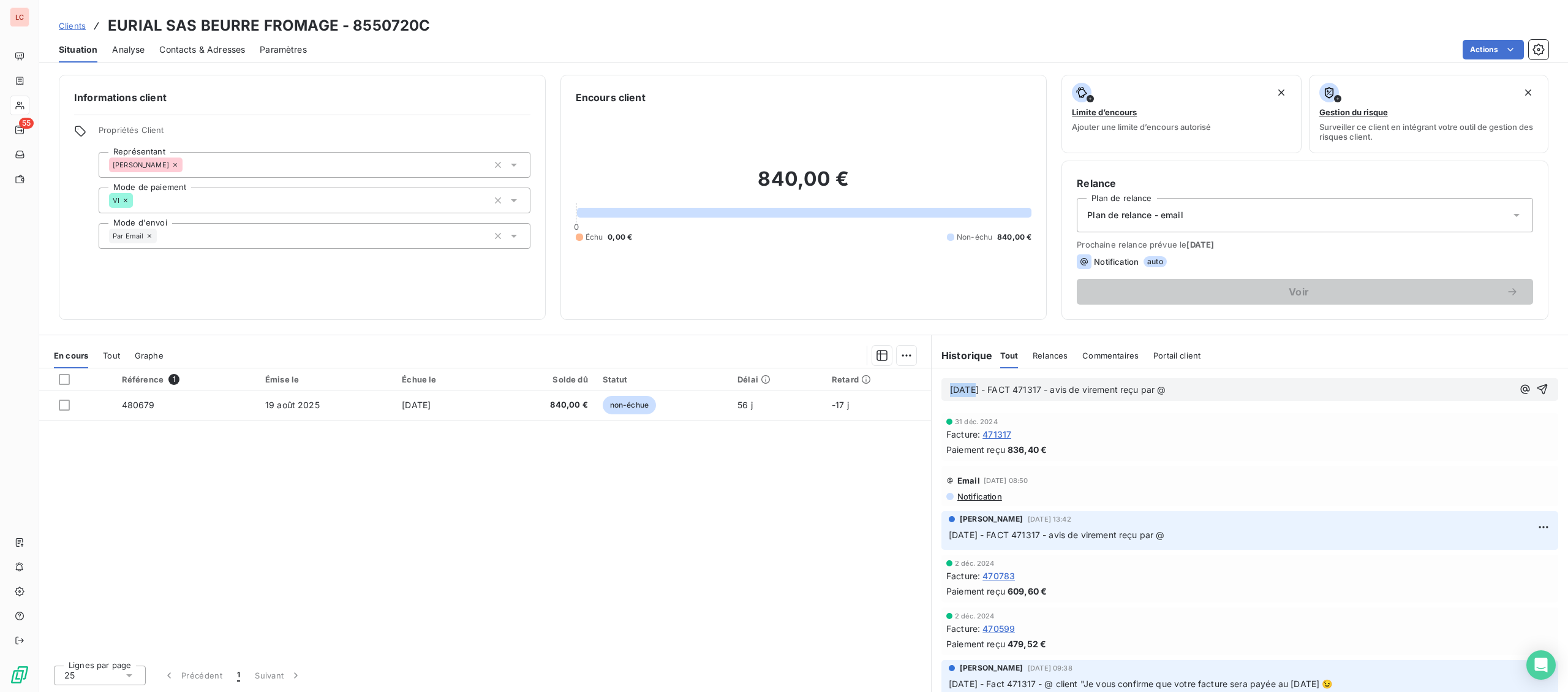
click at [931, 388] on div "[DATE] - FACT 471317 - avis de virement reçu par @ [DATE] Facture : 471317 Paie…" at bounding box center [1250, 530] width 637 height 324
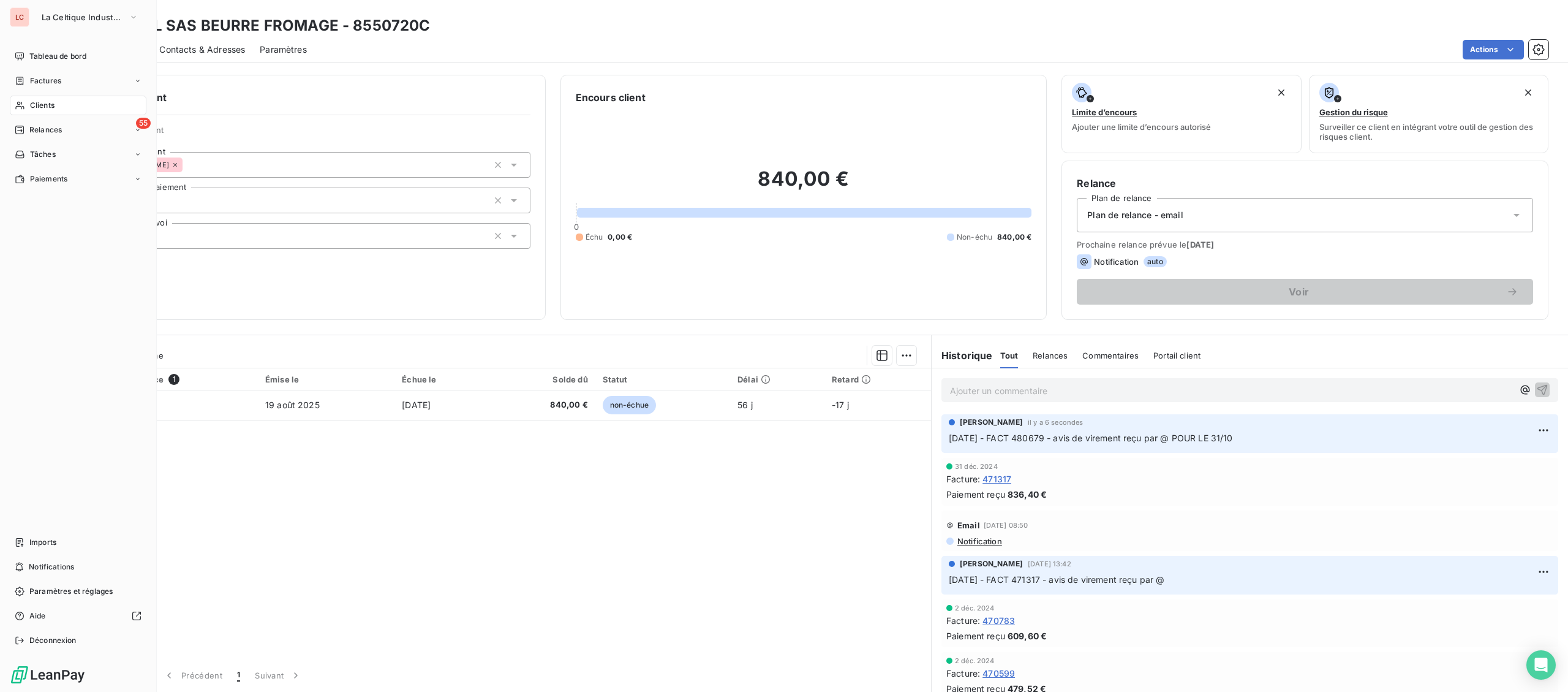
click at [32, 101] on span "Clients" at bounding box center [42, 105] width 25 height 11
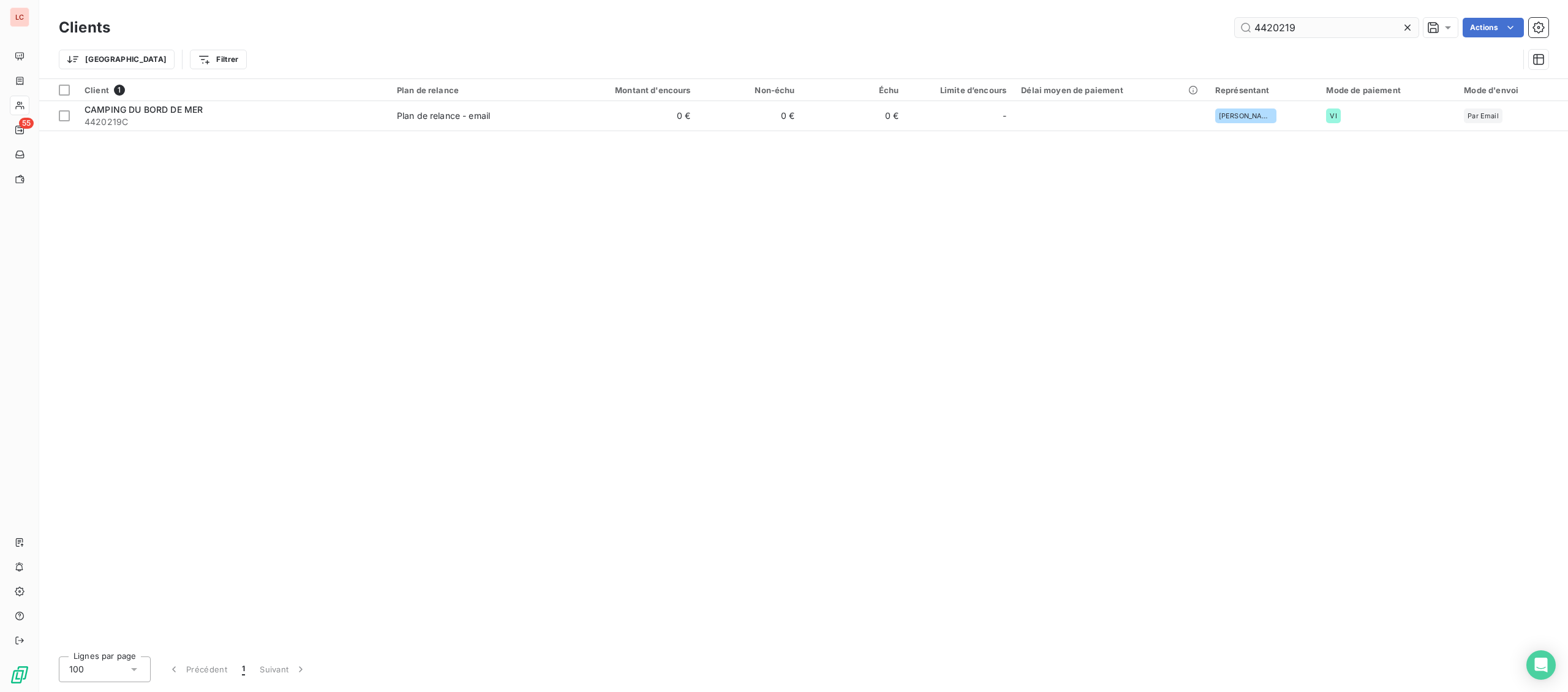
drag, startPoint x: 1294, startPoint y: 30, endPoint x: 1075, endPoint y: 23, distance: 219.1
click at [1235, 23] on input "4420219" at bounding box center [1327, 27] width 184 height 19
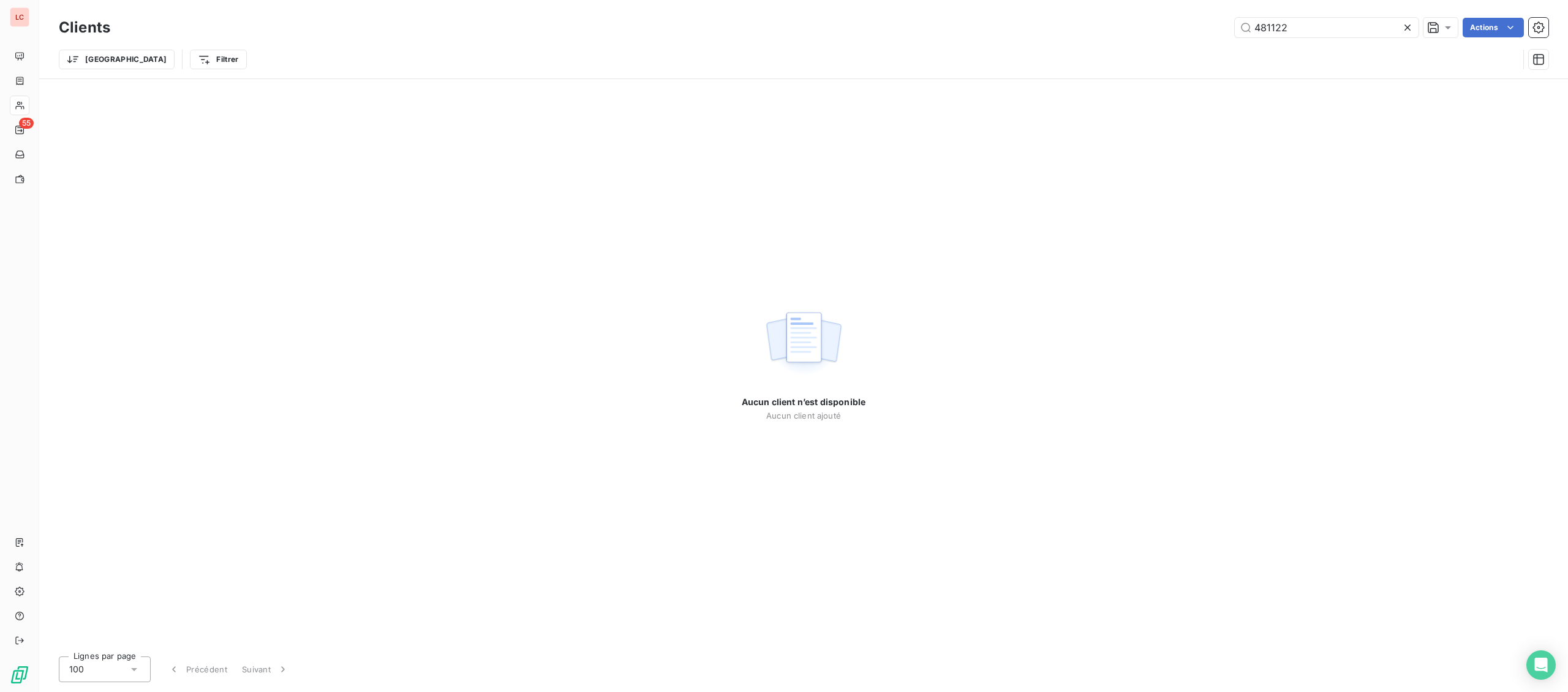
type input "481122"
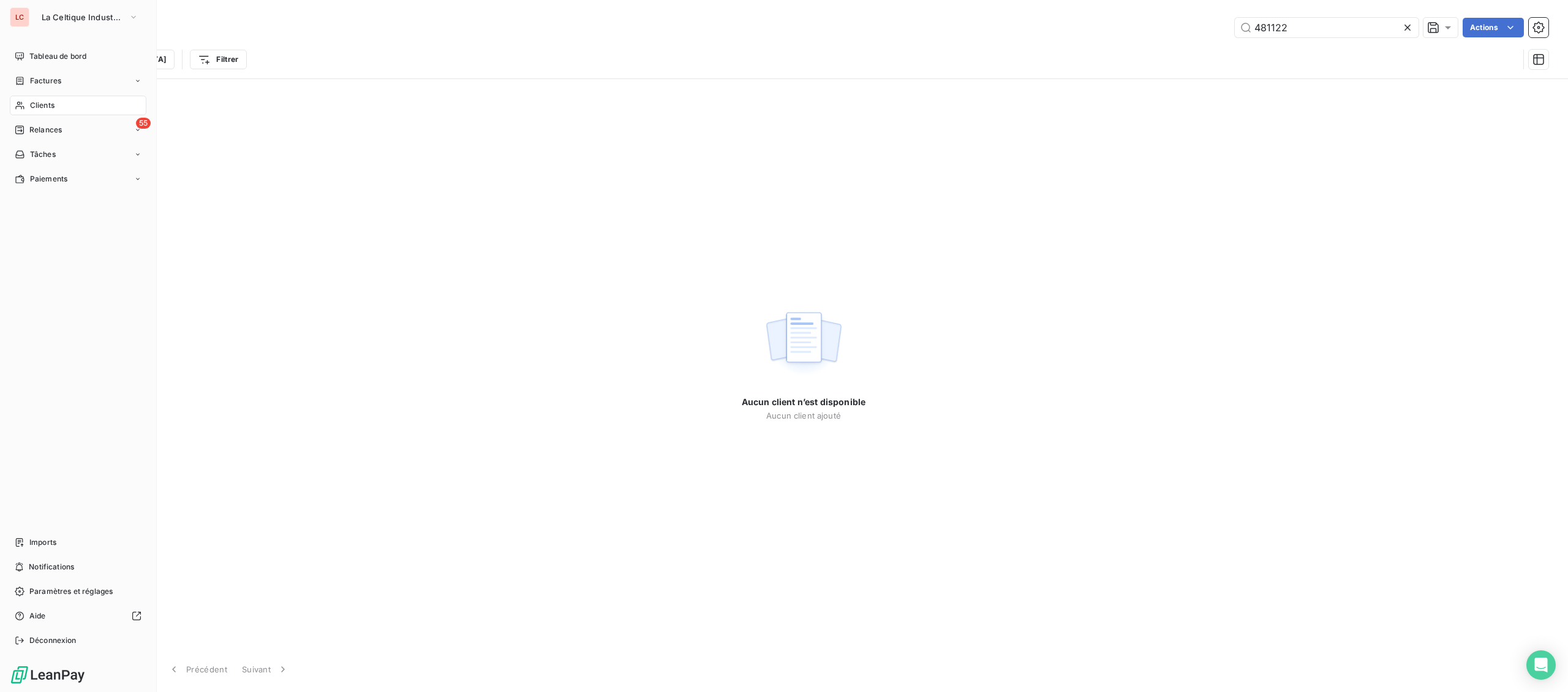
click at [31, 84] on span "Factures" at bounding box center [45, 81] width 31 height 11
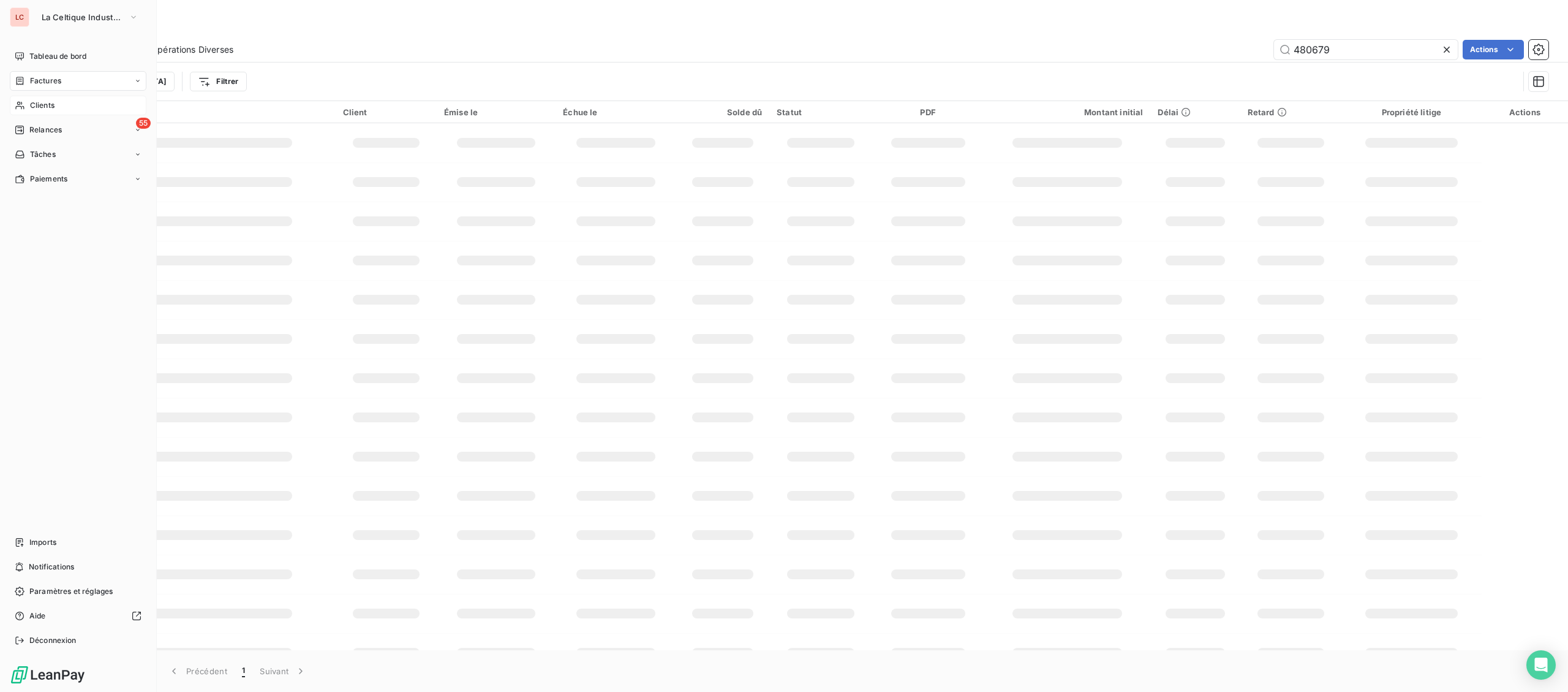
click at [20, 97] on div "Clients" at bounding box center [78, 105] width 136 height 19
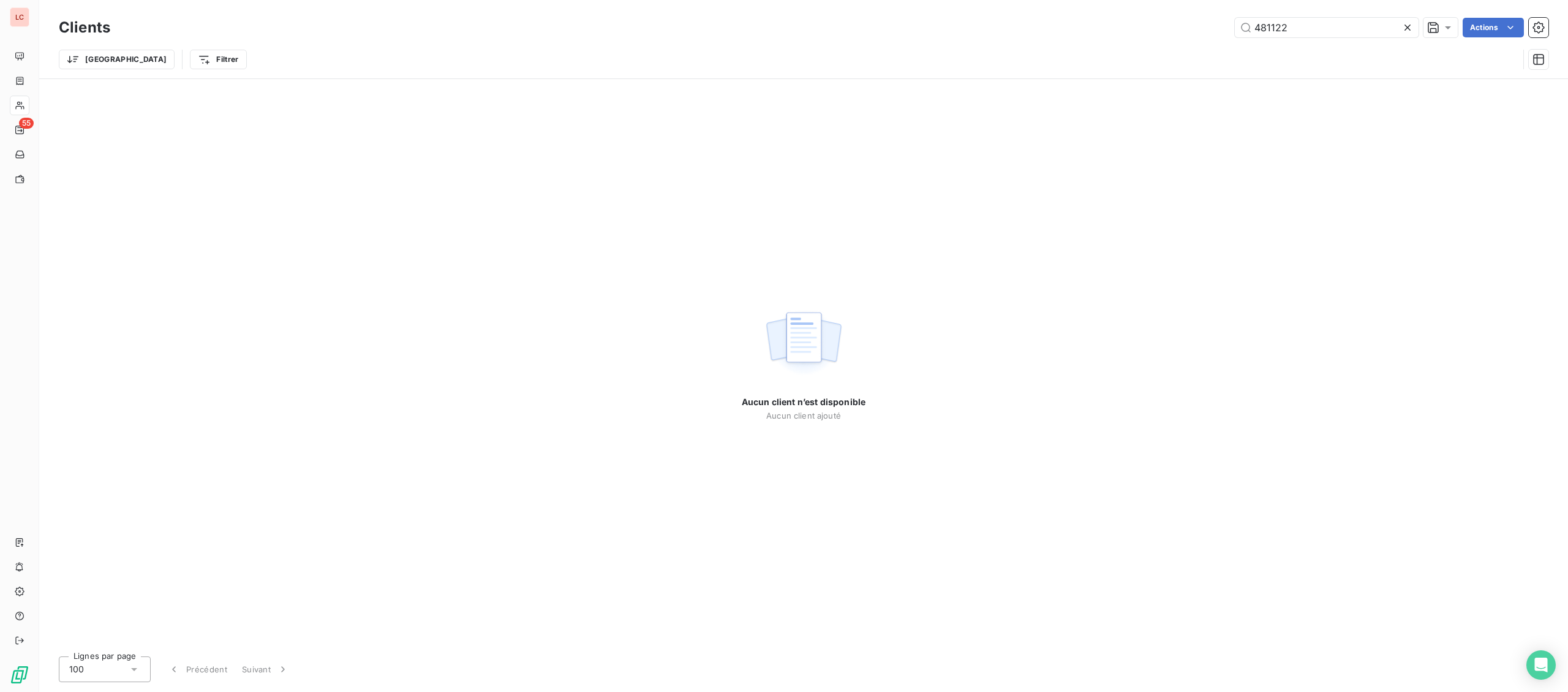
drag, startPoint x: 1266, startPoint y: 19, endPoint x: 1195, endPoint y: 3, distance: 72.8
click at [1235, 18] on input "481122" at bounding box center [1327, 27] width 184 height 19
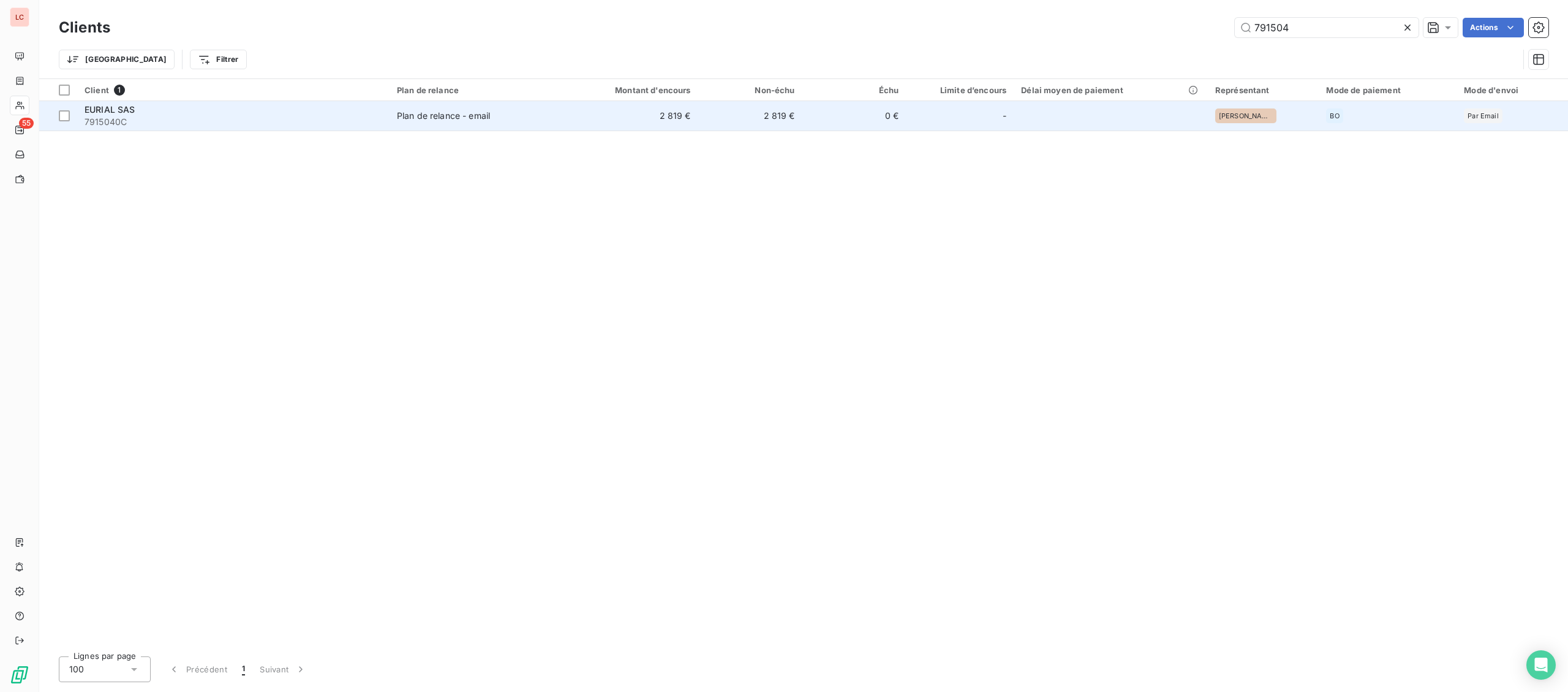
type input "791504"
click at [519, 123] on td "Plan de relance - email" at bounding box center [473, 115] width 169 height 29
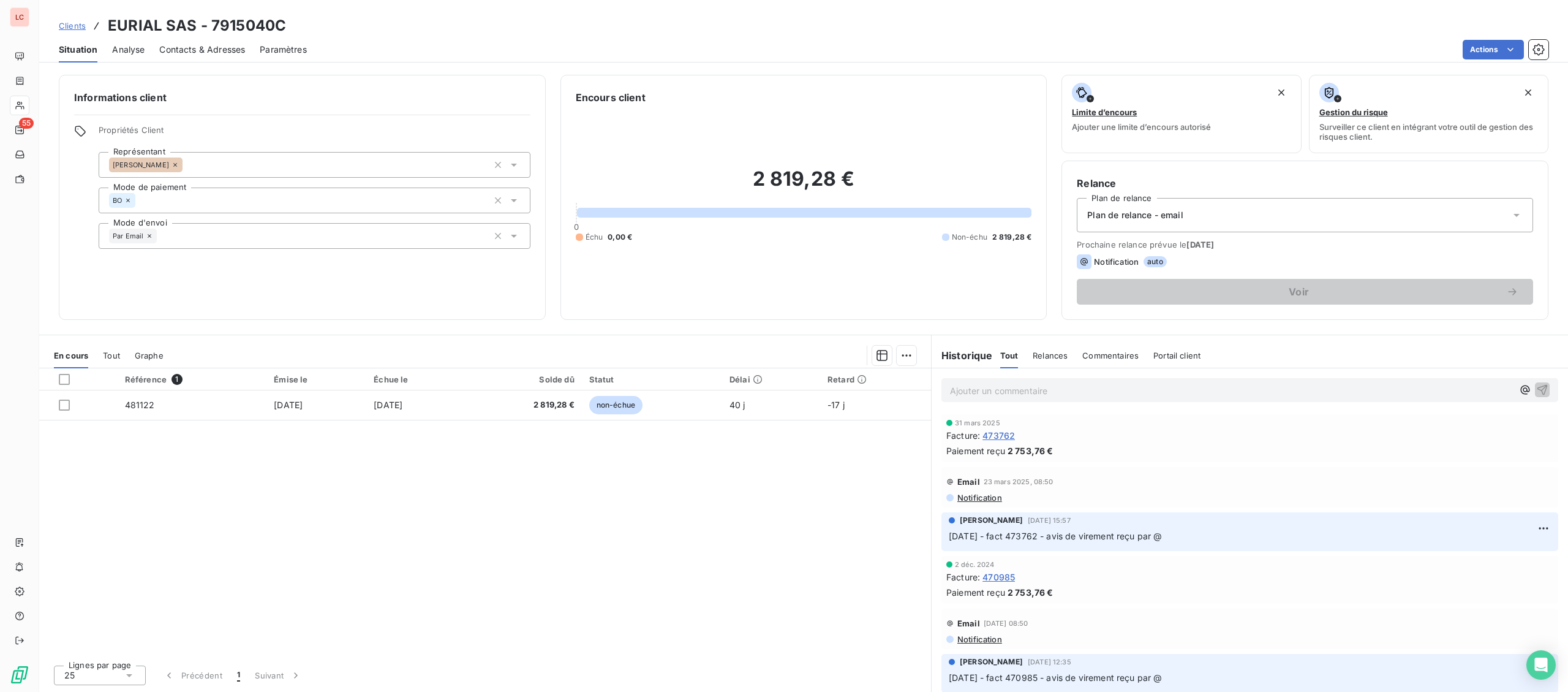
click at [1105, 385] on p "Ajouter un commentaire ﻿" at bounding box center [1231, 390] width 562 height 15
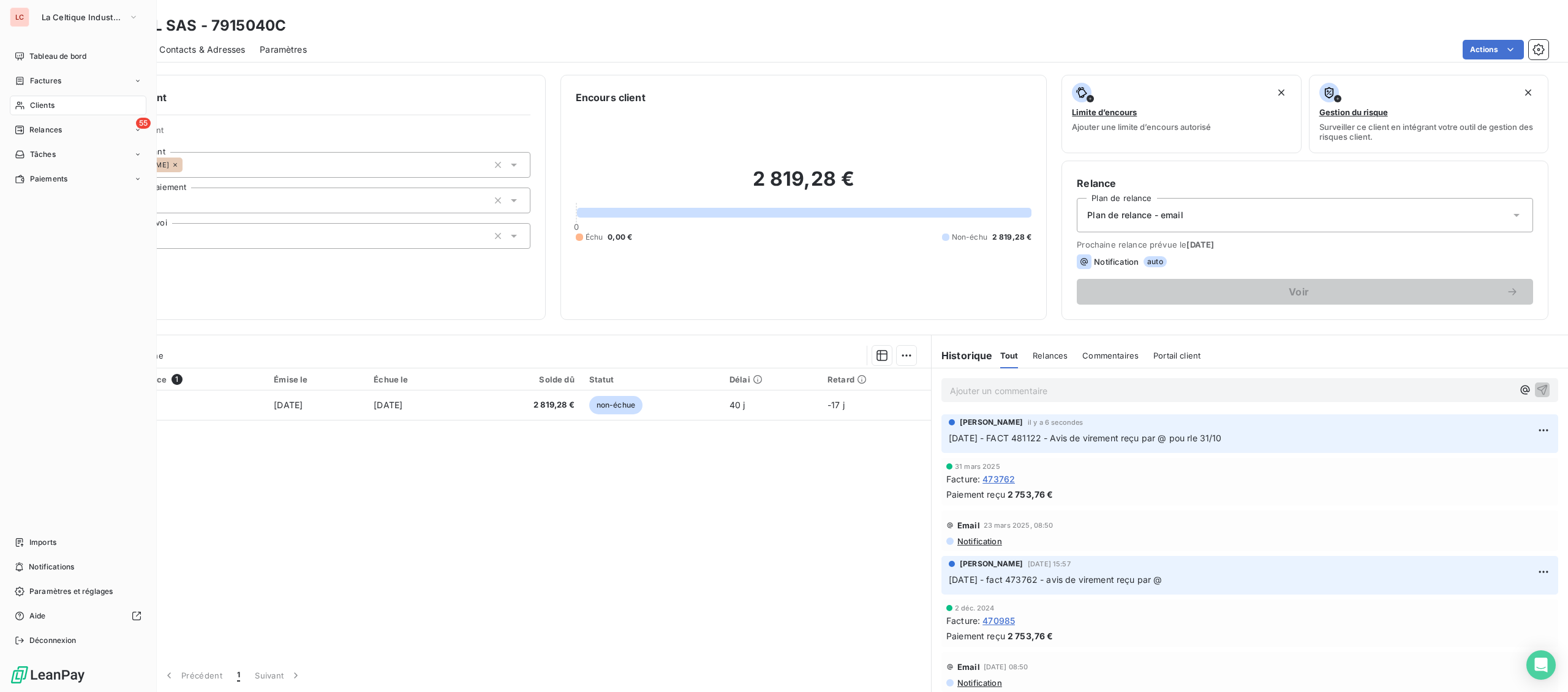
click at [46, 81] on span "Factures" at bounding box center [45, 81] width 31 height 11
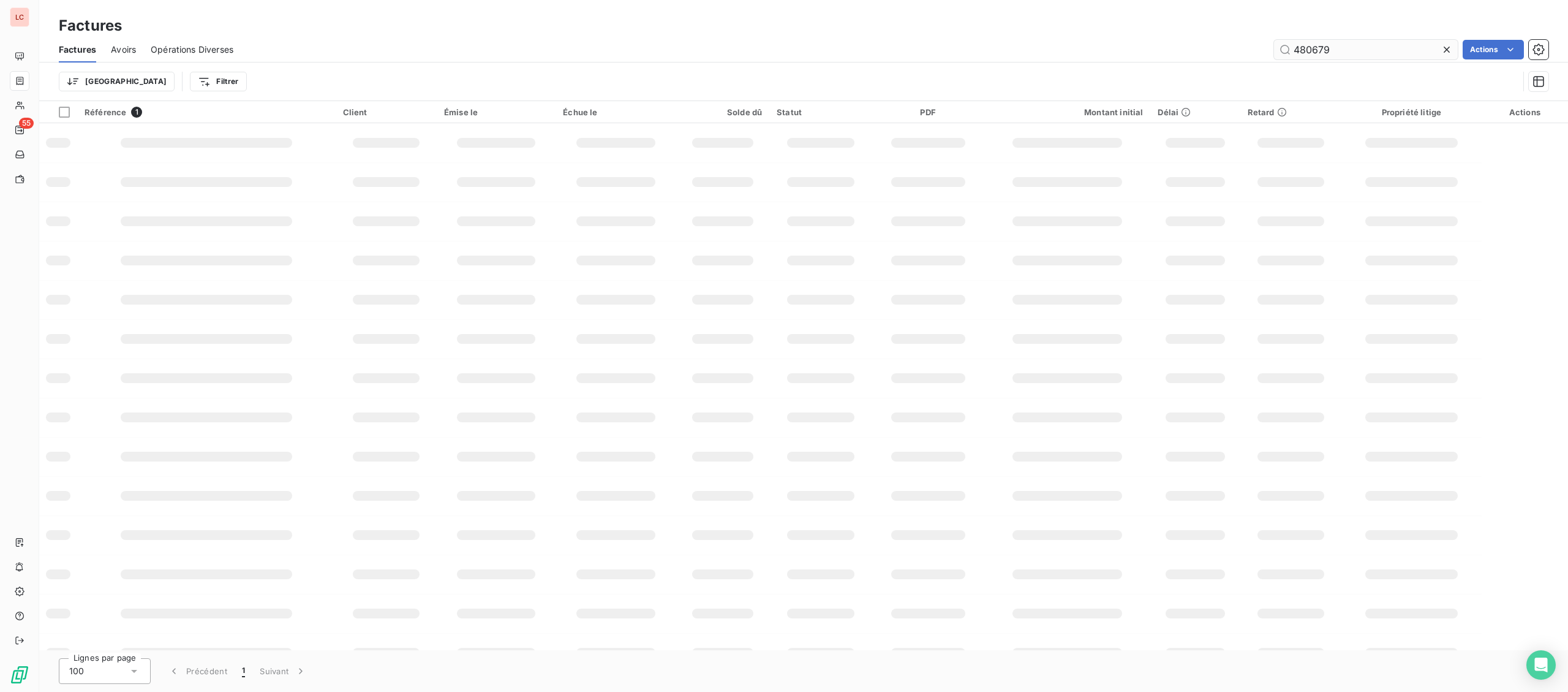
drag, startPoint x: 1397, startPoint y: 46, endPoint x: 1143, endPoint y: 50, distance: 254.0
click at [1274, 50] on input "480679" at bounding box center [1366, 50] width 184 height 19
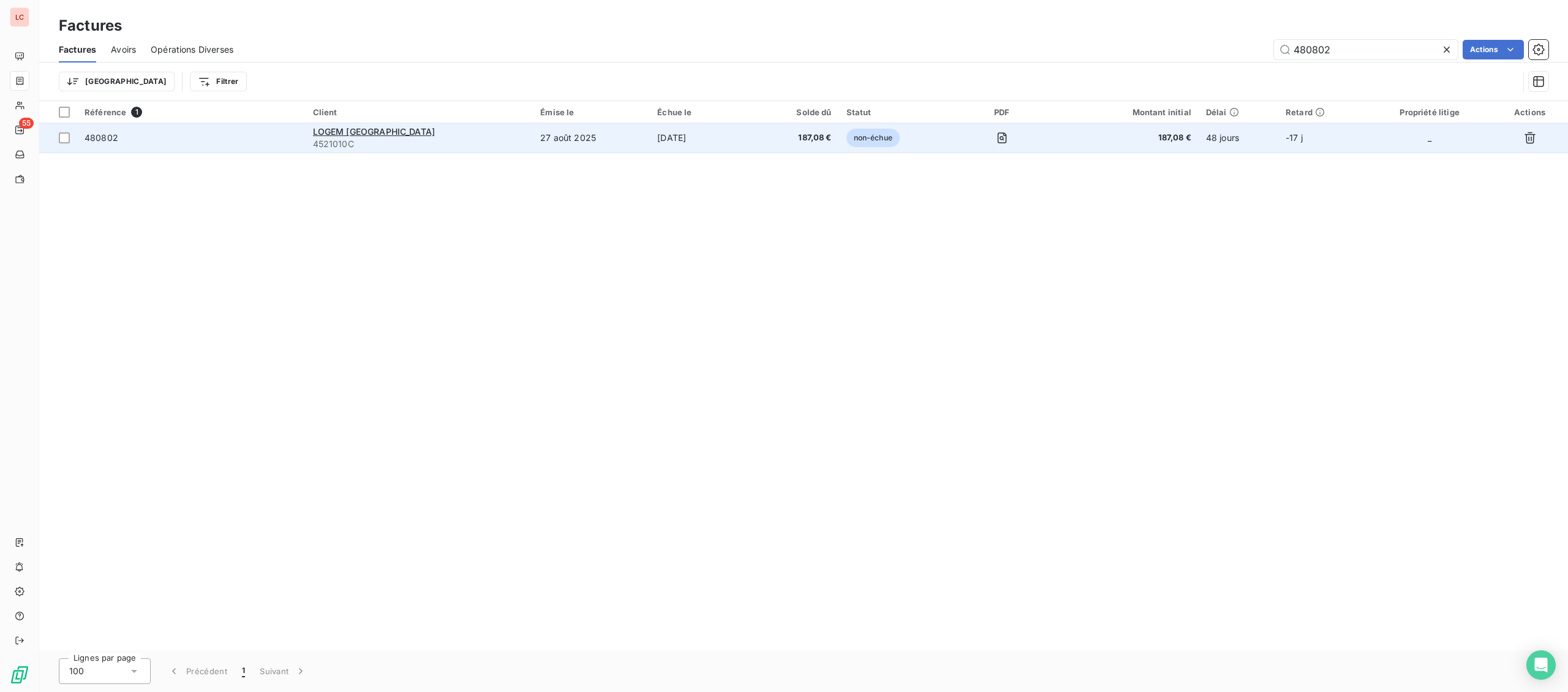
type input "480802"
click at [764, 142] on span "187,08 €" at bounding box center [798, 138] width 68 height 12
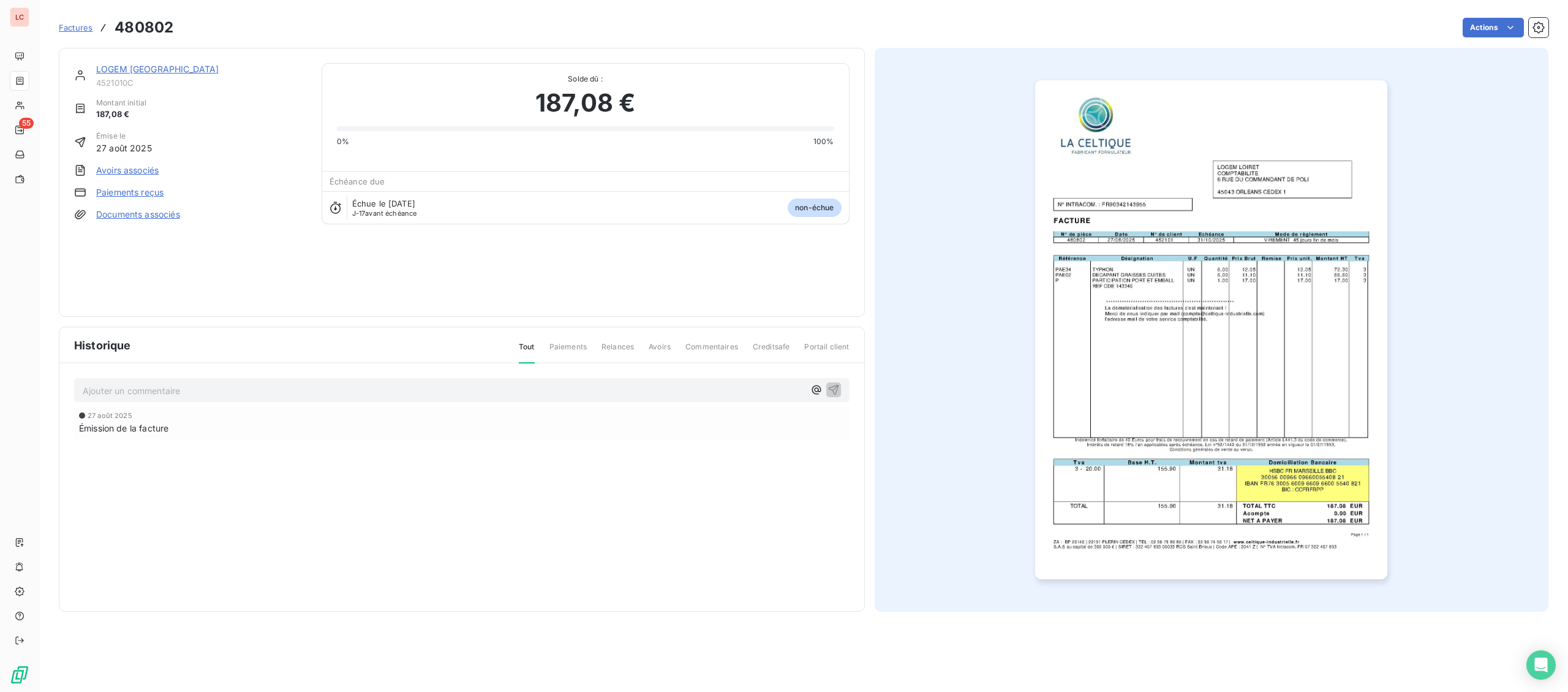
click at [149, 71] on link "LOGEM [GEOGRAPHIC_DATA]" at bounding box center [157, 69] width 123 height 11
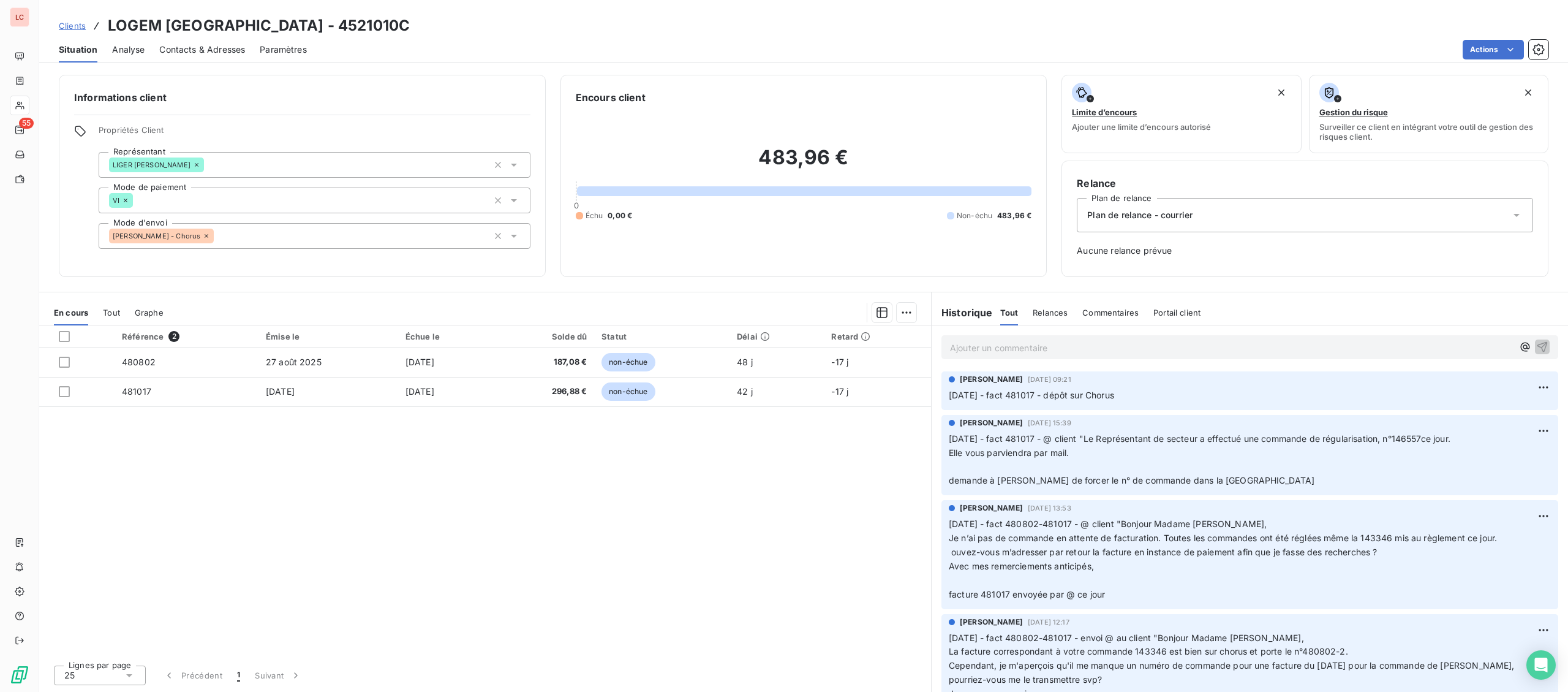
click at [1025, 346] on p "Ajouter un commentaire ﻿" at bounding box center [1231, 347] width 562 height 15
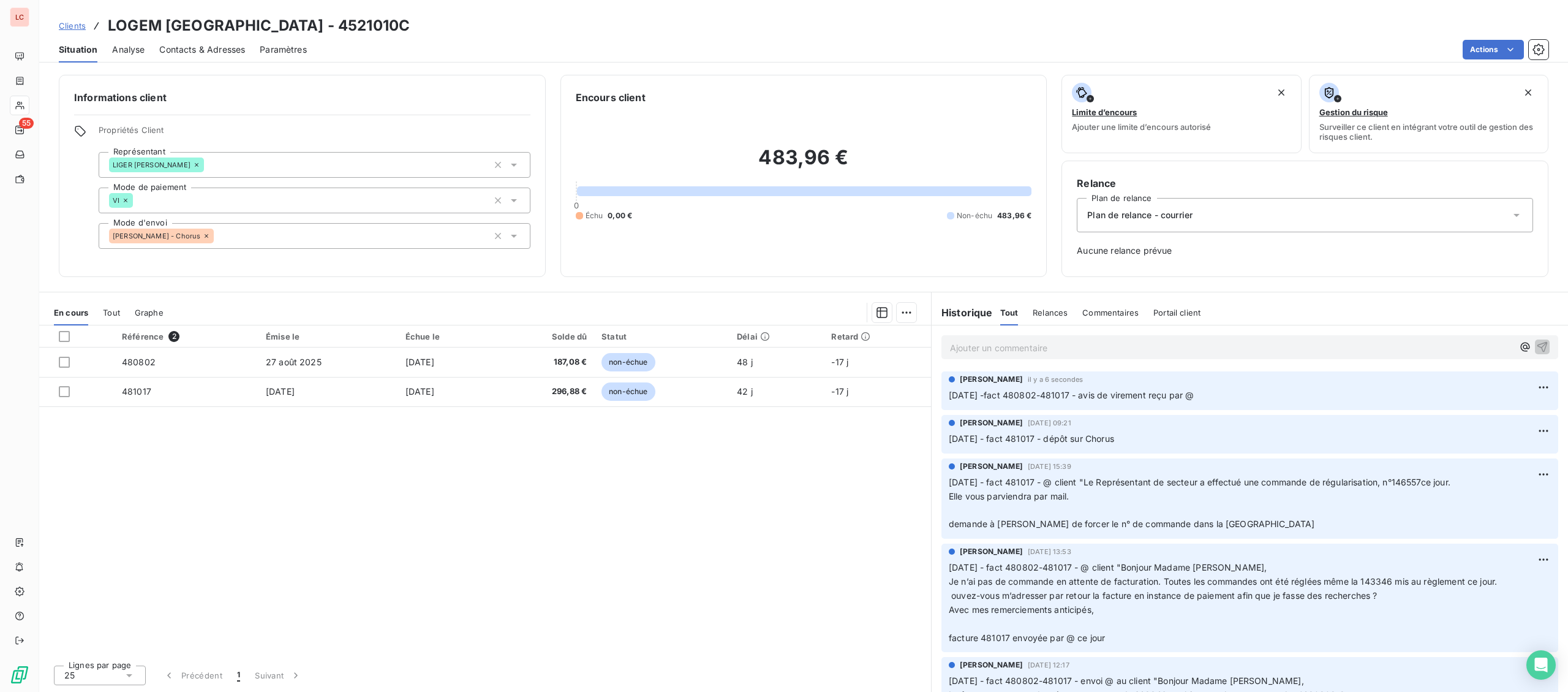
click at [29, 101] on div at bounding box center [19, 105] width 19 height 19
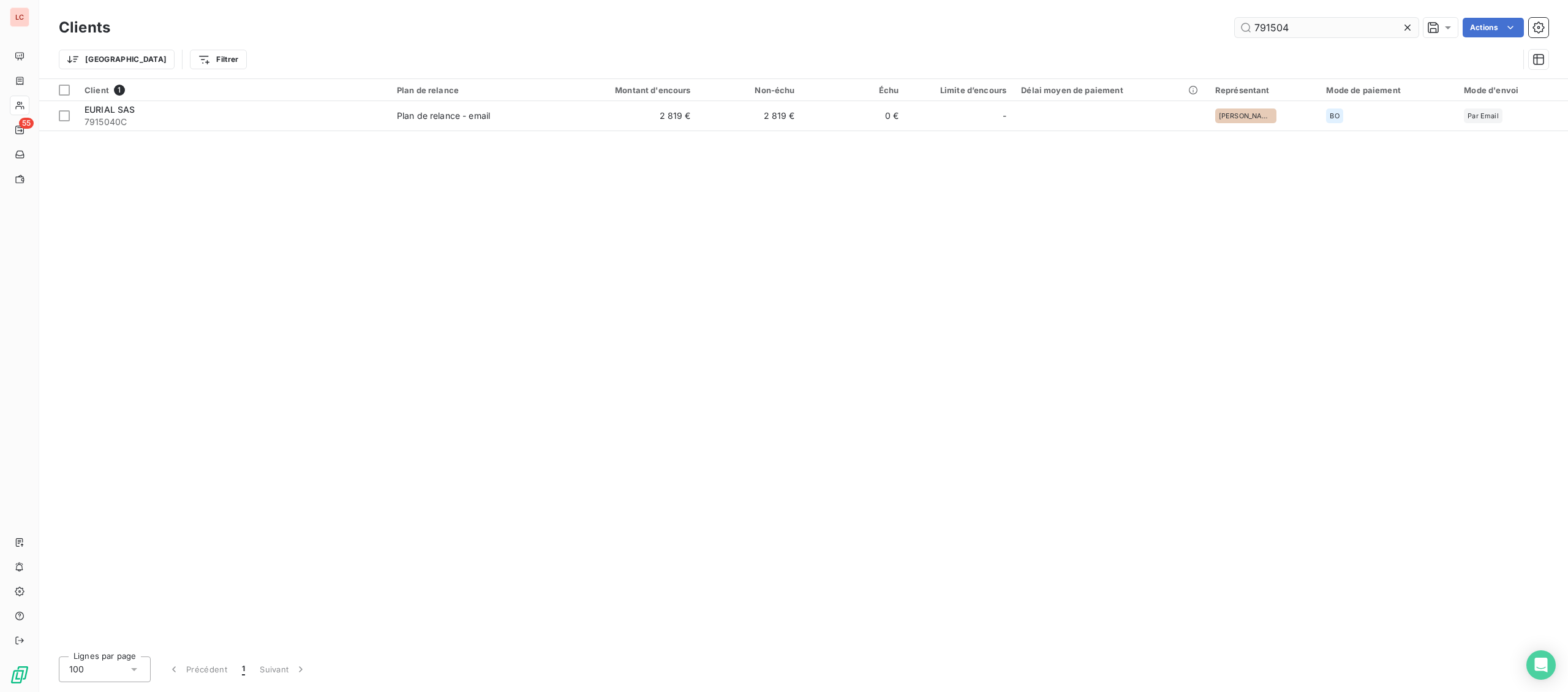
drag, startPoint x: 1326, startPoint y: 22, endPoint x: 1052, endPoint y: 36, distance: 274.4
click at [1235, 36] on input "791504" at bounding box center [1327, 27] width 184 height 19
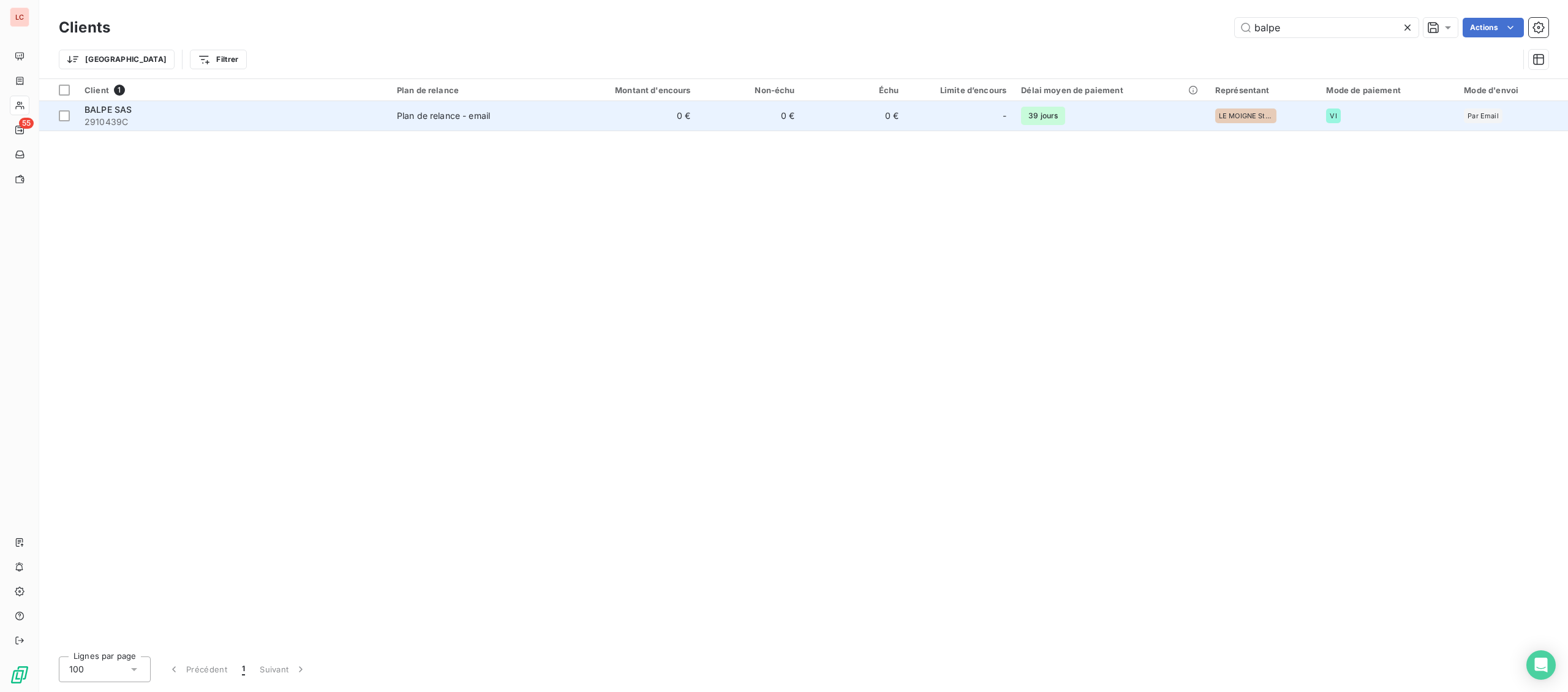
type input "balpe"
click at [161, 120] on span "2910439C" at bounding box center [233, 122] width 298 height 12
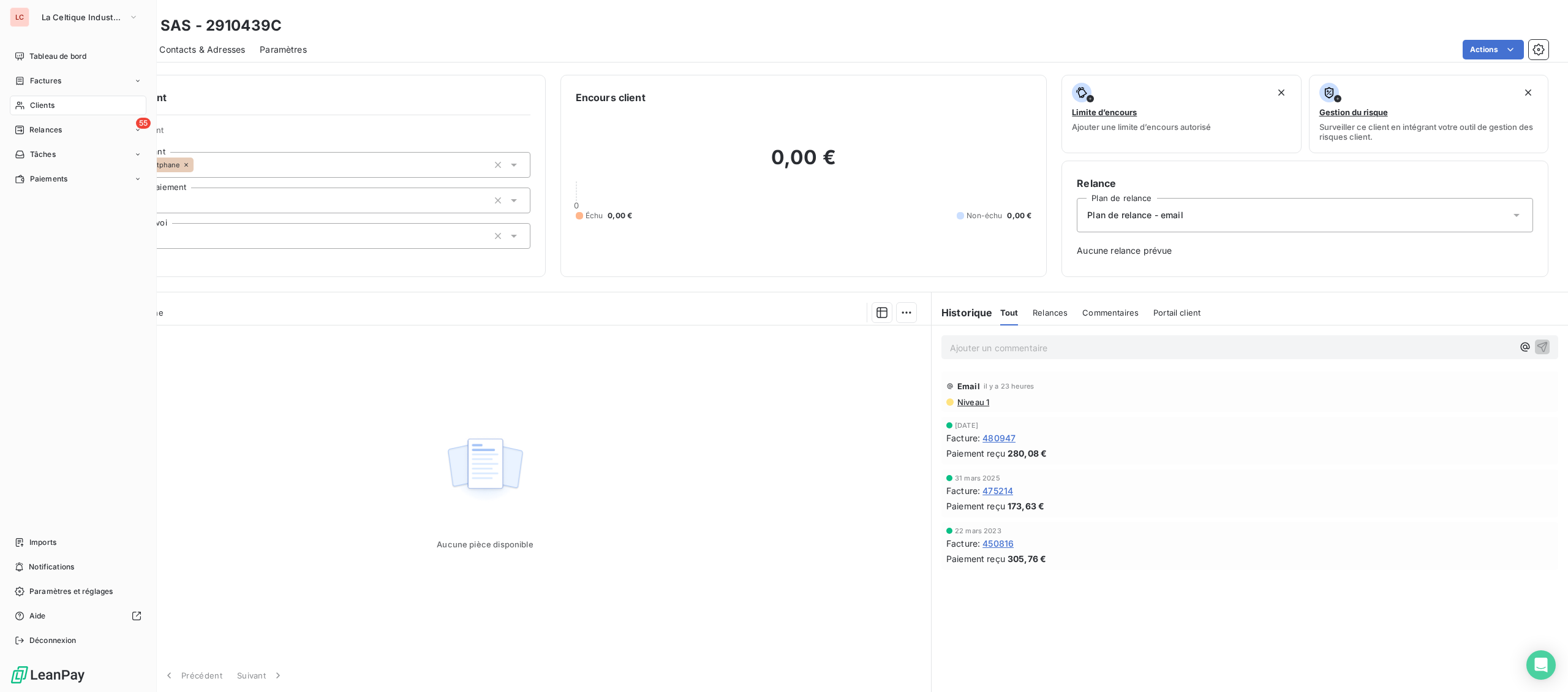
click at [24, 81] on icon at bounding box center [20, 81] width 11 height 10
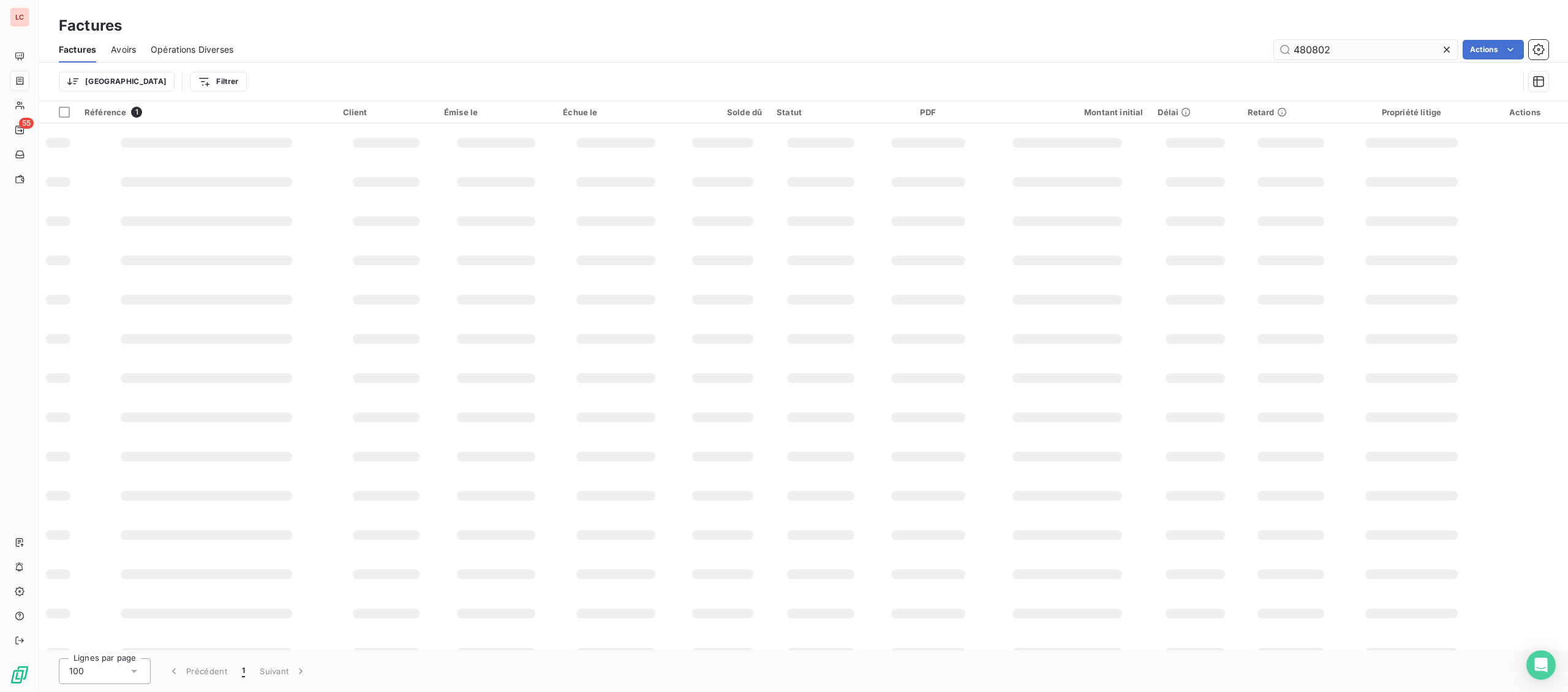
drag, startPoint x: 1356, startPoint y: 50, endPoint x: 1232, endPoint y: 50, distance: 124.0
click at [1274, 50] on input "480802" at bounding box center [1366, 50] width 184 height 19
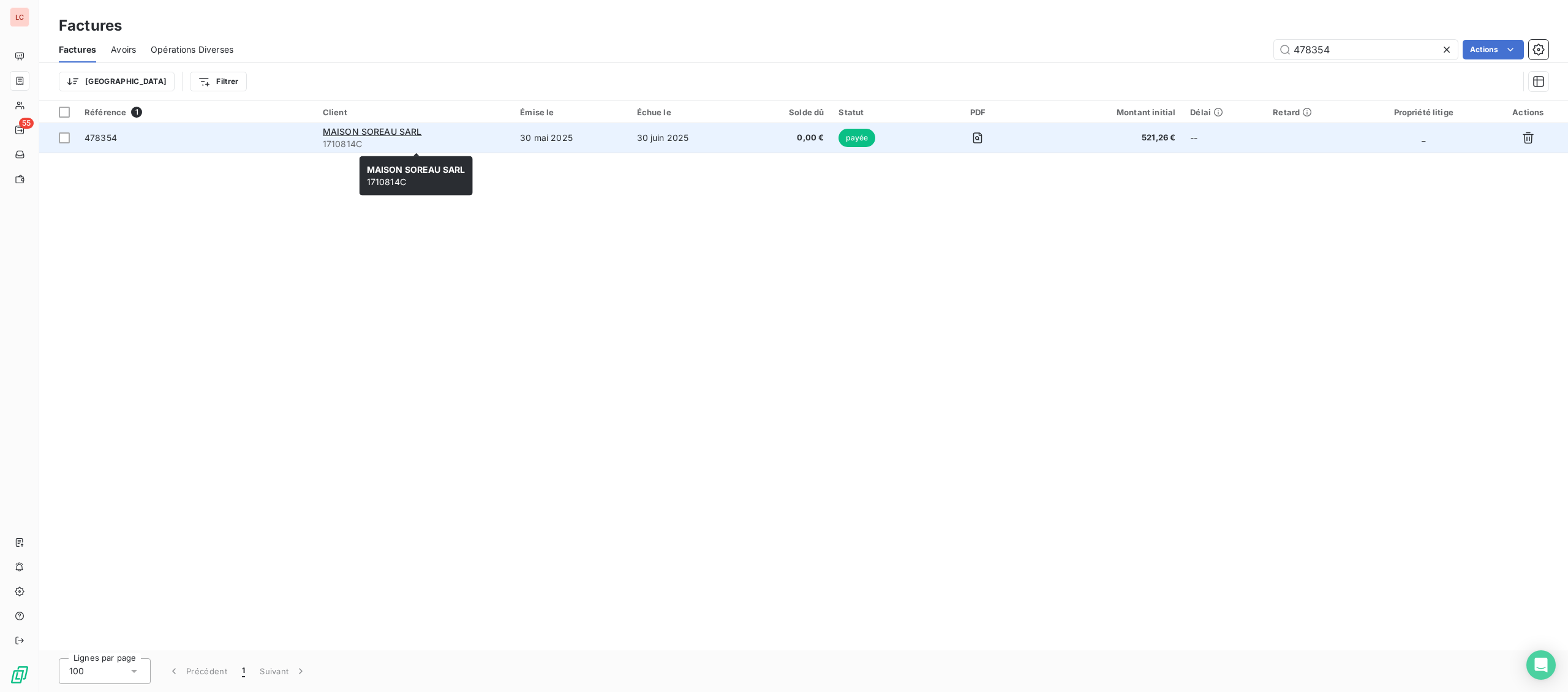
type input "478354"
click at [482, 132] on div "MAISON SOREAU SARL" at bounding box center [414, 132] width 182 height 12
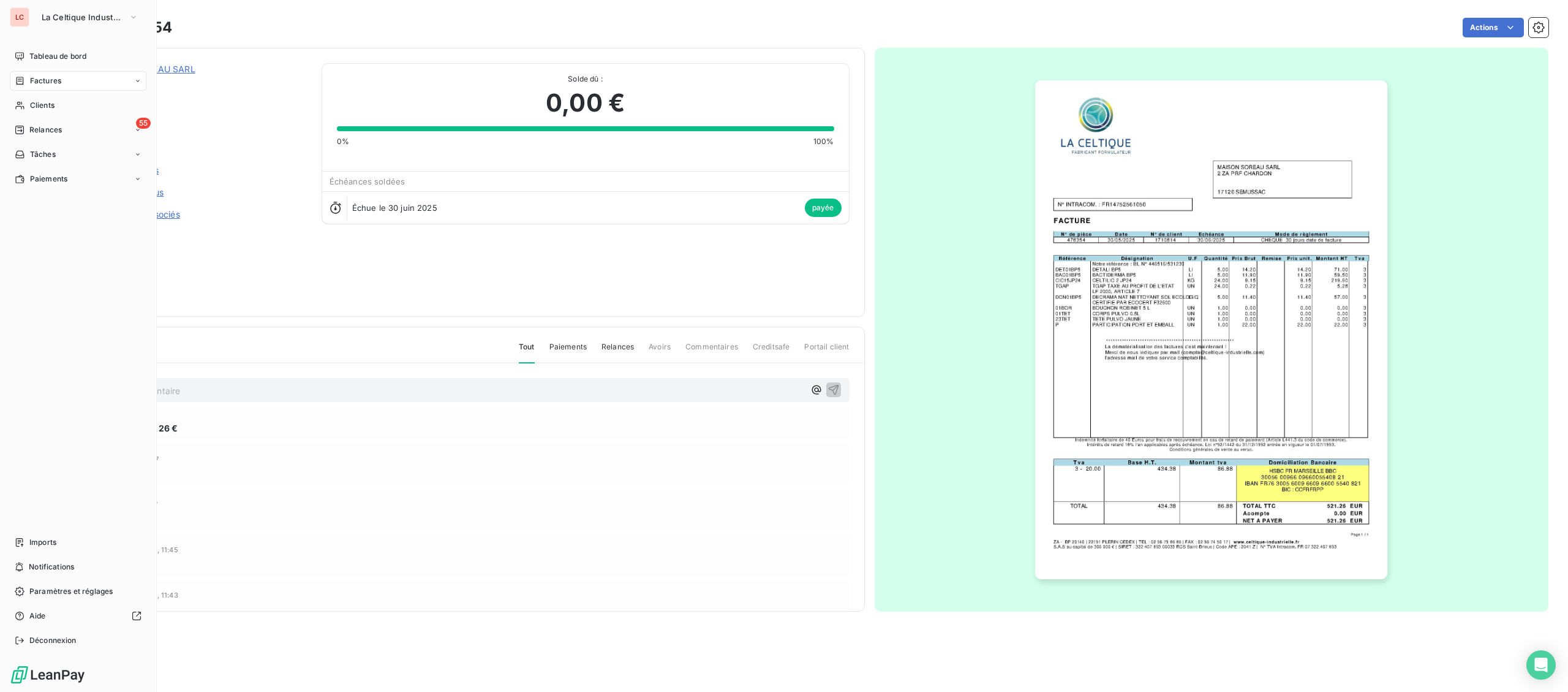
click at [34, 117] on nav "Tableau de bord Factures Clients 55 Relances Tâches Paiements" at bounding box center [78, 118] width 136 height 142
click at [44, 106] on span "Clients" at bounding box center [42, 105] width 25 height 11
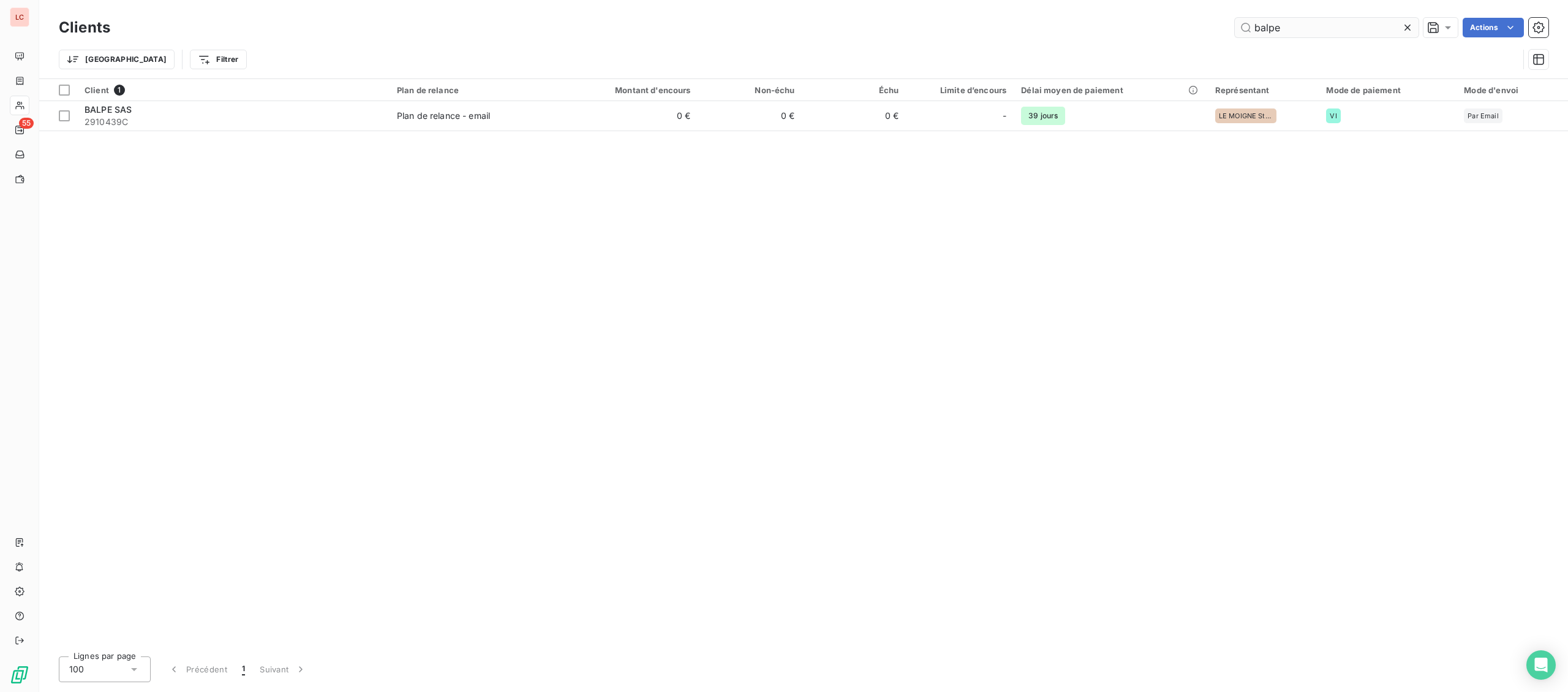
drag, startPoint x: 1159, startPoint y: 25, endPoint x: 1109, endPoint y: 27, distance: 50.0
click at [1235, 27] on input "balpe" at bounding box center [1327, 27] width 184 height 19
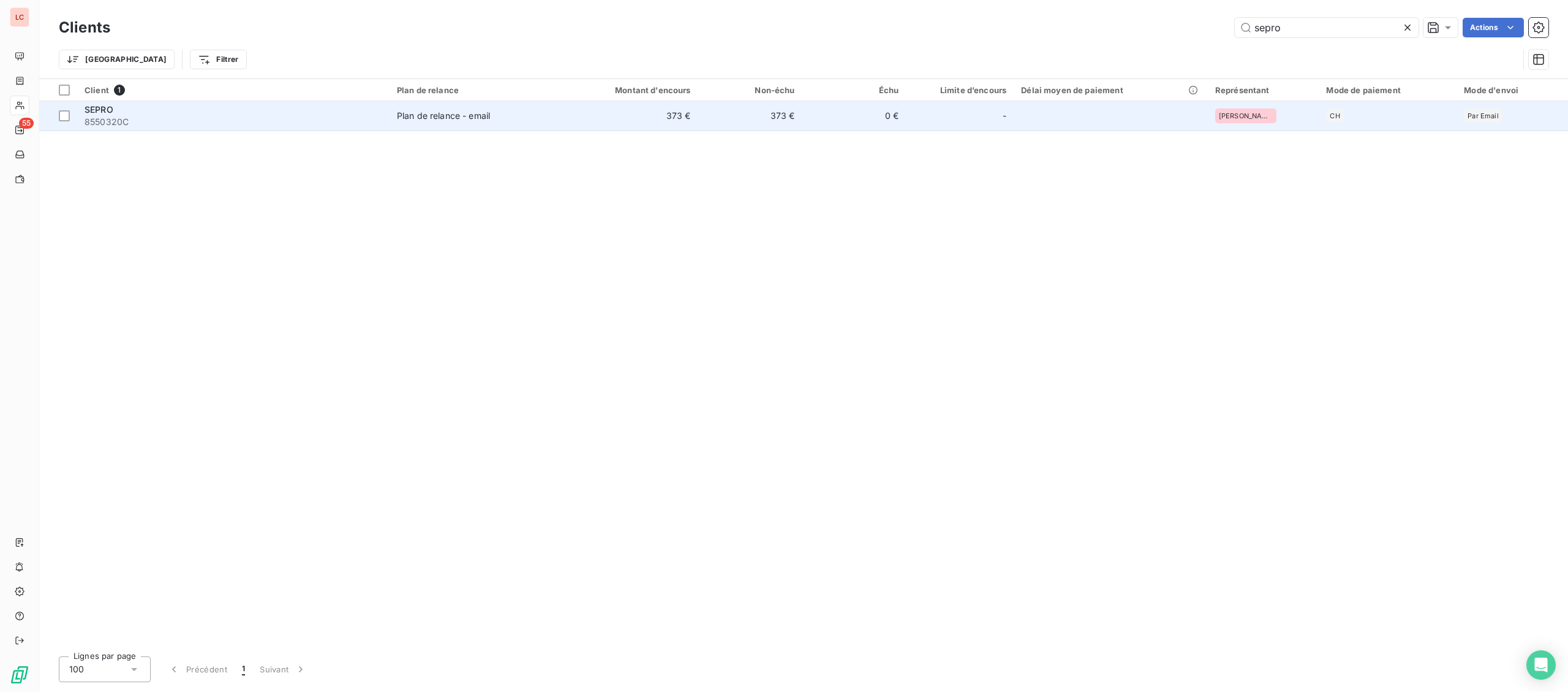
type input "sepro"
click at [453, 120] on div "Plan de relance - email" at bounding box center [443, 116] width 93 height 12
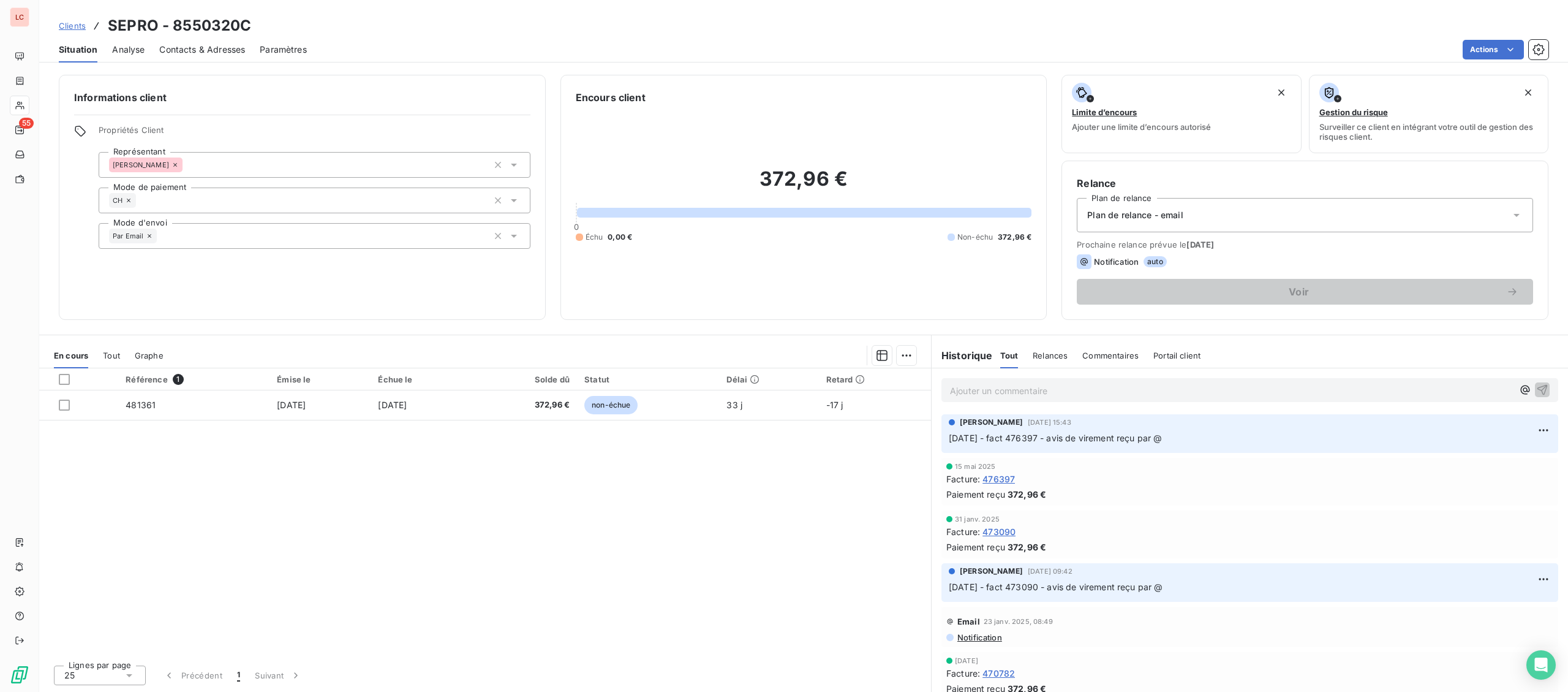
click at [1045, 390] on p "Ajouter un commentaire ﻿" at bounding box center [1231, 390] width 562 height 15
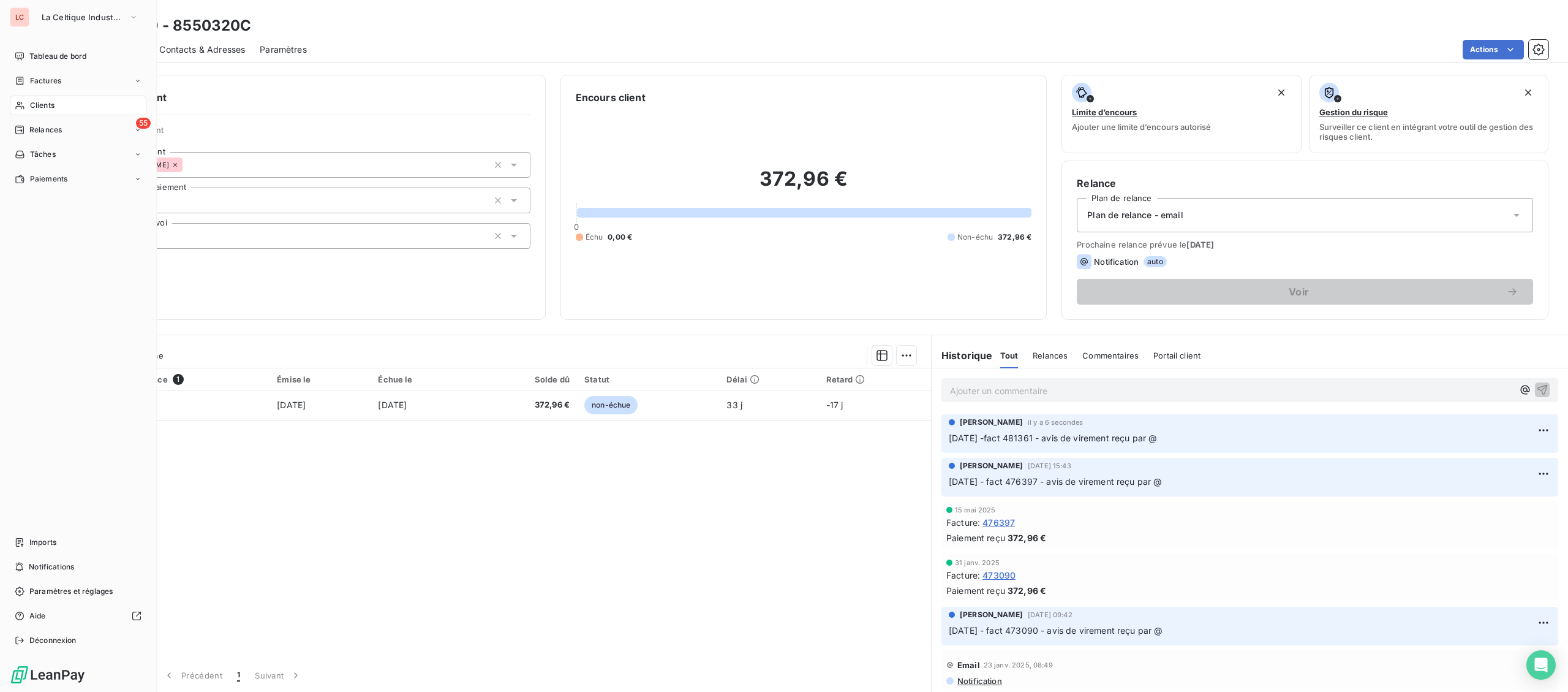
click at [22, 106] on icon at bounding box center [20, 105] width 11 height 10
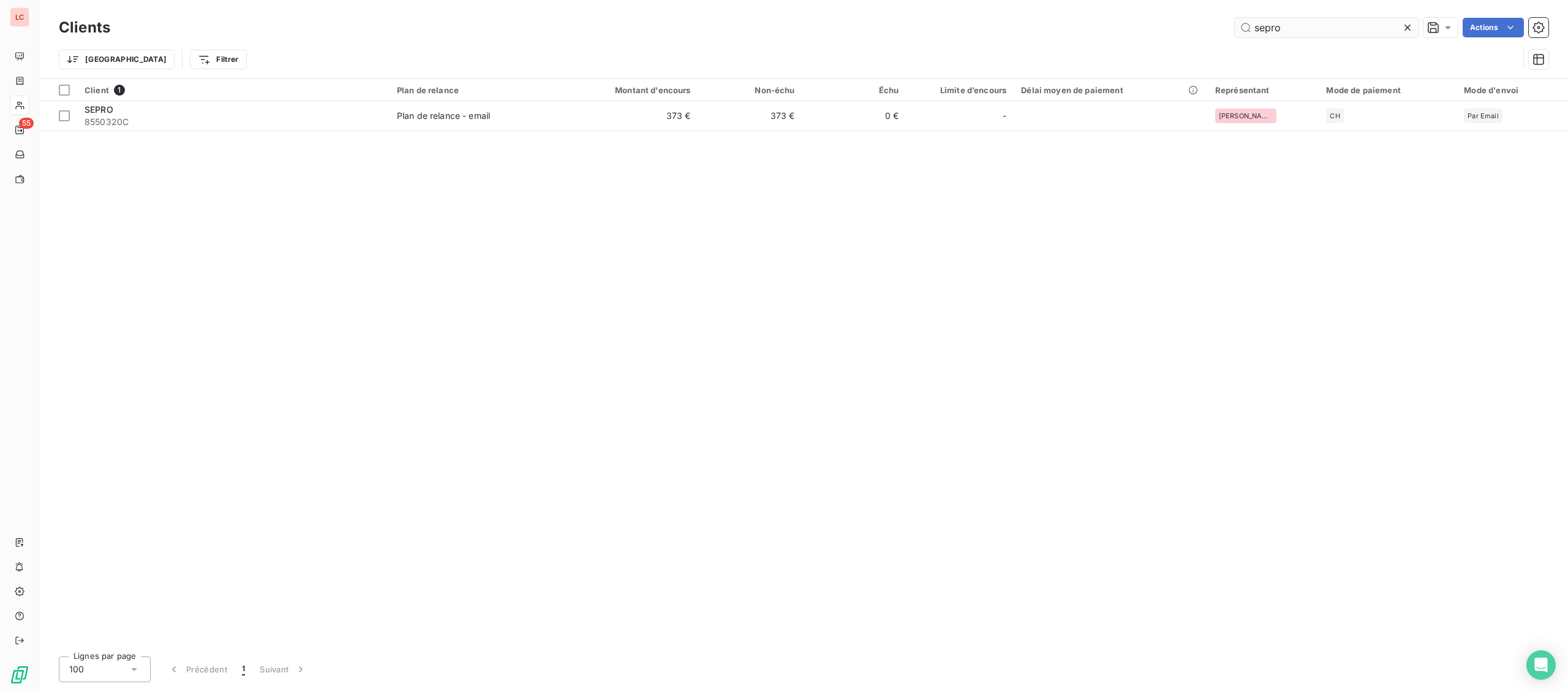
drag, startPoint x: 1372, startPoint y: 27, endPoint x: 1142, endPoint y: 22, distance: 230.1
click at [1235, 22] on input "sepro" at bounding box center [1327, 27] width 184 height 19
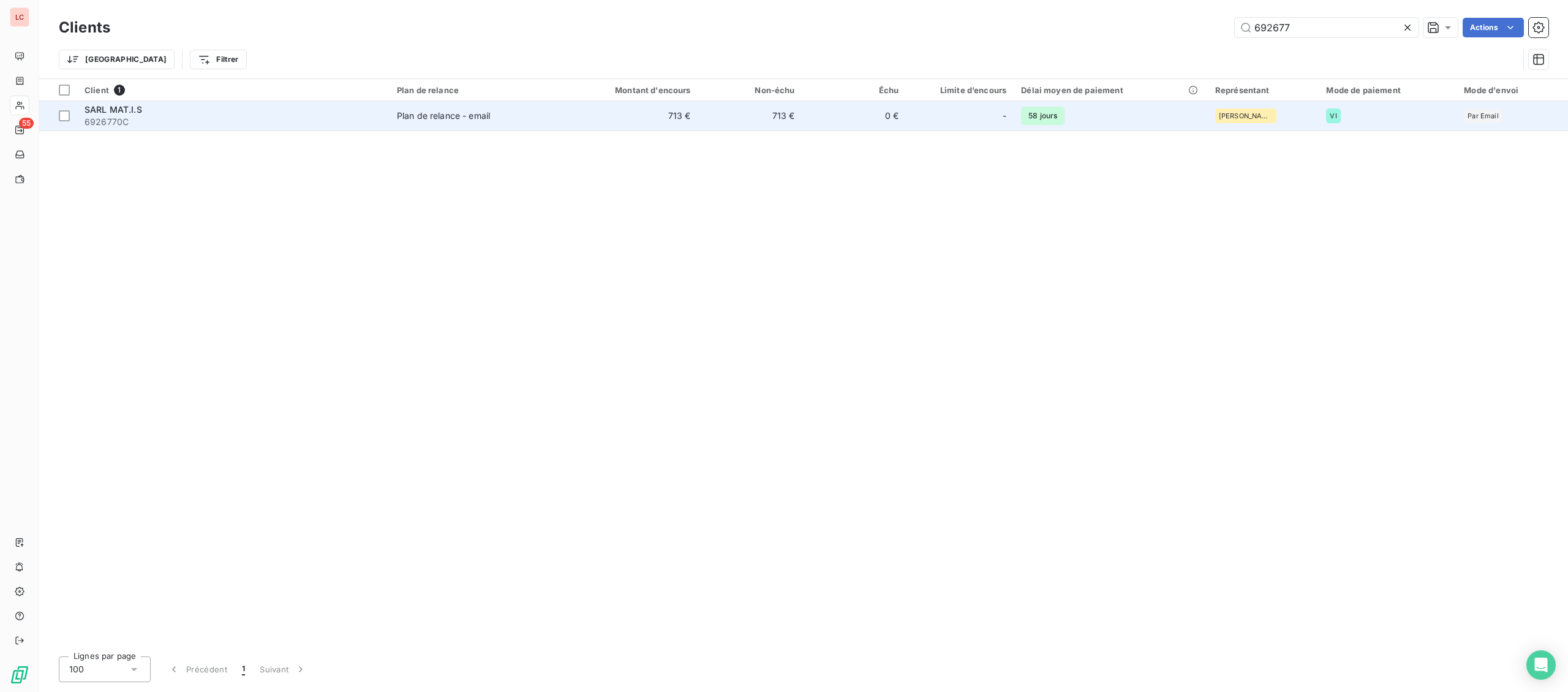
type input "692677"
click at [534, 115] on span "Plan de relance - email" at bounding box center [474, 116] width 155 height 12
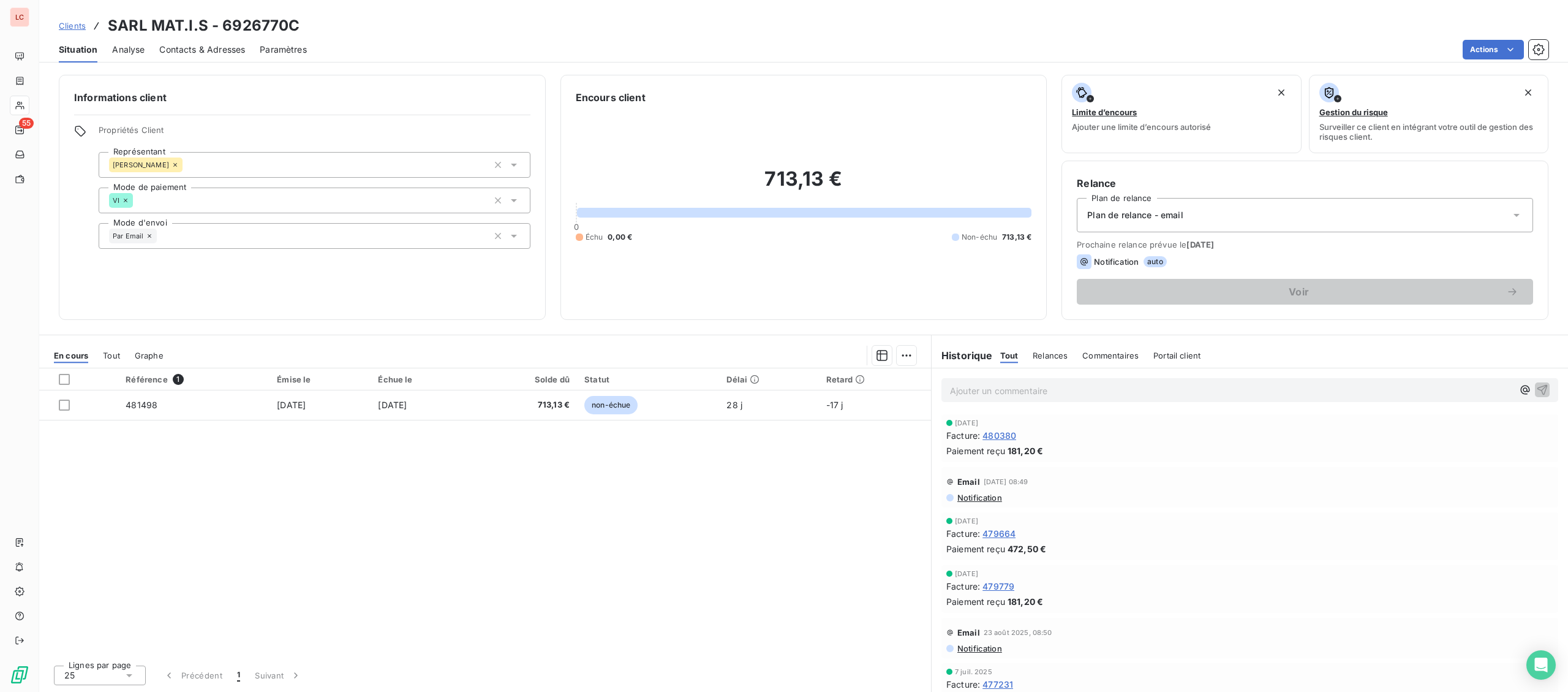
drag, startPoint x: 164, startPoint y: 51, endPoint x: 167, endPoint y: 58, distance: 7.6
click at [164, 54] on span "Contacts & Adresses" at bounding box center [202, 50] width 86 height 12
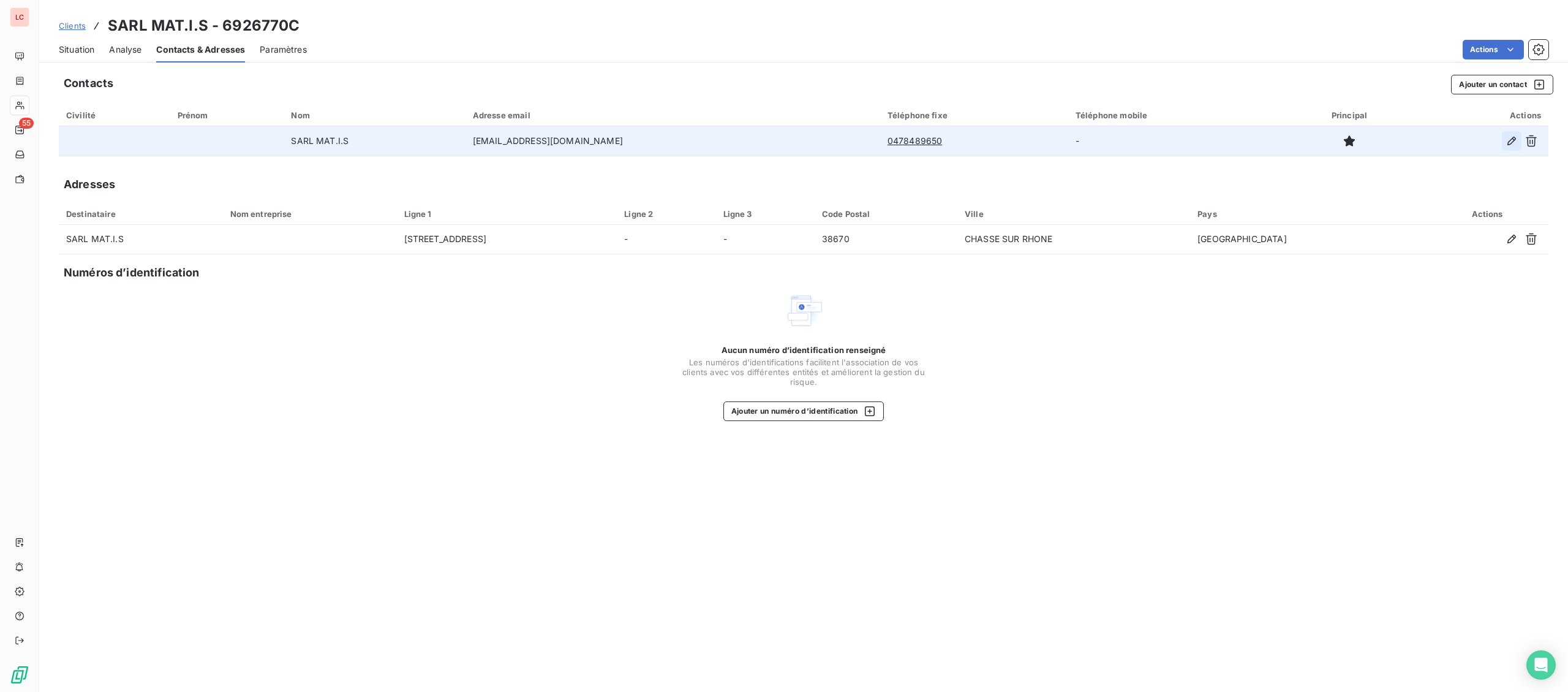
click at [1507, 138] on icon "button" at bounding box center [1511, 141] width 12 height 12
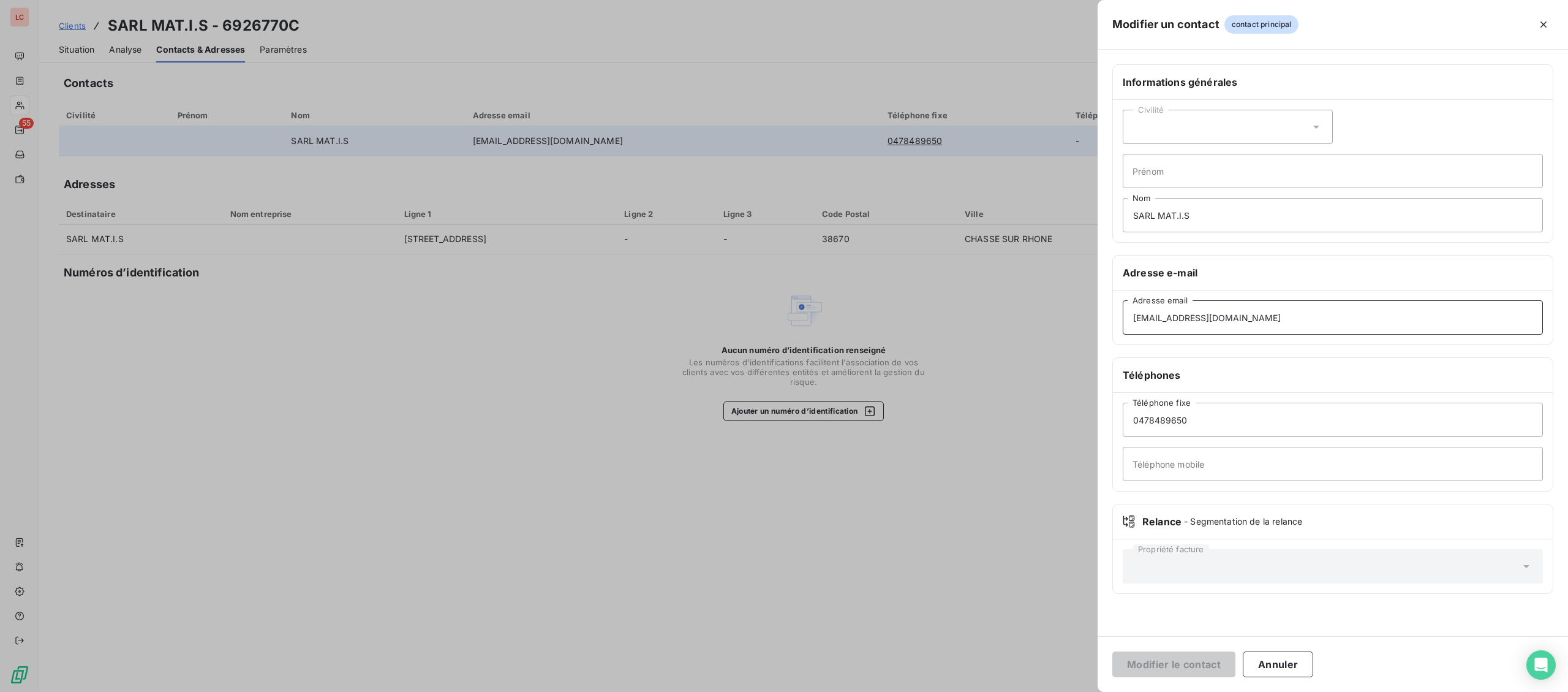
click at [1281, 320] on input "[EMAIL_ADDRESS][DOMAIN_NAME]" at bounding box center [1333, 317] width 420 height 35
drag, startPoint x: 1269, startPoint y: 323, endPoint x: 1037, endPoint y: 316, distance: 232.1
click at [1123, 316] on input "[EMAIL_ADDRESS][DOMAIN_NAME]" at bounding box center [1333, 317] width 420 height 35
paste input "@matis38"
type input "[EMAIL_ADDRESS][DOMAIN_NAME]"
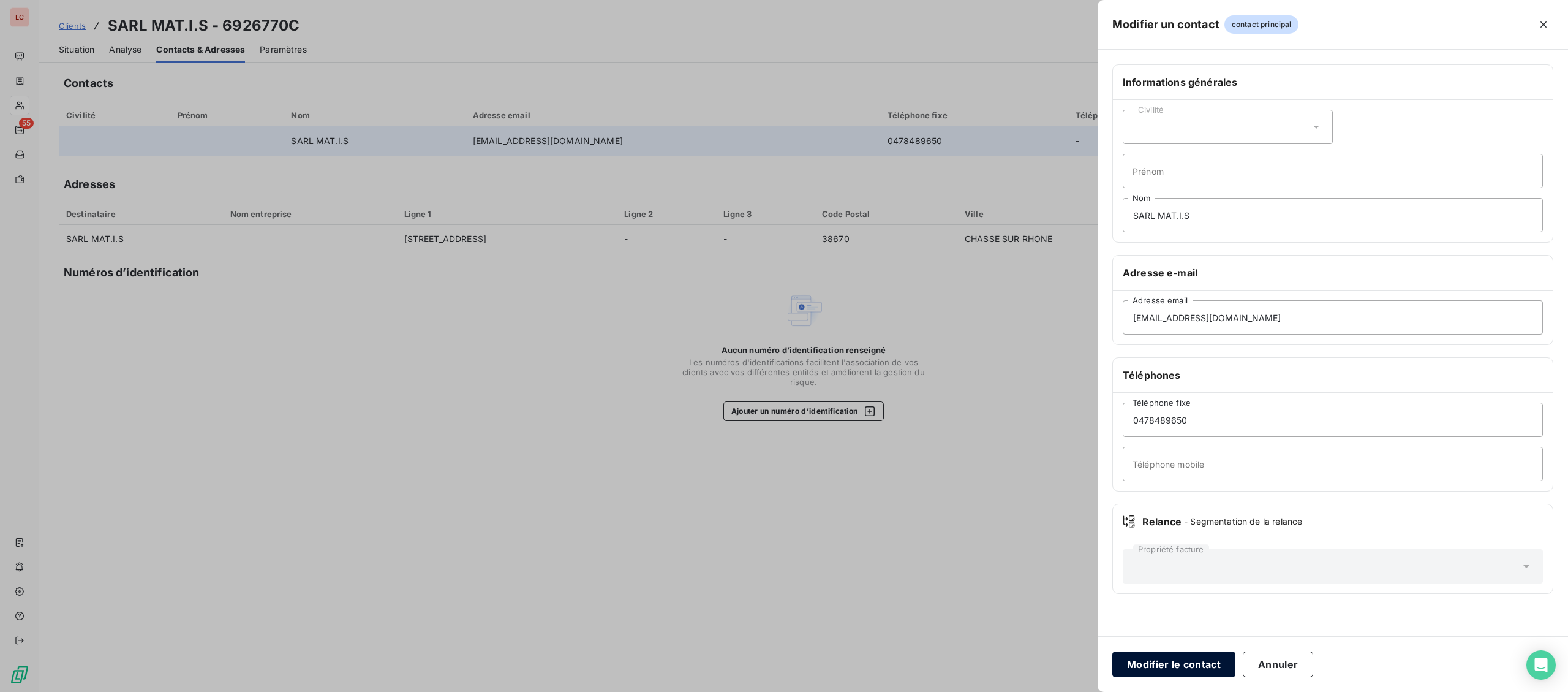
click at [1174, 673] on button "Modifier le contact" at bounding box center [1174, 664] width 123 height 26
